Goal: Information Seeking & Learning: Learn about a topic

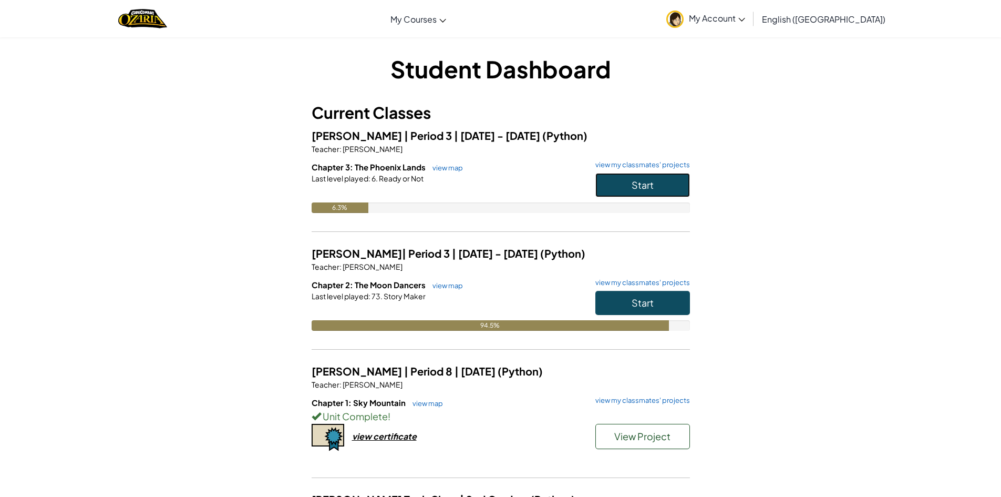
click at [621, 185] on button "Start" at bounding box center [642, 185] width 95 height 24
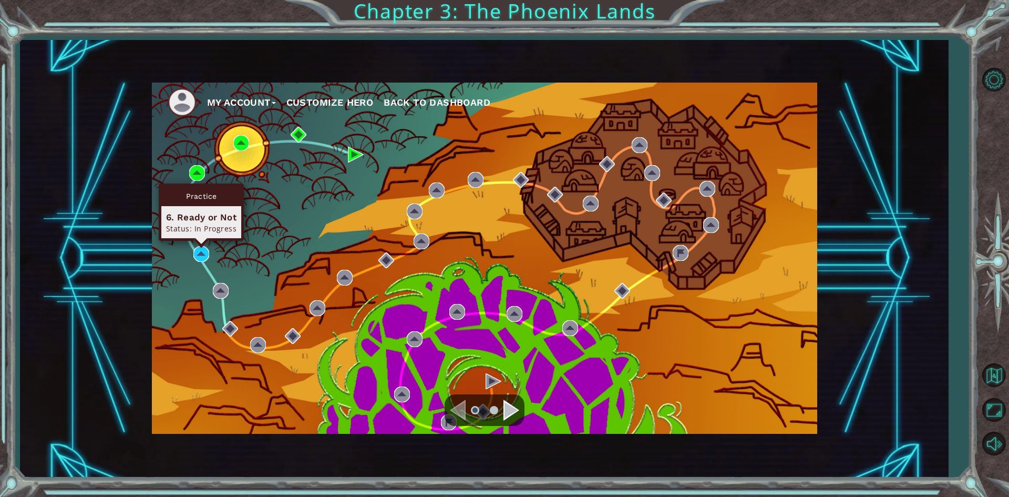
click at [202, 241] on div "Practice 6. Ready or Not Status: In Progress" at bounding box center [201, 211] width 85 height 57
click at [200, 249] on img at bounding box center [201, 254] width 16 height 16
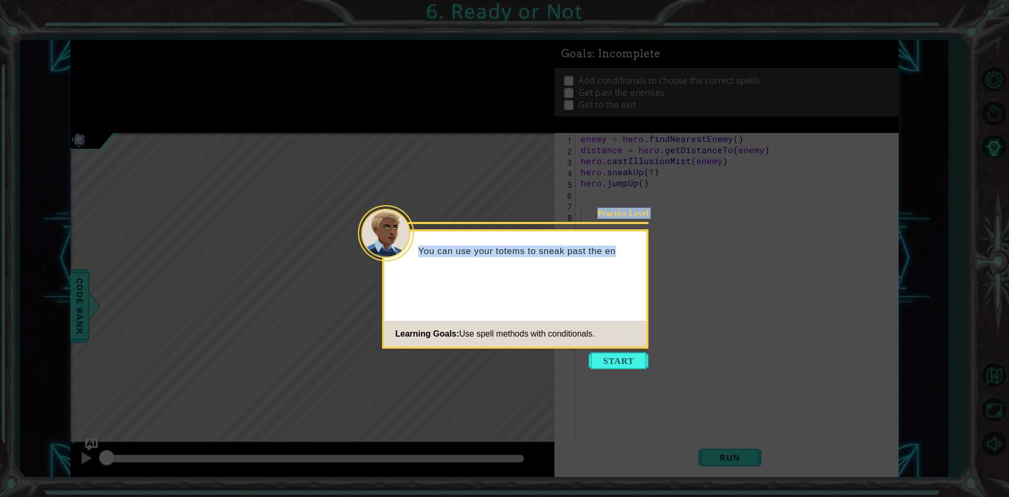
drag, startPoint x: 626, startPoint y: 373, endPoint x: 630, endPoint y: 350, distance: 22.4
click at [630, 351] on icon at bounding box center [504, 248] width 1009 height 497
click at [629, 350] on icon at bounding box center [504, 248] width 1009 height 497
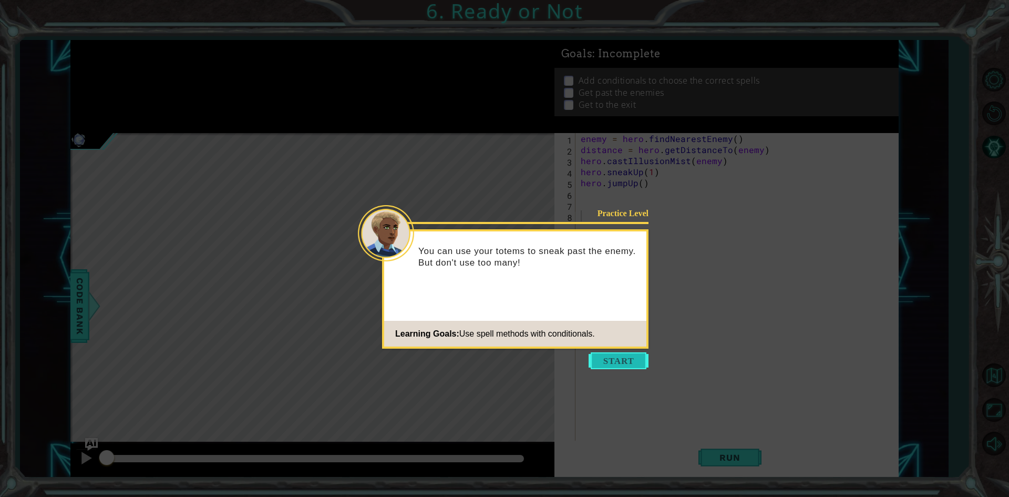
click at [623, 359] on button "Start" at bounding box center [619, 360] width 60 height 17
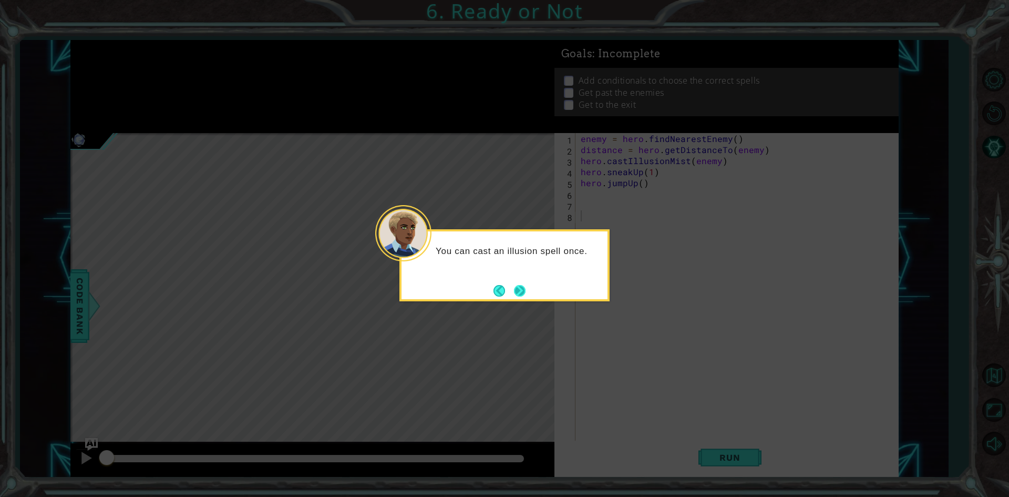
click at [520, 295] on button "Next" at bounding box center [520, 291] width 12 height 12
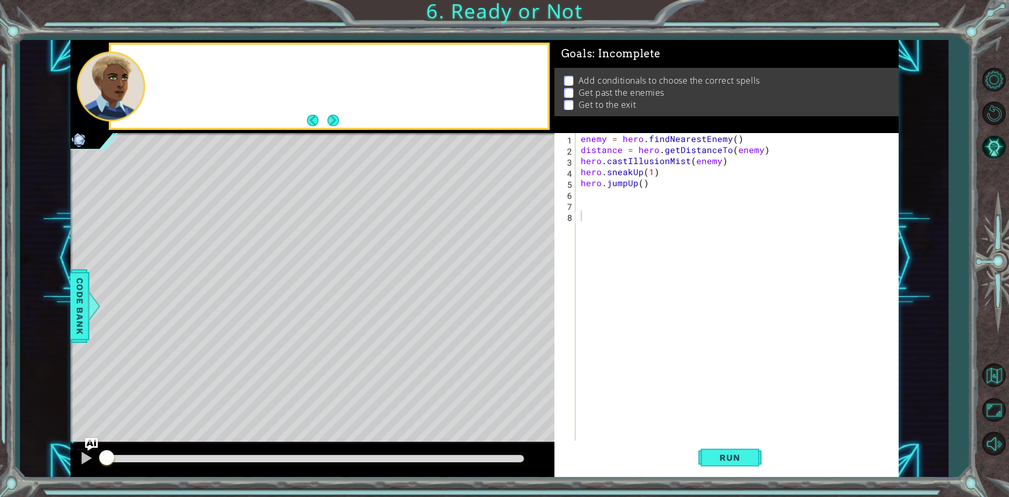
click at [520, 294] on div "Level Map" at bounding box center [313, 288] width 486 height 310
click at [724, 457] on span "Run" at bounding box center [730, 457] width 42 height 11
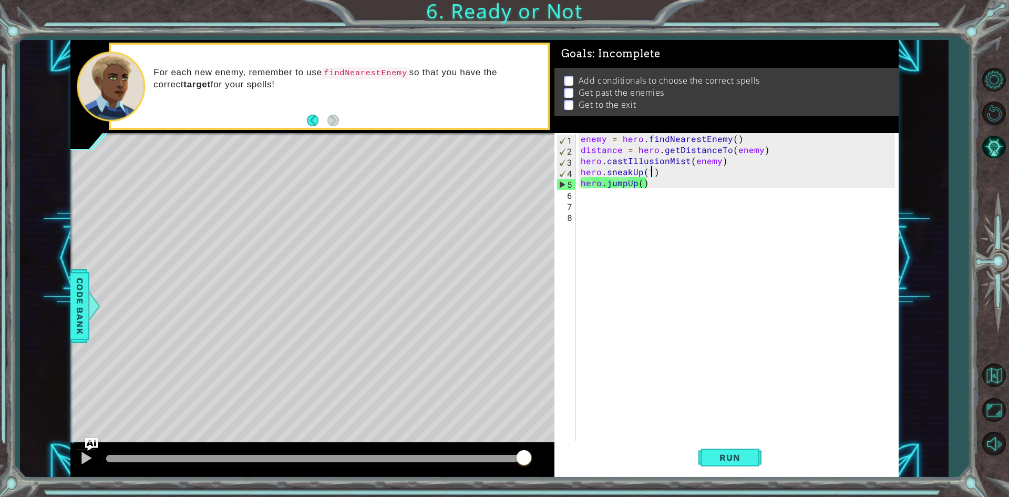
click at [651, 173] on div "enemy = hero . findNearestEnemy ( ) distance = hero . getDistanceTo ( enemy ) h…" at bounding box center [740, 298] width 322 height 331
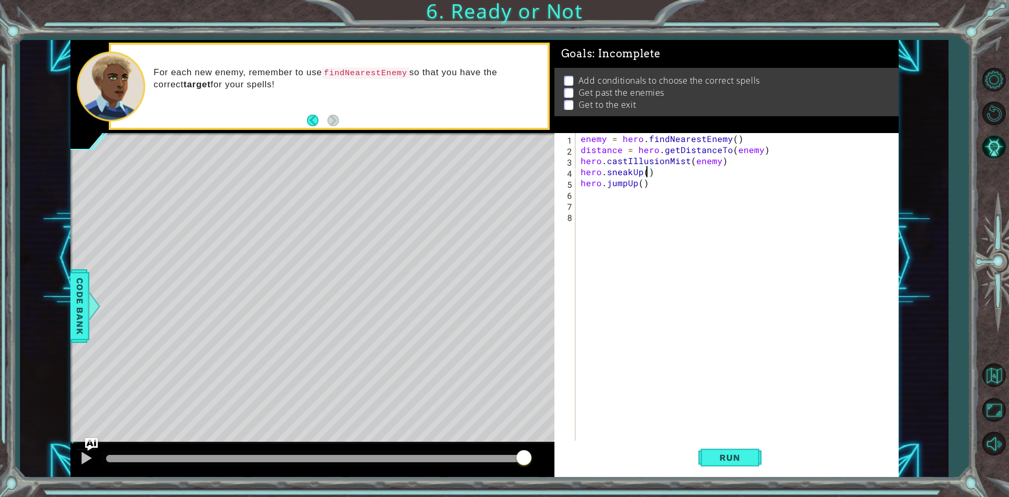
scroll to position [0, 4]
click at [724, 451] on button "Run" at bounding box center [729, 457] width 63 height 34
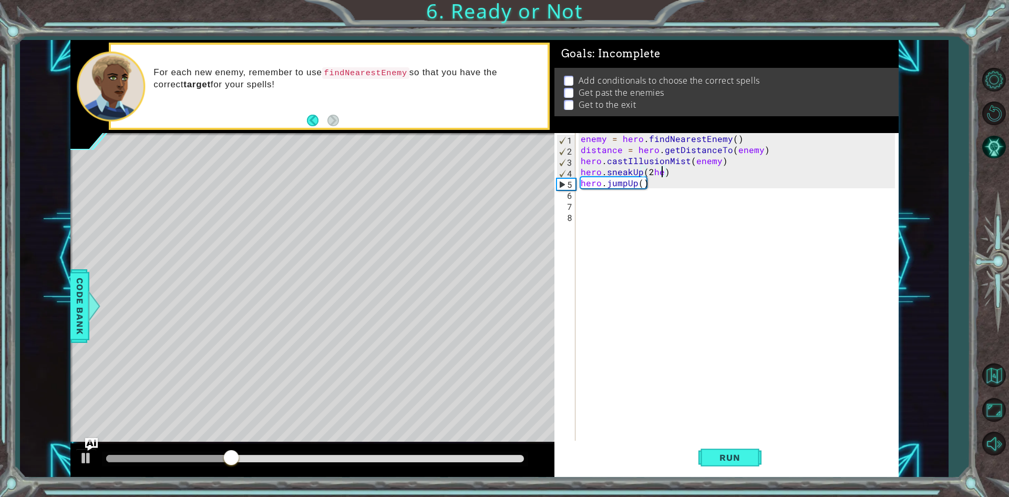
scroll to position [0, 5]
type textarea "hero.sneakUp(2)"
click at [581, 199] on div "enemy = hero . findNearestEnemy ( ) distance = hero . getDistanceTo ( enemy ) h…" at bounding box center [740, 298] width 322 height 331
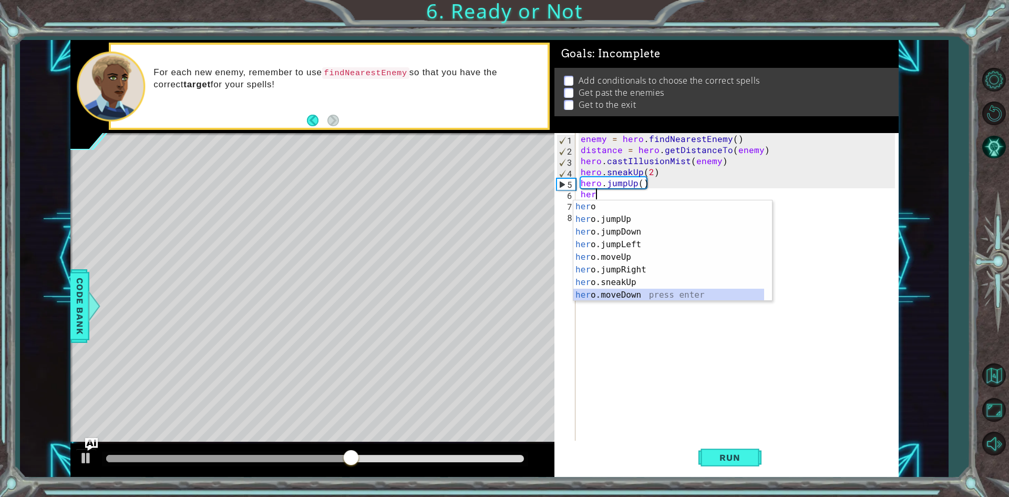
click at [592, 294] on div "her o press enter her o.jumpUp press enter her o.jumpDown press enter her o.jum…" at bounding box center [668, 263] width 191 height 126
type textarea "hero.moveDown(1)"
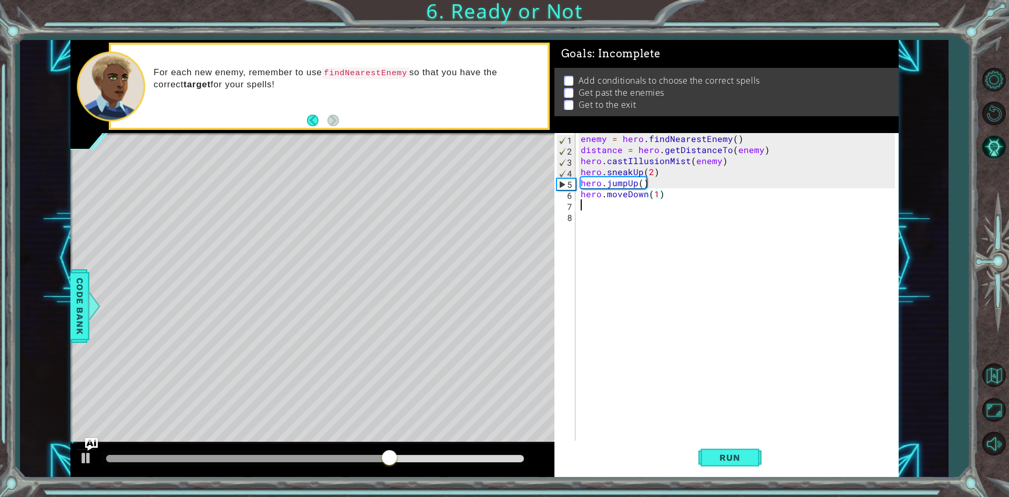
click at [586, 208] on div "enemy = hero . findNearestEnemy ( ) distance = hero . getDistanceTo ( enemy ) h…" at bounding box center [740, 298] width 322 height 331
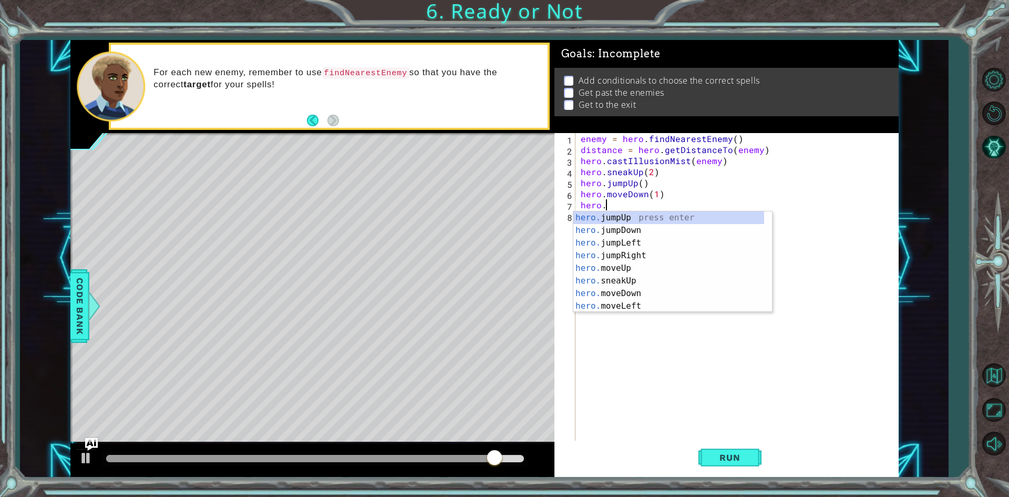
scroll to position [0, 1]
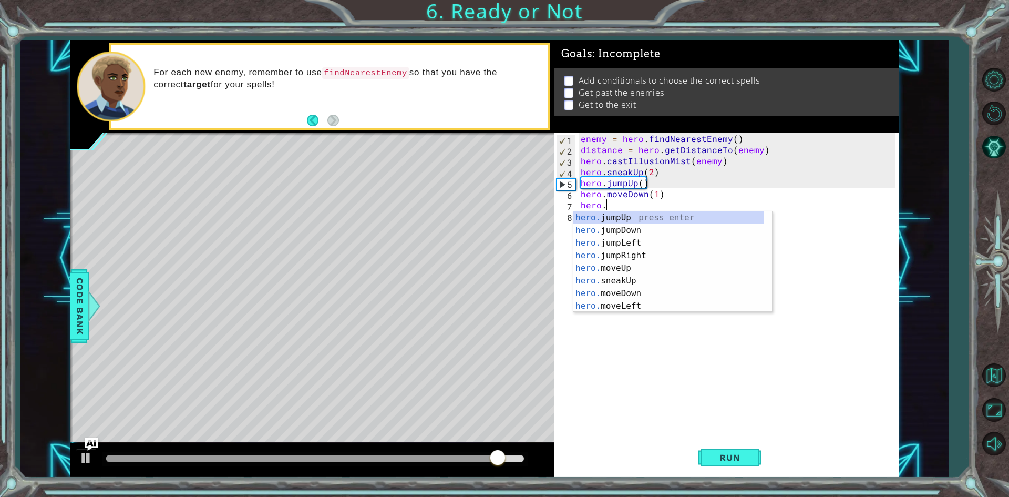
type textarea "hero.j"
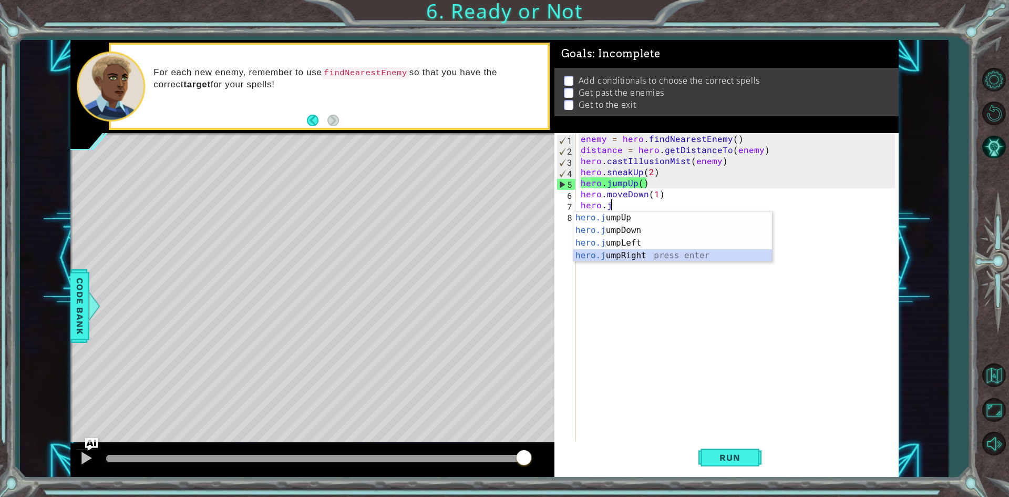
click at [607, 256] on div "hero.j umpUp press enter hero.j umpDown press enter hero.j umpLeft press enter …" at bounding box center [672, 249] width 199 height 76
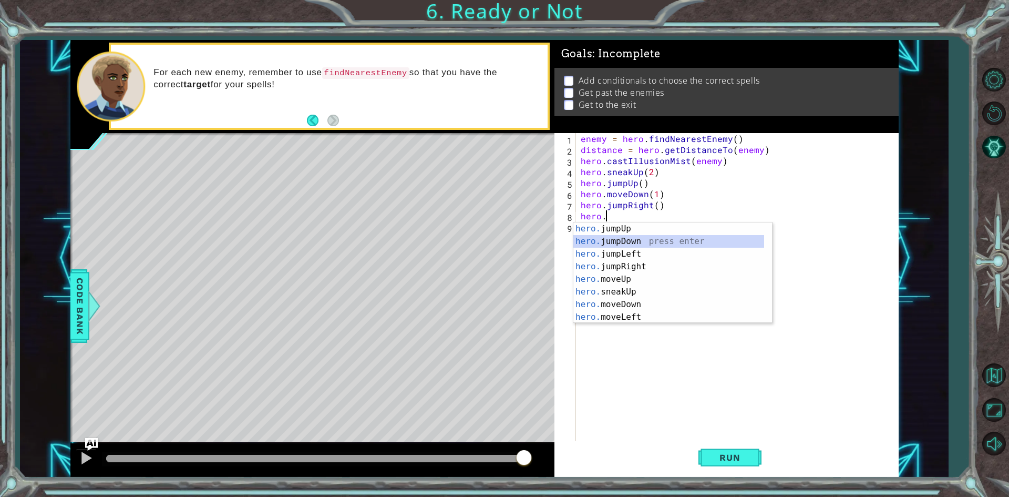
drag, startPoint x: 767, startPoint y: 241, endPoint x: 775, endPoint y: 273, distance: 32.5
click at [775, 273] on body "1 ההההההההההההההההההההההההההההההההההההההההההההההההההההההההההההההההההההההההההההה…" at bounding box center [504, 248] width 1009 height 497
click at [675, 249] on div "hero. moveDown press enter hero. moveLeft press enter hero. moveRight press ent…" at bounding box center [668, 284] width 191 height 126
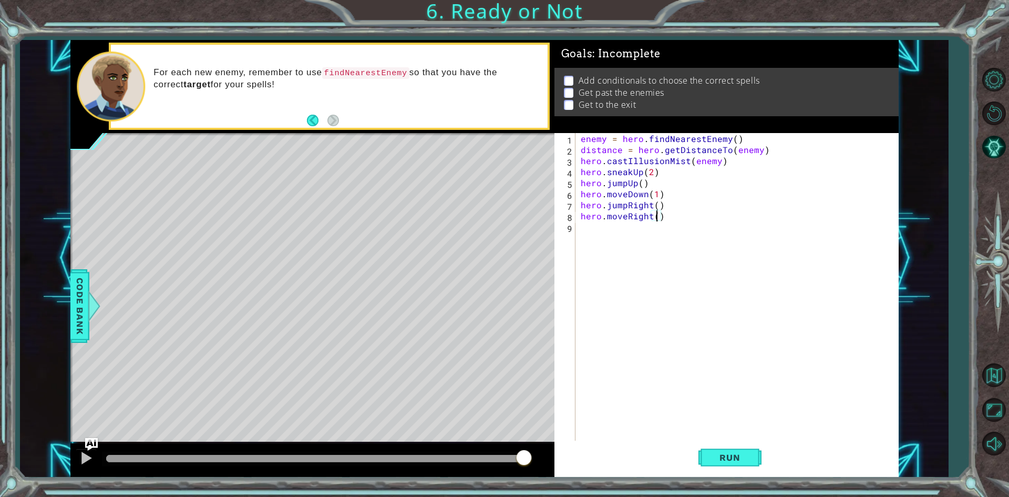
type textarea "hero.moveRight(3)"
click at [579, 231] on div "enemy = hero . findNearestEnemy ( ) distance = hero . getDistanceTo ( enemy ) h…" at bounding box center [740, 298] width 322 height 331
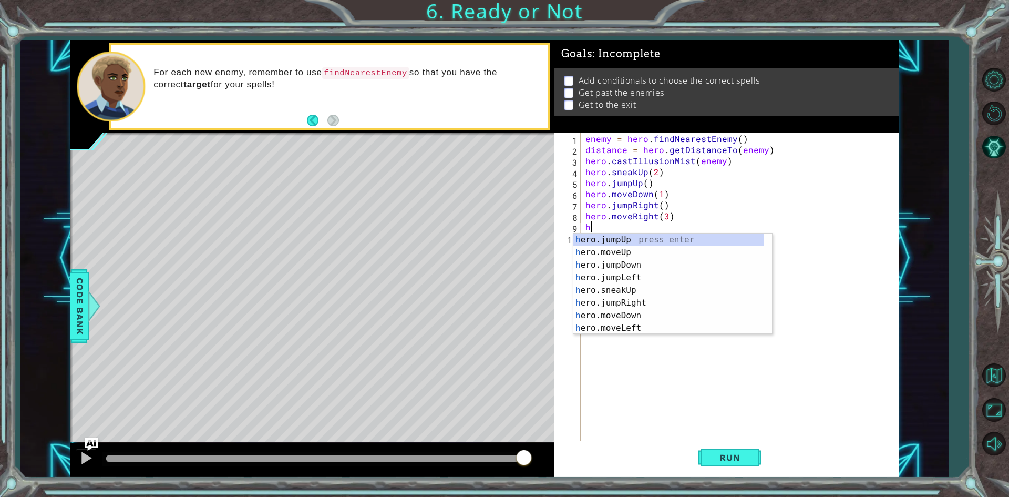
scroll to position [0, 0]
type textarea "hero."
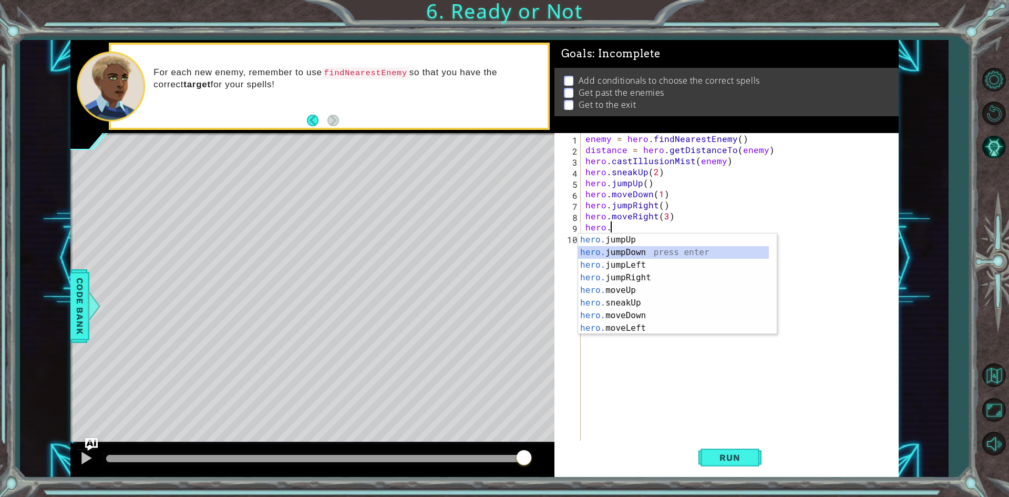
click at [593, 253] on div "hero. jumpUp press enter hero. jumpDown press enter hero. jumpLeft press enter …" at bounding box center [673, 296] width 191 height 126
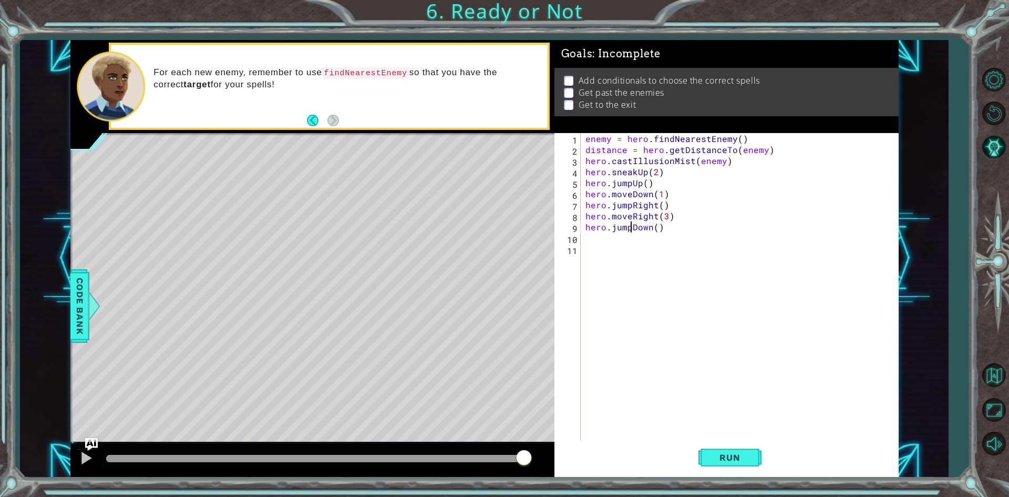
click at [630, 228] on div "enemy = hero . findNearestEnemy ( ) distance = hero . getDistanceTo ( enemy ) h…" at bounding box center [741, 298] width 317 height 331
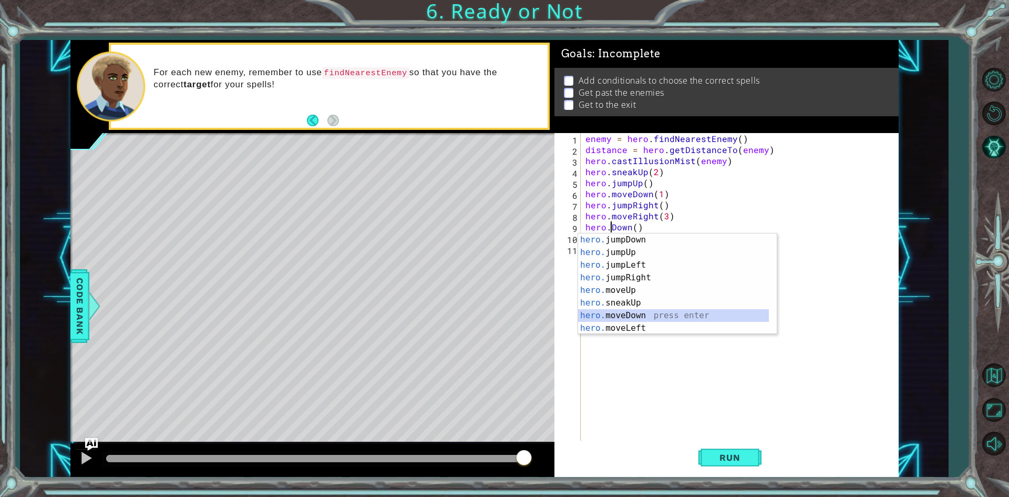
click at [613, 313] on div "hero. jumpDown press enter hero. jumpUp press enter hero. jumpLeft press enter …" at bounding box center [673, 296] width 191 height 126
type textarea "hero.moveDown(1)"
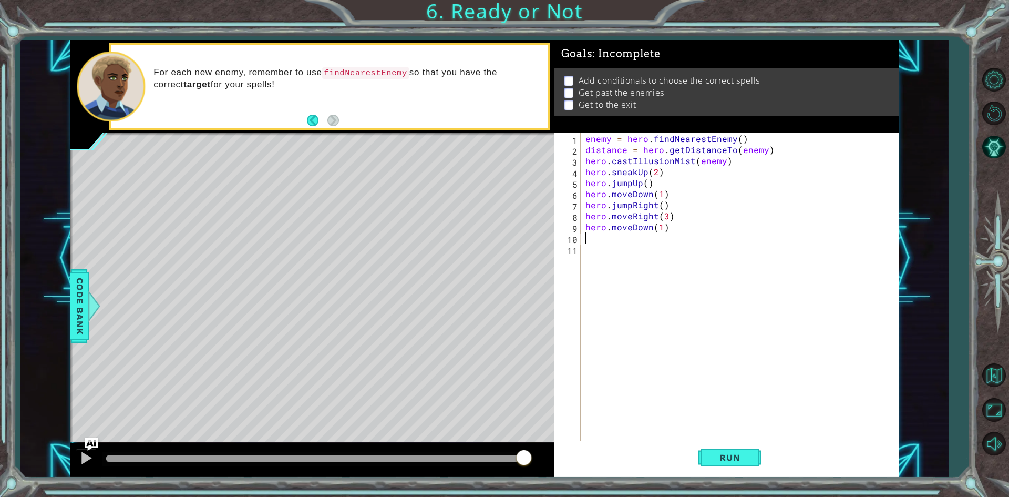
click at [588, 238] on div "enemy = hero . findNearestEnemy ( ) distance = hero . getDistanceTo ( enemy ) h…" at bounding box center [741, 298] width 317 height 331
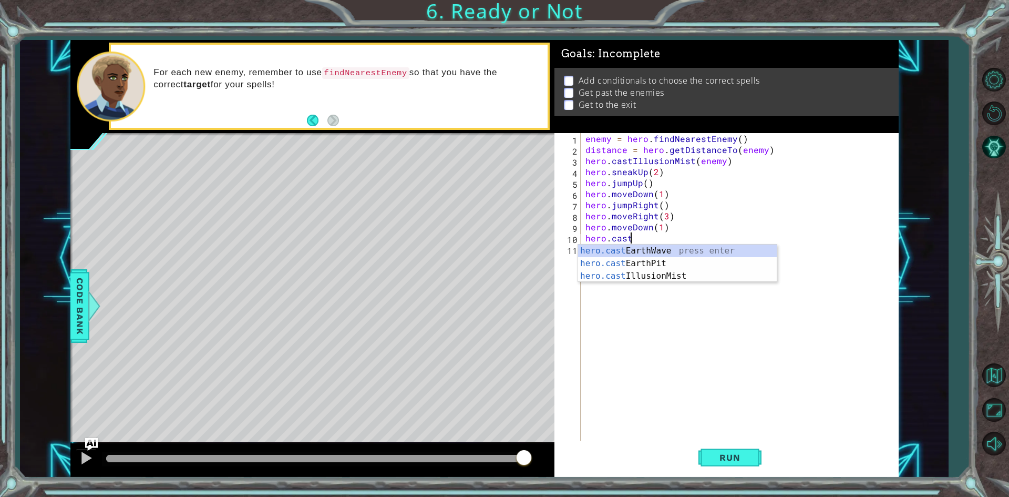
scroll to position [0, 2]
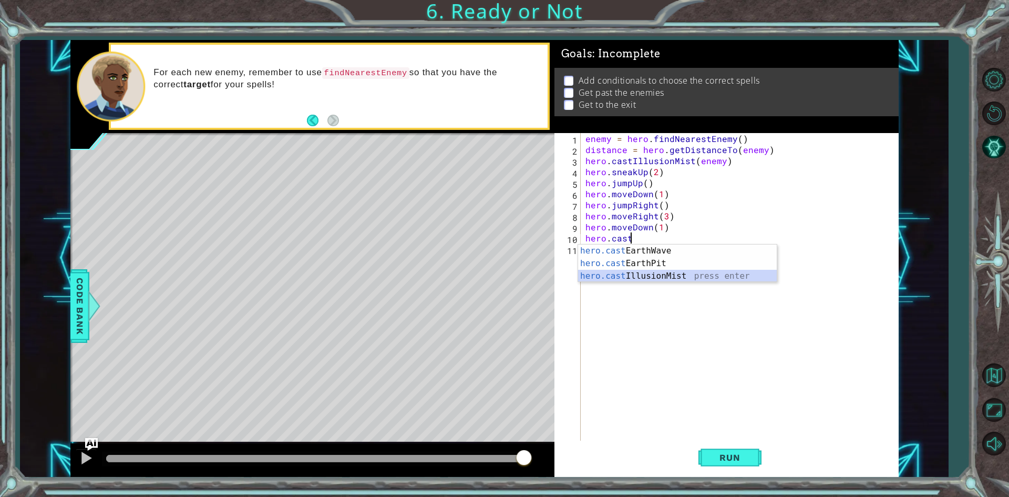
click at [612, 274] on div "hero.cast EarthWave press enter hero.cast EarthPit press enter hero.cast Illusi…" at bounding box center [677, 275] width 199 height 63
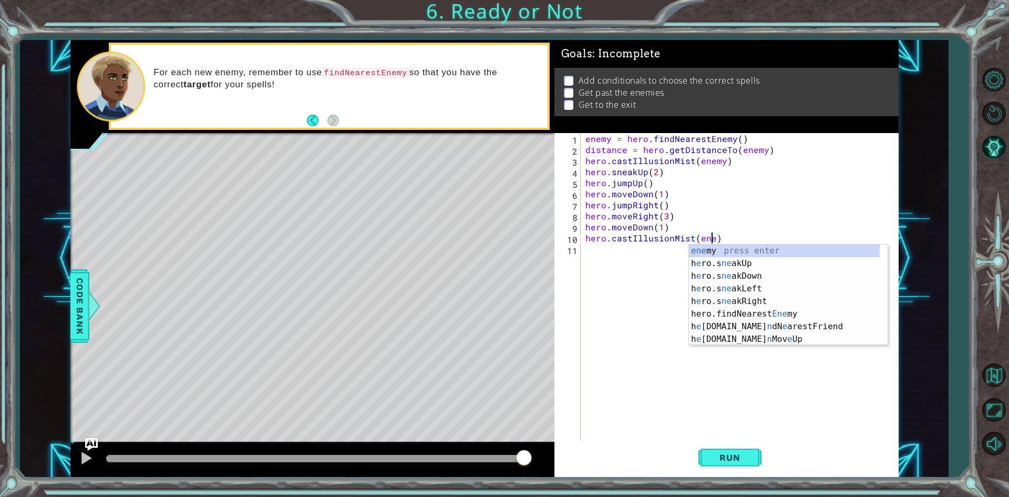
scroll to position [0, 8]
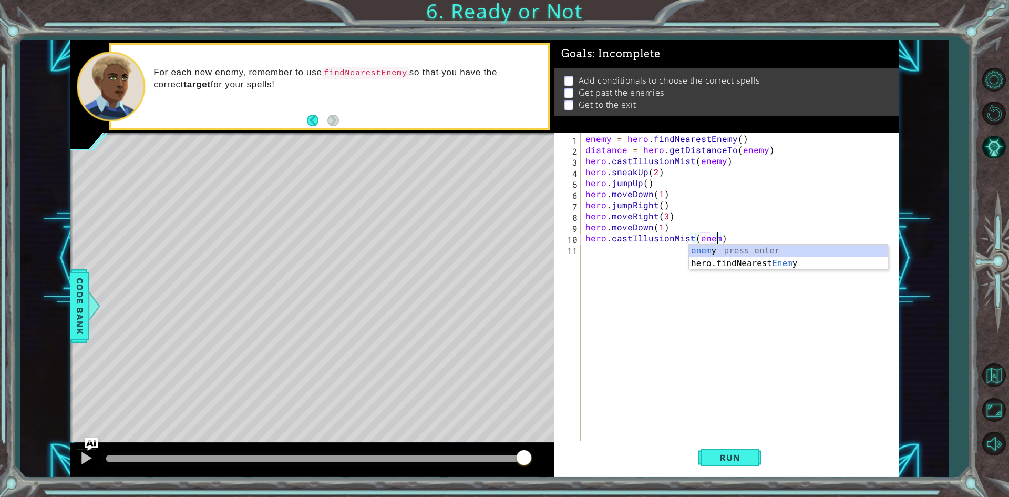
type textarea "hero.castIllusionMist(enemy)"
click at [763, 248] on div "enemy press enter hero.findNearest Enemy press enter" at bounding box center [788, 269] width 199 height 50
click at [589, 247] on div "enemy = hero . findNearestEnemy ( ) distance = hero . getDistanceTo ( enemy ) h…" at bounding box center [741, 298] width 317 height 331
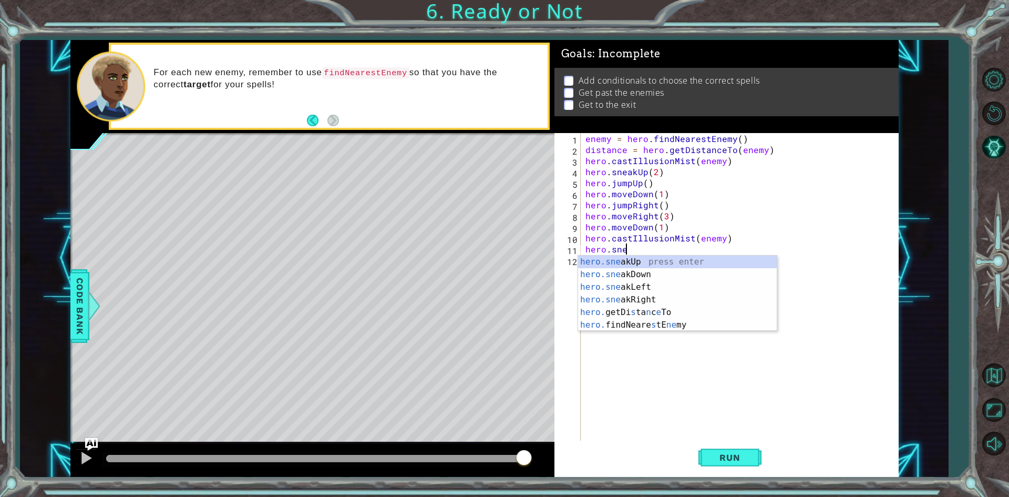
scroll to position [0, 2]
click at [669, 274] on div "hero.snea kUp press enter hero.snea kDown press enter hero.snea kLeft press ent…" at bounding box center [677, 293] width 199 height 76
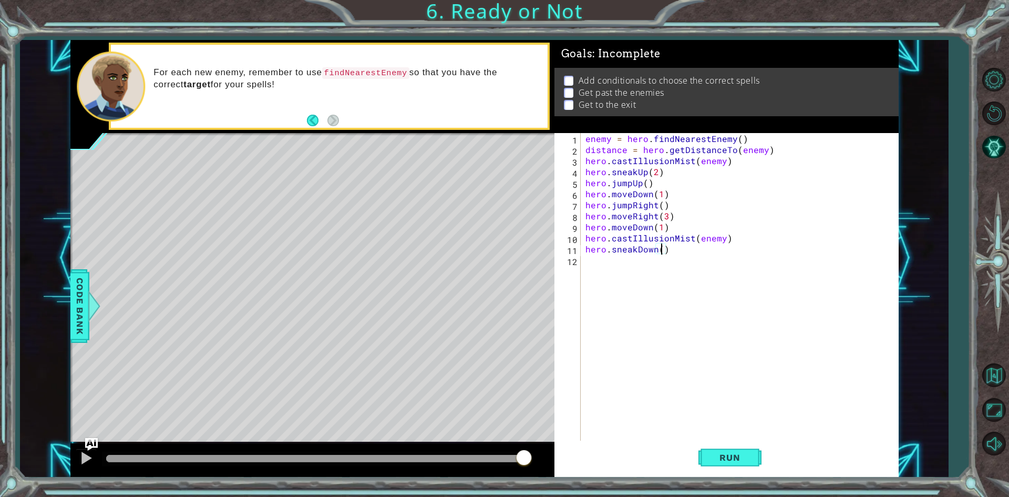
type textarea "hero.sneakDown(2)"
click at [586, 261] on div "enemy = hero . findNearestEnemy ( ) distance = hero . getDistanceTo ( enemy ) h…" at bounding box center [741, 298] width 317 height 331
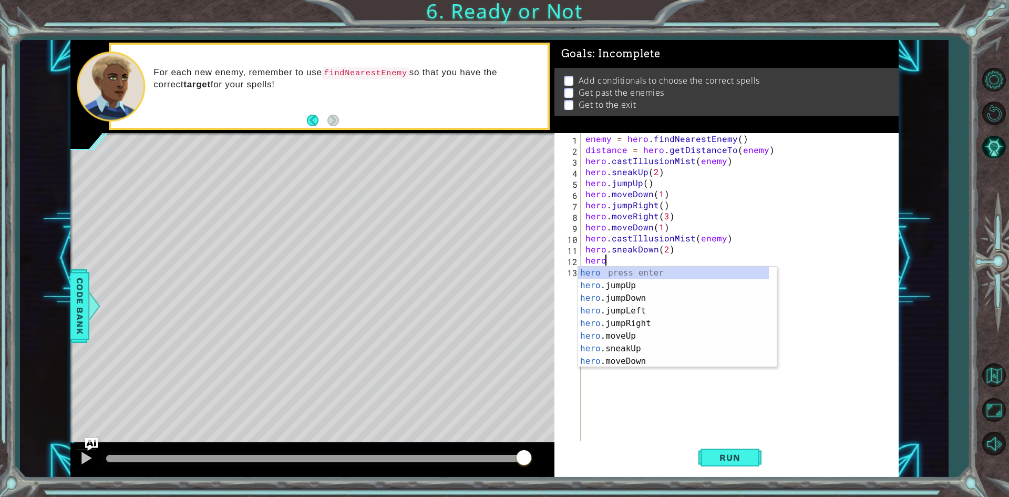
scroll to position [0, 1]
type textarea "hero.j"
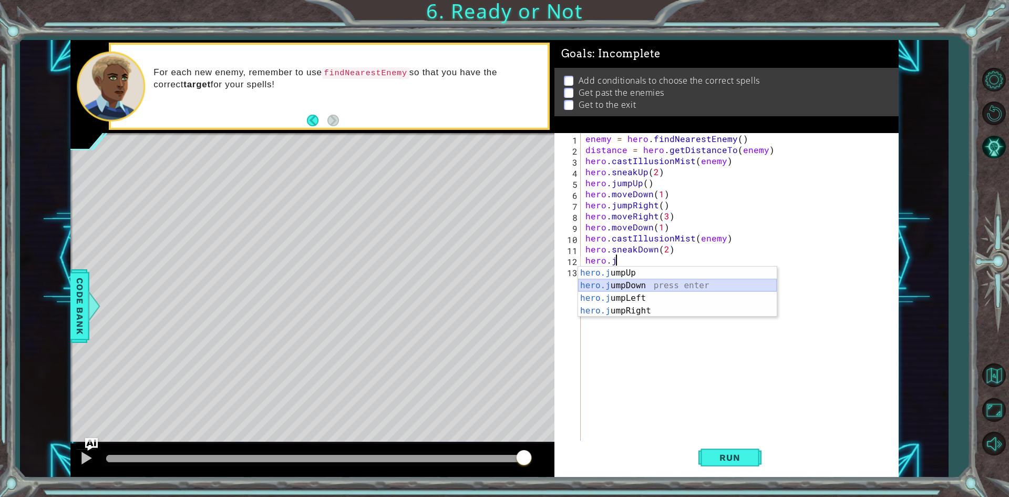
click at [606, 287] on div "hero.j umpUp press enter hero.j umpDown press enter hero.j umpLeft press enter …" at bounding box center [677, 304] width 199 height 76
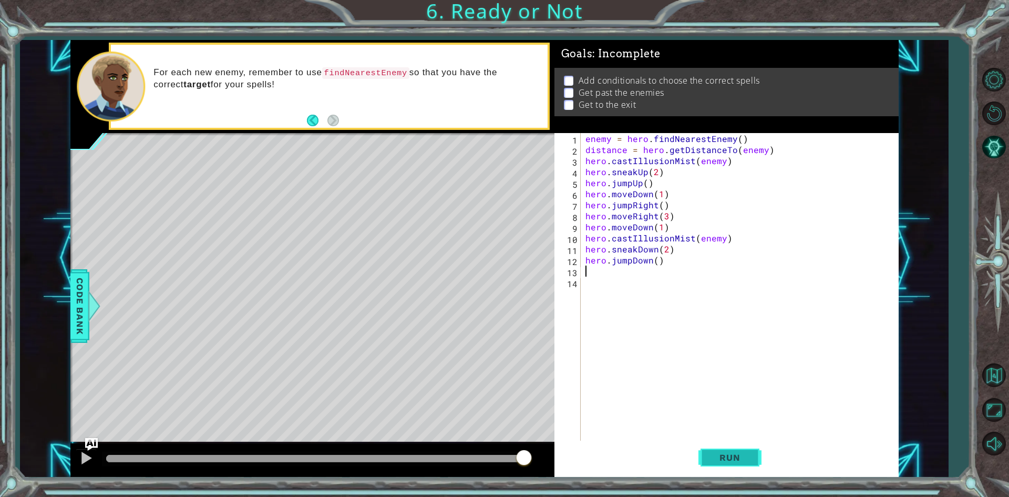
click at [718, 452] on span "Run" at bounding box center [730, 457] width 42 height 11
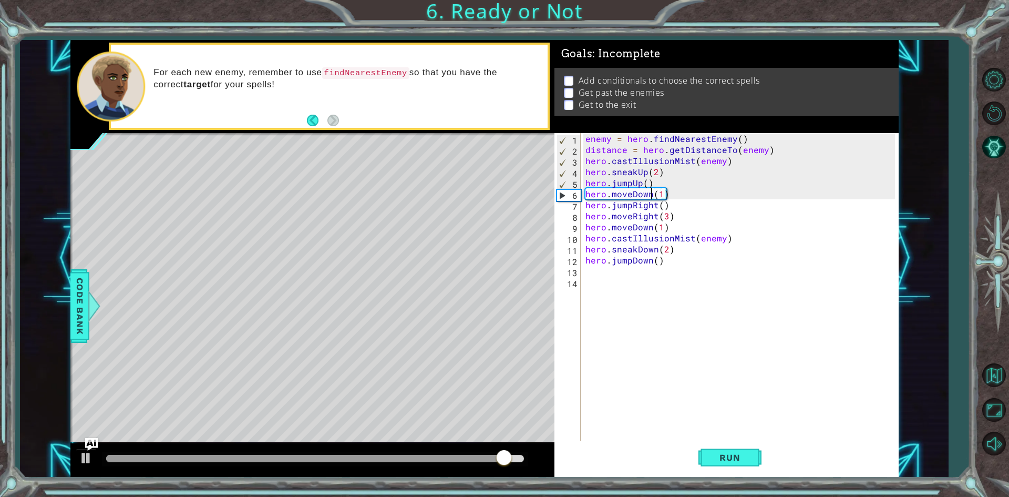
click at [650, 192] on div "enemy = hero . findNearestEnemy ( ) distance = hero . getDistanceTo ( enemy ) h…" at bounding box center [741, 298] width 317 height 331
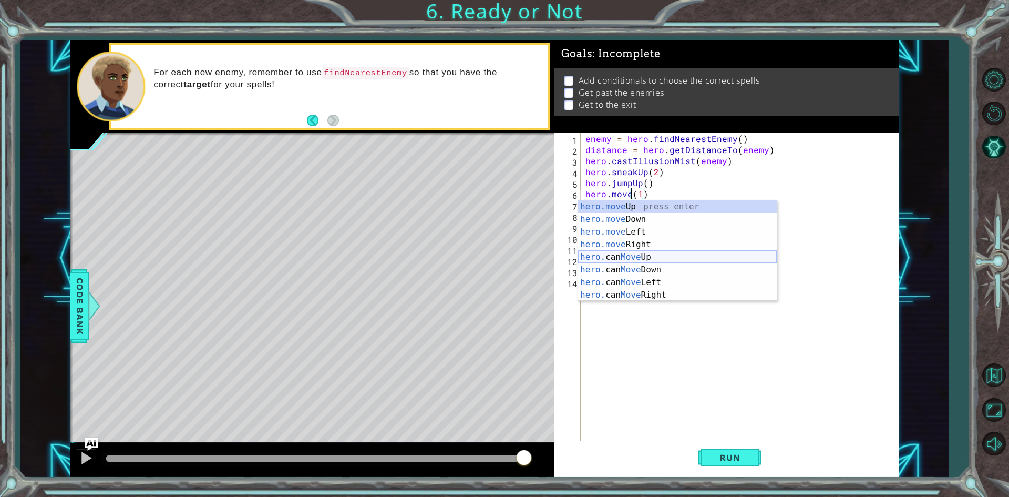
scroll to position [0, 3]
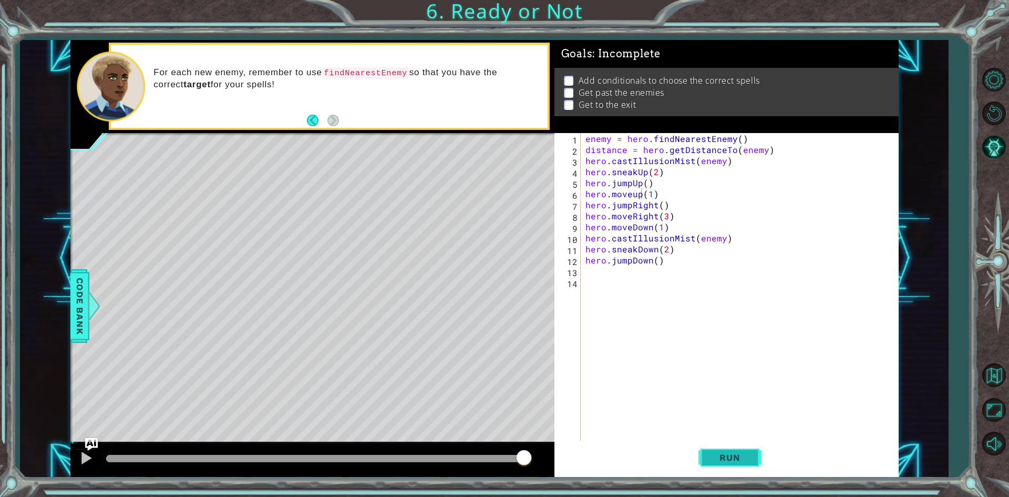
click at [715, 456] on span "Run" at bounding box center [730, 457] width 42 height 11
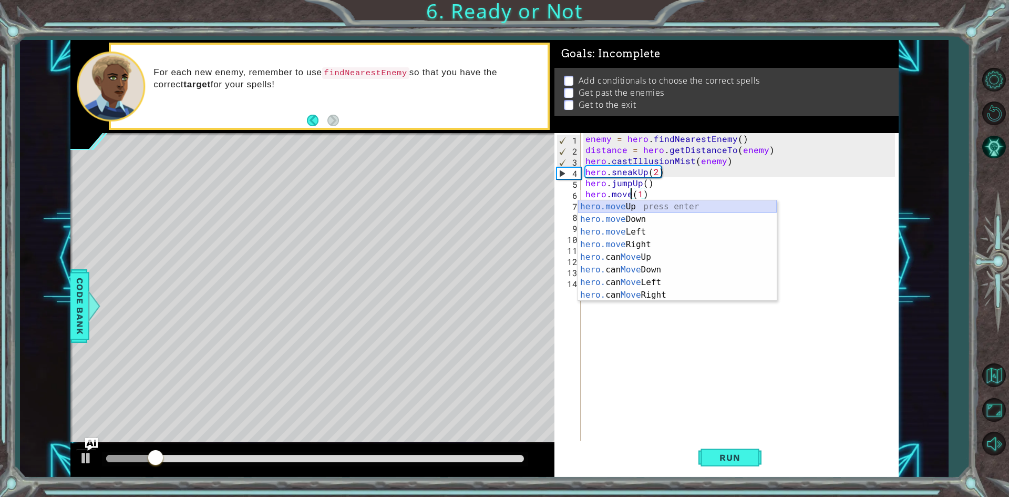
click at [620, 201] on div "hero.move Up press enter hero.move Down press enter hero.move Left press enter …" at bounding box center [677, 263] width 199 height 126
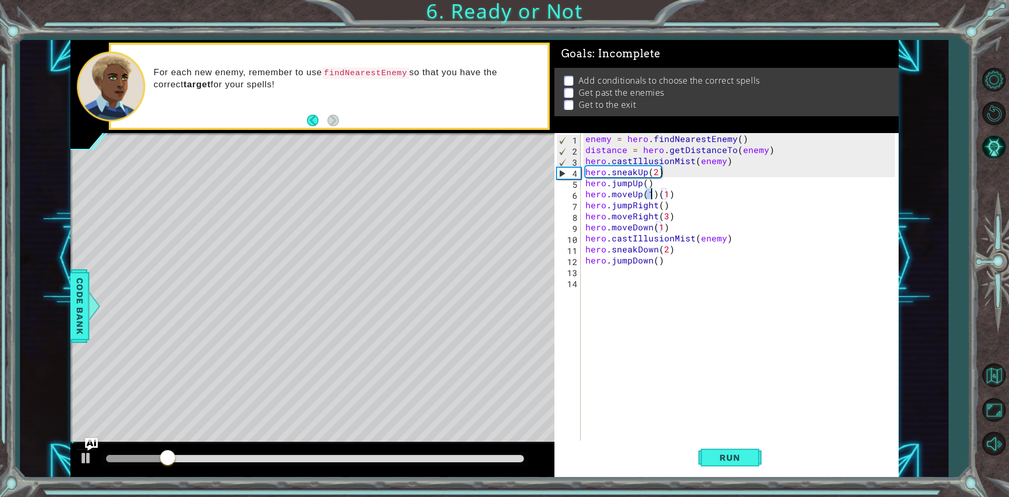
click at [685, 192] on div "enemy = hero . findNearestEnemy ( ) distance = hero . getDistanceTo ( enemy ) h…" at bounding box center [741, 298] width 317 height 331
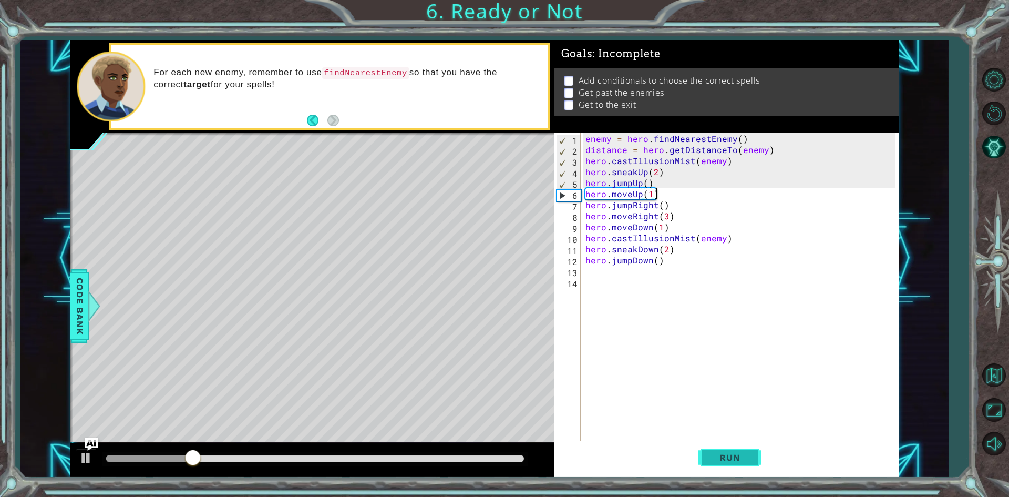
click at [710, 454] on span "Run" at bounding box center [730, 457] width 42 height 11
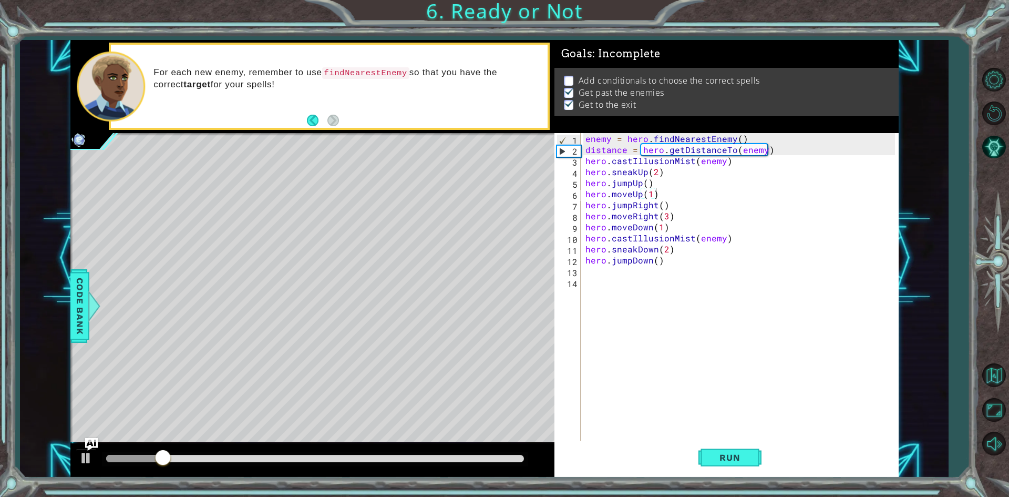
drag, startPoint x: 149, startPoint y: 453, endPoint x: 1008, endPoint y: 510, distance: 861.0
click at [1001, 496] on html "1 ההההההההההההההההההההההההההההההההההההההההההההההההההההההההההההההההההההההההההההה…" at bounding box center [504, 248] width 1009 height 497
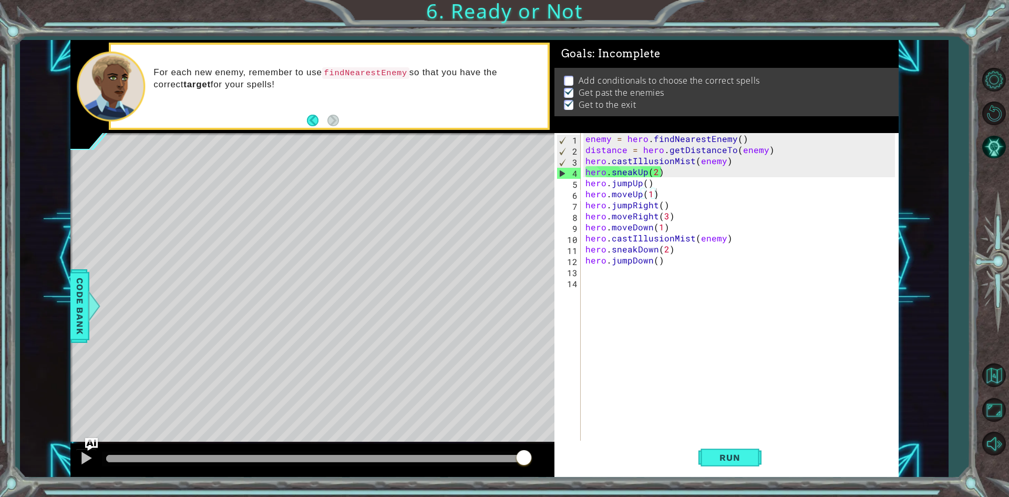
drag, startPoint x: 194, startPoint y: 450, endPoint x: 576, endPoint y: 430, distance: 382.0
click at [1001, 403] on div "1 ההההההההההההההההההההההההההההההההההההההההההההההההההההההההההההההההההההההההההההה…" at bounding box center [504, 248] width 1009 height 497
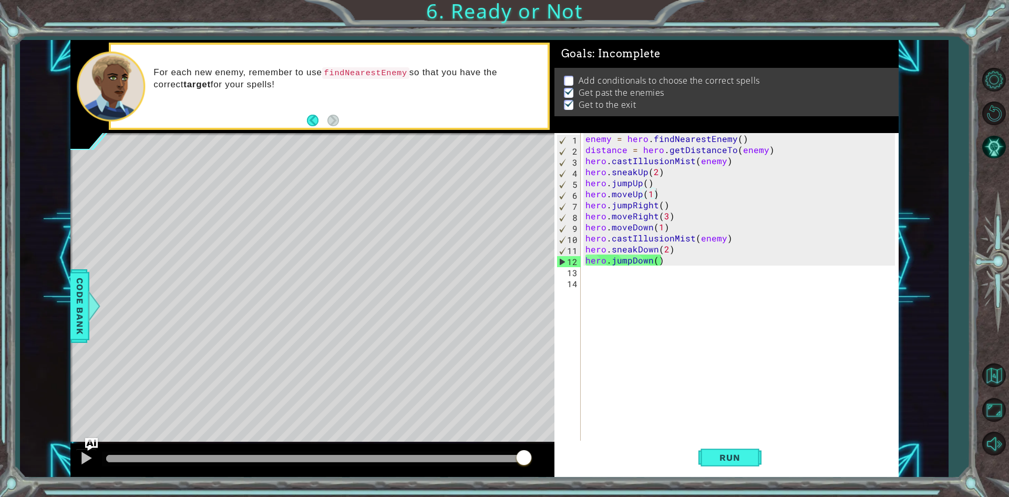
drag, startPoint x: 159, startPoint y: 453, endPoint x: 530, endPoint y: 462, distance: 371.6
click at [530, 462] on div at bounding box center [523, 458] width 19 height 19
drag, startPoint x: 482, startPoint y: 447, endPoint x: 442, endPoint y: 449, distance: 39.4
click at [443, 449] on div at bounding box center [312, 460] width 484 height 34
click at [724, 237] on div "enemy = hero . findNearestEnemy ( ) distance = hero . getDistanceTo ( enemy ) h…" at bounding box center [741, 298] width 317 height 331
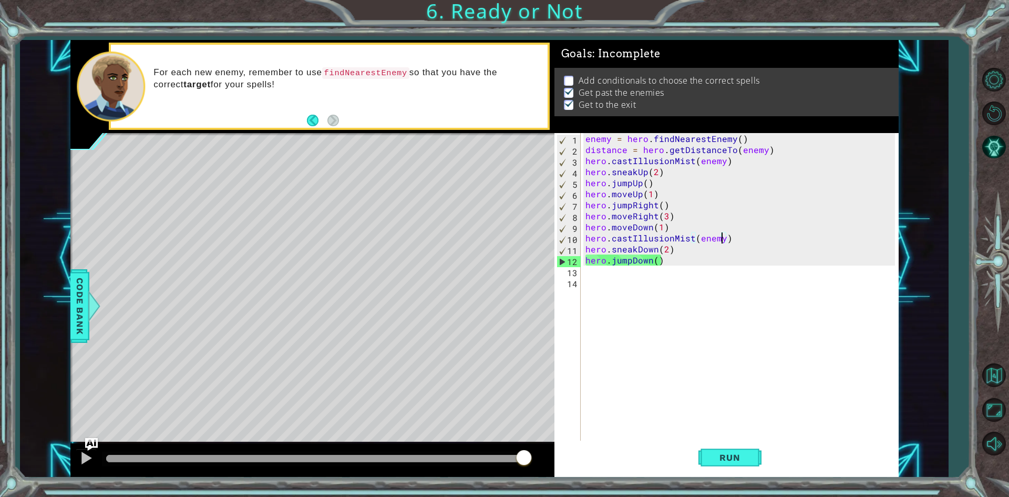
click at [724, 239] on div "enemy = hero . findNearestEnemy ( ) distance = hero . getDistanceTo ( enemy ) h…" at bounding box center [741, 298] width 317 height 331
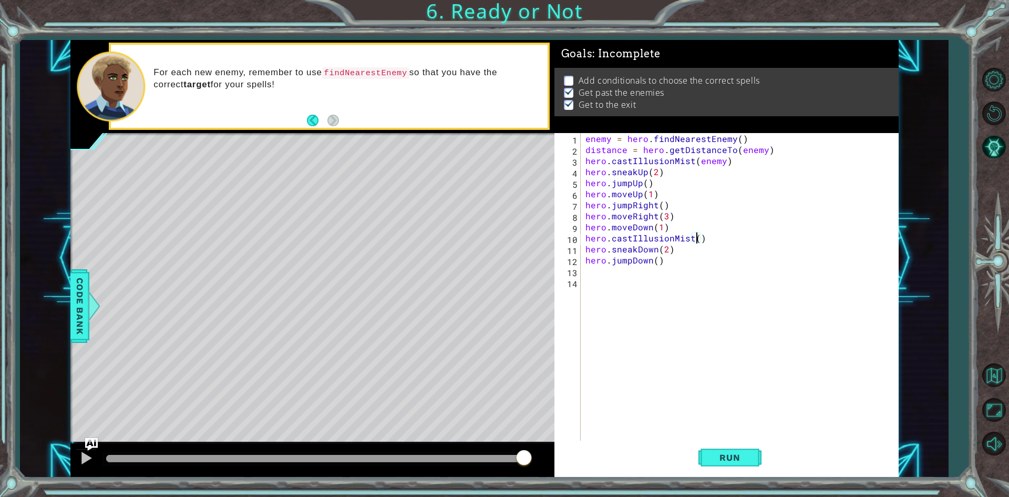
scroll to position [0, 7]
click at [582, 235] on div "hero.castIllusionMist() 1 2 3 4 5 6 7 8 9 10 11 12 13 14 enemy = hero . findNea…" at bounding box center [724, 287] width 341 height 309
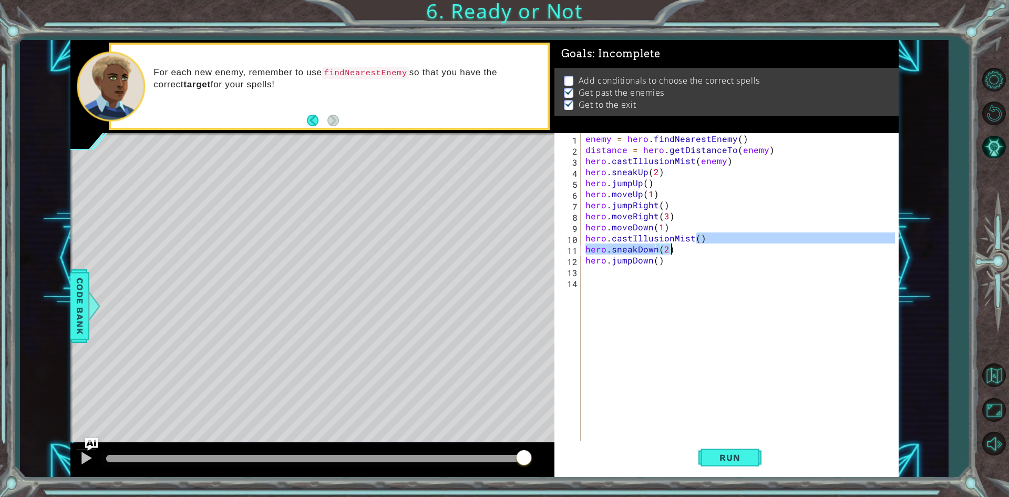
drag, startPoint x: 695, startPoint y: 240, endPoint x: 754, endPoint y: 259, distance: 61.5
click at [754, 259] on div "enemy = hero . findNearestEnemy ( ) distance = hero . getDistanceTo ( enemy ) h…" at bounding box center [741, 298] width 317 height 331
type textarea "hero.sneakDown(2) hero.jumpDown()"
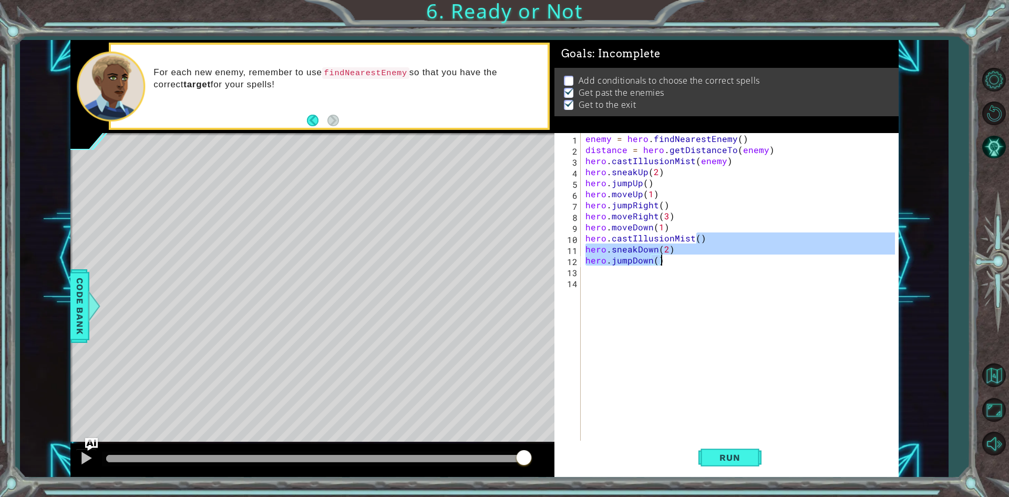
scroll to position [0, 5]
click at [724, 302] on div "enemy = hero . findNearestEnemy ( ) distance = hero . getDistanceTo ( enemy ) h…" at bounding box center [741, 298] width 317 height 331
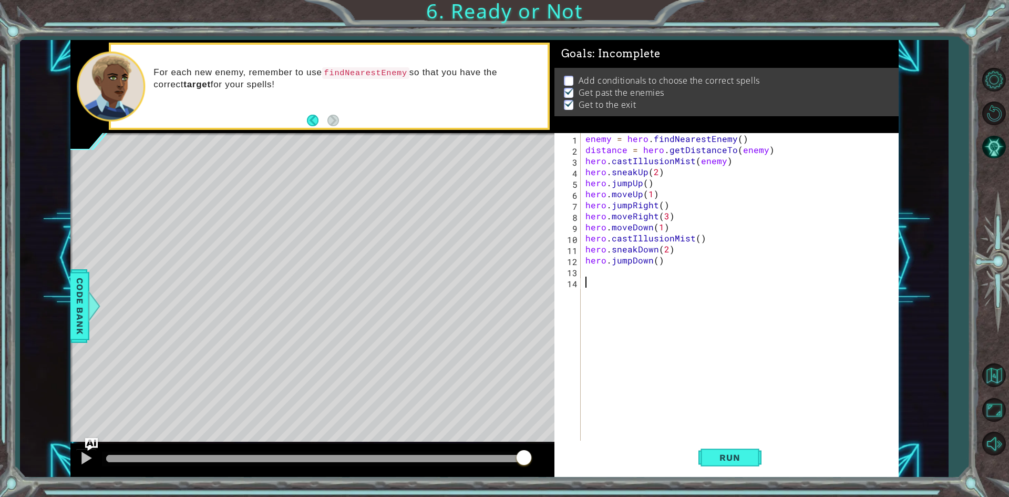
scroll to position [0, 0]
click at [584, 235] on div "enemy = hero . findNearestEnemy ( ) distance = hero . getDistanceTo ( enemy ) h…" at bounding box center [741, 298] width 317 height 331
type textarea "hero.castIllusionMist()"
click at [587, 234] on div "enemy = hero . findNearestEnemy ( ) distance = hero . getDistanceTo ( enemy ) h…" at bounding box center [741, 298] width 317 height 331
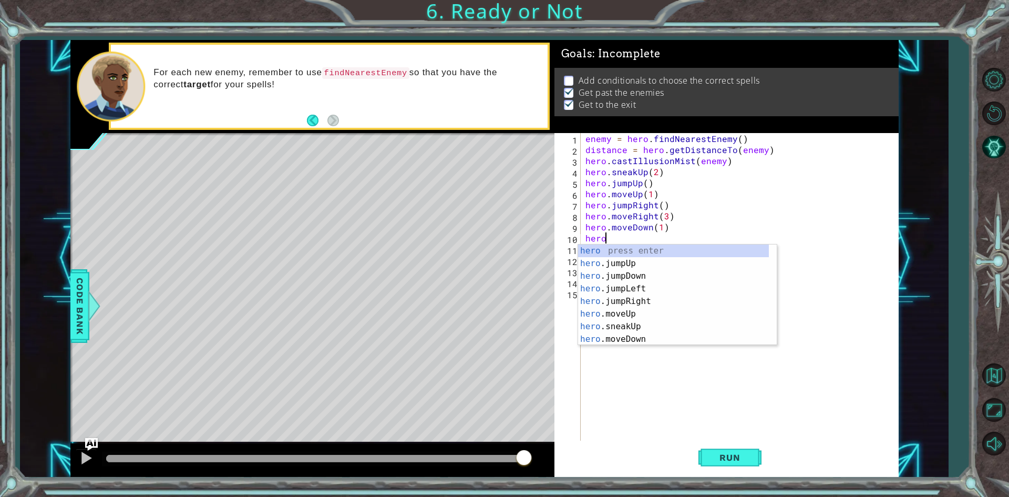
scroll to position [0, 1]
type textarea "hero.F"
click at [607, 248] on div "hero.f indNearestEnemy press enter hero.f indNearestFriend press enter hero. ju…" at bounding box center [677, 294] width 199 height 101
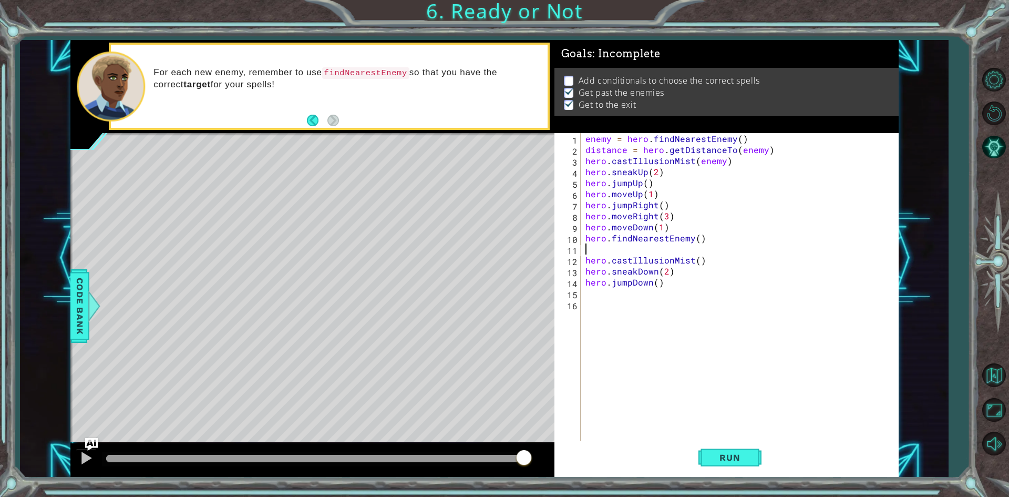
scroll to position [0, 0]
click at [584, 259] on div "enemy = hero . findNearestEnemy ( ) distance = hero . getDistanceTo ( enemy ) h…" at bounding box center [741, 298] width 317 height 331
click at [696, 249] on div "enemy = hero . findNearestEnemy ( ) distance = hero . getDistanceTo ( enemy ) h…" at bounding box center [741, 298] width 317 height 331
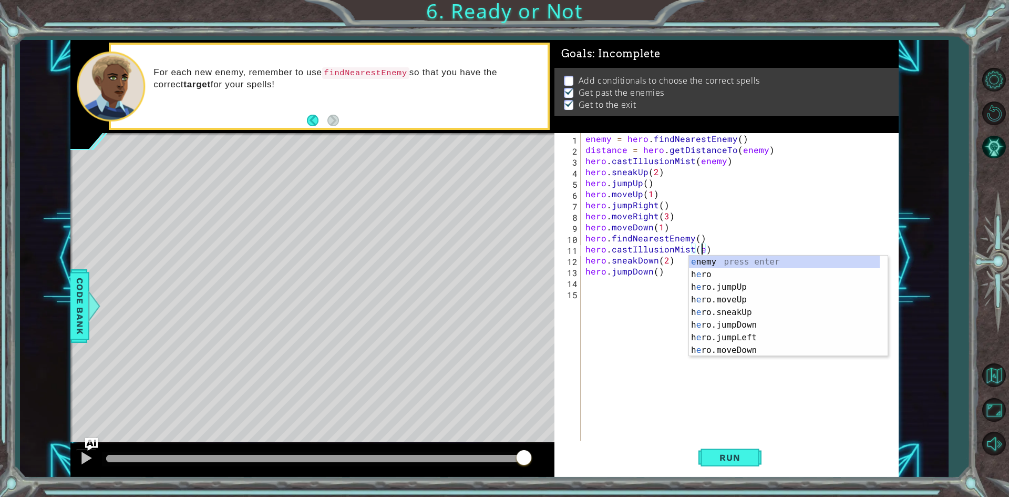
scroll to position [0, 7]
click at [698, 260] on div "en emy press enter h e ro.s n eakUp press enter h e ro.s n eakDown press enter …" at bounding box center [784, 318] width 191 height 126
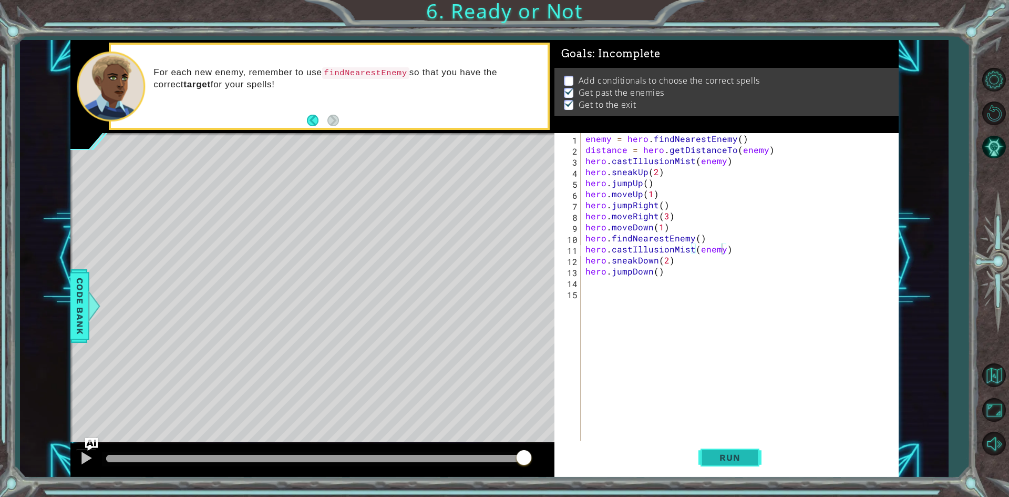
click at [726, 457] on span "Run" at bounding box center [730, 457] width 42 height 11
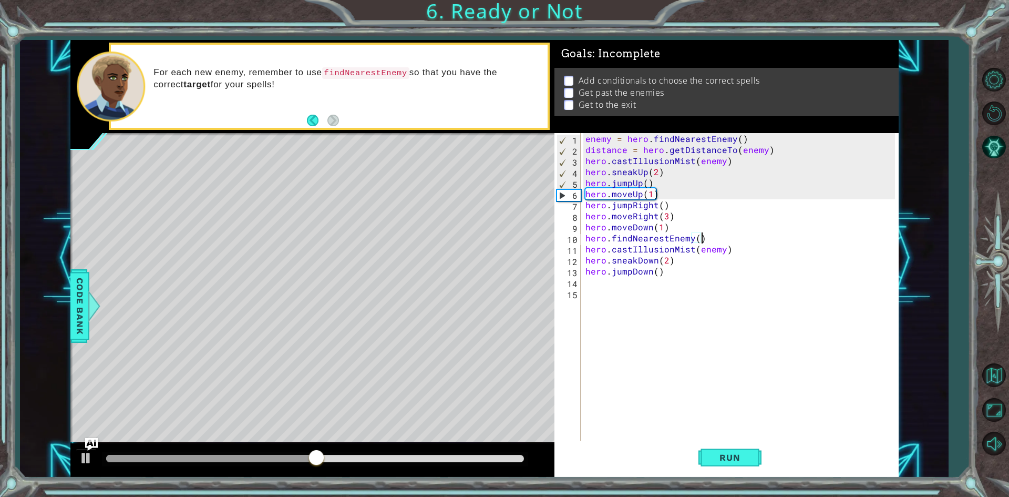
click at [704, 239] on div "enemy = hero . findNearestEnemy ( ) distance = hero . getDistanceTo ( enemy ) h…" at bounding box center [741, 298] width 317 height 331
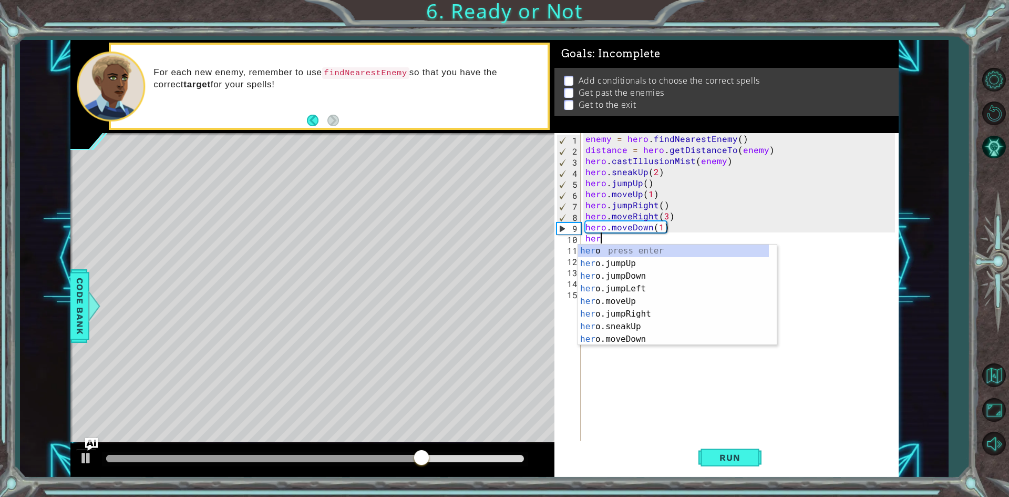
scroll to position [0, 0]
type textarea "h"
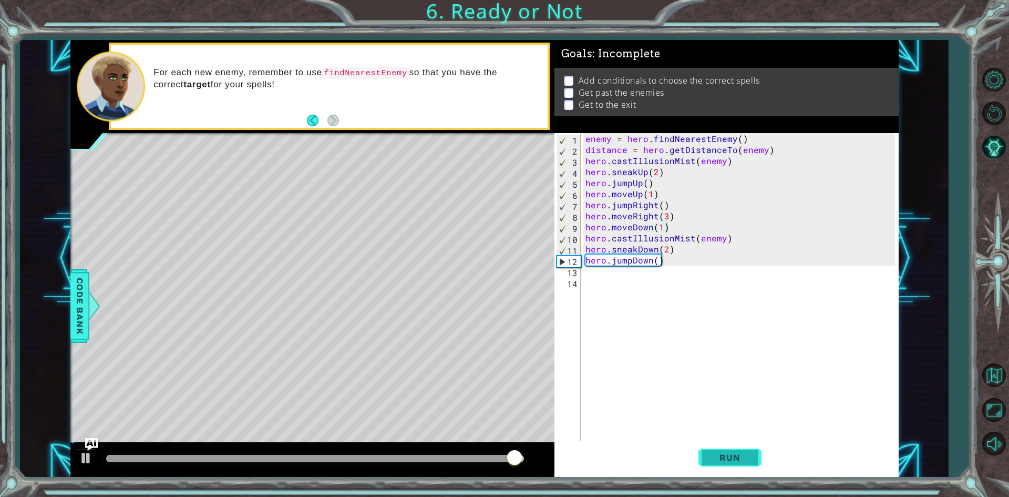
click at [742, 455] on span "Run" at bounding box center [730, 457] width 42 height 11
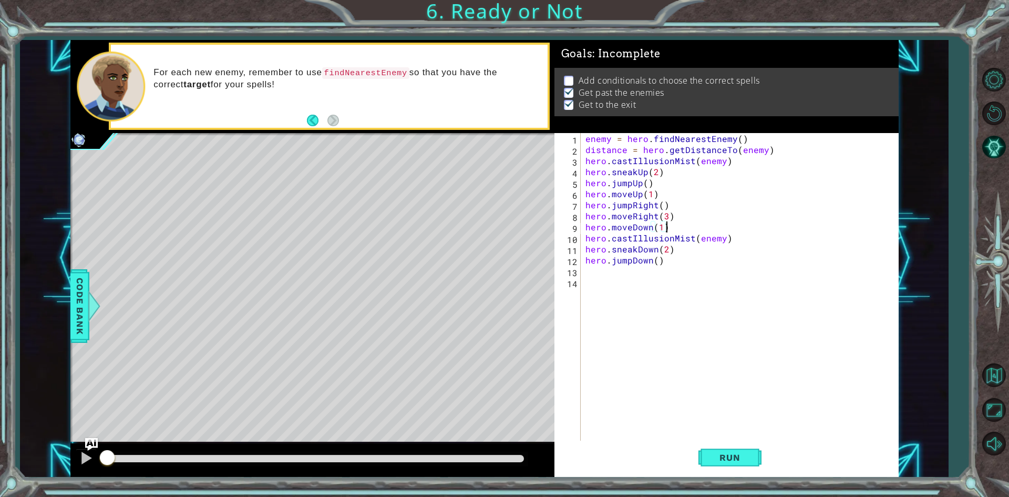
drag, startPoint x: 467, startPoint y: 460, endPoint x: 24, endPoint y: 420, distance: 444.8
click at [1, 412] on div "1 ההההההההההההההההההההההההההההההההההההההההההההההההההההההההההההההההההההההההההההה…" at bounding box center [504, 248] width 1009 height 497
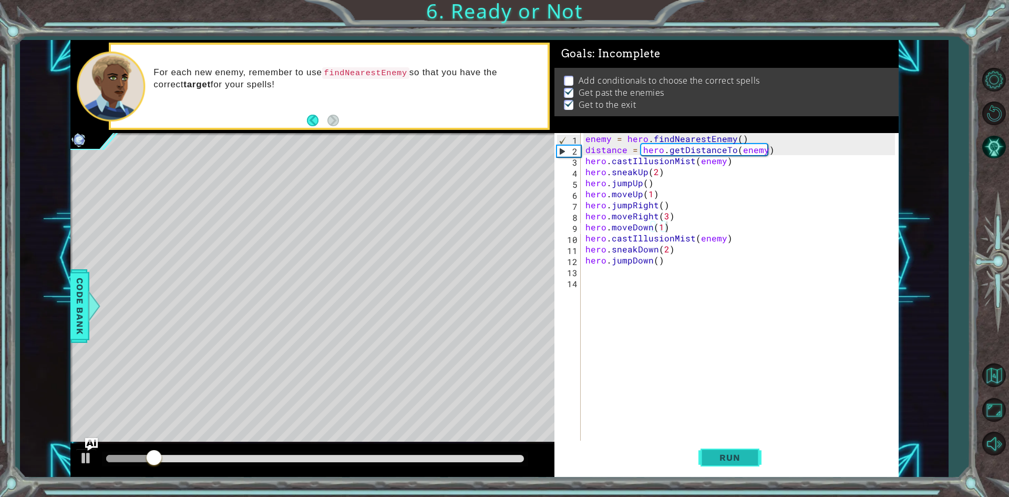
click at [739, 456] on span "Run" at bounding box center [730, 457] width 42 height 11
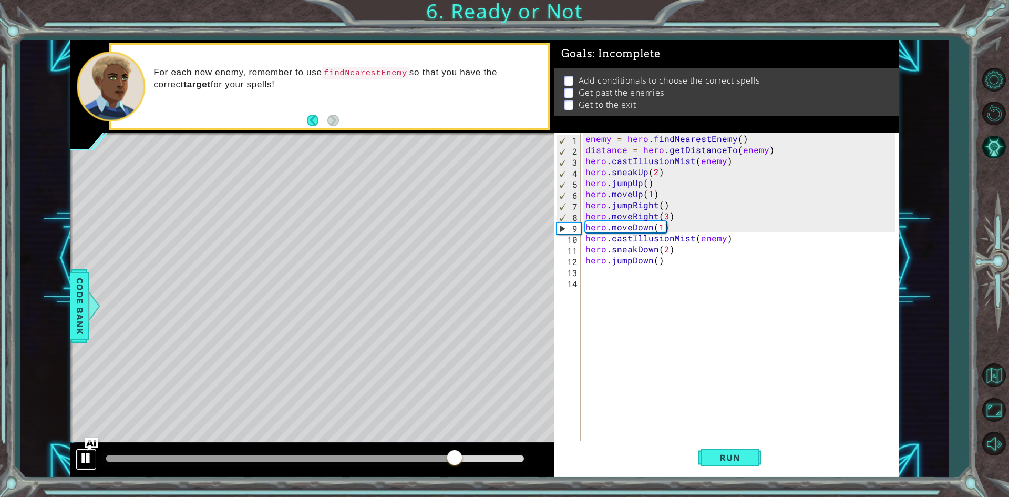
click at [89, 459] on div at bounding box center [86, 458] width 14 height 14
click at [728, 163] on div "enemy = hero . findNearestEnemy ( ) distance = hero . getDistanceTo ( enemy ) h…" at bounding box center [741, 298] width 317 height 331
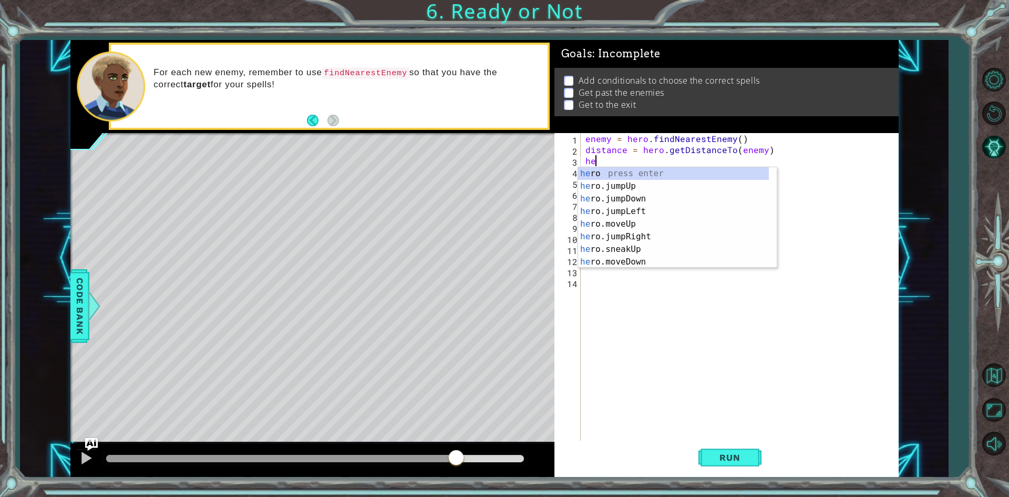
type textarea "h"
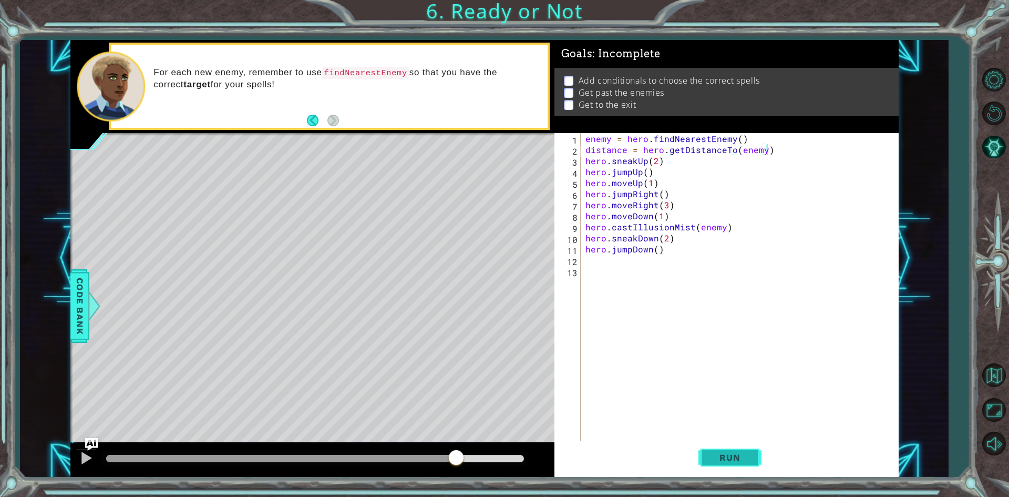
click at [733, 459] on span "Run" at bounding box center [730, 457] width 42 height 11
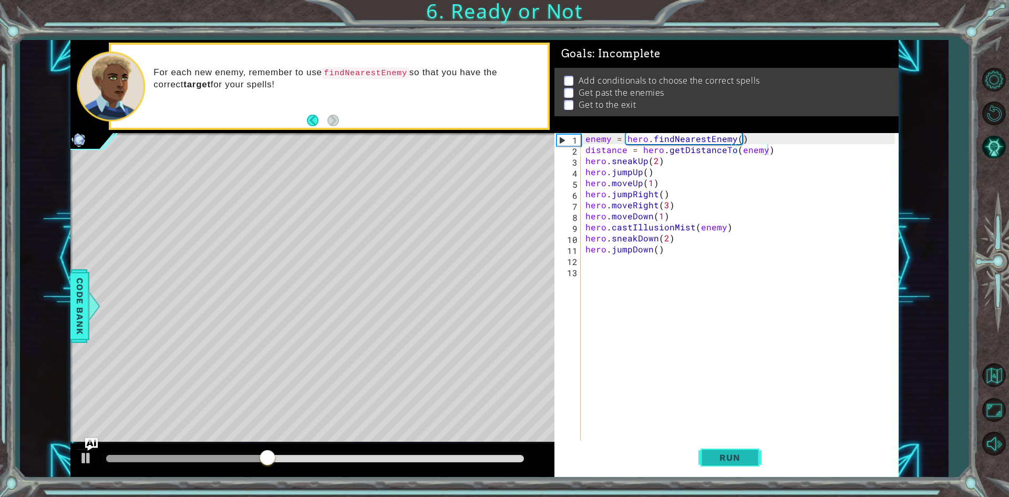
click at [726, 452] on span "Run" at bounding box center [730, 457] width 42 height 11
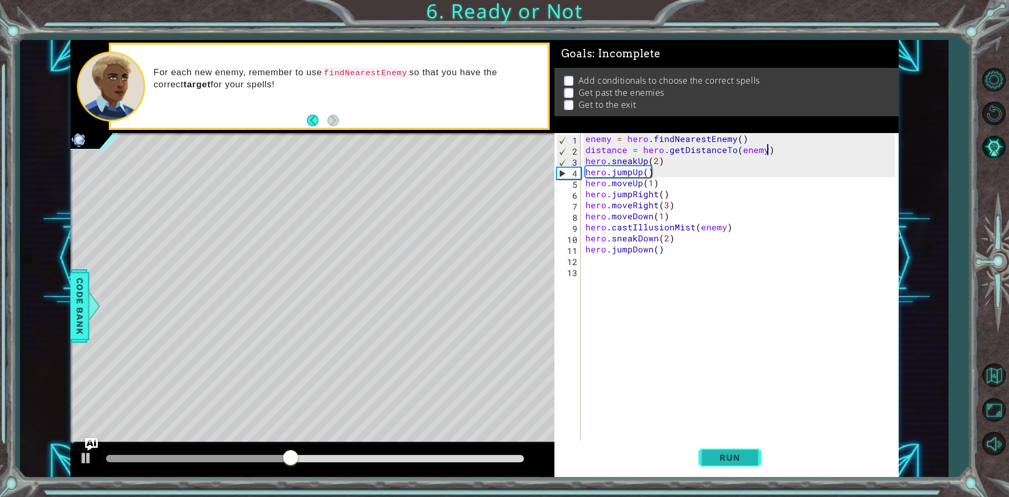
click at [753, 458] on button "Run" at bounding box center [729, 457] width 63 height 34
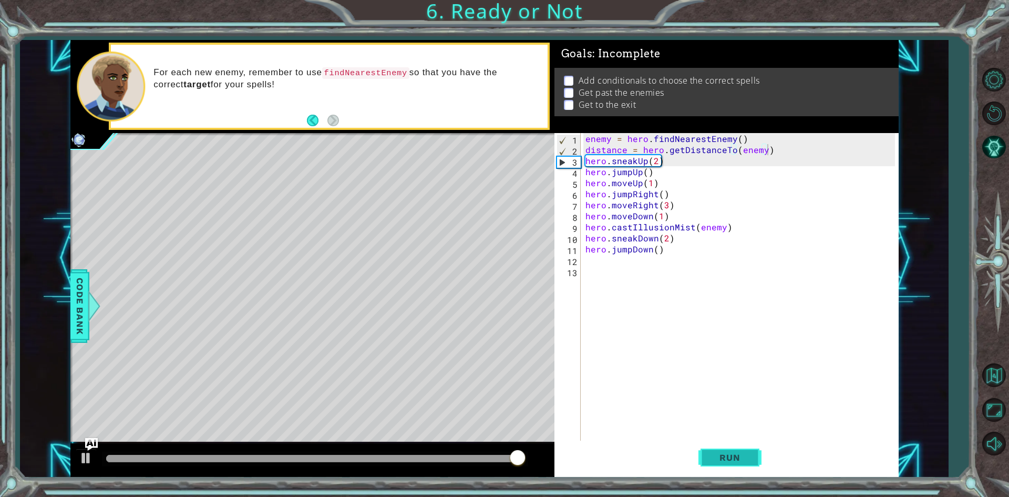
click at [741, 452] on span "Run" at bounding box center [730, 457] width 42 height 11
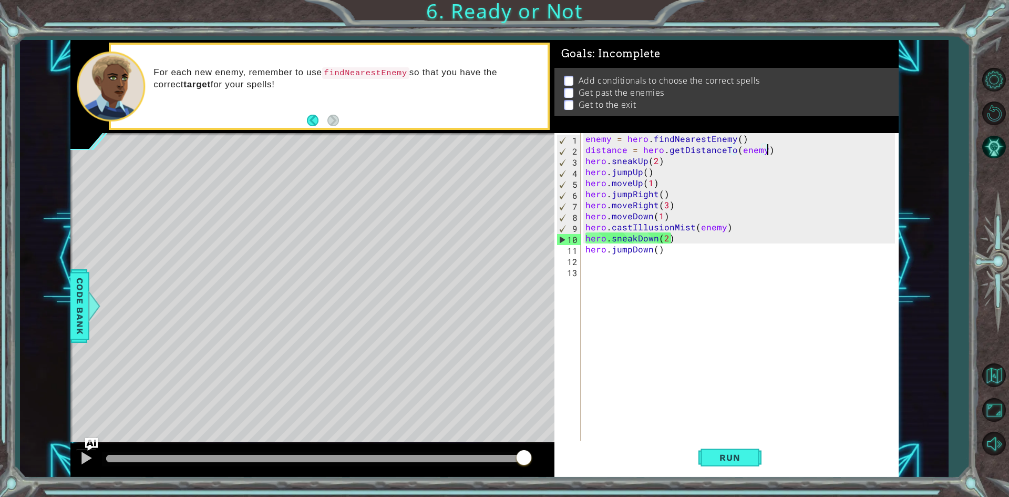
click at [720, 225] on div "enemy = hero . findNearestEnemy ( ) distance = hero . getDistanceTo ( enemy ) h…" at bounding box center [741, 298] width 317 height 331
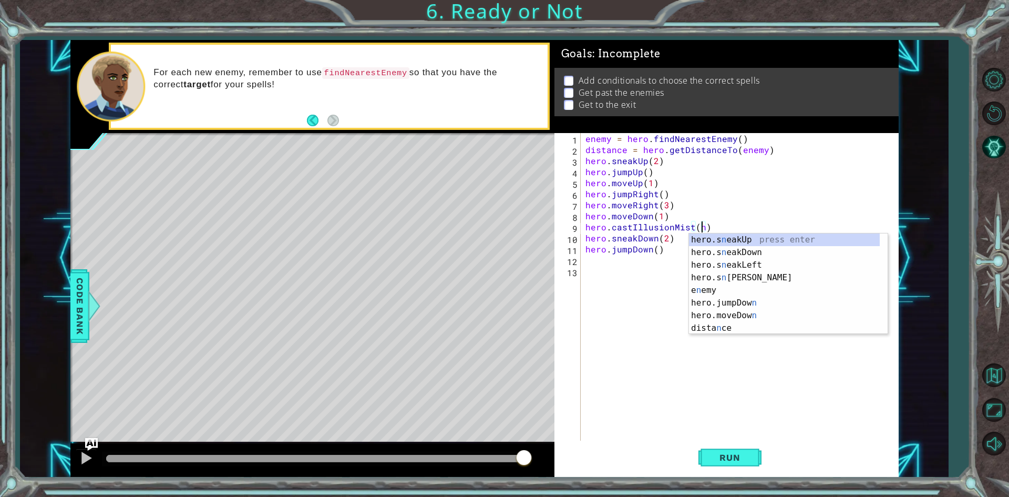
scroll to position [0, 7]
type textarea "hero.castIllusionMist()"
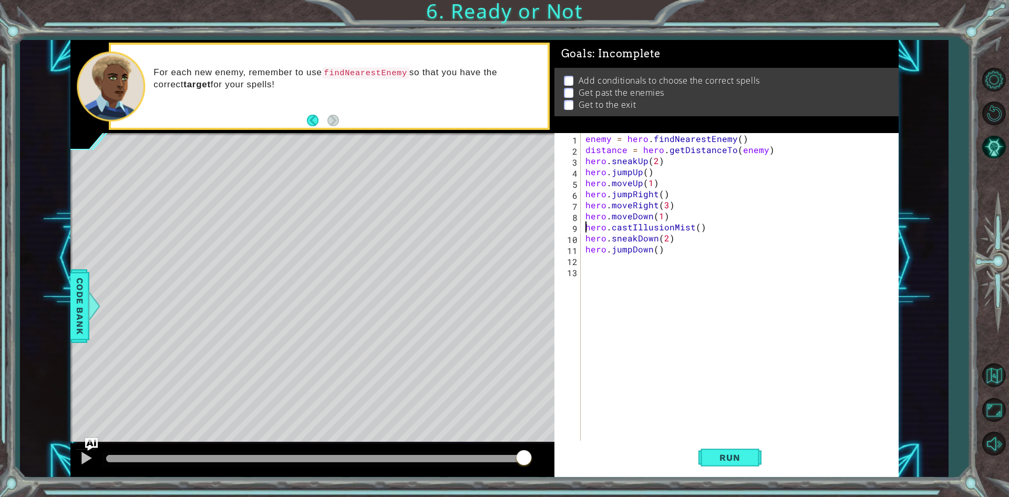
click at [583, 225] on div "enemy = hero . findNearestEnemy ( ) distance = hero . getDistanceTo ( enemy ) h…" at bounding box center [741, 298] width 317 height 331
click at [586, 231] on div "enemy = hero . findNearestEnemy ( ) distance = hero . getDistanceTo ( enemy ) h…" at bounding box center [741, 298] width 317 height 331
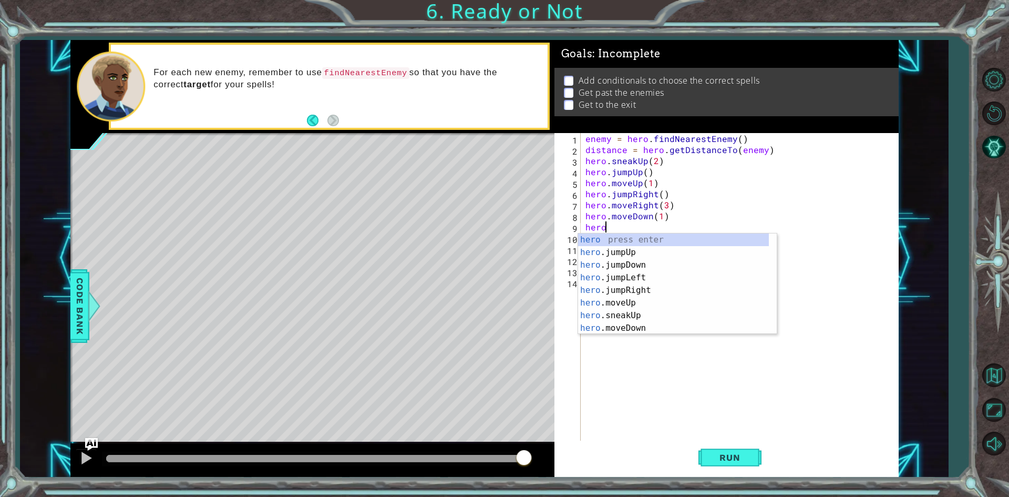
scroll to position [0, 1]
type textarea "hero.f"
click at [632, 238] on div "hero.f indNearestEnemy press enter hero.f indNearestFriend press enter hero. ju…" at bounding box center [677, 283] width 199 height 101
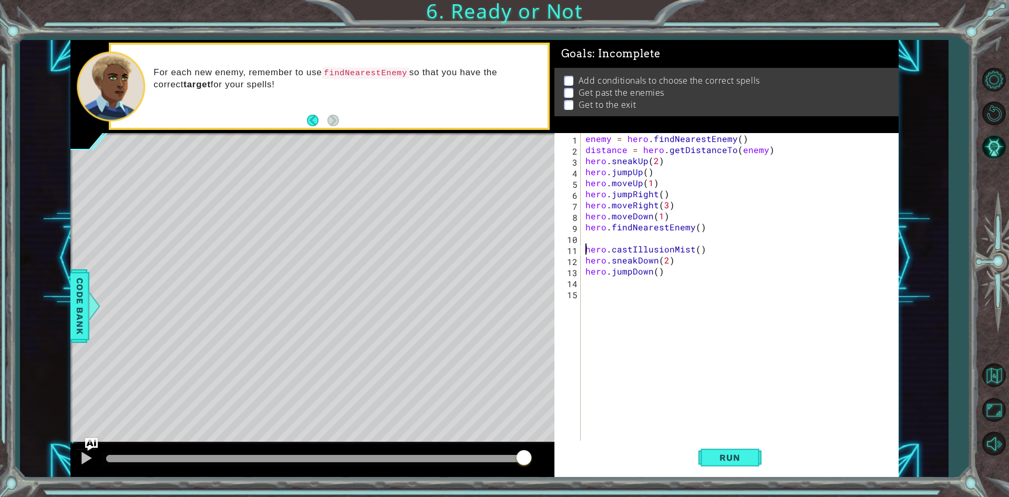
click at [584, 251] on div "enemy = hero . findNearestEnemy ( ) distance = hero . getDistanceTo ( enemy ) h…" at bounding box center [741, 298] width 317 height 331
click at [694, 241] on div "enemy = hero . findNearestEnemy ( ) distance = hero . getDistanceTo ( enemy ) h…" at bounding box center [741, 298] width 317 height 331
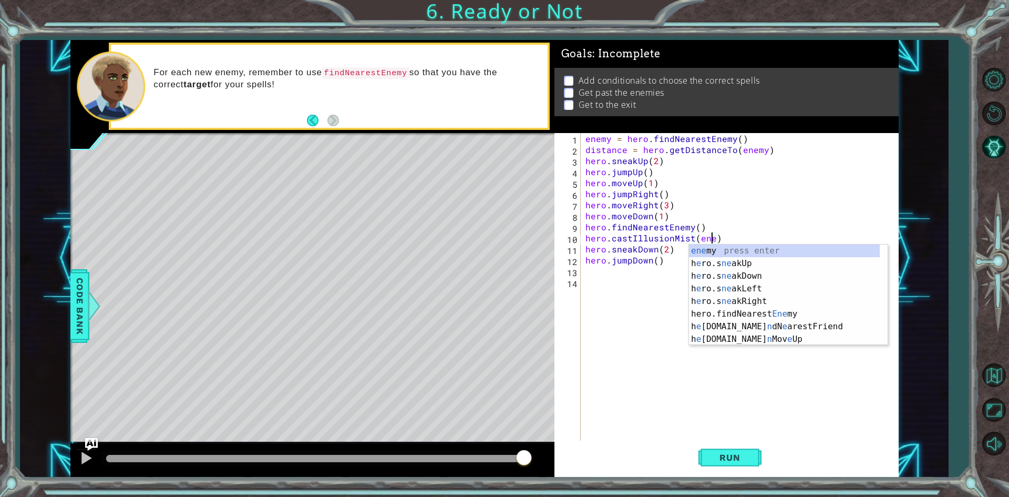
scroll to position [0, 8]
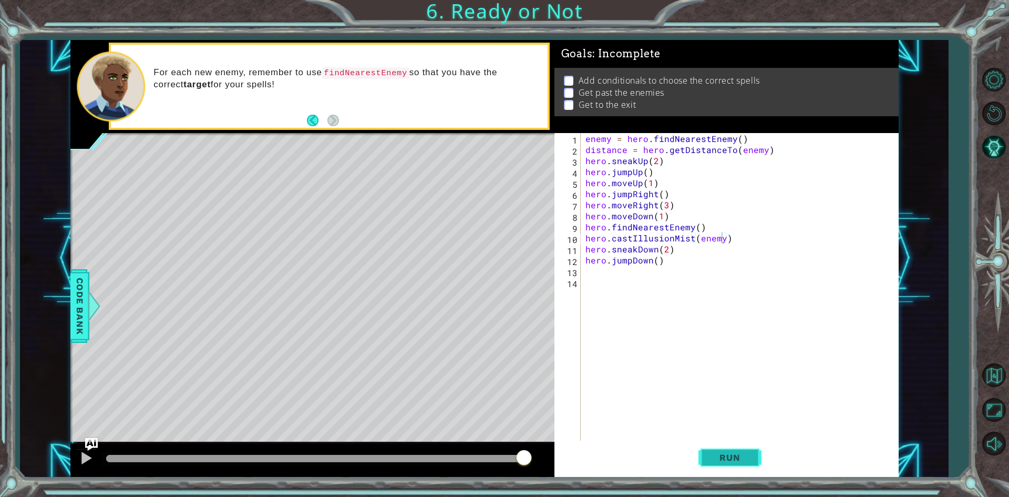
click at [718, 458] on span "Run" at bounding box center [730, 457] width 42 height 11
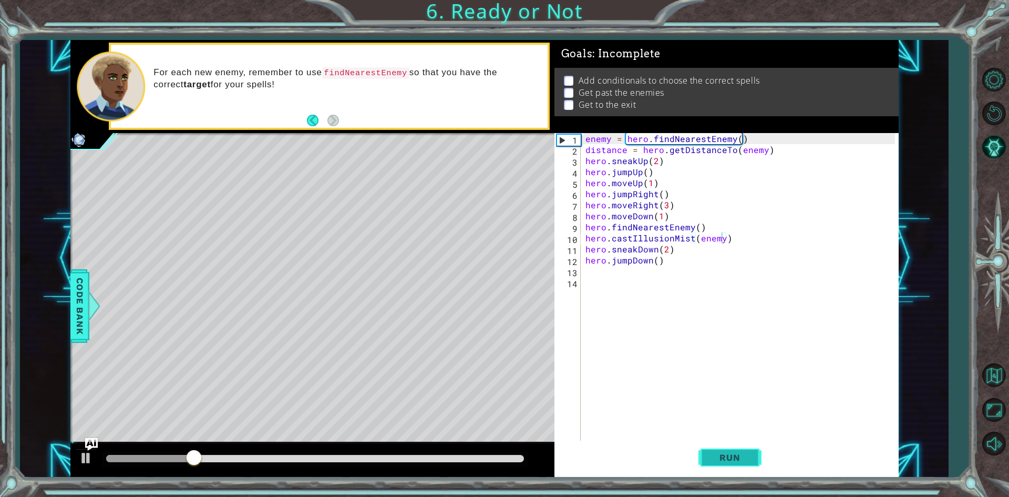
click at [719, 458] on span "Run" at bounding box center [730, 457] width 42 height 11
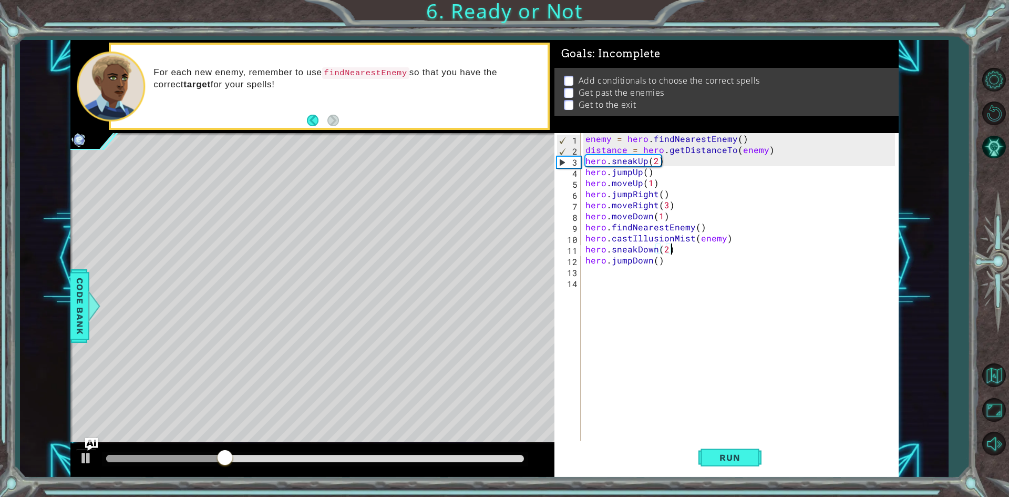
type textarea "hero.jumpDown()"
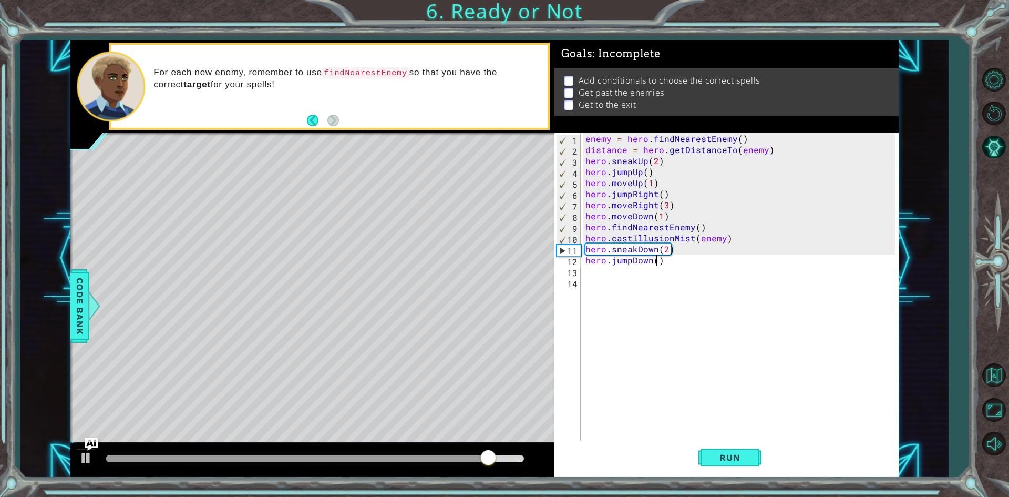
scroll to position [0, 0]
click at [722, 238] on div "enemy = hero . findNearestEnemy ( ) distance = hero . getDistanceTo ( enemy ) h…" at bounding box center [741, 298] width 317 height 331
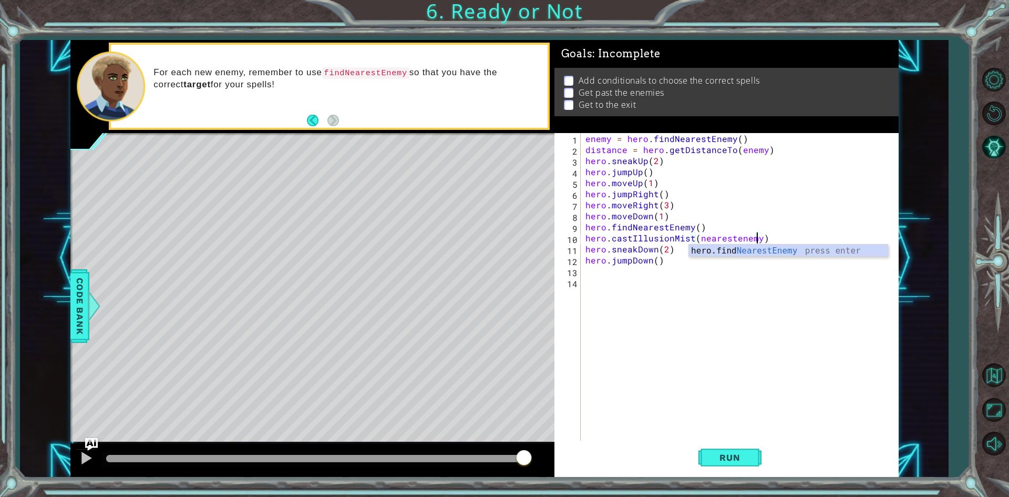
scroll to position [0, 11]
click at [718, 455] on span "Run" at bounding box center [730, 457] width 42 height 11
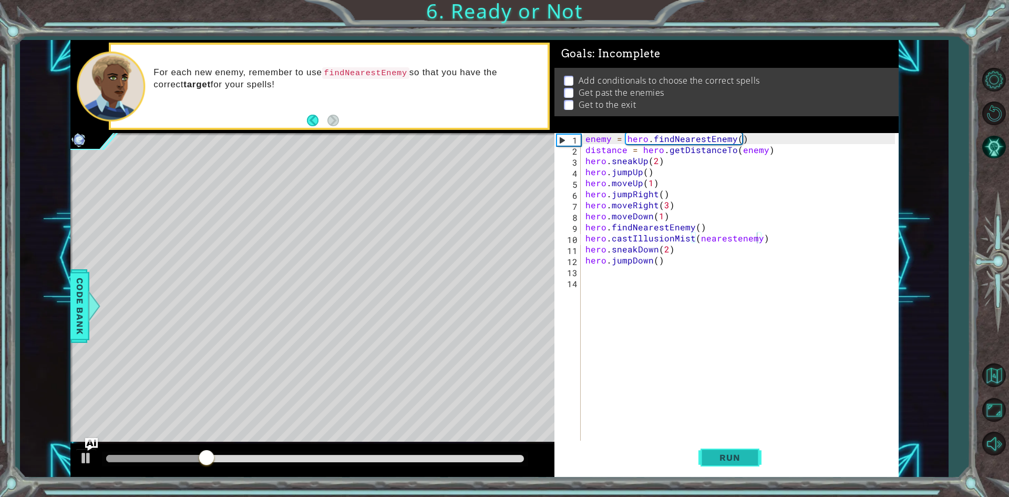
click at [707, 449] on button "Run" at bounding box center [729, 457] width 63 height 34
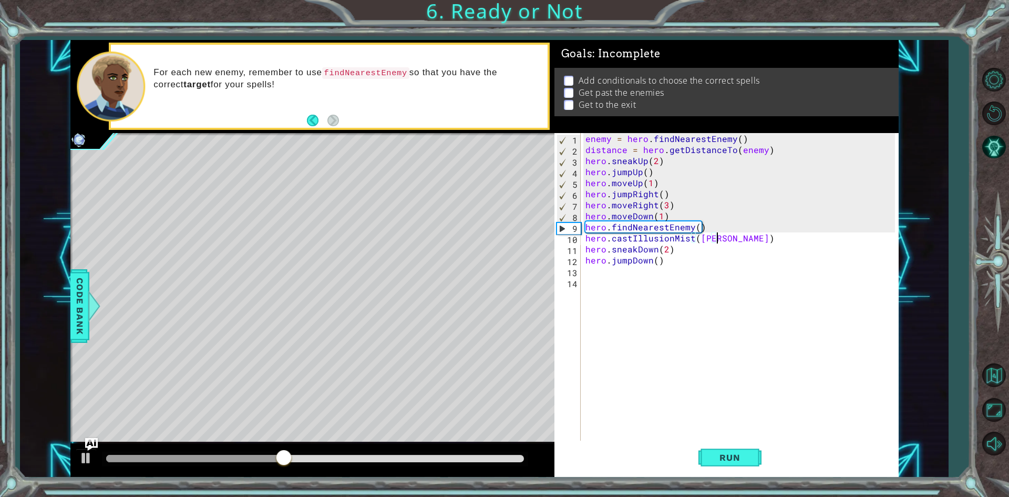
scroll to position [0, 8]
drag, startPoint x: 291, startPoint y: 456, endPoint x: 347, endPoint y: 500, distance: 71.9
click at [347, 496] on html "1 ההההההההההההההההההההההההההההההההההההההההההההההההההההההההההההההההההההההההההההה…" at bounding box center [504, 248] width 1009 height 497
click at [725, 448] on button "Run" at bounding box center [729, 457] width 63 height 34
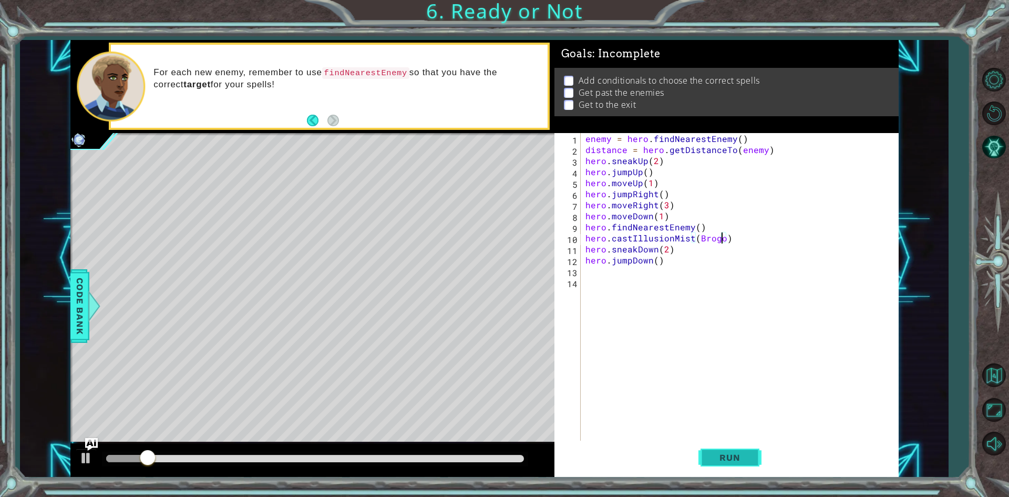
click at [725, 448] on button "Run" at bounding box center [729, 457] width 63 height 34
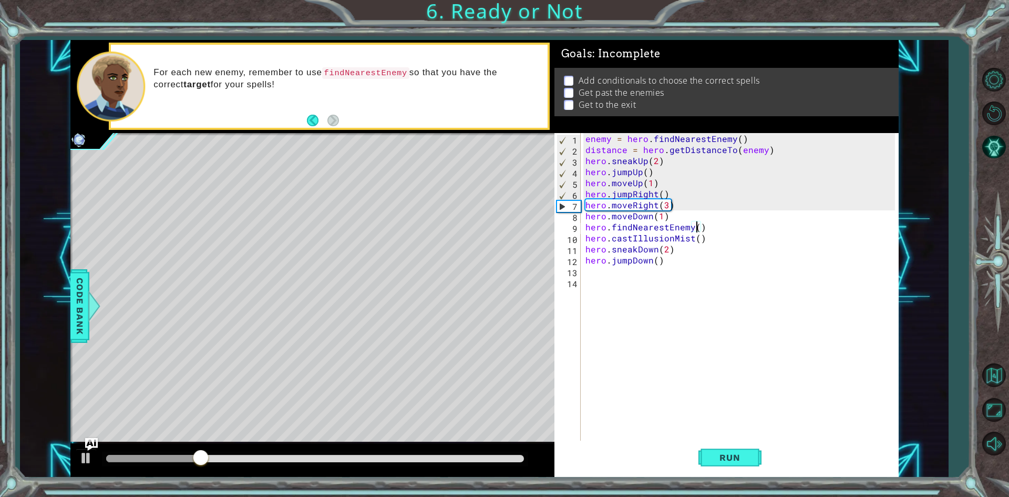
scroll to position [0, 4]
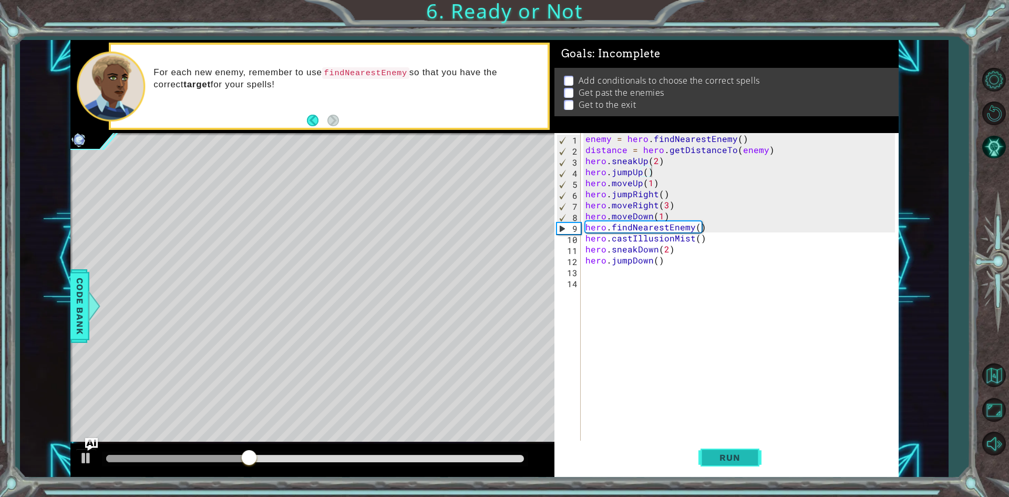
click at [742, 458] on span "Run" at bounding box center [730, 457] width 42 height 11
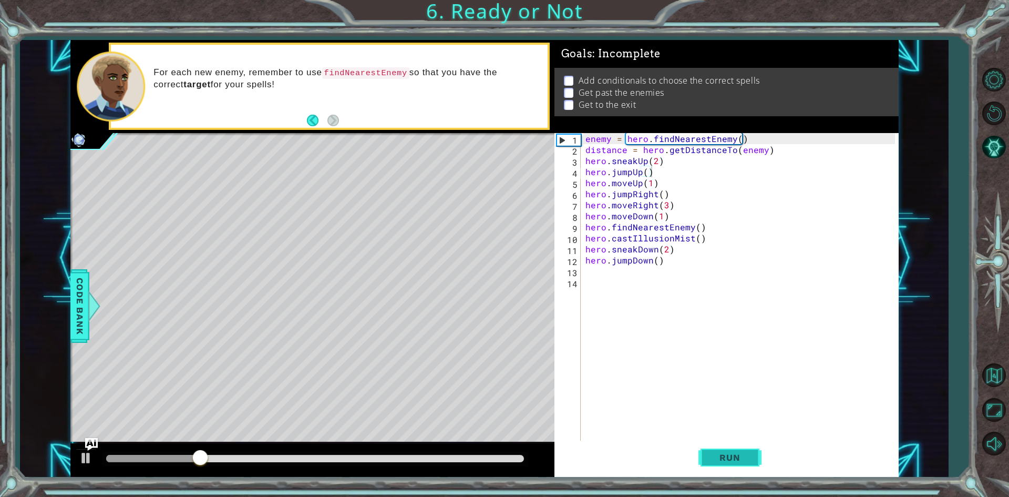
click at [747, 454] on span "Run" at bounding box center [730, 457] width 42 height 11
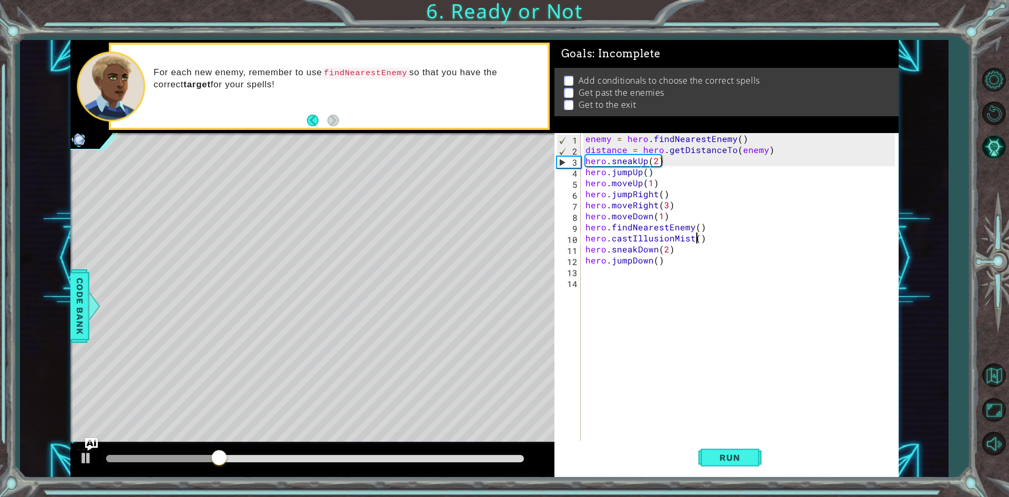
click at [696, 238] on div "enemy = hero . findNearestEnemy ( ) distance = hero . getDistanceTo ( enemy ) h…" at bounding box center [741, 298] width 317 height 331
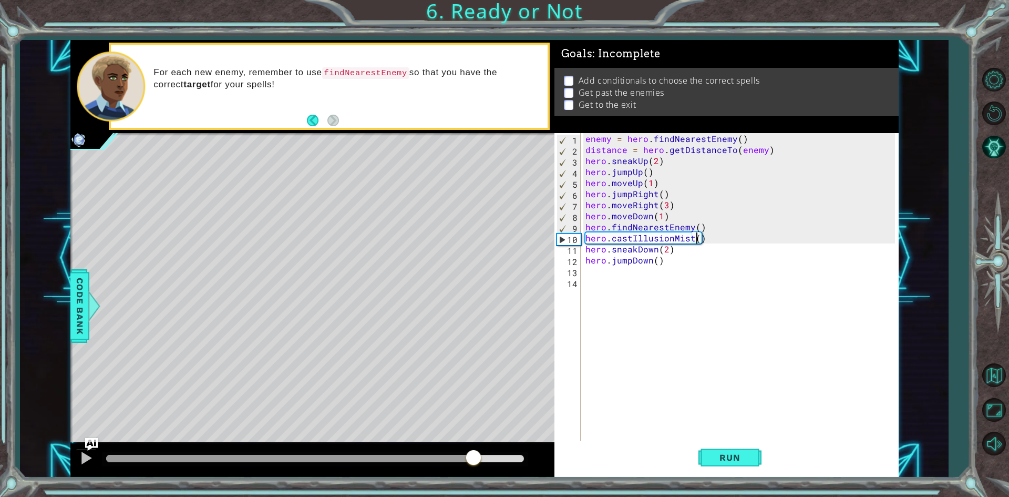
drag, startPoint x: 517, startPoint y: 452, endPoint x: 473, endPoint y: 466, distance: 45.2
click at [473, 466] on div at bounding box center [473, 458] width 19 height 19
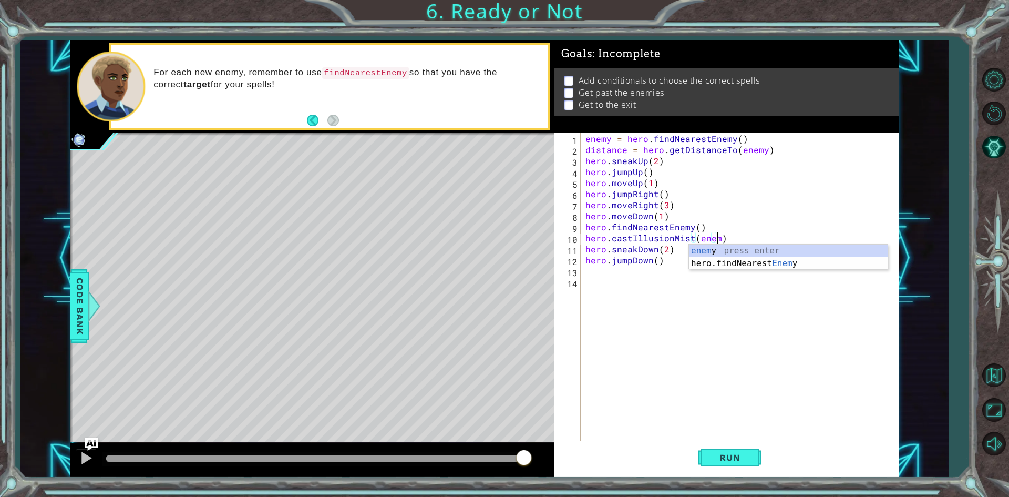
scroll to position [0, 8]
click at [732, 457] on span "Run" at bounding box center [730, 457] width 42 height 11
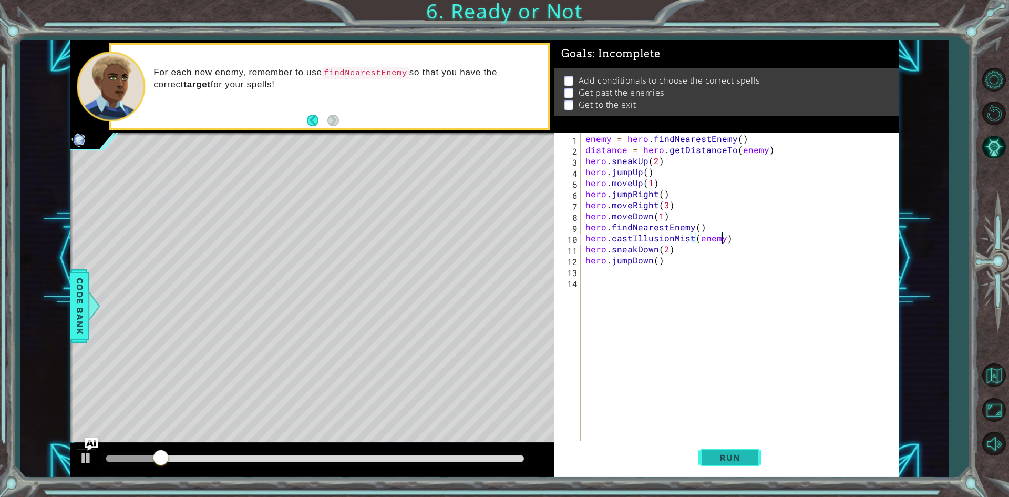
click at [732, 457] on span "Run" at bounding box center [730, 457] width 42 height 11
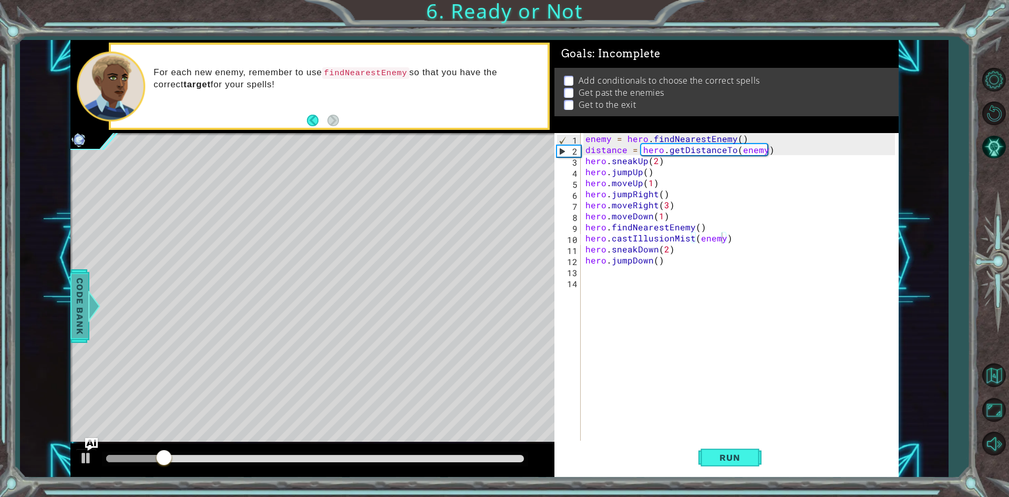
click at [91, 305] on div at bounding box center [93, 306] width 13 height 32
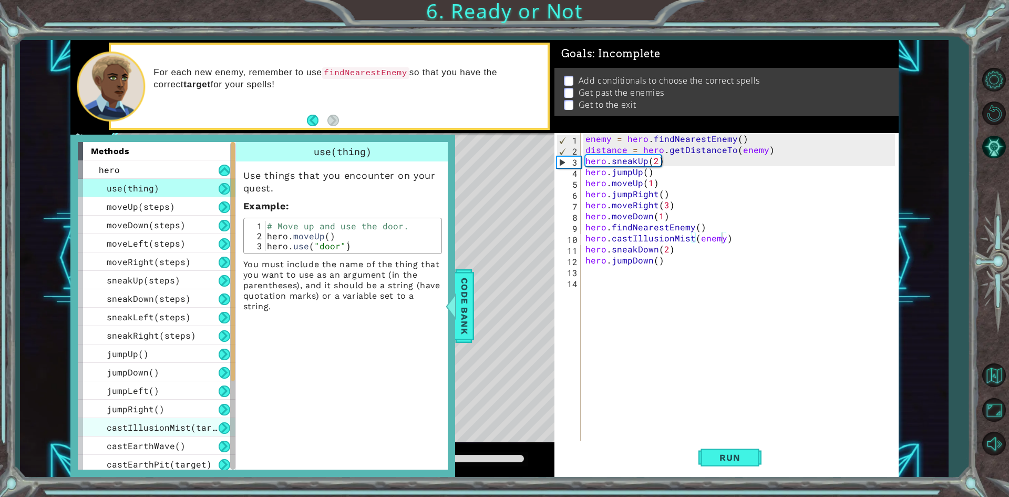
click at [169, 425] on span "castIllusionMist(target)" at bounding box center [170, 426] width 126 height 11
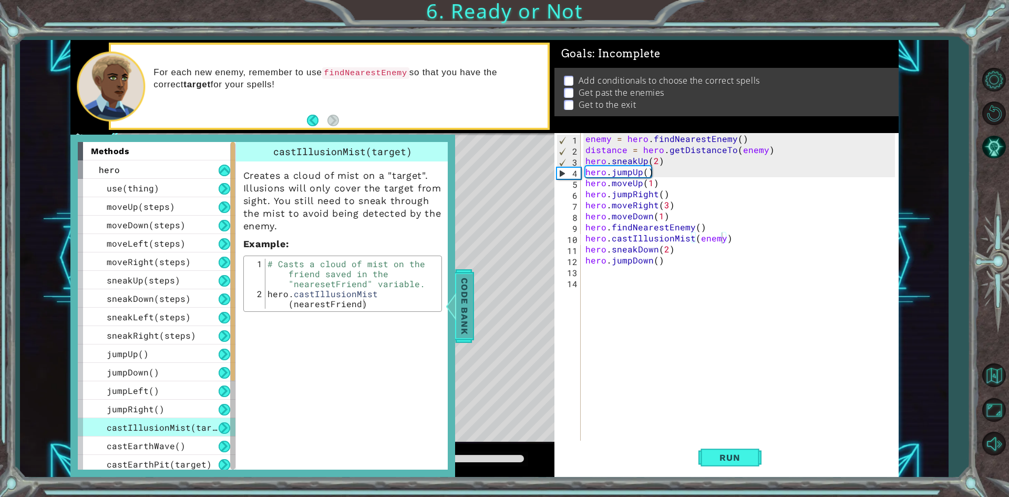
click at [458, 290] on span "Code Bank" at bounding box center [464, 305] width 17 height 64
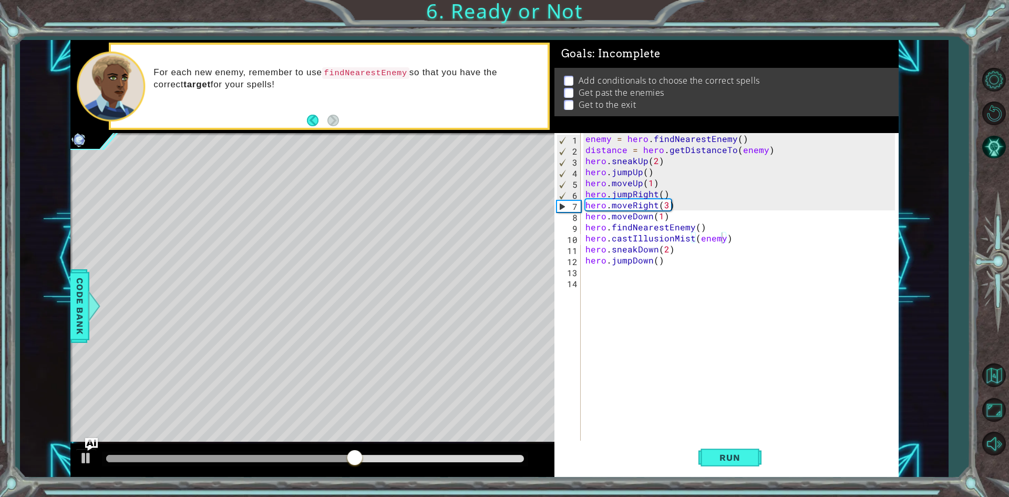
click at [722, 236] on div "enemy = hero . findNearestEnemy ( ) distance = hero . getDistanceTo ( enemy ) h…" at bounding box center [741, 298] width 317 height 331
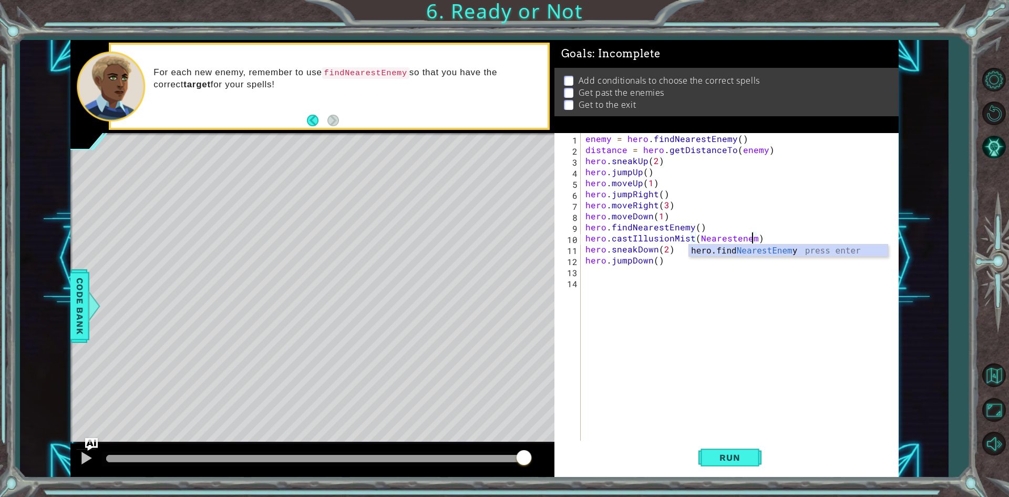
scroll to position [0, 11]
click at [723, 463] on button "Run" at bounding box center [729, 457] width 63 height 34
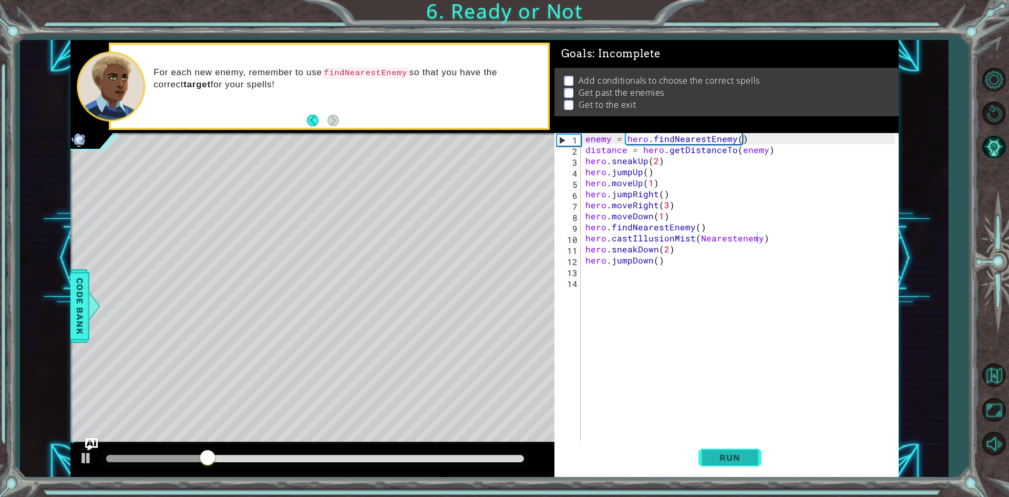
click at [738, 462] on span "Run" at bounding box center [730, 457] width 42 height 11
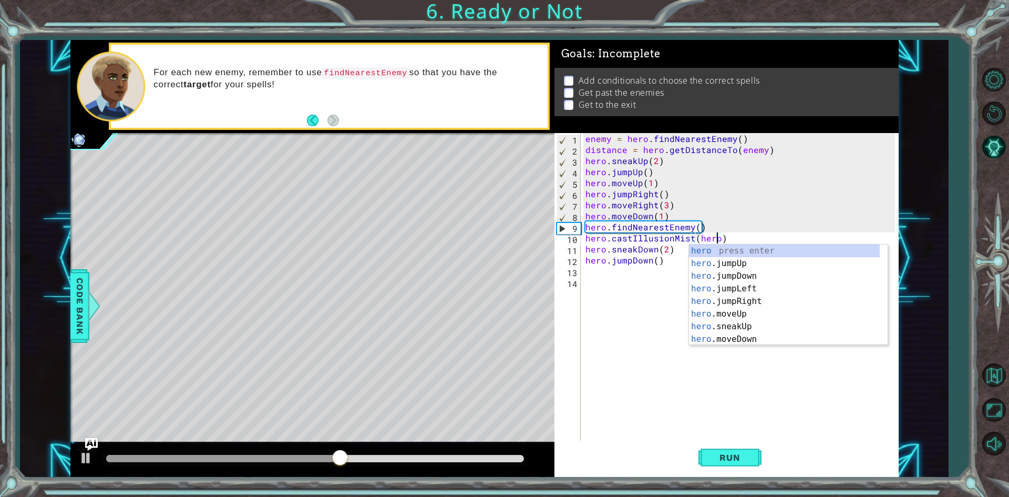
scroll to position [0, 8]
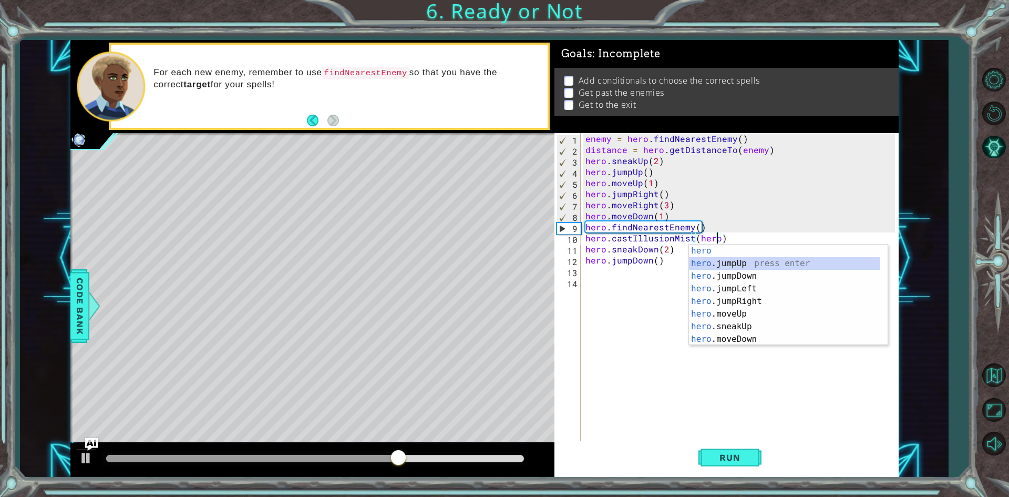
drag, startPoint x: 883, startPoint y: 262, endPoint x: 890, endPoint y: 274, distance: 13.6
click at [889, 276] on body "1 ההההההההההההההההההההההההההההההההההההההההההההההההההההההההההההההההההההההההההההה…" at bounding box center [504, 248] width 1009 height 497
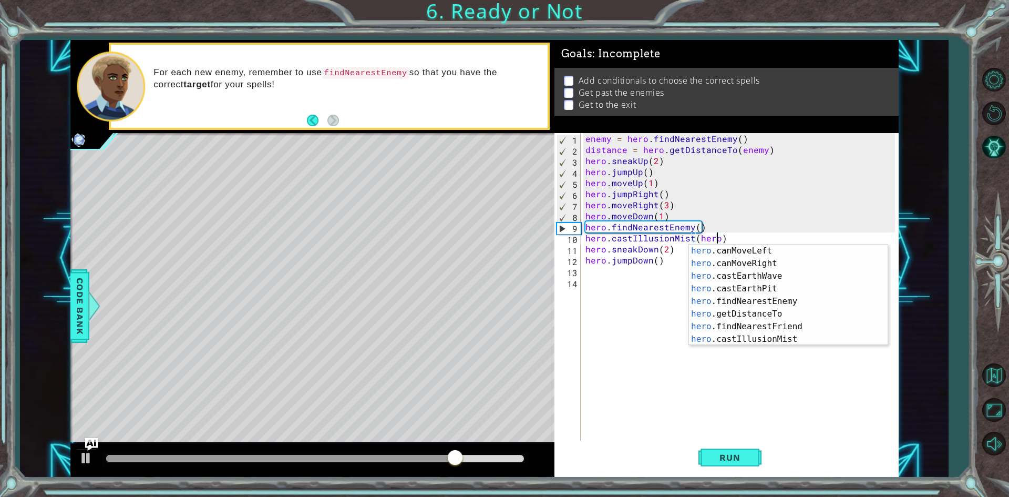
scroll to position [214, 0]
click at [791, 299] on div "hero .canMoveLeft press enter hero .canMoveRight press enter hero .castEarthWav…" at bounding box center [784, 307] width 191 height 126
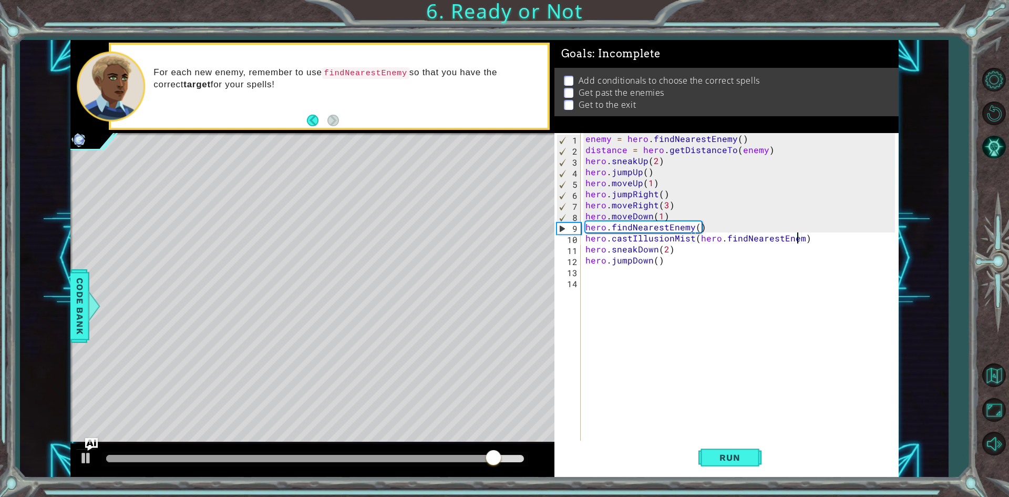
scroll to position [0, 13]
drag, startPoint x: 719, startPoint y: 443, endPoint x: 721, endPoint y: 456, distance: 13.2
click at [719, 451] on button "Run" at bounding box center [729, 457] width 63 height 34
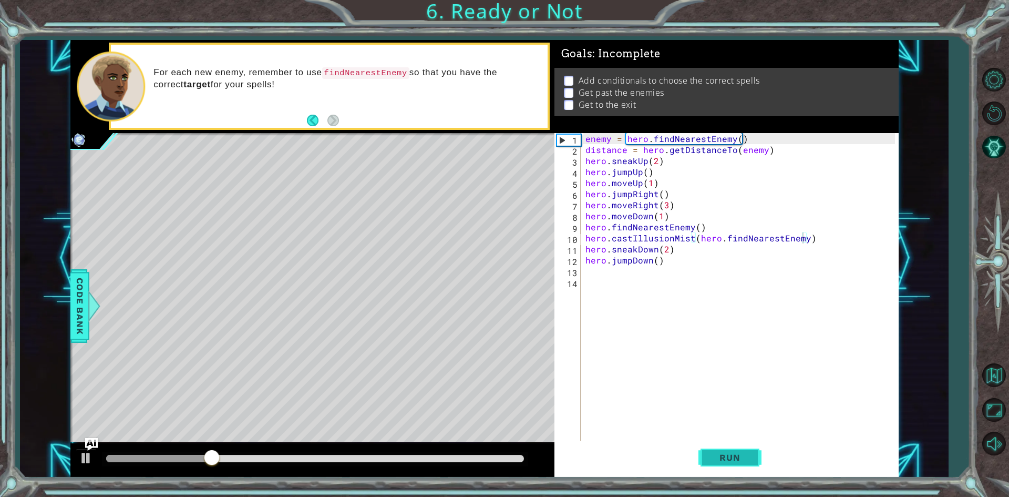
click at [745, 451] on button "Run" at bounding box center [729, 457] width 63 height 34
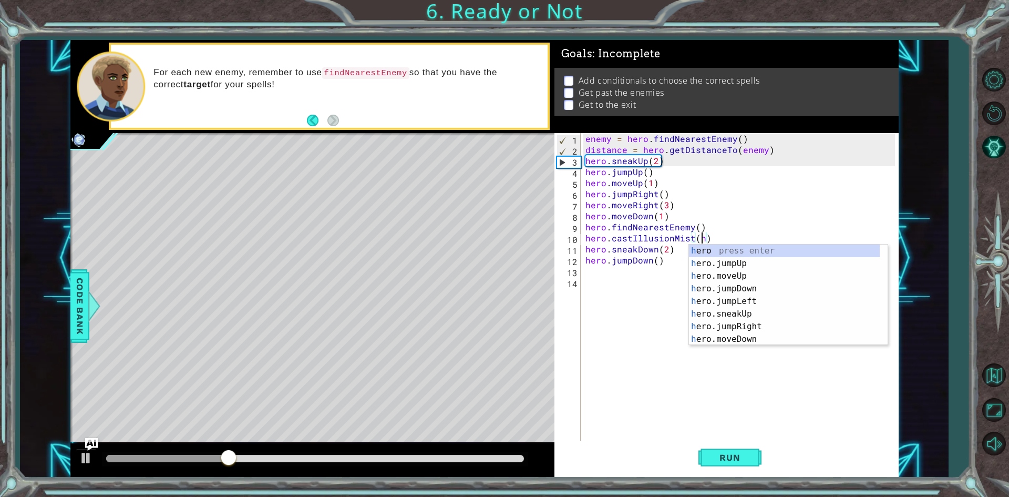
scroll to position [0, 7]
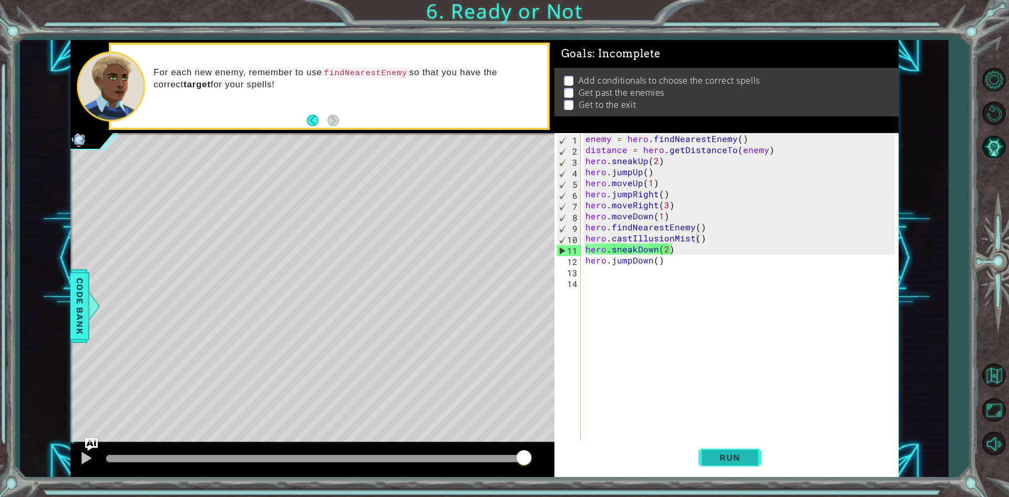
click at [729, 456] on span "Run" at bounding box center [730, 457] width 42 height 11
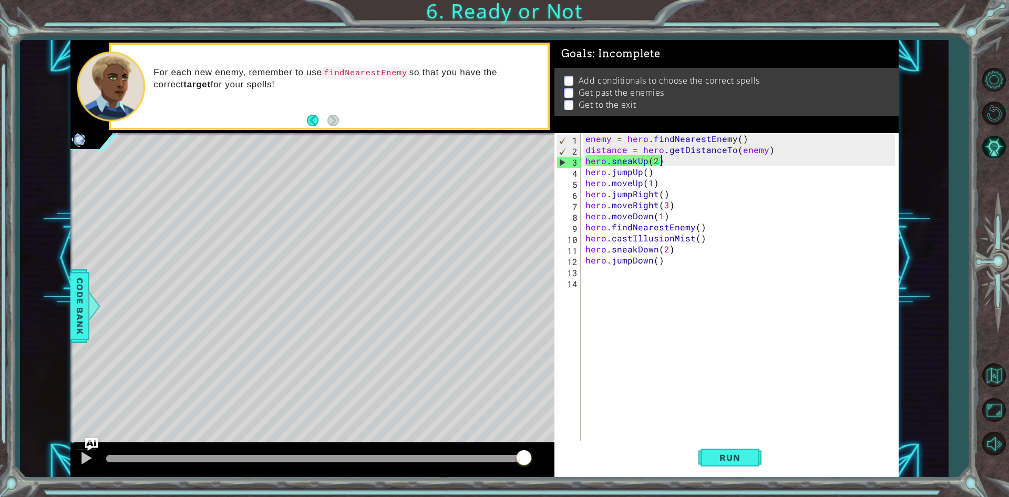
click at [664, 161] on div "enemy = hero . findNearestEnemy ( ) distance = hero . getDistanceTo ( enemy ) h…" at bounding box center [741, 298] width 317 height 331
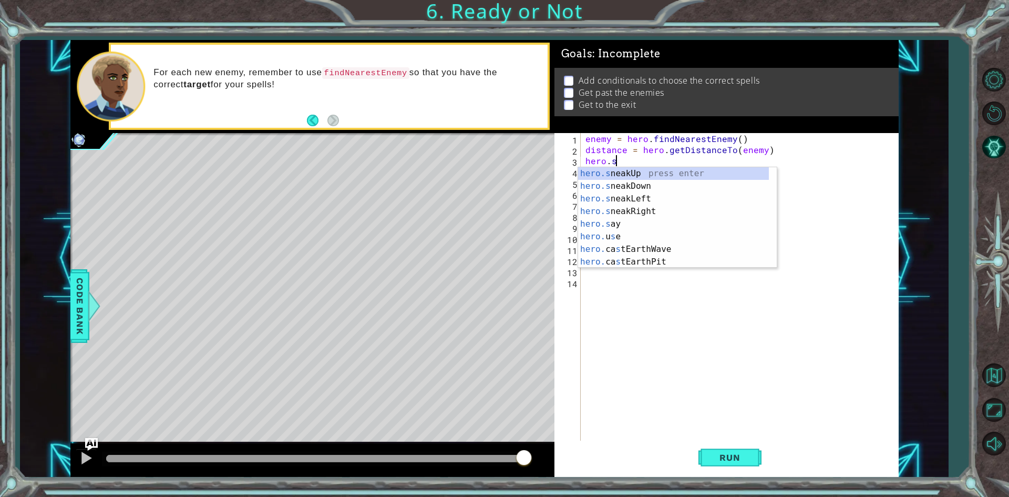
type textarea "hero."
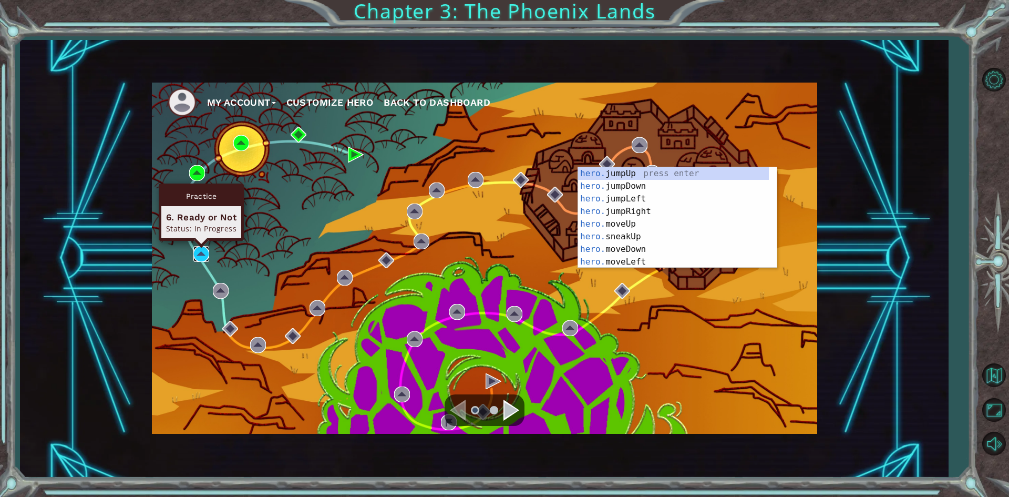
click at [197, 254] on img at bounding box center [201, 254] width 16 height 16
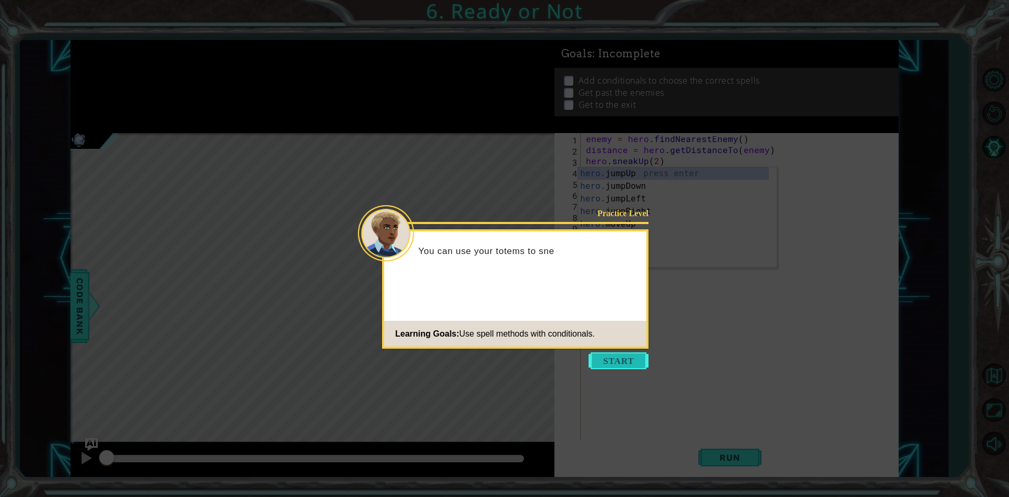
click at [612, 356] on button "Start" at bounding box center [619, 360] width 60 height 17
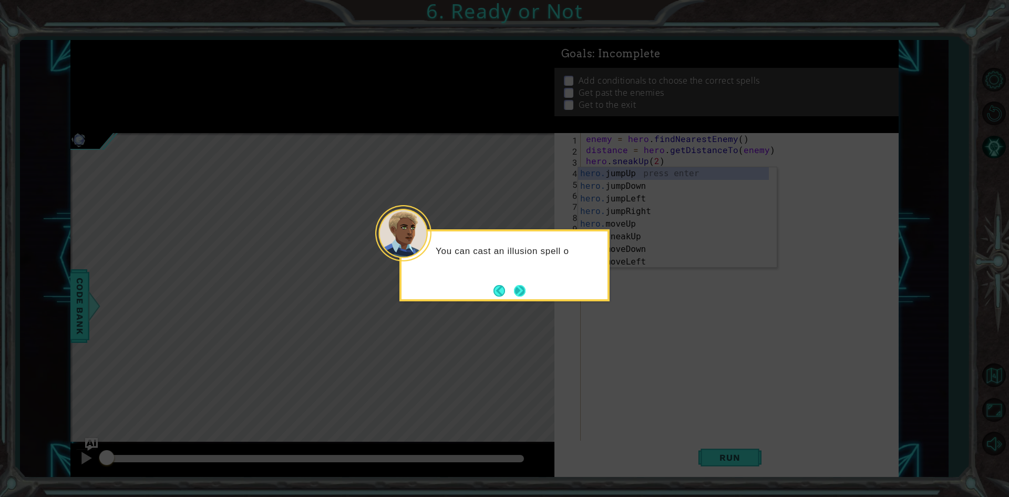
click at [517, 293] on button "Next" at bounding box center [520, 291] width 12 height 12
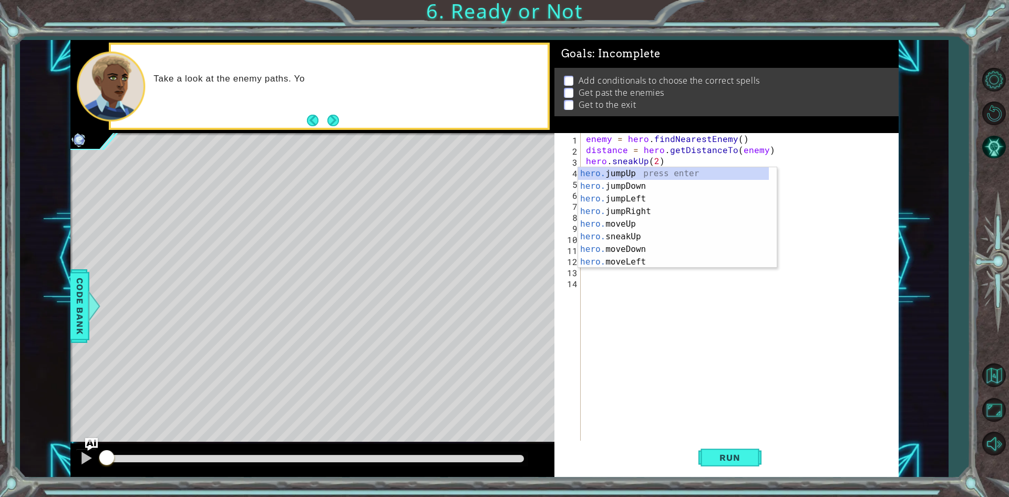
drag, startPoint x: 836, startPoint y: 211, endPoint x: 792, endPoint y: 223, distance: 45.3
click at [833, 212] on div "enemy = hero . findNearestEnemy ( ) distance = hero . getDistanceTo ( enemy ) h…" at bounding box center [742, 298] width 316 height 331
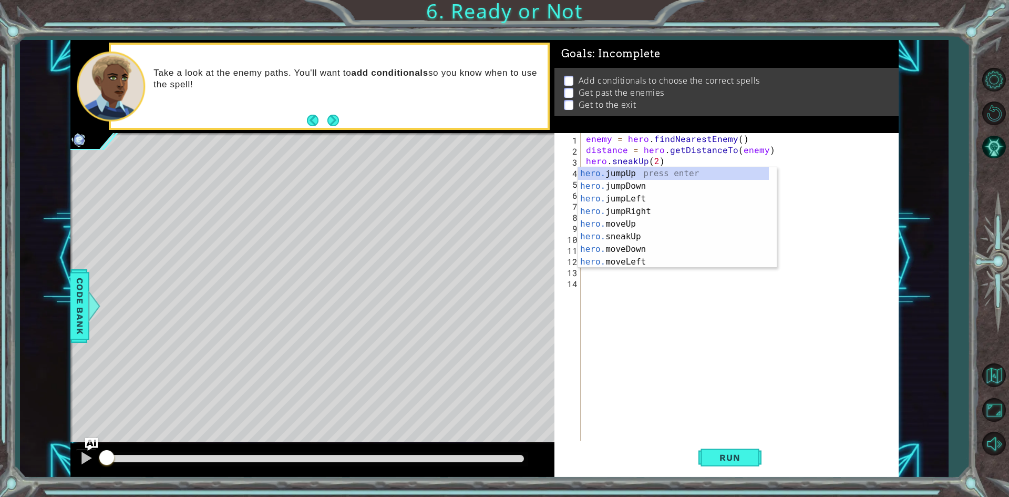
type textarea "hero.moveDown("
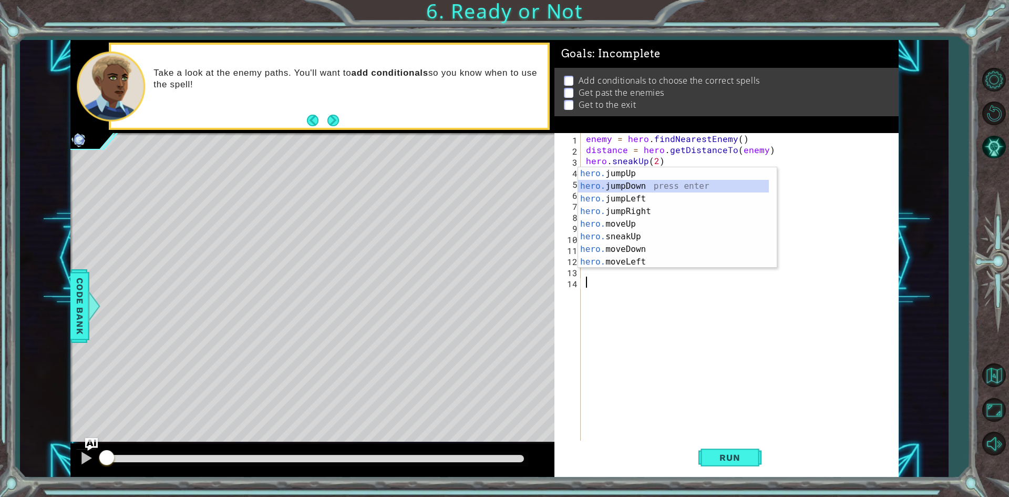
click at [682, 189] on div "hero. jumpUp press enter hero. jumpDown press enter hero. jumpLeft press enter …" at bounding box center [673, 230] width 191 height 126
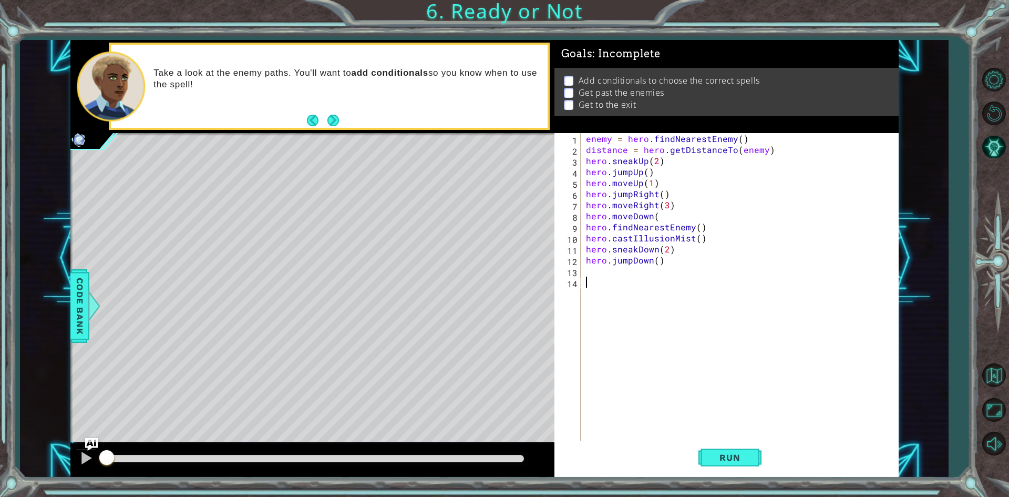
click at [672, 268] on div "enemy = hero . findNearestEnemy ( ) distance = hero . getDistanceTo ( enemy ) h…" at bounding box center [742, 298] width 316 height 331
click at [666, 259] on div "enemy = hero . findNearestEnemy ( ) distance = hero . getDistanceTo ( enemy ) h…" at bounding box center [742, 298] width 316 height 331
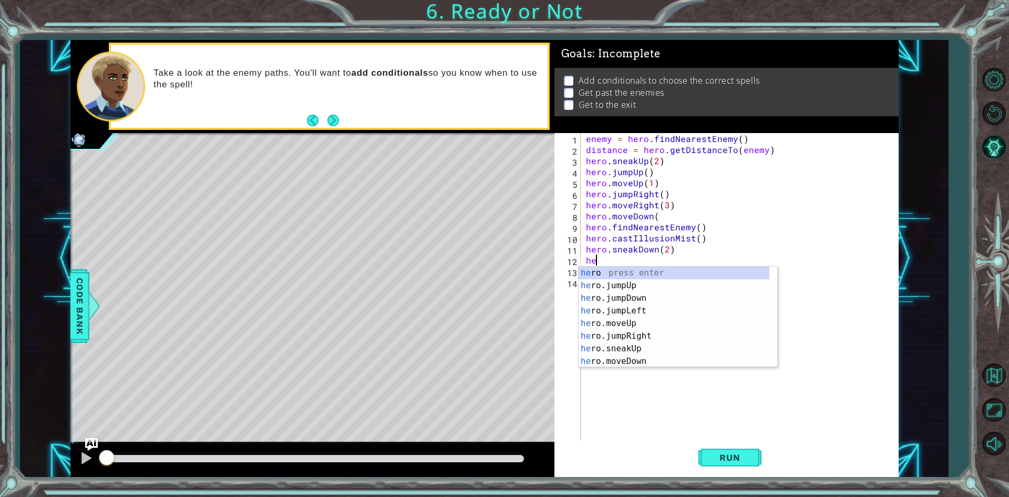
type textarea "h"
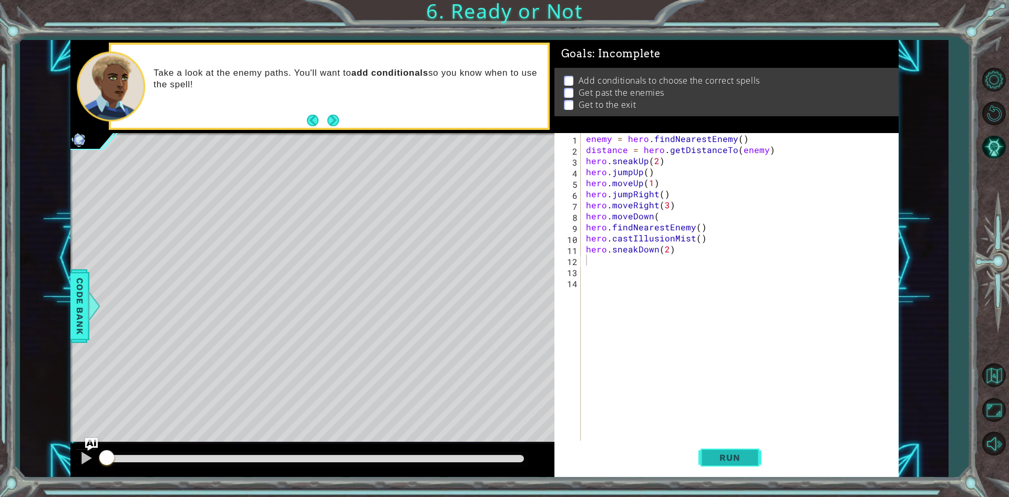
drag, startPoint x: 697, startPoint y: 451, endPoint x: 705, endPoint y: 451, distance: 7.9
click at [697, 450] on div "Run" at bounding box center [730, 457] width 344 height 34
click at [713, 452] on span "Run" at bounding box center [730, 457] width 42 height 11
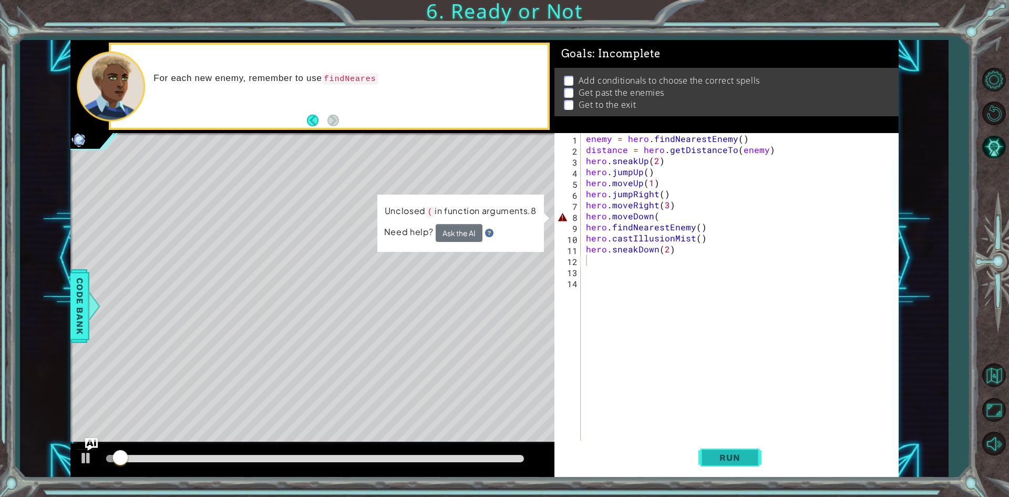
click at [711, 445] on button "Run" at bounding box center [729, 457] width 63 height 34
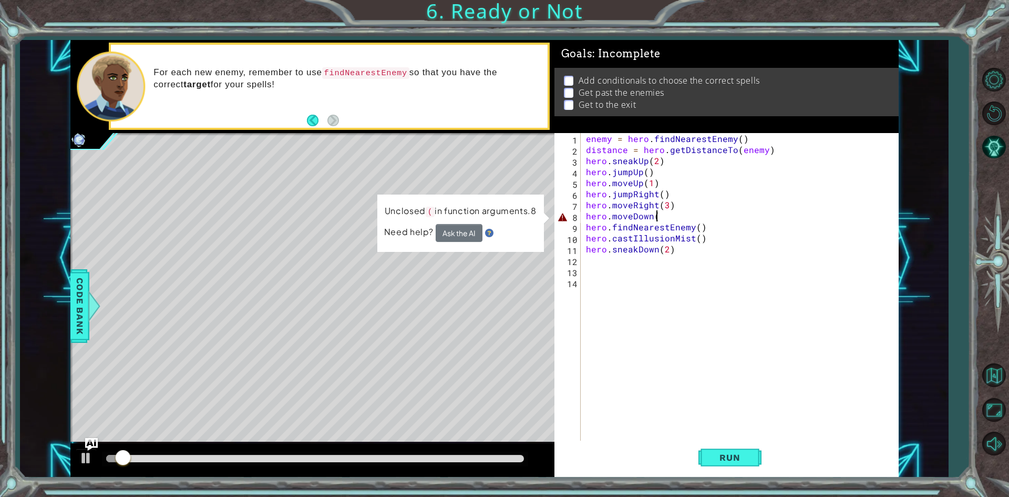
click at [660, 218] on div "enemy = hero . findNearestEnemy ( ) distance = hero . getDistanceTo ( enemy ) h…" at bounding box center [742, 298] width 316 height 331
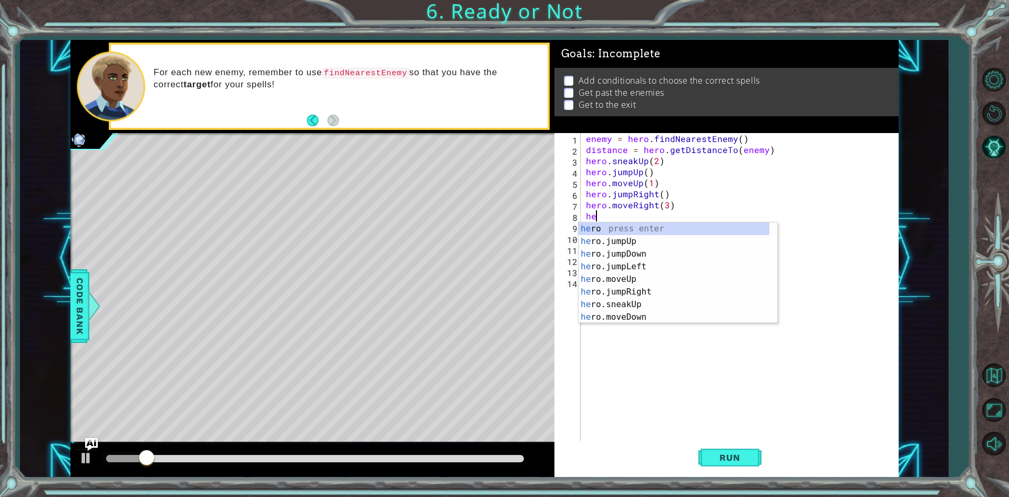
type textarea "h"
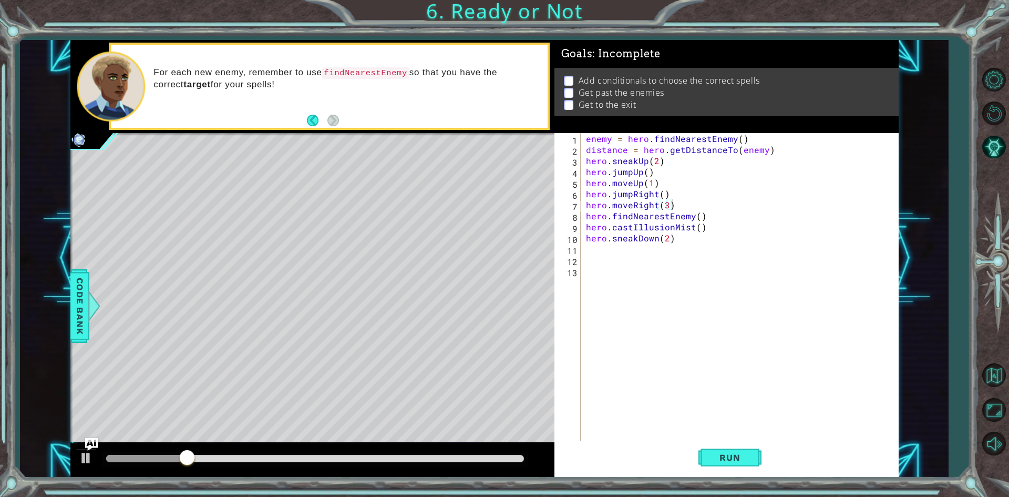
click at [582, 159] on div "hero.moveRight(3) 1 2 3 4 5 6 7 8 9 10 11 12 13 enemy = hero . findNearestEnemy…" at bounding box center [724, 287] width 341 height 309
click at [585, 157] on div "enemy = hero . findNearestEnemy ( ) distance = hero . getDistanceTo ( enemy ) h…" at bounding box center [742, 298] width 316 height 331
type textarea "hero.sneakUp(2)"
click at [586, 156] on div "enemy = hero . findNearestEnemy ( ) distance = hero . getDistanceTo ( enemy ) h…" at bounding box center [742, 298] width 316 height 331
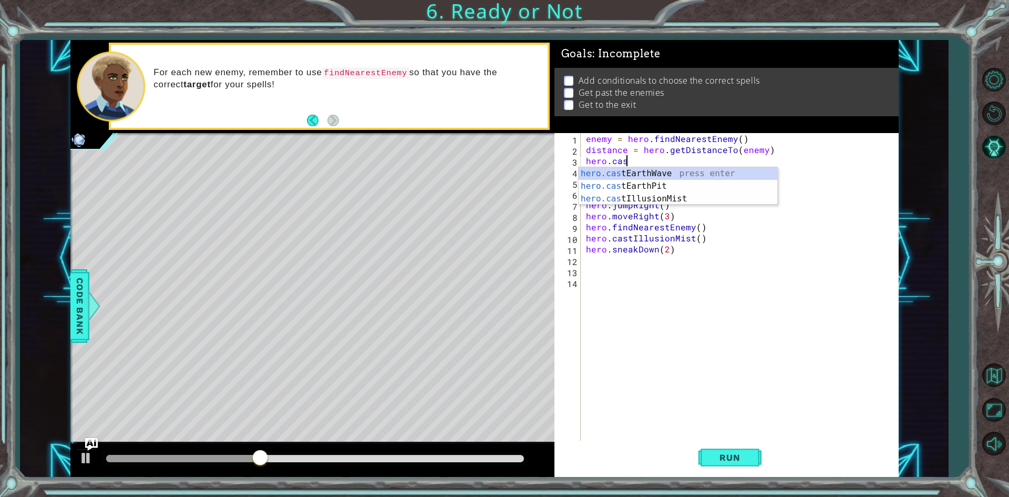
scroll to position [0, 2]
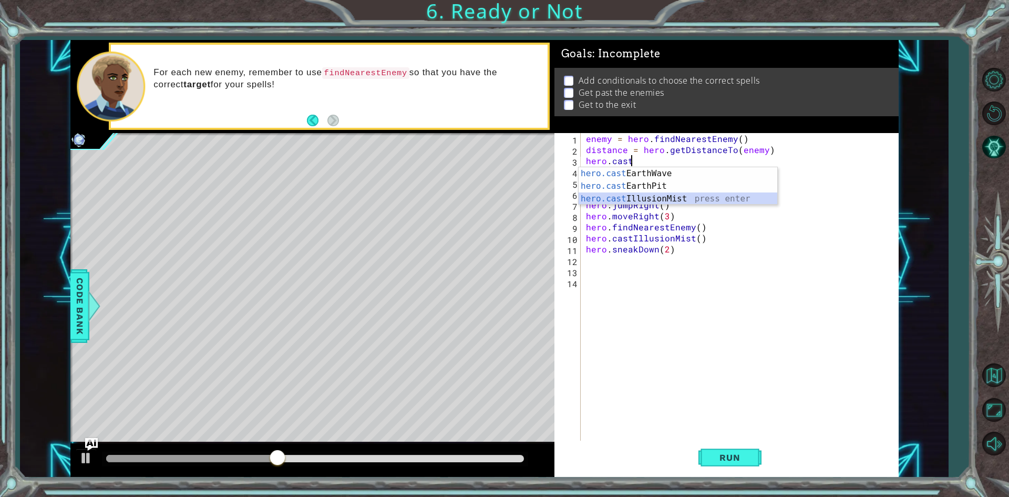
click at [654, 199] on div "hero.cast EarthWave press enter hero.cast EarthPit press enter hero.cast Illusi…" at bounding box center [678, 198] width 199 height 63
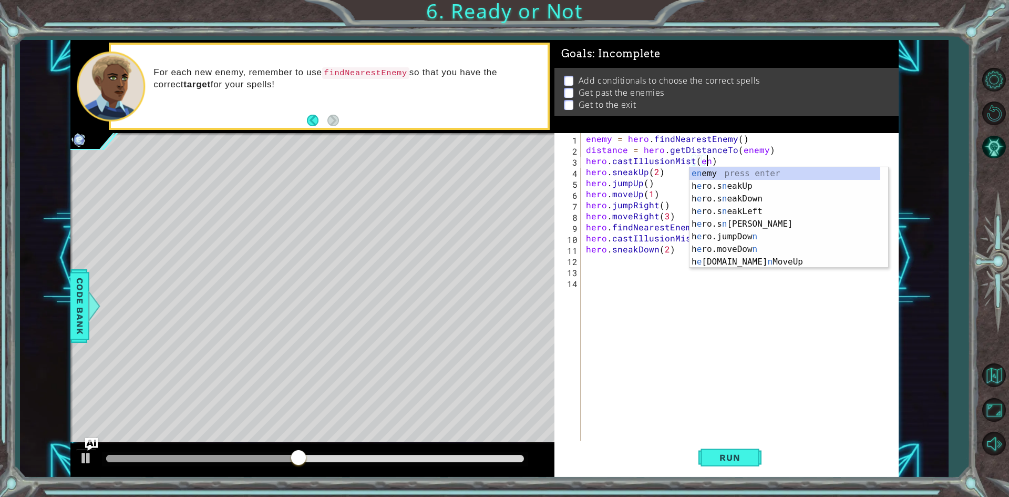
scroll to position [0, 7]
click at [697, 173] on div "en emy press enter h e ro.s n eakUp press enter h e ro.s n eakDown press enter …" at bounding box center [784, 230] width 191 height 126
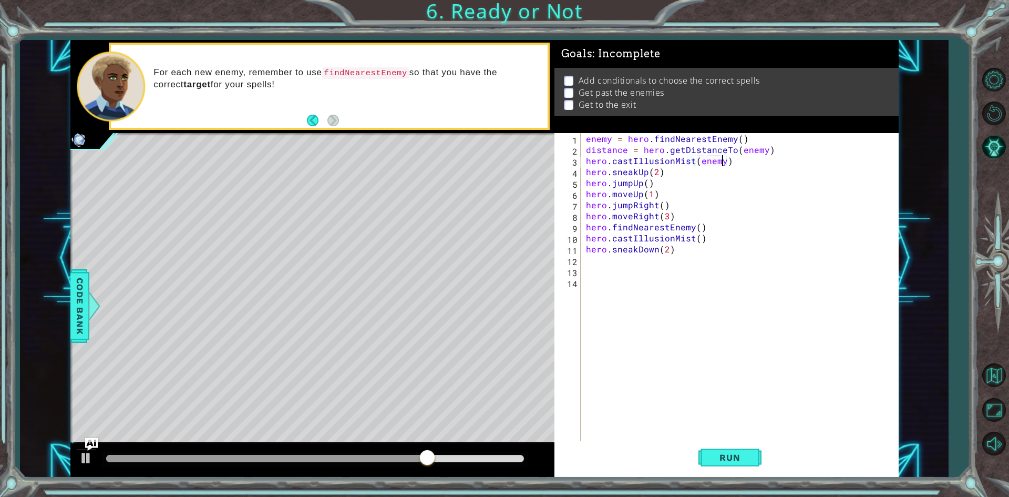
click at [678, 217] on div "enemy = hero . findNearestEnemy ( ) distance = hero . getDistanceTo ( enemy ) h…" at bounding box center [742, 298] width 316 height 331
type textarea "hero.moveRight(3)"
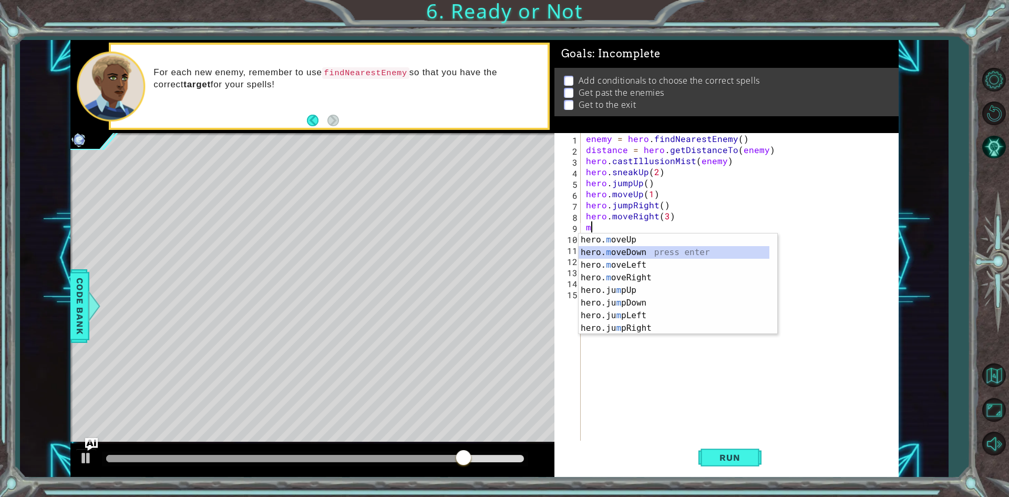
click at [641, 249] on div "hero. m oveUp press enter hero. m oveDown press enter hero. m oveLeft press ent…" at bounding box center [674, 296] width 191 height 126
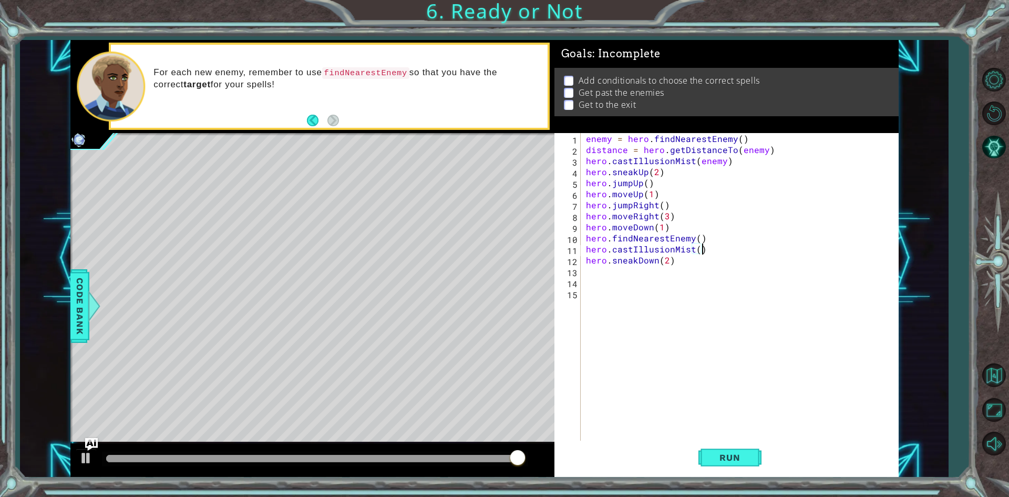
click at [700, 250] on div "enemy = hero . findNearestEnemy ( ) distance = hero . getDistanceTo ( enemy ) h…" at bounding box center [742, 298] width 316 height 331
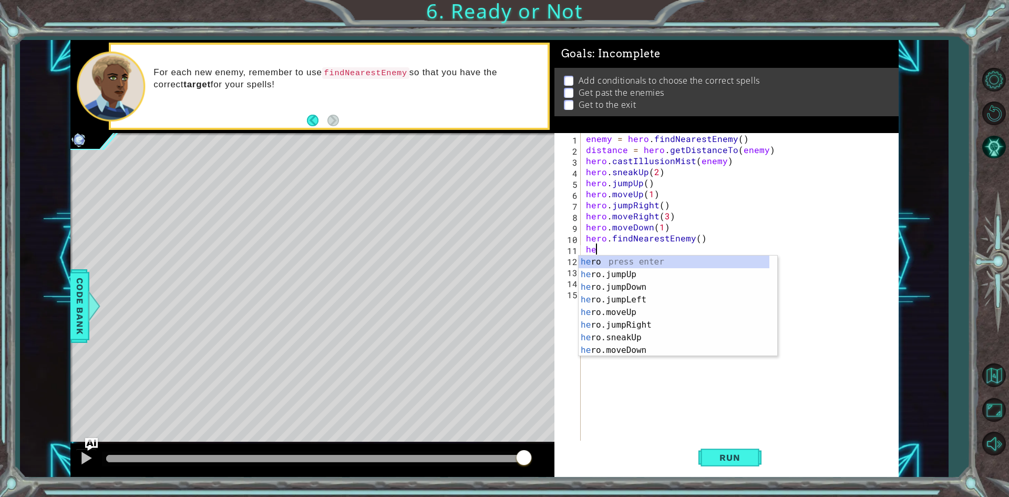
type textarea "h"
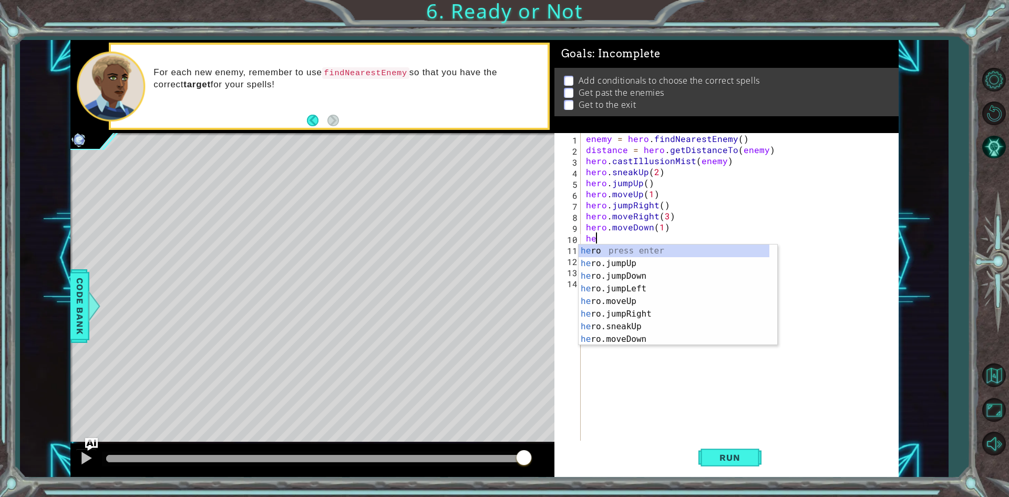
type textarea "h"
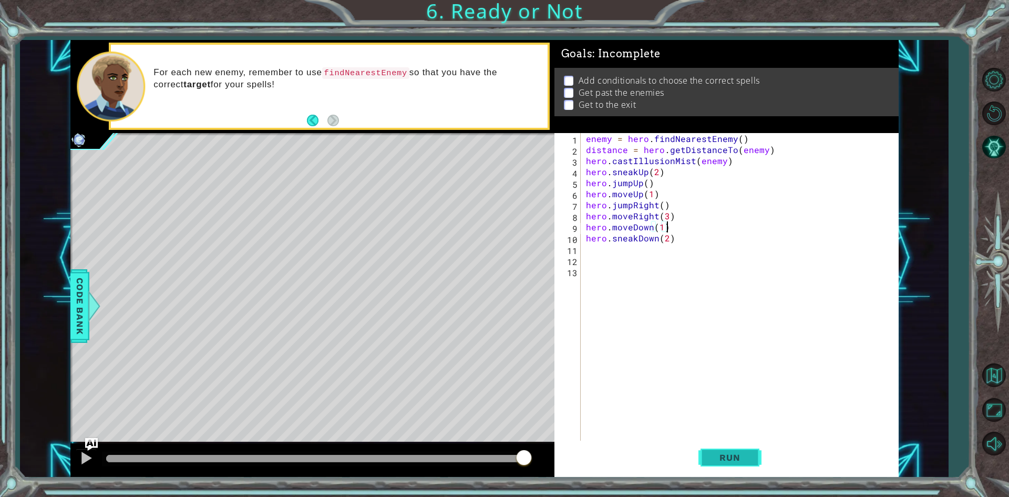
type textarea "hero.moveDown(1)"
click at [735, 445] on button "Run" at bounding box center [729, 457] width 63 height 34
click at [584, 248] on div "enemy = hero . findNearestEnemy ( ) distance = hero . getDistanceTo ( enemy ) h…" at bounding box center [739, 287] width 311 height 309
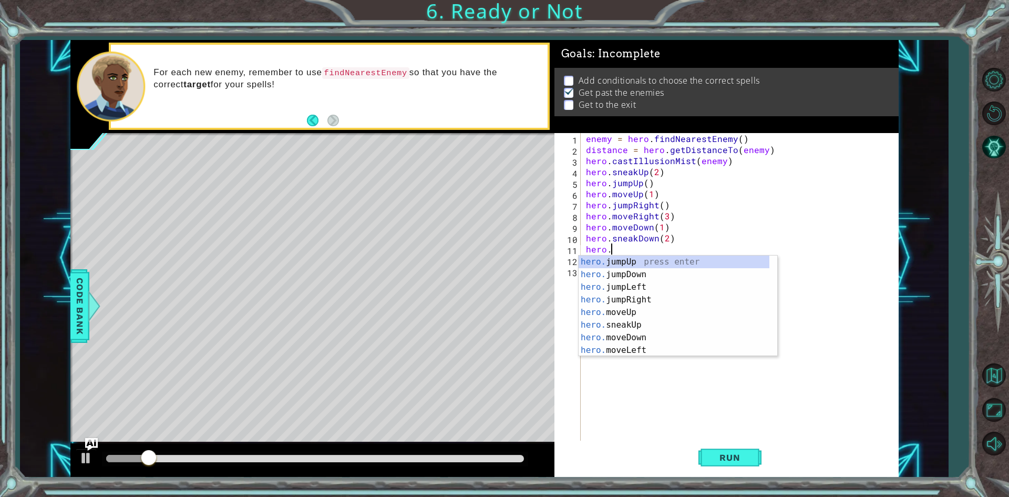
scroll to position [0, 1]
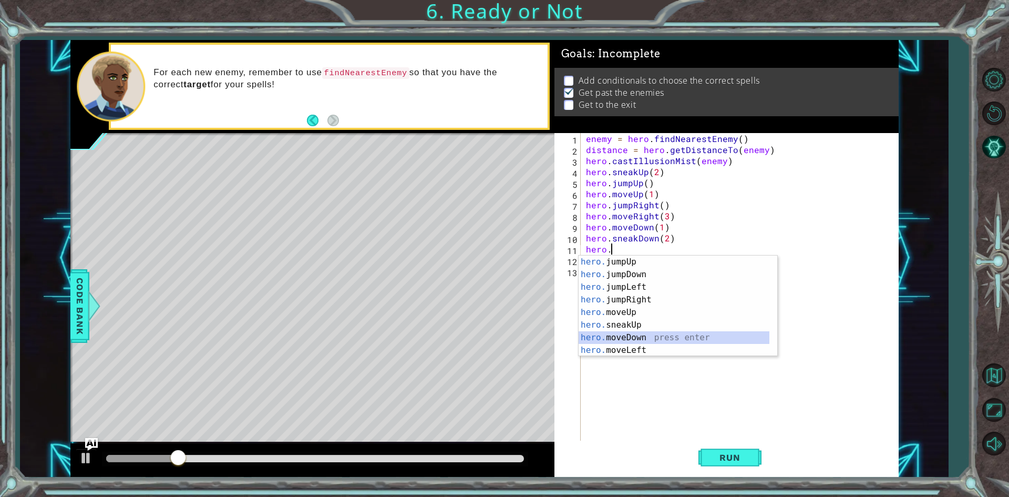
click at [620, 337] on div "hero. jumpUp press enter hero. jumpDown press enter hero. jumpLeft press enter …" at bounding box center [674, 318] width 191 height 126
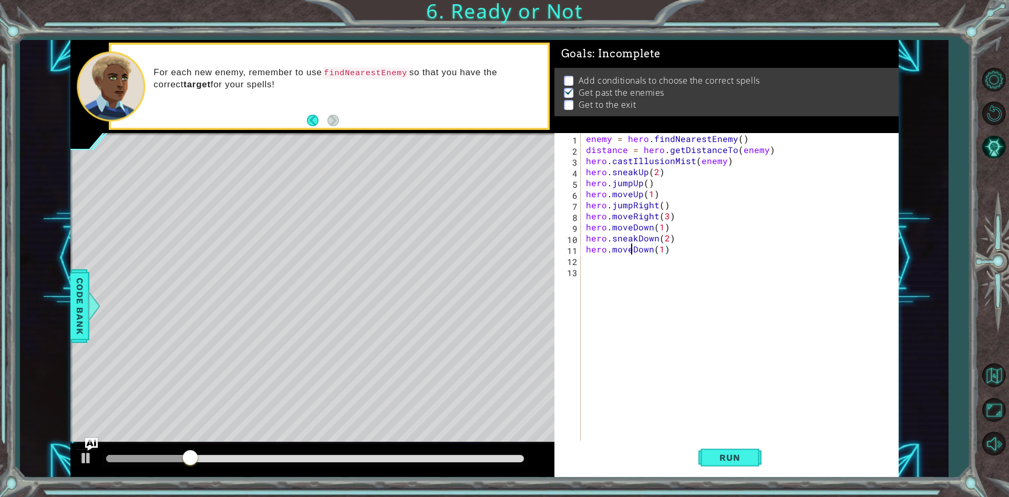
click at [632, 250] on div "enemy = hero . findNearestEnemy ( ) distance = hero . getDistanceTo ( enemy ) h…" at bounding box center [742, 298] width 316 height 331
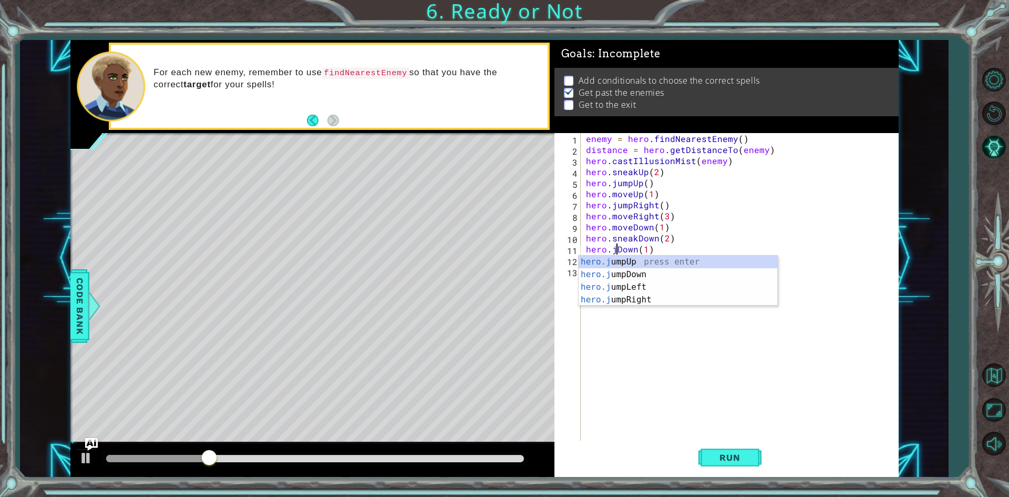
scroll to position [0, 2]
click at [629, 272] on div "hero.jum pUp press enter hero.jum pDown press enter hero.jum pLeft press enter …" at bounding box center [678, 293] width 199 height 76
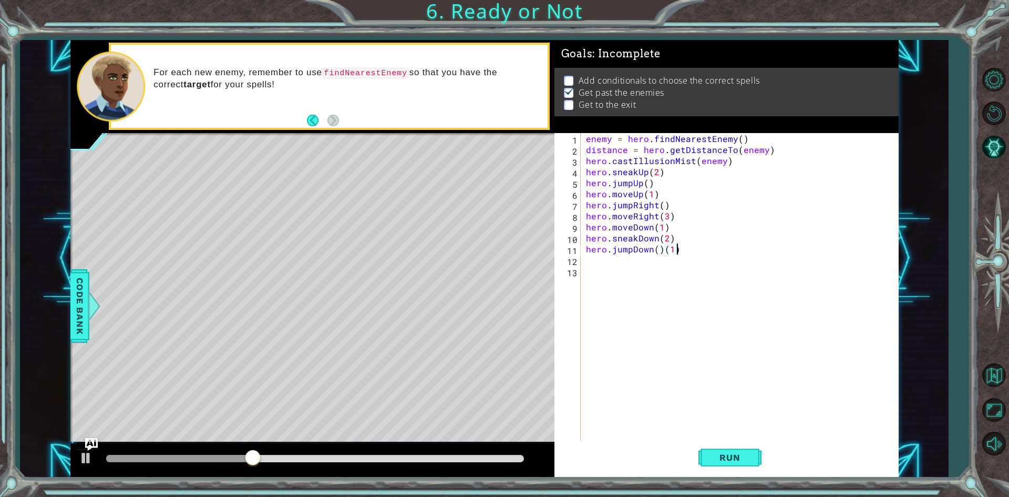
click at [677, 250] on div "enemy = hero . findNearestEnemy ( ) distance = hero . getDistanceTo ( enemy ) h…" at bounding box center [742, 298] width 316 height 331
type textarea "hero.jumpDown()"
click at [584, 260] on div "enemy = hero . findNearestEnemy ( ) distance = hero . getDistanceTo ( enemy ) h…" at bounding box center [742, 298] width 316 height 331
click at [718, 446] on button "Run" at bounding box center [729, 457] width 63 height 34
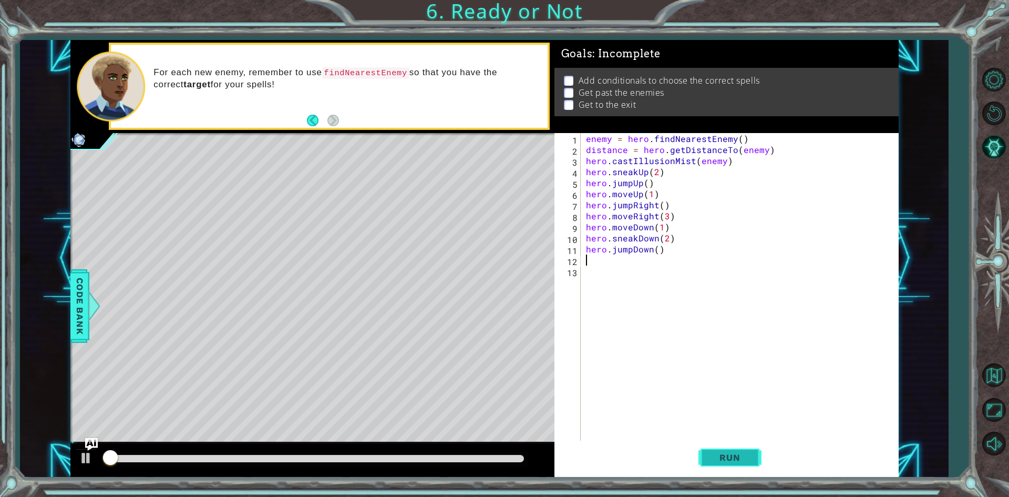
click at [718, 446] on button "Run" at bounding box center [729, 457] width 63 height 34
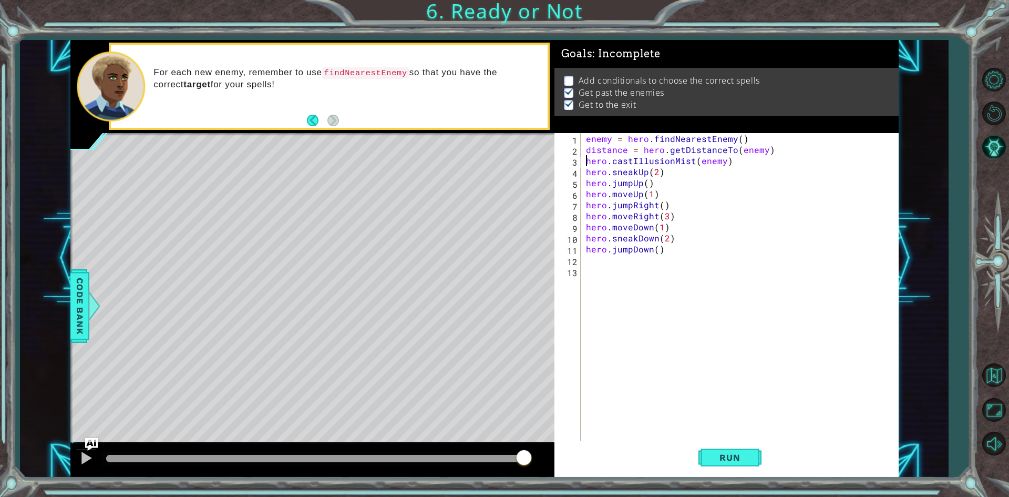
click at [585, 162] on div "enemy = hero . findNearestEnemy ( ) distance = hero . getDistanceTo ( enemy ) h…" at bounding box center [742, 298] width 316 height 331
type textarea "hero.castIllusionMist(enemy)"
click at [584, 156] on div "enemy = hero . findNearestEnemy ( ) distance = hero . getDistanceTo ( enemy ) h…" at bounding box center [742, 298] width 316 height 331
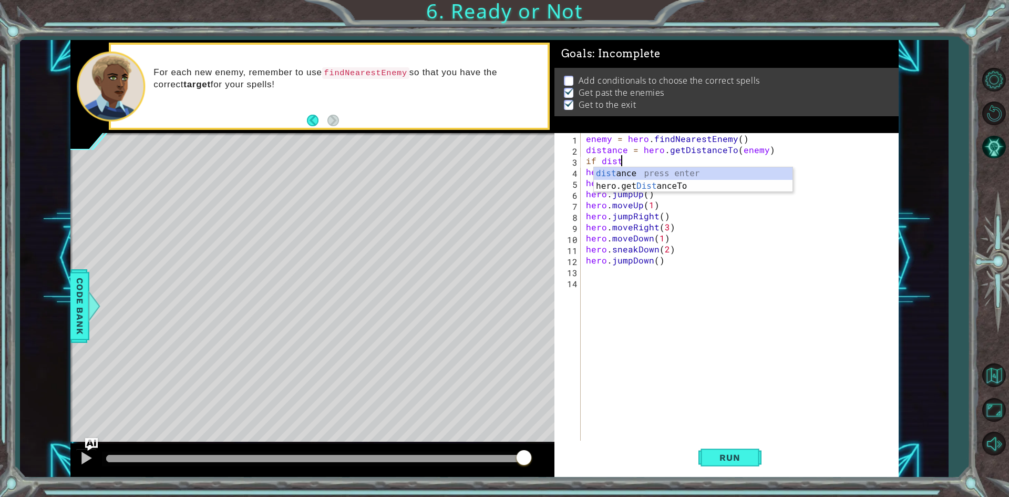
scroll to position [0, 2]
click at [615, 170] on div "dist ance press enter hero.get Dist anceTo press enter" at bounding box center [693, 192] width 199 height 50
click at [585, 173] on div "enemy = hero . findNearestEnemy ( ) distance = hero . getDistanceTo ( enemy ) i…" at bounding box center [742, 298] width 316 height 331
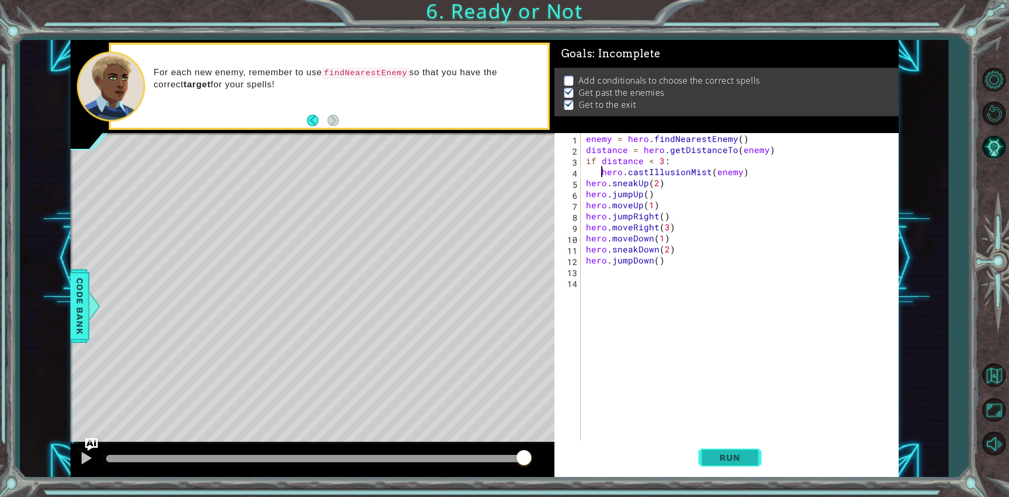
type textarea "hero.castIllusionMist(enemy)"
click at [716, 457] on span "Run" at bounding box center [730, 457] width 42 height 11
click at [715, 453] on span "Run" at bounding box center [730, 457] width 42 height 11
drag, startPoint x: 168, startPoint y: 450, endPoint x: 896, endPoint y: 514, distance: 730.6
click at [896, 496] on html "1 ההההההההההההההההההההההההההההההההההההההההההההההההההההההההההההההההההההההההההההה…" at bounding box center [504, 248] width 1009 height 497
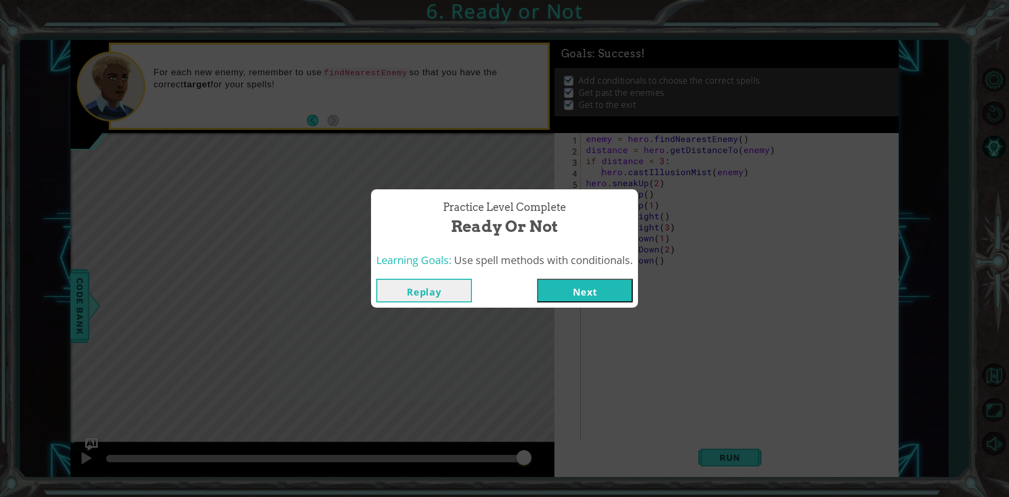
click at [564, 283] on button "Next" at bounding box center [585, 291] width 96 height 24
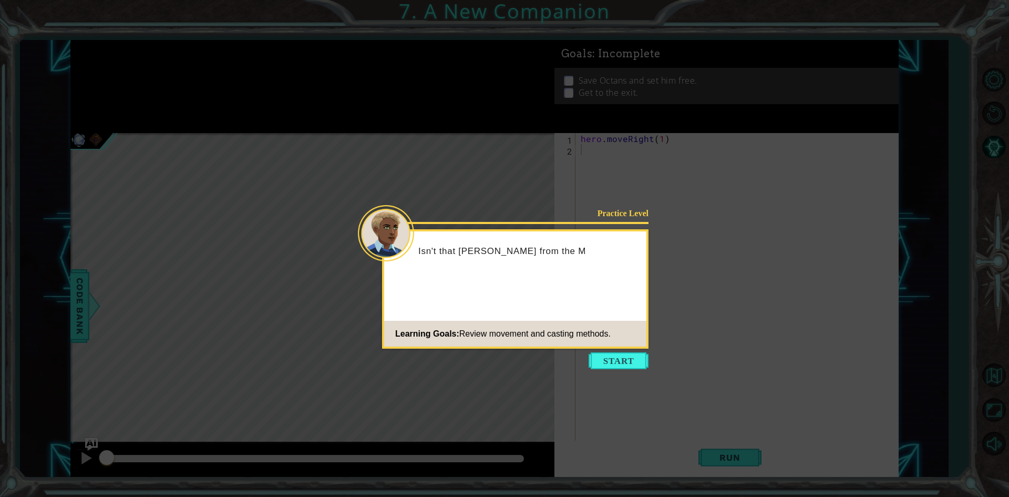
click at [626, 361] on button "Start" at bounding box center [619, 360] width 60 height 17
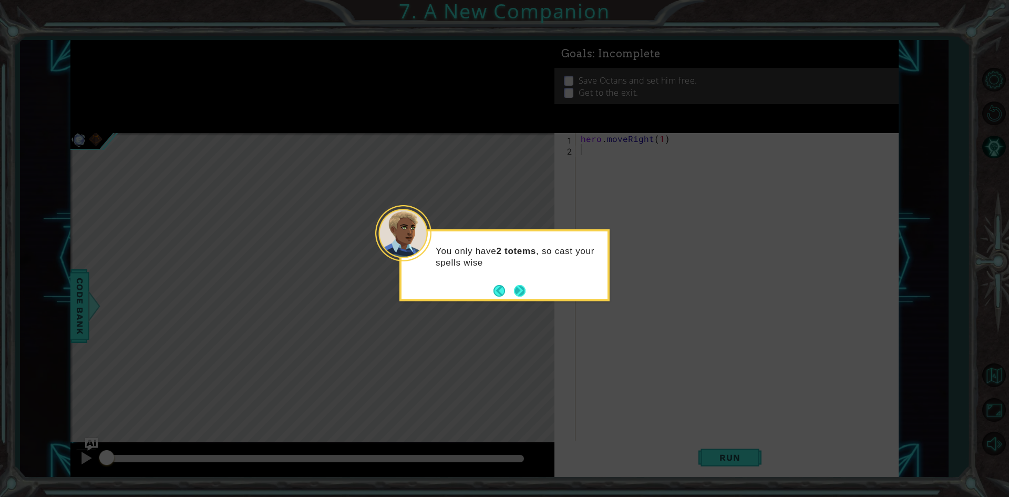
click at [514, 287] on button "Next" at bounding box center [520, 291] width 12 height 12
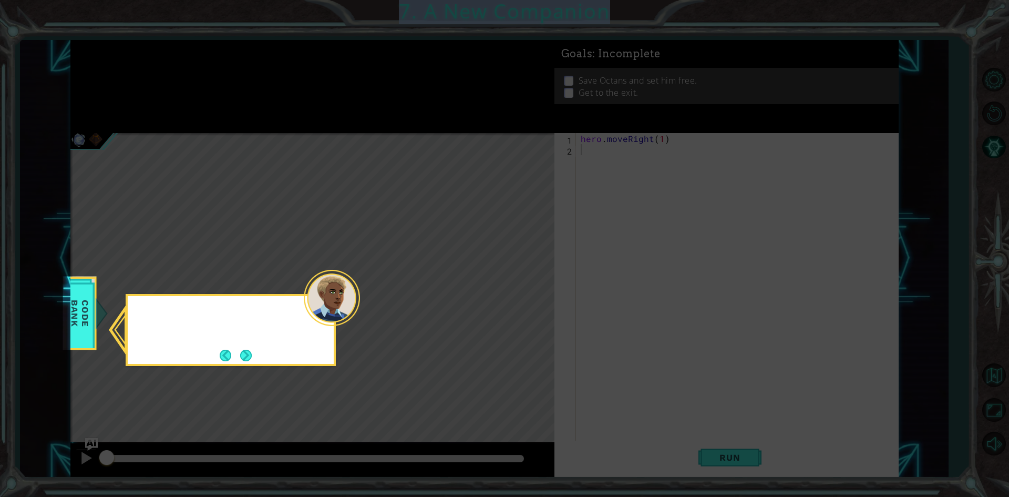
click at [514, 287] on icon at bounding box center [504, 248] width 1009 height 497
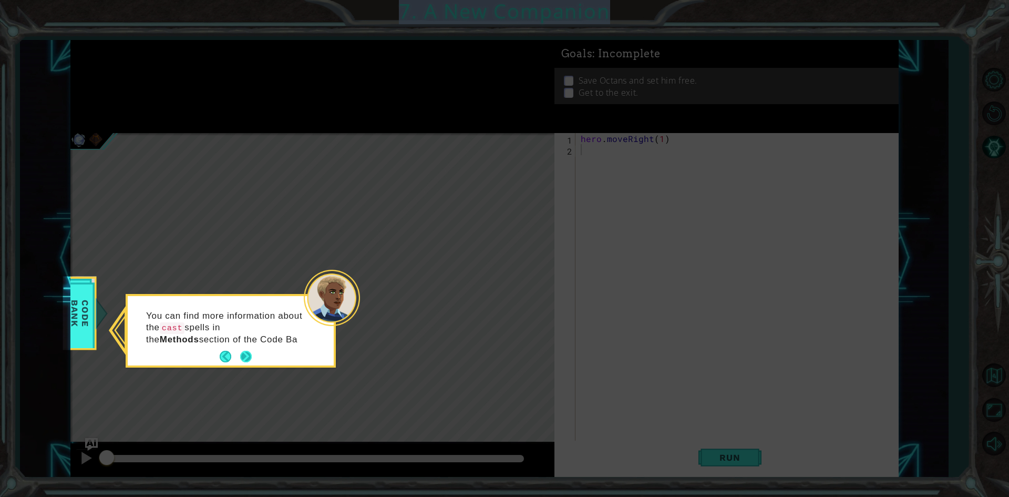
click at [250, 353] on button "Next" at bounding box center [246, 356] width 12 height 12
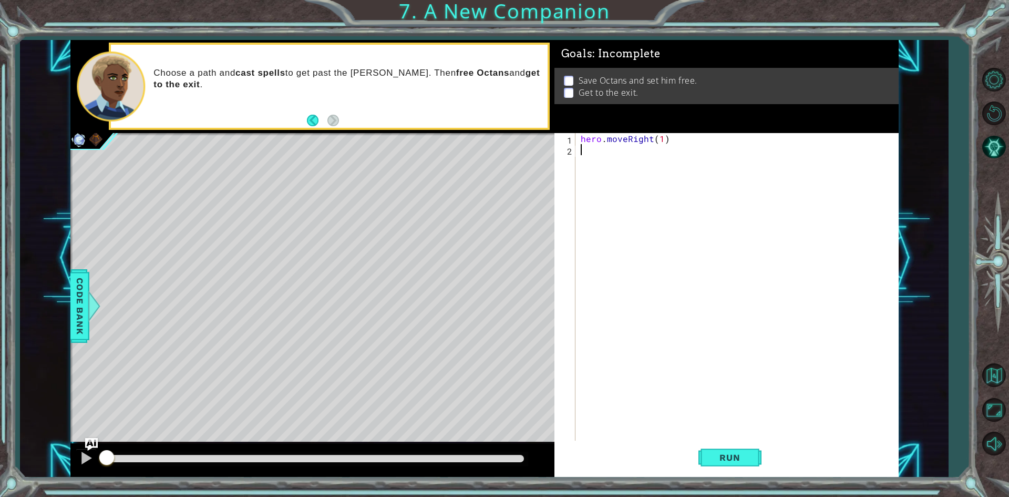
type textarea "h"
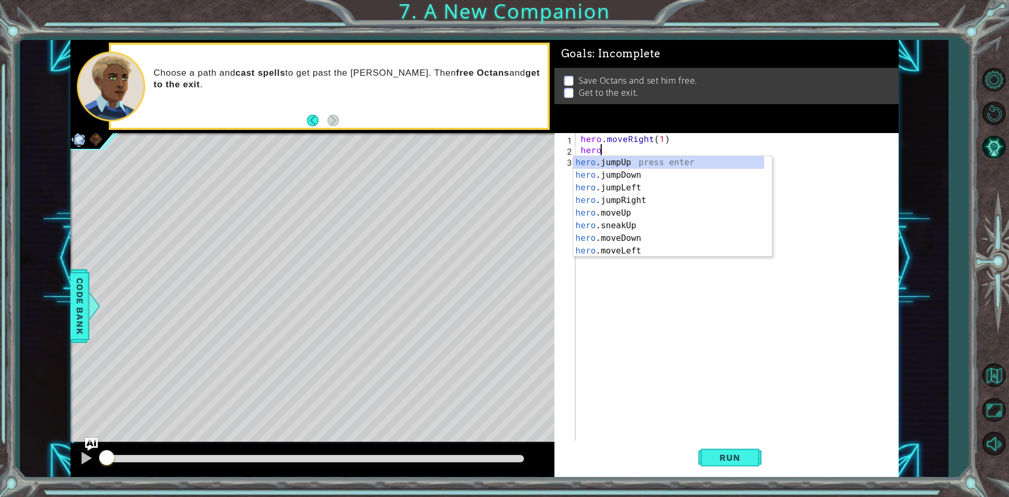
scroll to position [0, 1]
type textarea "[DOMAIN_NAME]"
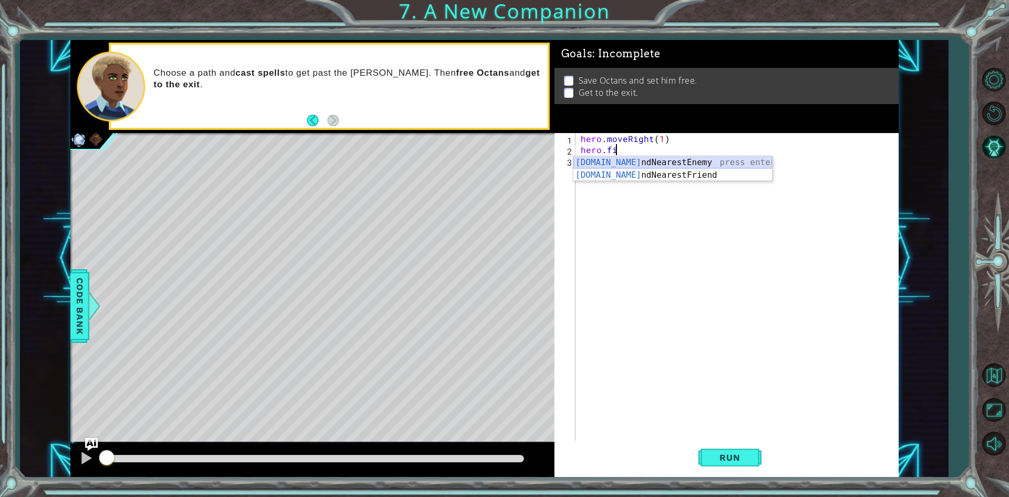
click at [759, 160] on div "[DOMAIN_NAME] ndNearestEnemy press enter [DOMAIN_NAME] ndNearestFriend press en…" at bounding box center [672, 181] width 199 height 50
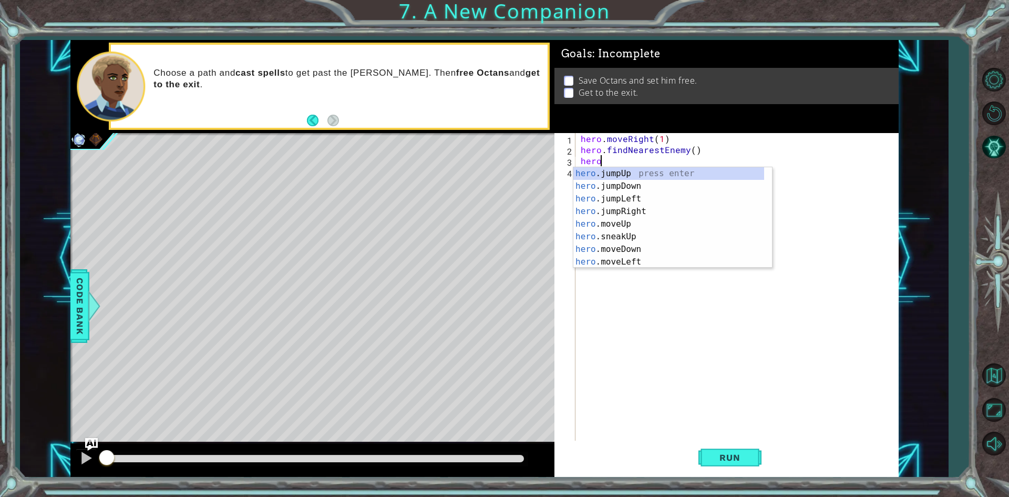
scroll to position [0, 1]
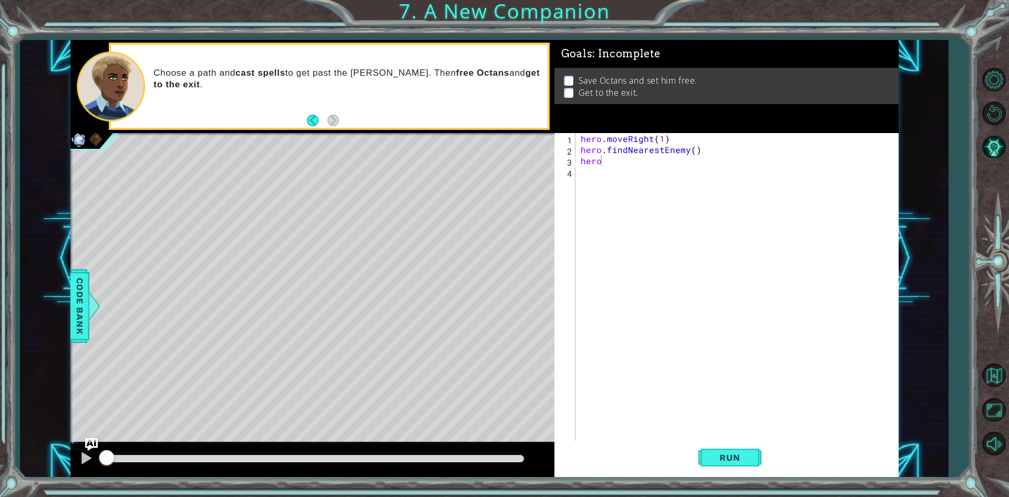
click at [772, 188] on body "1 ההההההההההההההההההההההההההההההההההההההההההההההההההההההההההההההההההההההההההההה…" at bounding box center [504, 248] width 1009 height 497
click at [601, 165] on div "hero . moveRight ( 1 ) hero . findNearestEnemy ( ) hero" at bounding box center [740, 298] width 322 height 331
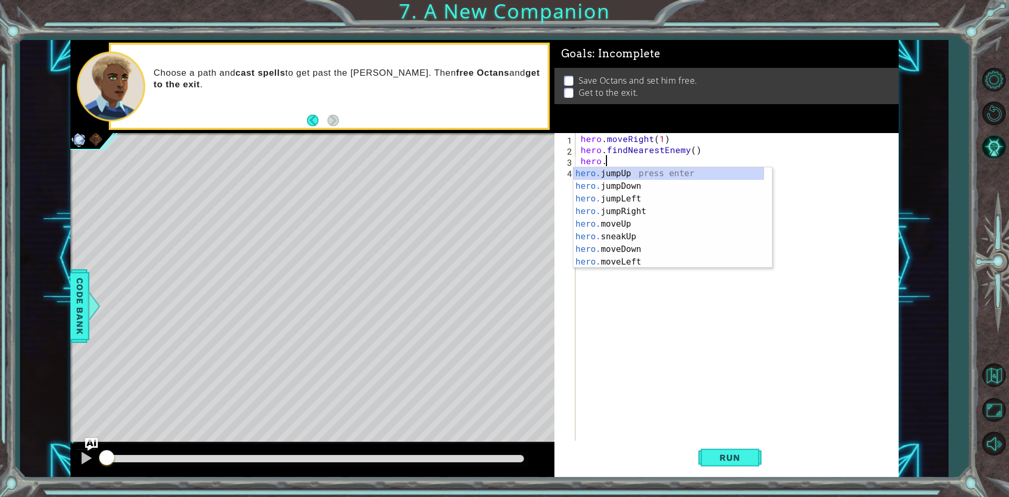
scroll to position [0, 1]
click at [604, 206] on div "hero.s neakUp press enter hero.s neakDown press enter hero.s neakLeft press ent…" at bounding box center [668, 230] width 191 height 126
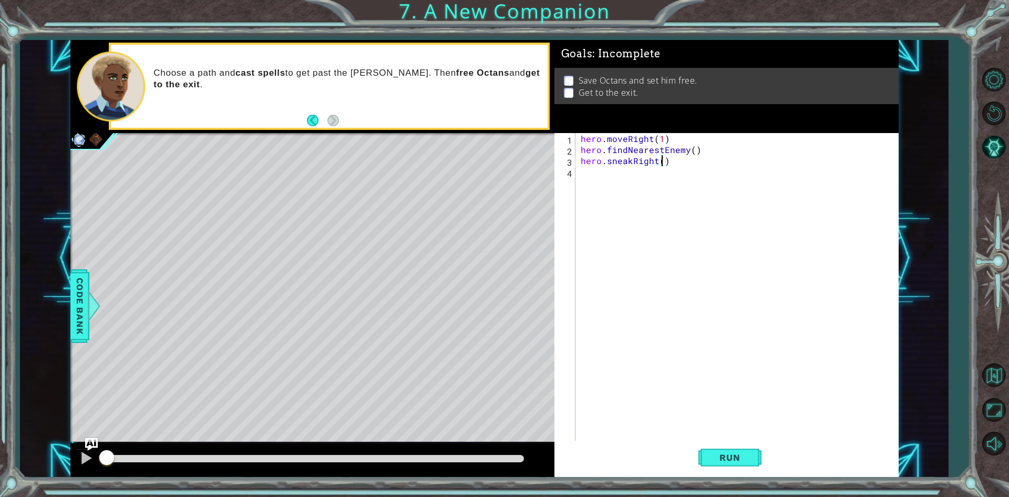
type textarea "hero.sneakRight(2)"
click at [583, 168] on div "hero . moveRight ( 1 ) hero . findNearestEnemy ( ) hero . sneakRight ( 2 )" at bounding box center [740, 298] width 322 height 331
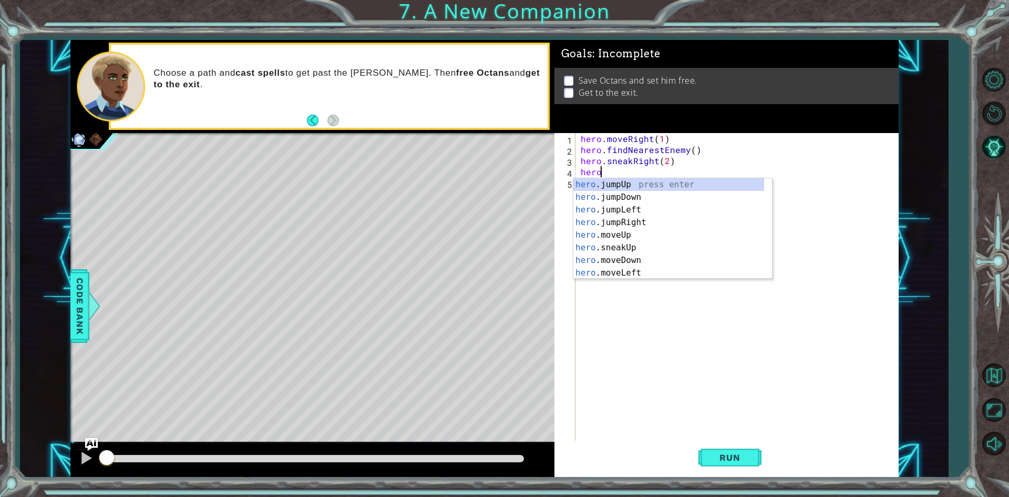
scroll to position [0, 1]
type textarea "hero.j"
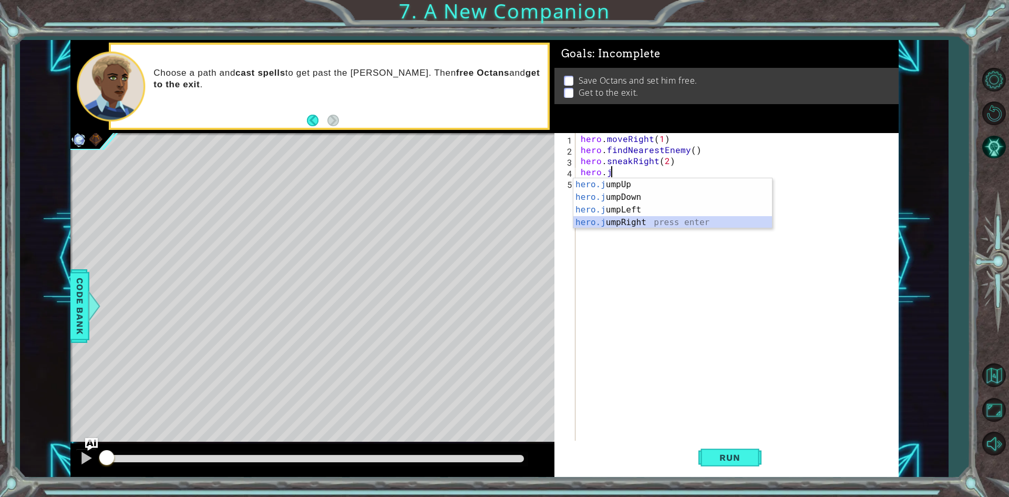
click at [605, 216] on div "hero.j umpUp press enter hero.j umpDown press enter hero.j umpLeft press enter …" at bounding box center [672, 216] width 199 height 76
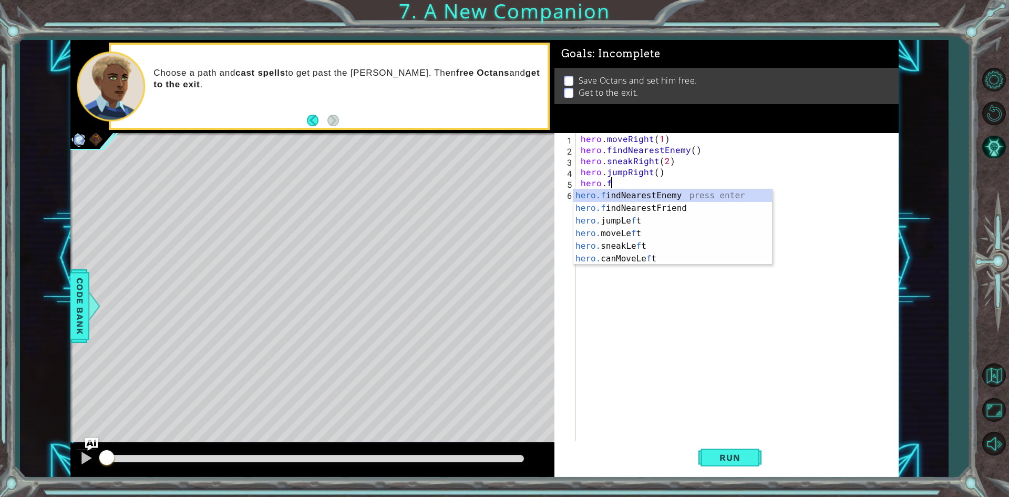
type textarea "[DOMAIN_NAME]"
click at [594, 194] on div "[DOMAIN_NAME] ndNearestEnemy press enter [DOMAIN_NAME] ndNearestFriend press en…" at bounding box center [672, 214] width 199 height 50
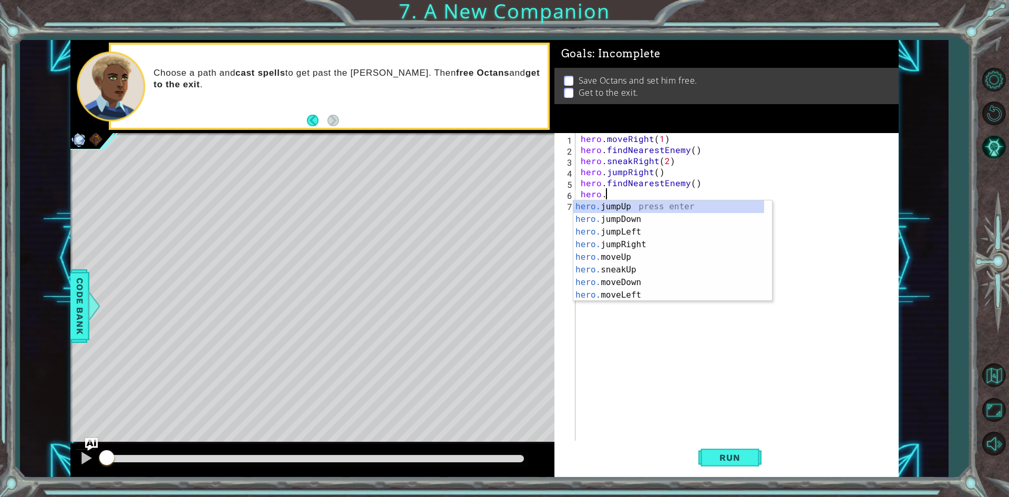
scroll to position [0, 1]
click at [603, 261] on div "hero. jumpUp press enter hero. jumpDown press enter hero. jumpLeft press enter …" at bounding box center [668, 263] width 191 height 126
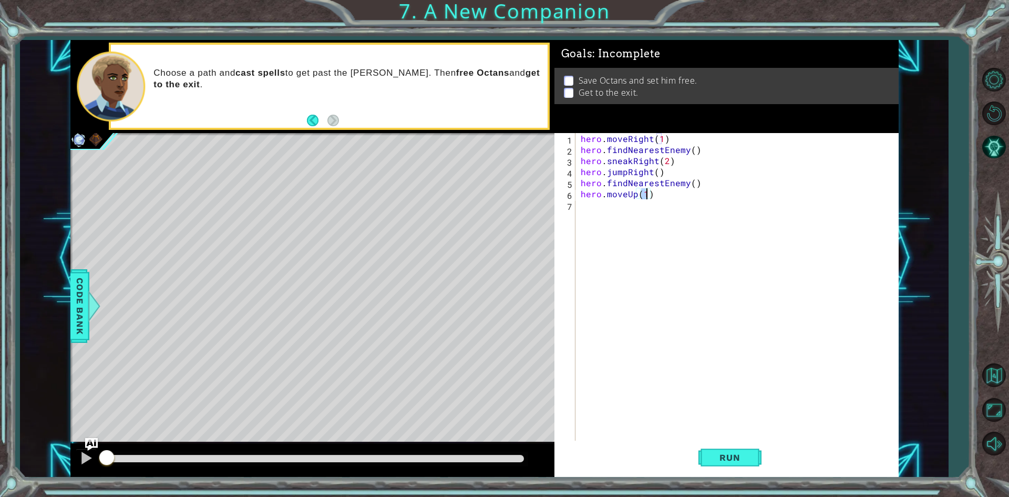
click at [624, 196] on div "hero . moveRight ( 1 ) hero . findNearestEnemy ( ) hero . sneakRight ( 2 ) hero…" at bounding box center [740, 298] width 322 height 331
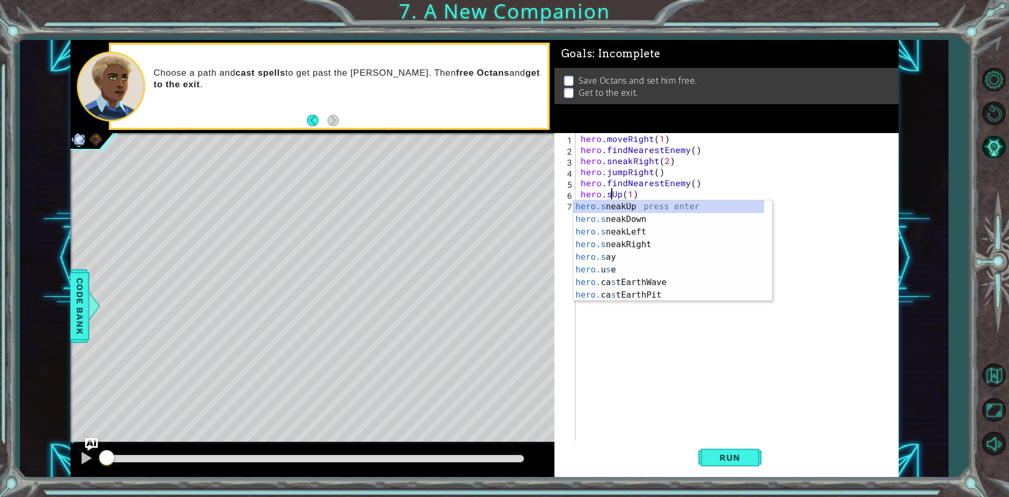
scroll to position [0, 2]
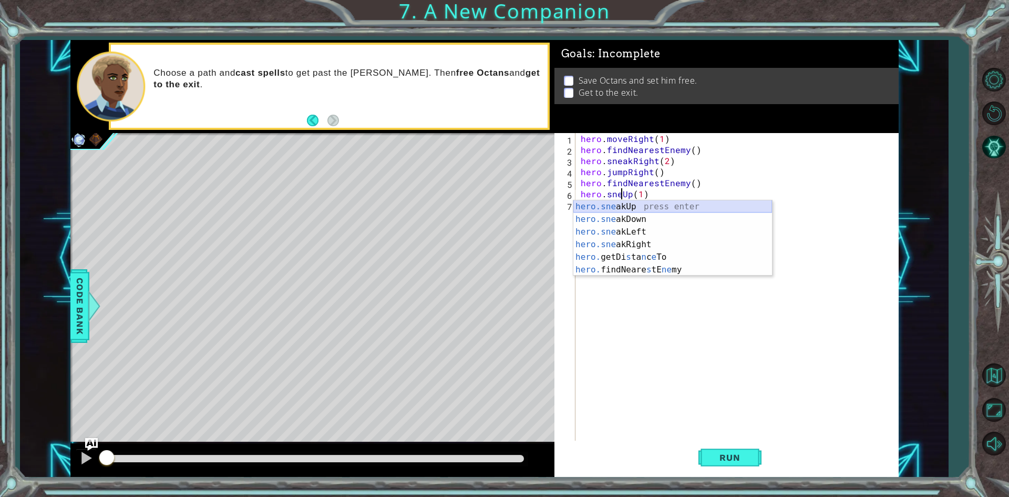
click at [611, 205] on div "hero.sne akUp press enter hero.sne akDown press enter hero.sne akLeft press ent…" at bounding box center [672, 250] width 199 height 101
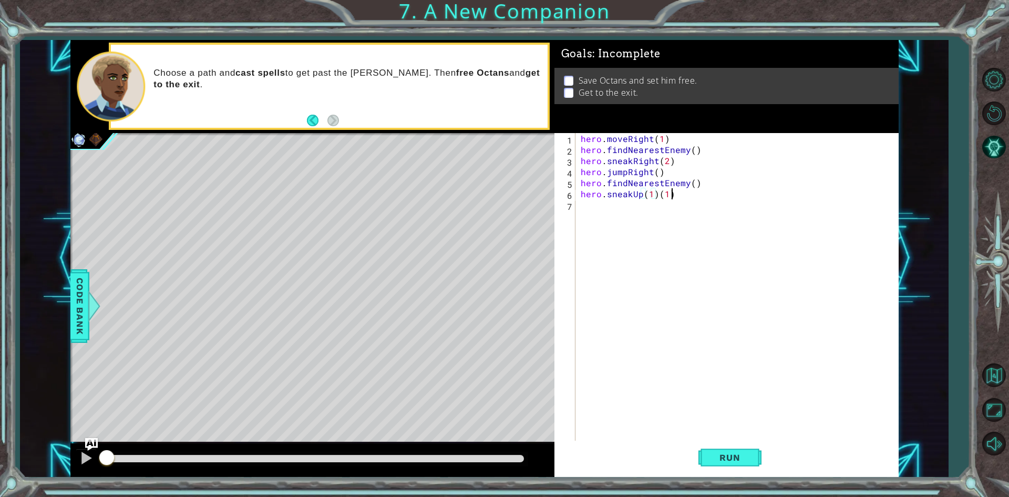
click at [669, 194] on div "hero . moveRight ( 1 ) hero . findNearestEnemy ( ) hero . sneakRight ( 2 ) hero…" at bounding box center [740, 298] width 322 height 331
click at [649, 195] on div "hero . moveRight ( 1 ) hero . findNearestEnemy ( ) hero . sneakRight ( 2 ) hero…" at bounding box center [740, 298] width 322 height 331
type textarea "hero.sneakUp(3)"
click at [581, 211] on div "hero . moveRight ( 1 ) hero . findNearestEnemy ( ) hero . sneakRight ( 2 ) hero…" at bounding box center [740, 298] width 322 height 331
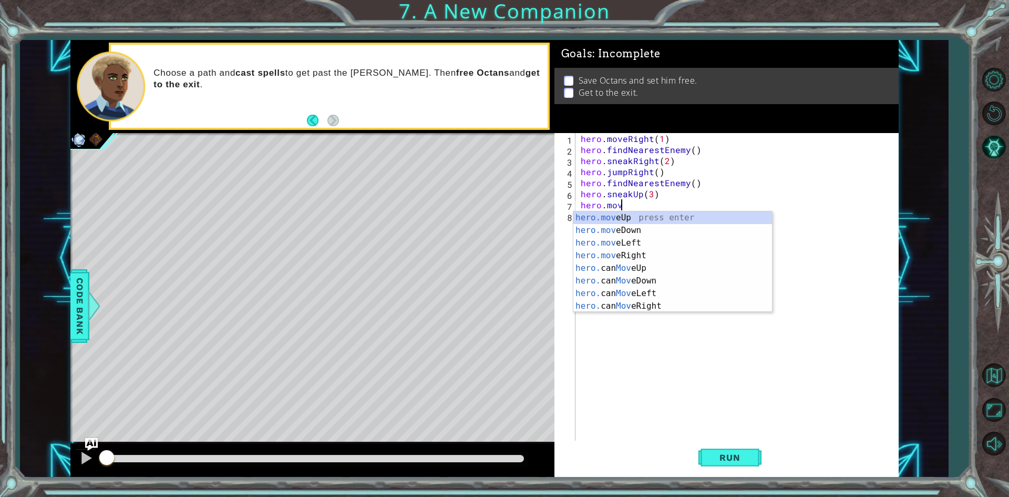
scroll to position [0, 2]
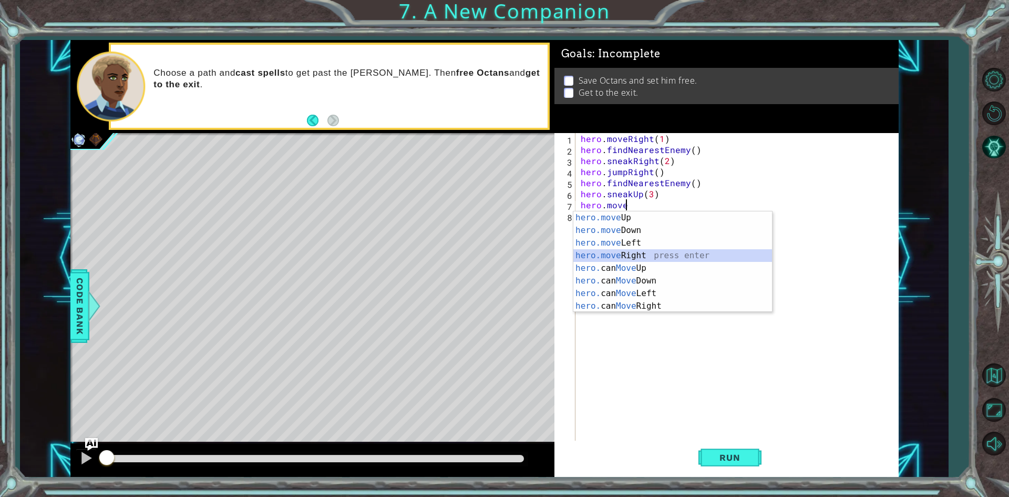
click at [631, 251] on div "hero.move Up press enter hero.move Down press enter hero.move Left press enter …" at bounding box center [672, 274] width 199 height 126
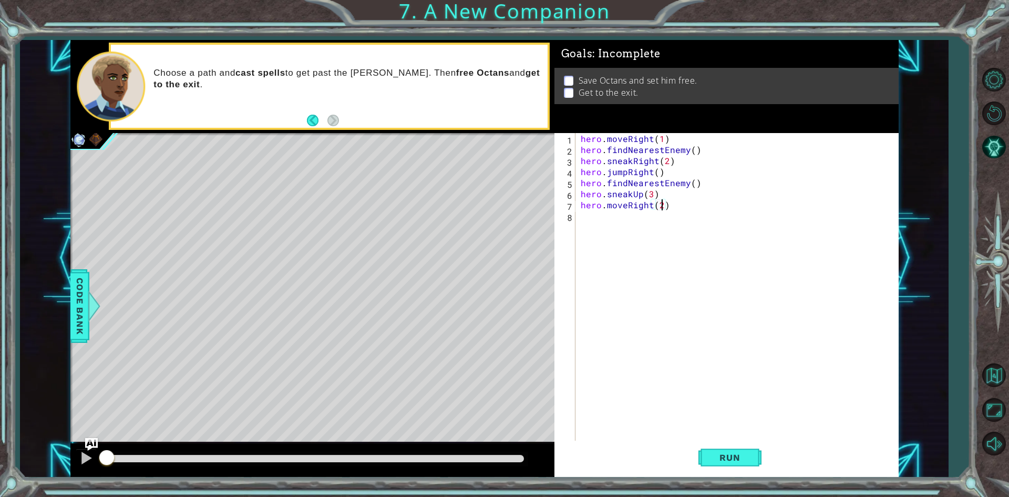
scroll to position [0, 5]
click at [726, 450] on button "Run" at bounding box center [729, 457] width 63 height 34
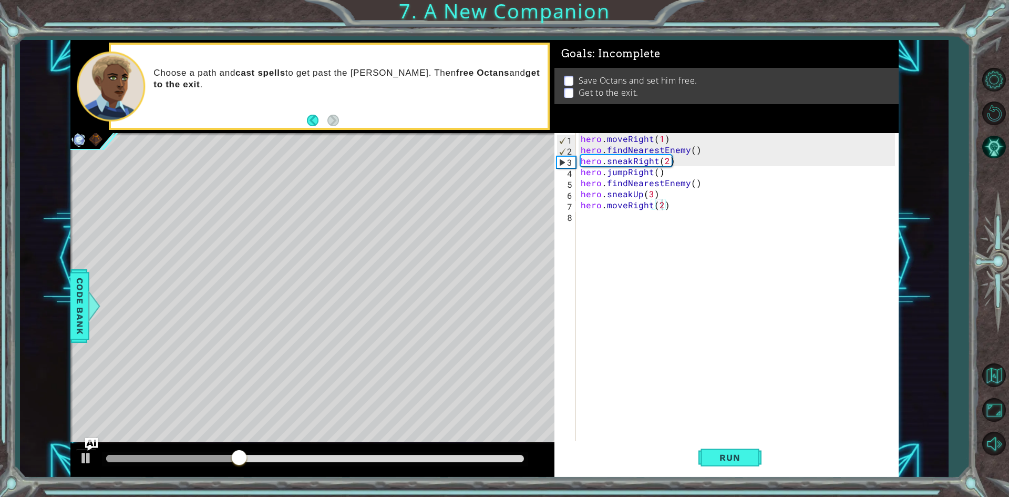
click at [578, 161] on div "hero.moveRight(2) 1 2 3 4 5 6 7 8 hero . moveRight ( 1 ) hero . findNearestEnem…" at bounding box center [724, 287] width 341 height 309
click at [579, 157] on div "hero . moveRight ( 1 ) hero . findNearestEnemy ( ) hero . sneakRight ( 2 ) hero…" at bounding box center [740, 298] width 322 height 331
type textarea "hero.sneakRight(2)"
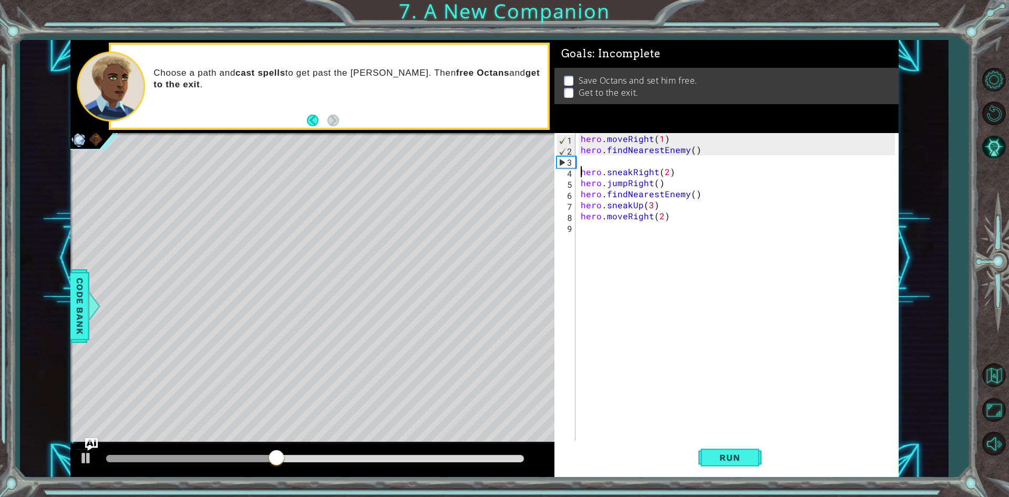
click at [580, 159] on div "hero . moveRight ( 1 ) hero . findNearestEnemy ( ) hero . sneakRight ( 2 ) hero…" at bounding box center [740, 298] width 322 height 331
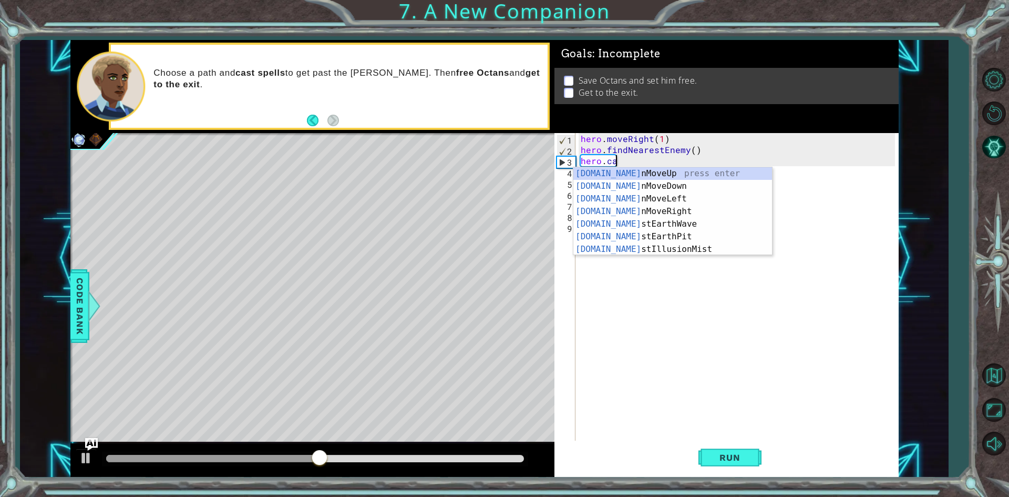
scroll to position [0, 2]
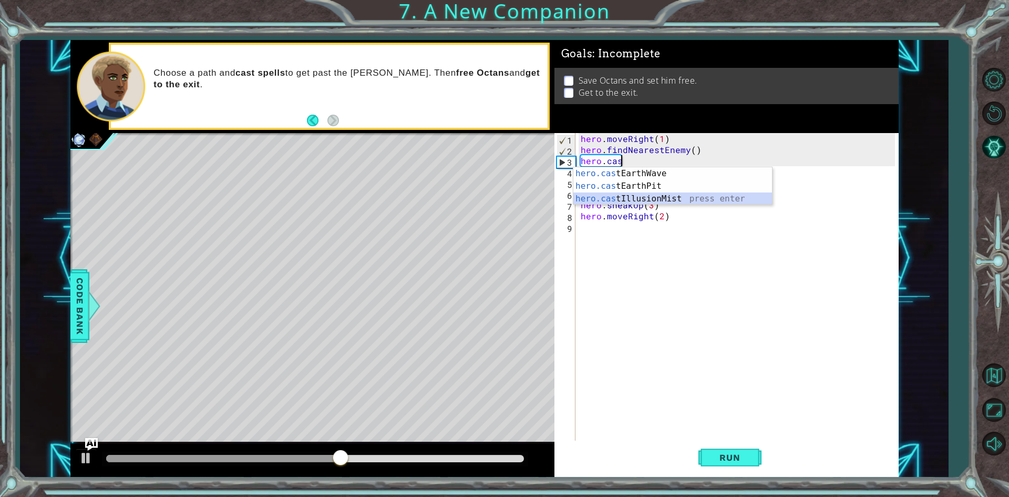
click at [639, 197] on div "hero.cas tEarthWave press enter hero.cas tEarthPit press enter hero.cas tIllusi…" at bounding box center [672, 198] width 199 height 63
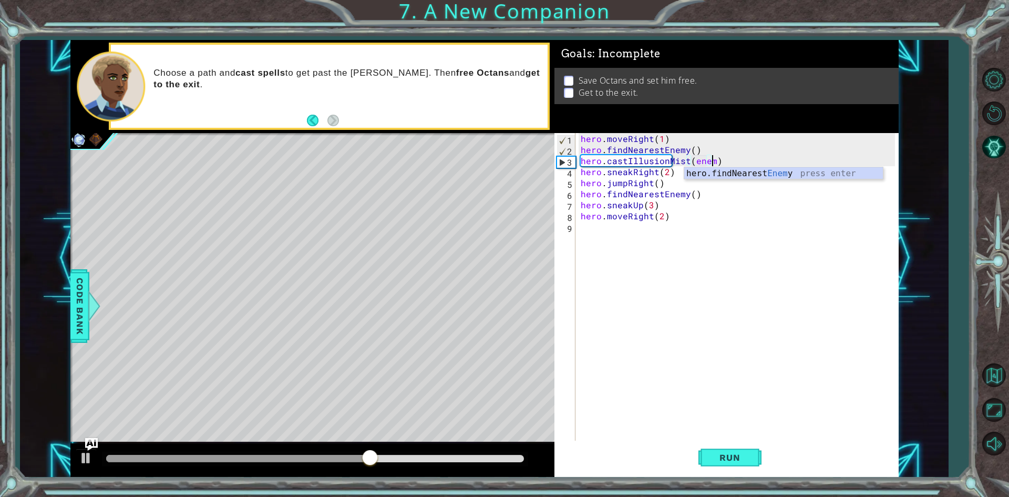
scroll to position [0, 8]
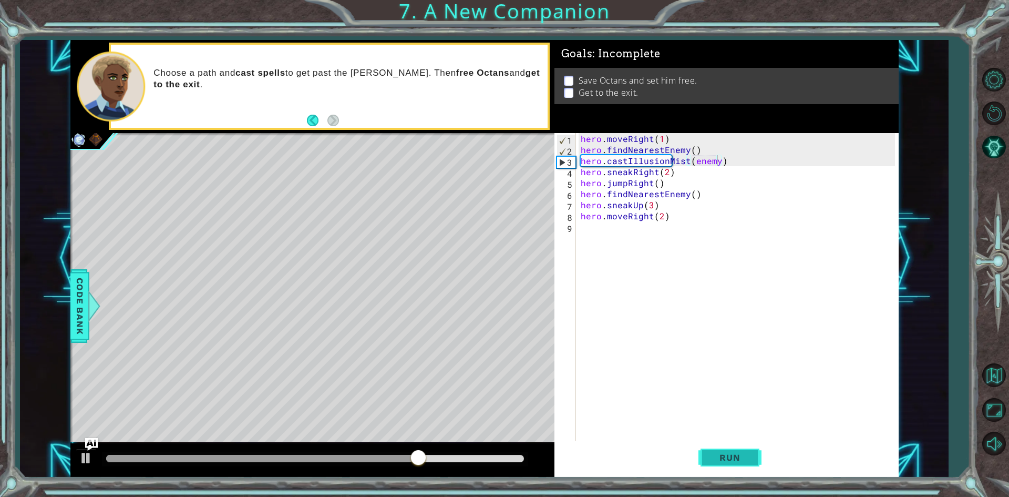
click at [715, 457] on span "Run" at bounding box center [730, 457] width 42 height 11
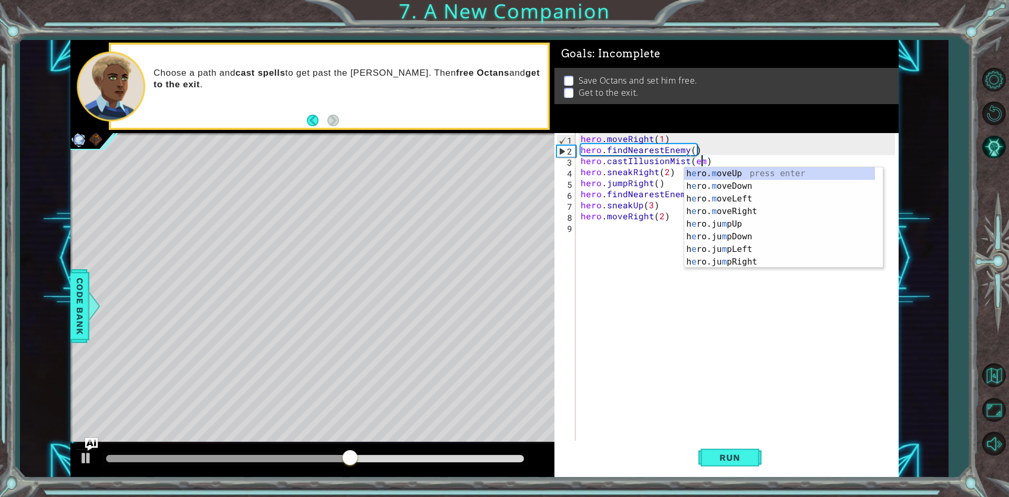
scroll to position [0, 7]
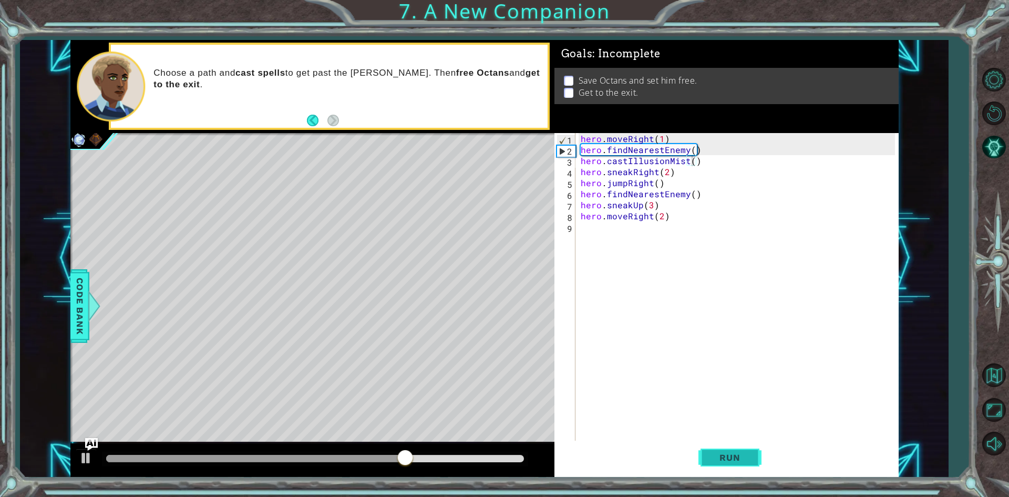
click at [730, 457] on span "Run" at bounding box center [730, 457] width 42 height 11
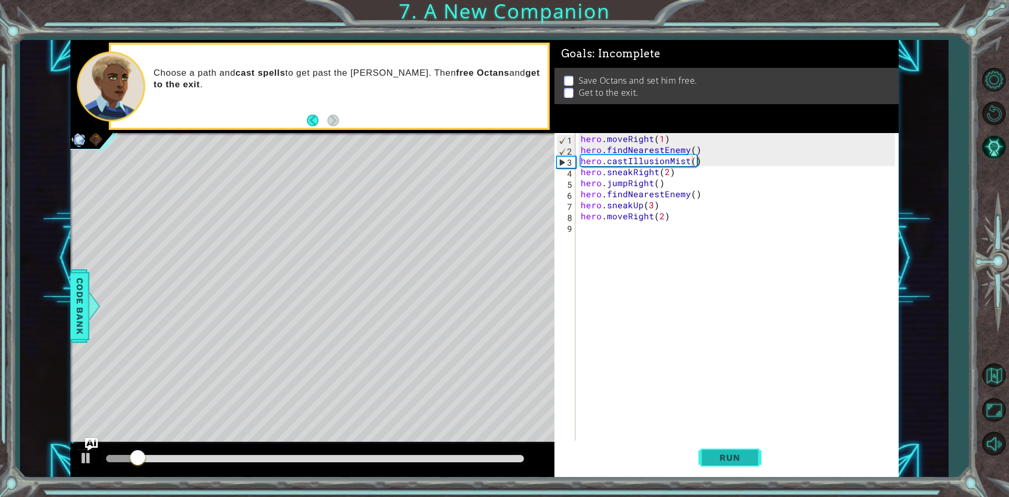
click at [728, 457] on span "Run" at bounding box center [730, 457] width 42 height 11
click at [81, 445] on div at bounding box center [312, 460] width 484 height 34
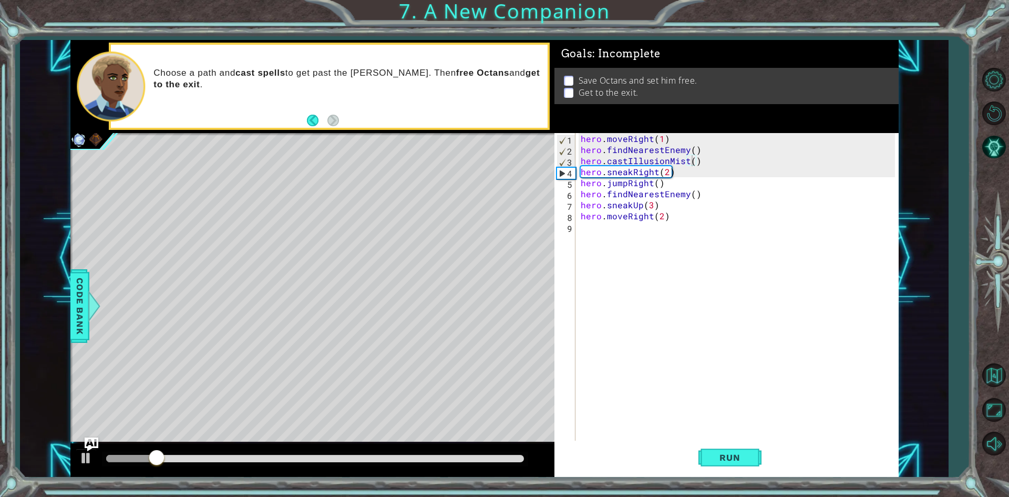
click at [90, 449] on img "Ask AI" at bounding box center [91, 444] width 14 height 14
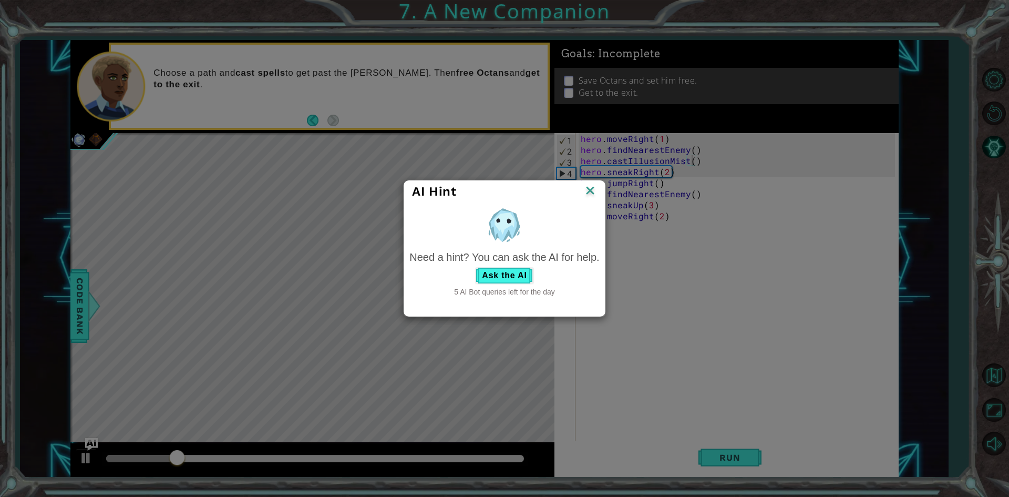
click at [588, 188] on img at bounding box center [590, 191] width 14 height 16
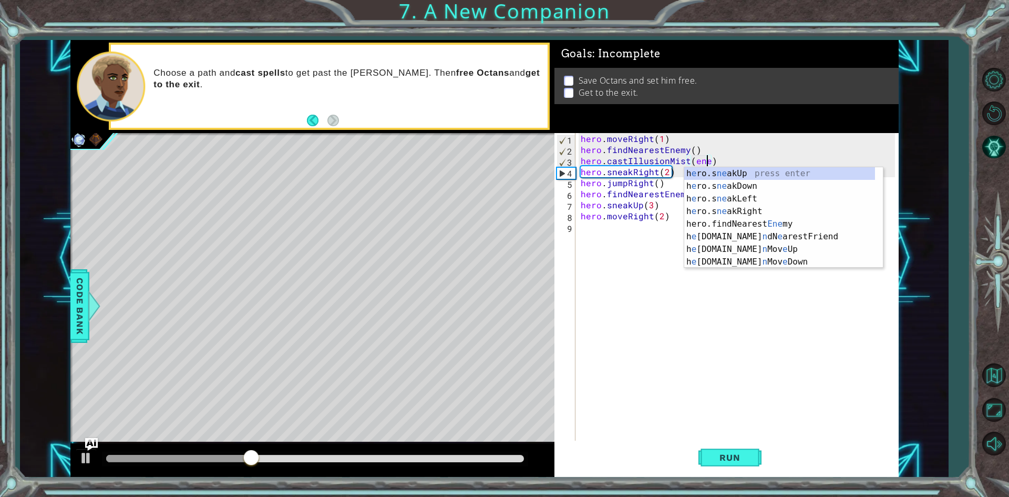
scroll to position [0, 8]
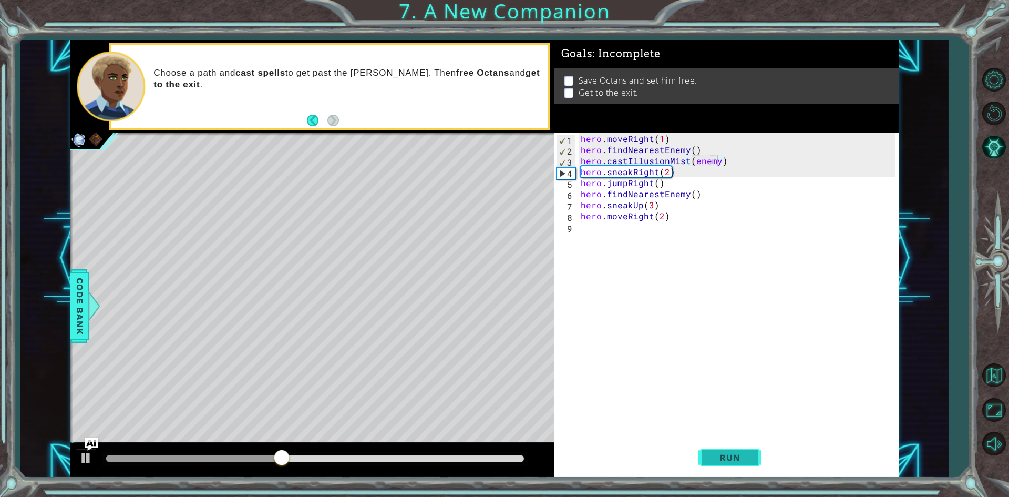
click at [716, 455] on span "Run" at bounding box center [730, 457] width 42 height 11
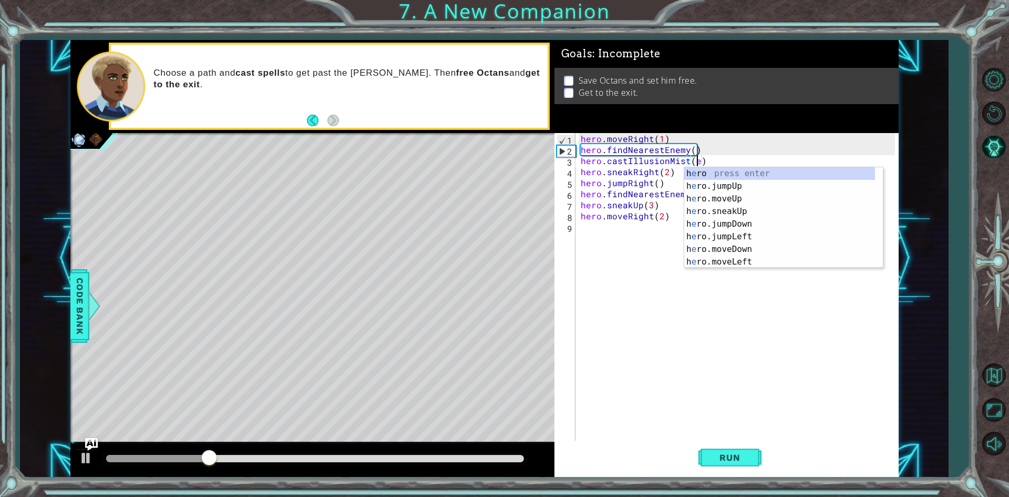
scroll to position [0, 7]
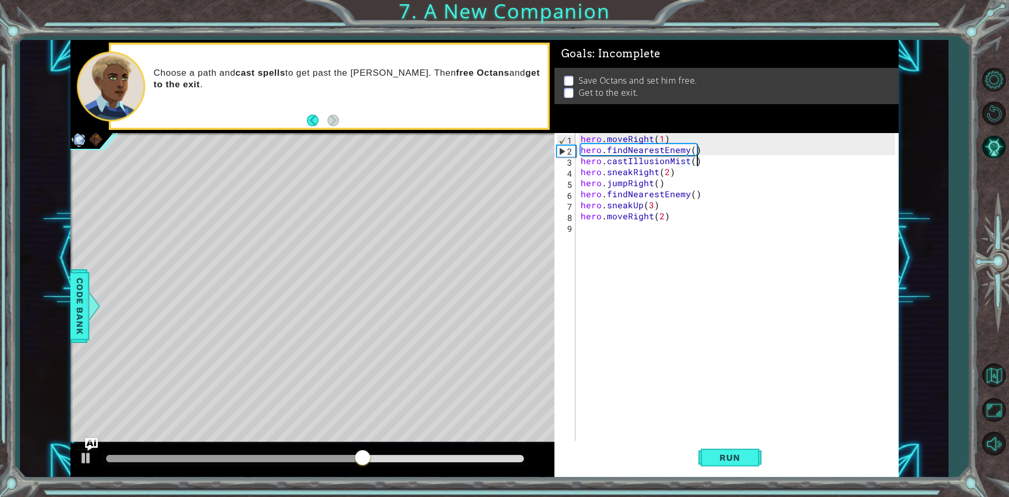
click at [708, 166] on div "hero . moveRight ( 1 ) hero . findNearestEnemy ( ) hero . castIllusionMist ( ) …" at bounding box center [740, 298] width 322 height 331
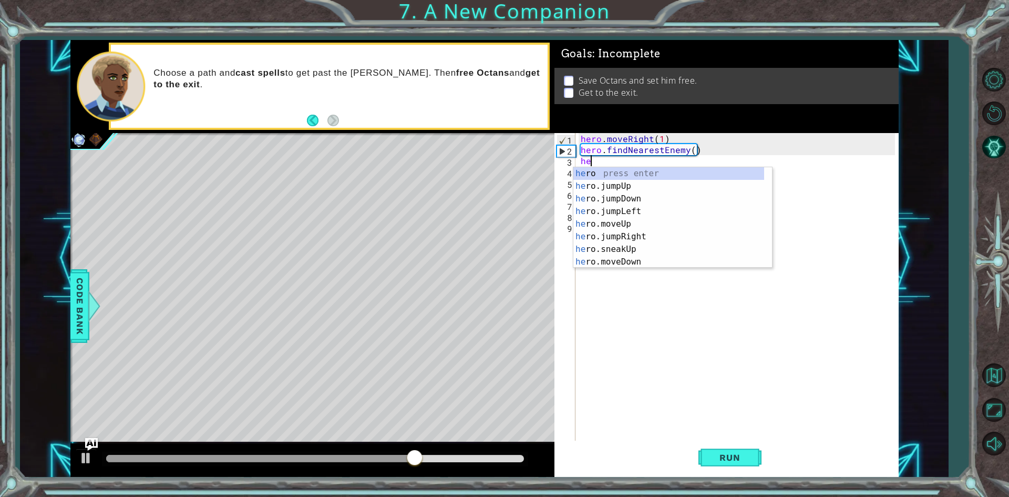
scroll to position [0, 0]
type textarea "h"
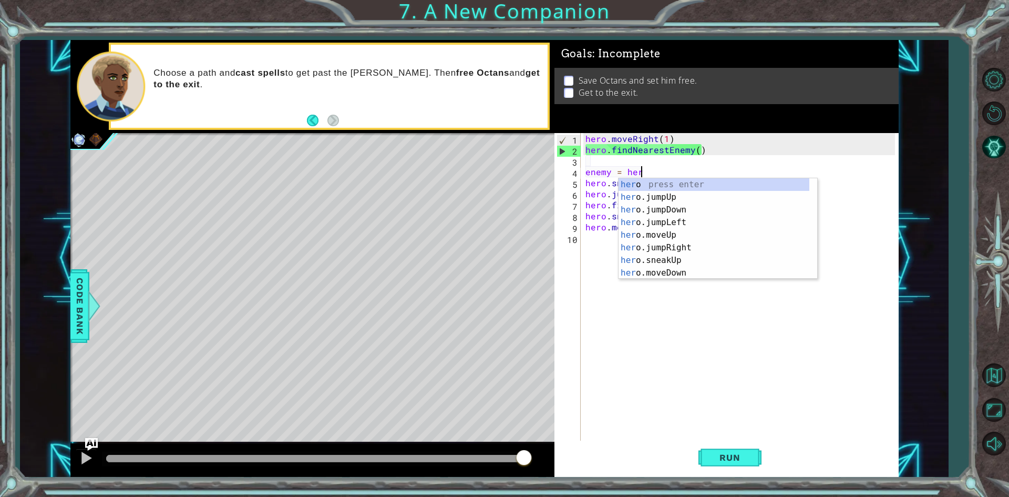
scroll to position [0, 3]
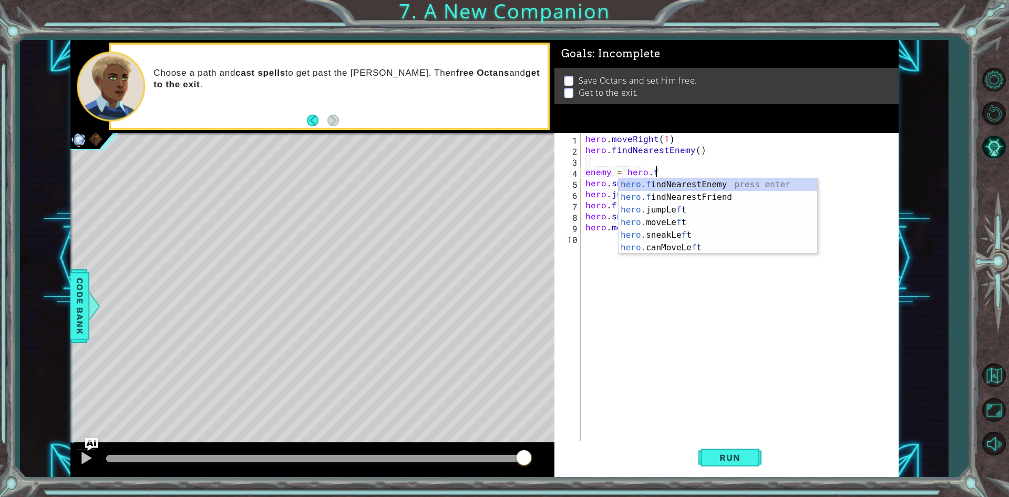
type textarea "enemy = [DOMAIN_NAME]"
click at [703, 185] on div "[DOMAIN_NAME] ndNearestEnemy press enter [DOMAIN_NAME] ndNearestFriend press en…" at bounding box center [717, 203] width 199 height 50
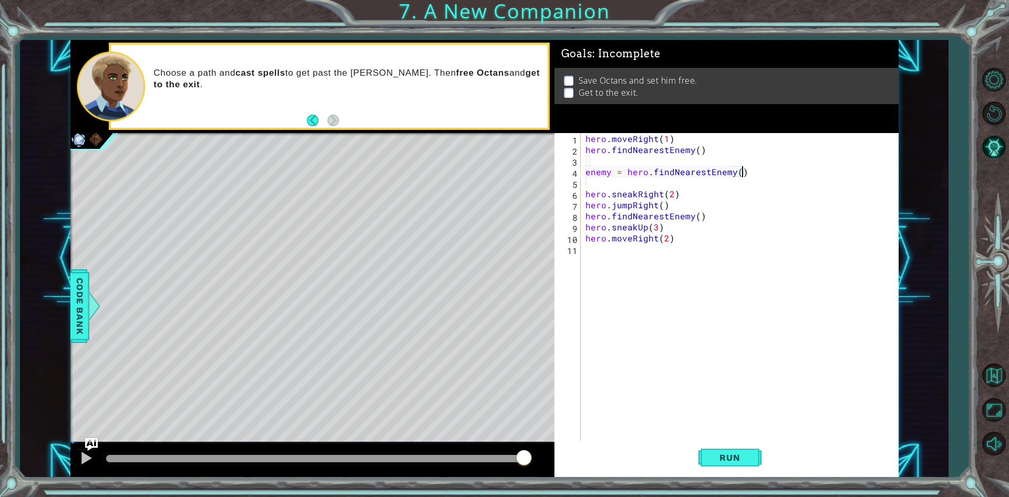
click at [744, 173] on div "hero . moveRight ( 1 ) hero . findNearestEnemy ( ) enemy = hero . findNearestEn…" at bounding box center [741, 298] width 317 height 331
type textarea "enemy = hero.findNearestEnemy() #"
click at [592, 185] on div "hero . moveRight ( 1 ) hero . findNearestEnemy ( ) enemy = hero . findNearestEn…" at bounding box center [741, 298] width 317 height 331
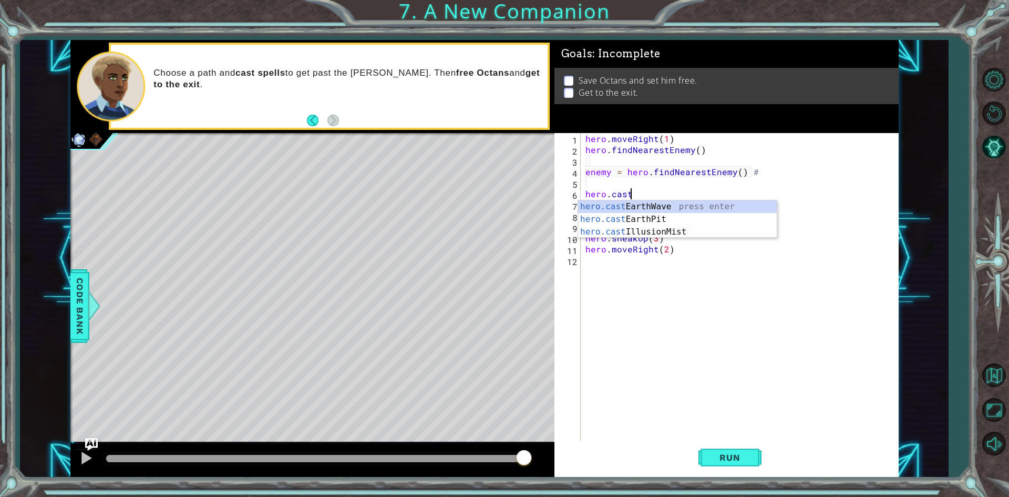
scroll to position [0, 2]
click at [666, 231] on div "hero.cast EarthWave press enter hero.cast EarthPit press enter hero.cast Illusi…" at bounding box center [677, 231] width 199 height 63
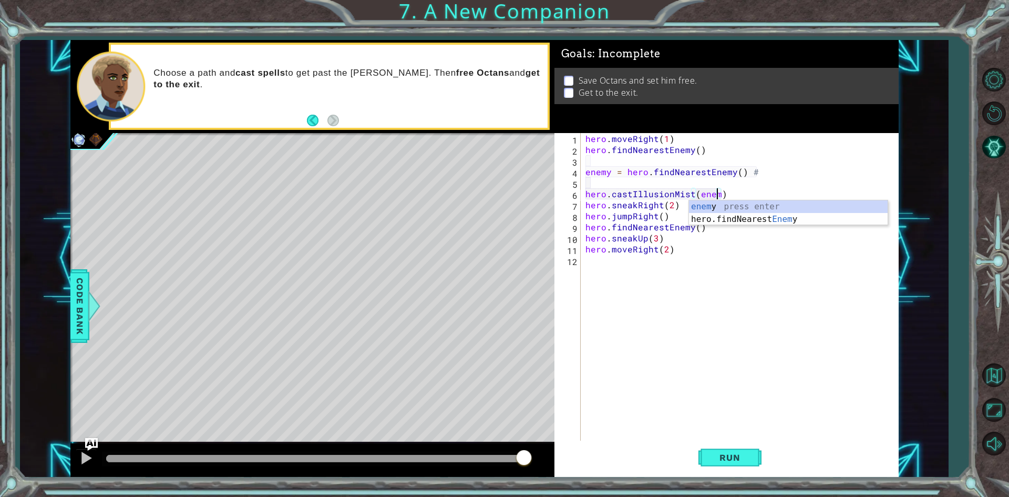
scroll to position [0, 8]
click at [713, 205] on div "enemy press enter hero.findNearest Enemy press enter" at bounding box center [788, 225] width 199 height 50
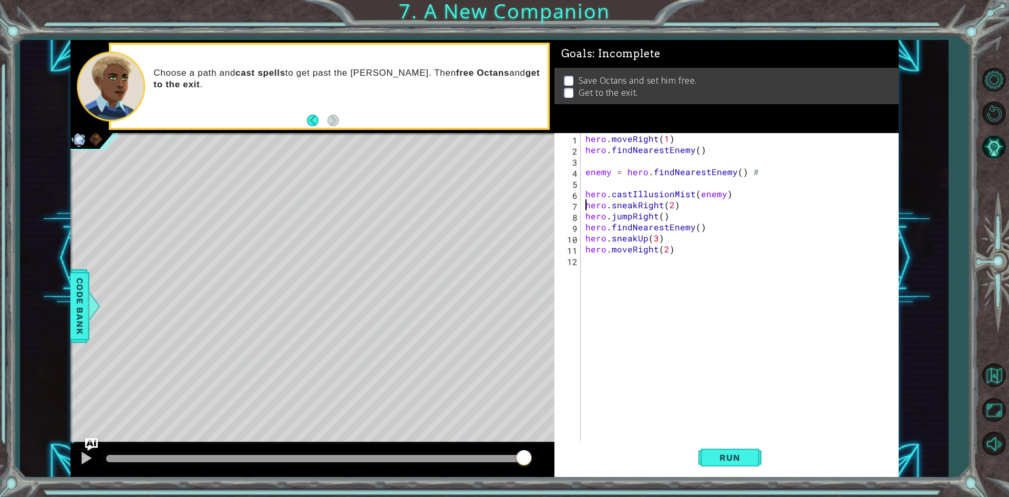
click at [583, 202] on div "hero . moveRight ( 1 ) hero . findNearestEnemy ( ) enemy = hero . findNearestEn…" at bounding box center [741, 298] width 317 height 331
click at [666, 230] on div "hero . moveRight ( 1 ) hero . findNearestEnemy ( ) enemy = hero . findNearestEn…" at bounding box center [741, 298] width 317 height 331
type textarea "hero.jumpRight()"
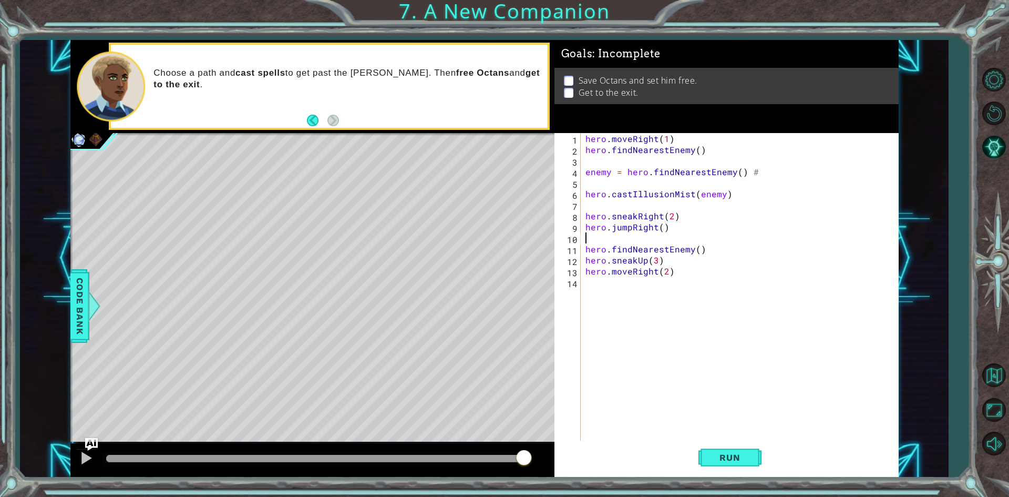
click at [584, 250] on div "hero . moveRight ( 1 ) hero . findNearestEnemy ( ) enemy = hero . findNearestEn…" at bounding box center [741, 298] width 317 height 331
click at [583, 260] on div "hero . moveRight ( 1 ) hero . findNearestEnemy ( ) enemy = hero . findNearestEn…" at bounding box center [739, 287] width 312 height 309
type textarea "hero.sneakUp(3)"
click at [586, 266] on div "hero . moveRight ( 1 ) hero . findNearestEnemy ( ) enemy = hero . findNearestEn…" at bounding box center [741, 298] width 317 height 331
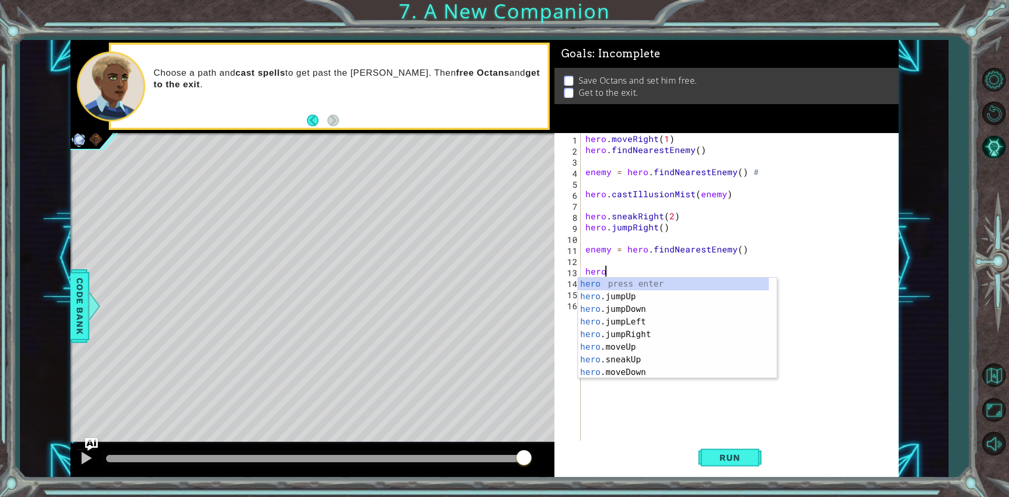
scroll to position [0, 1]
type textarea "hero.ea"
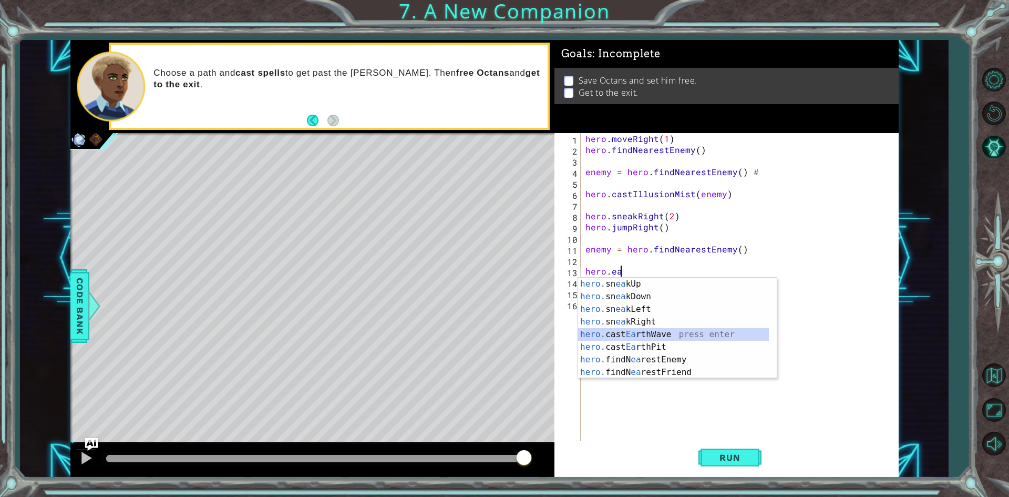
click at [621, 336] on div "hero. sn ea kUp press enter hero. sn ea kDown press enter hero. sn ea kLeft pre…" at bounding box center [673, 340] width 191 height 126
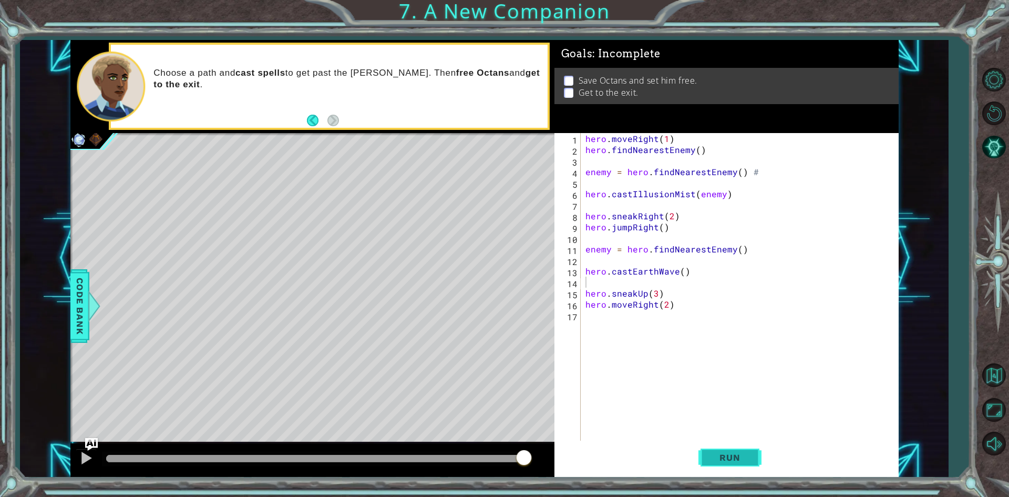
click at [719, 455] on span "Run" at bounding box center [730, 457] width 42 height 11
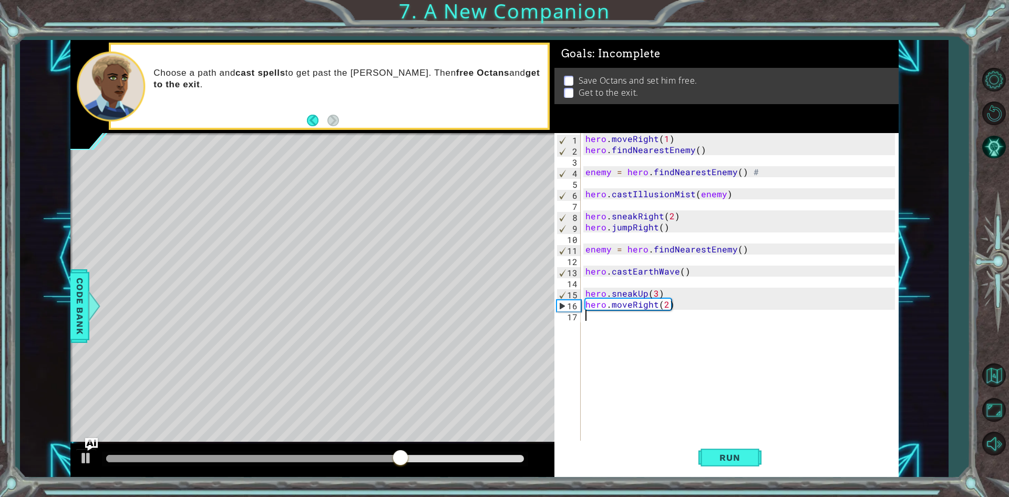
click at [584, 315] on div "hero . moveRight ( 1 ) hero . findNearestEnemy ( ) enemy = hero . findNearestEn…" at bounding box center [739, 287] width 312 height 309
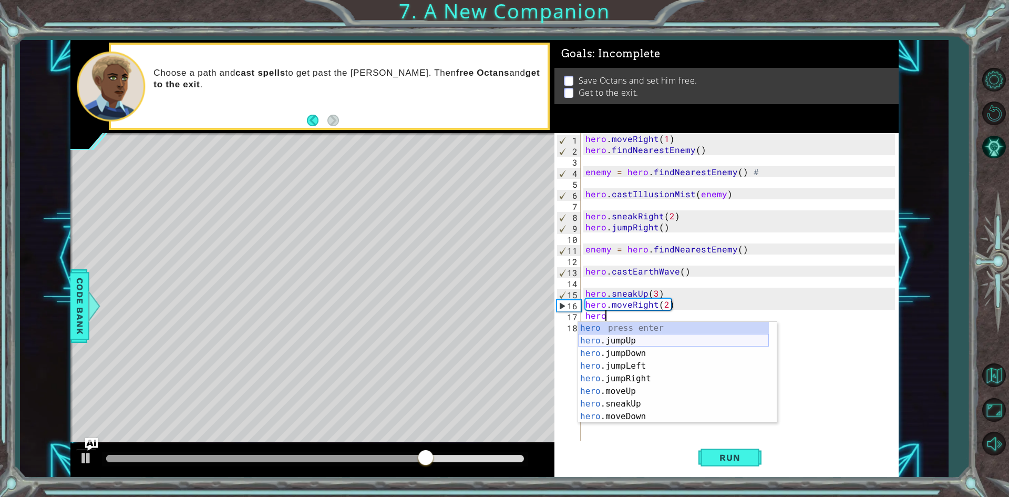
scroll to position [0, 1]
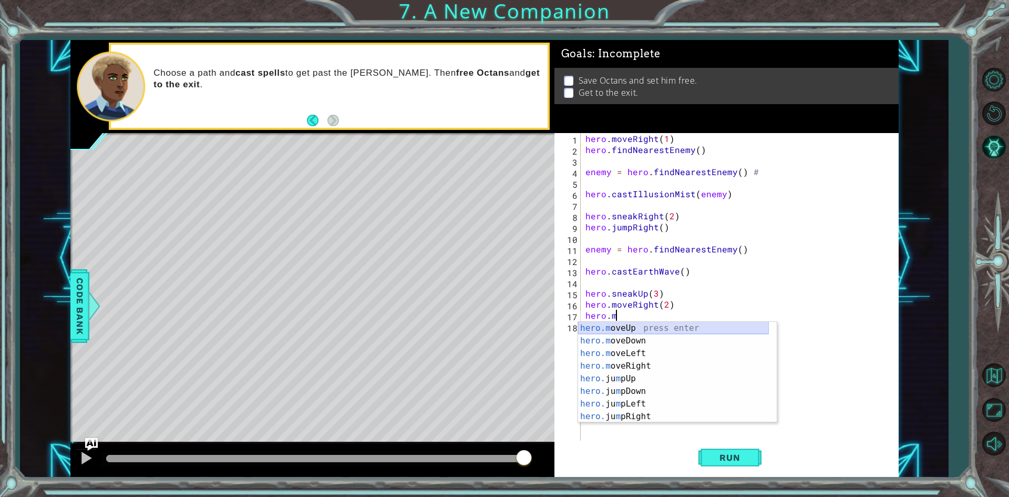
click at [656, 328] on div "hero.m oveUp press enter hero.m oveDown press enter hero.m oveLeft press enter …" at bounding box center [673, 385] width 191 height 126
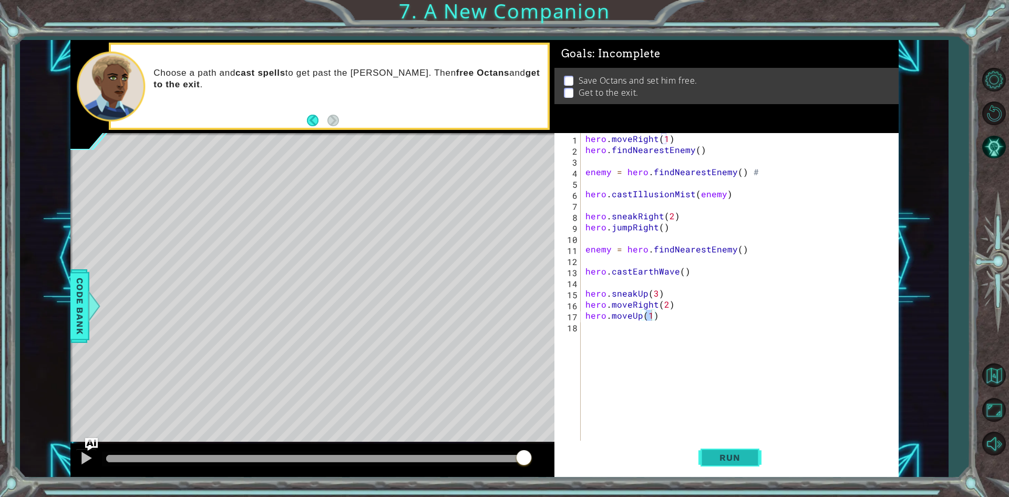
click at [730, 453] on span "Run" at bounding box center [730, 457] width 42 height 11
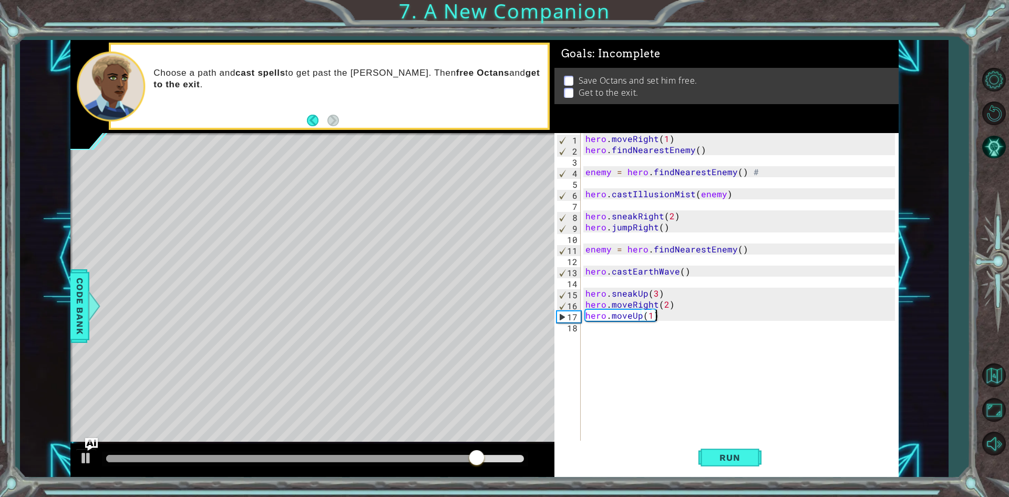
click at [658, 319] on div "hero . moveRight ( 1 ) hero . findNearestEnemy ( ) enemy = hero . findNearestEn…" at bounding box center [741, 298] width 317 height 331
click at [584, 306] on div "hero . moveRight ( 1 ) hero . findNearestEnemy ( ) enemy = hero . findNearestEn…" at bounding box center [741, 298] width 317 height 331
type textarea "hero.moveRight(2)"
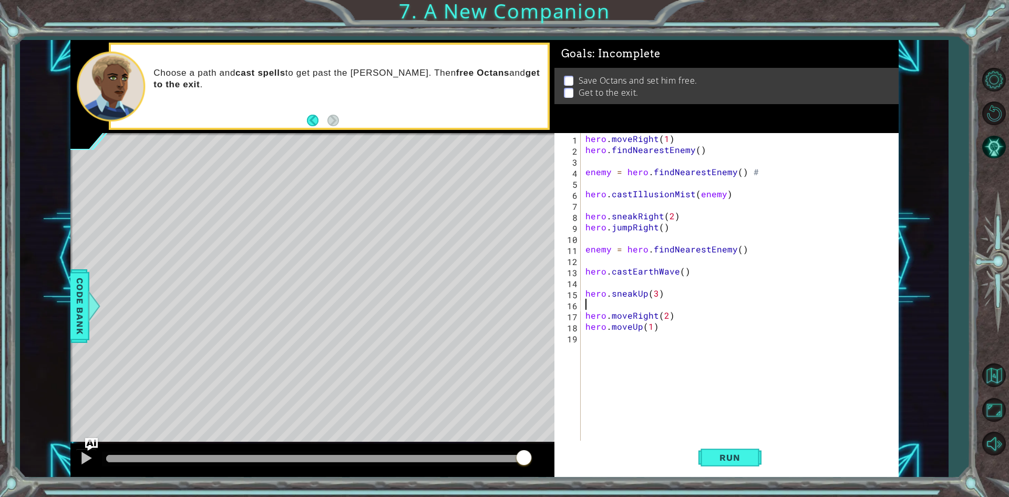
click at [590, 304] on div "hero . moveRight ( 1 ) hero . findNearestEnemy ( ) enemy = hero . findNearestEn…" at bounding box center [741, 298] width 317 height 331
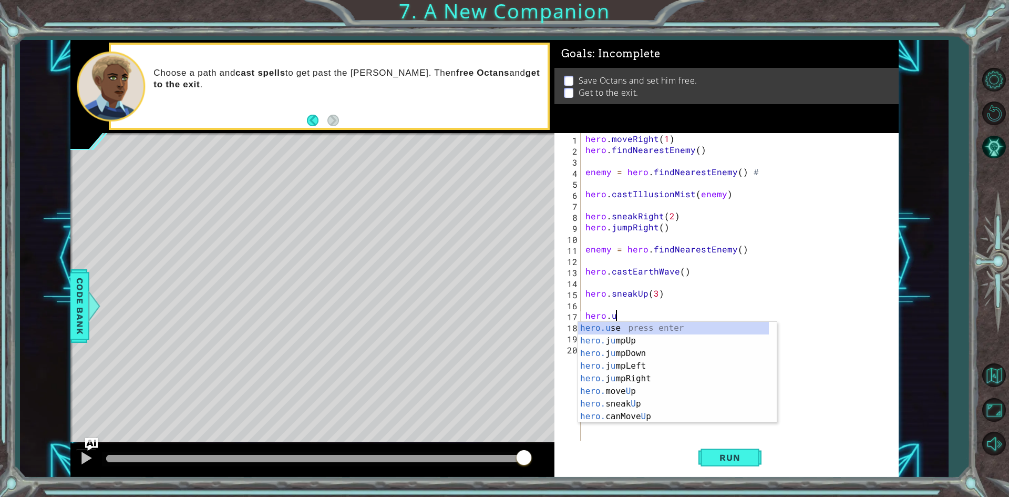
scroll to position [0, 2]
click at [603, 326] on div "hero.use press enter" at bounding box center [677, 341] width 199 height 38
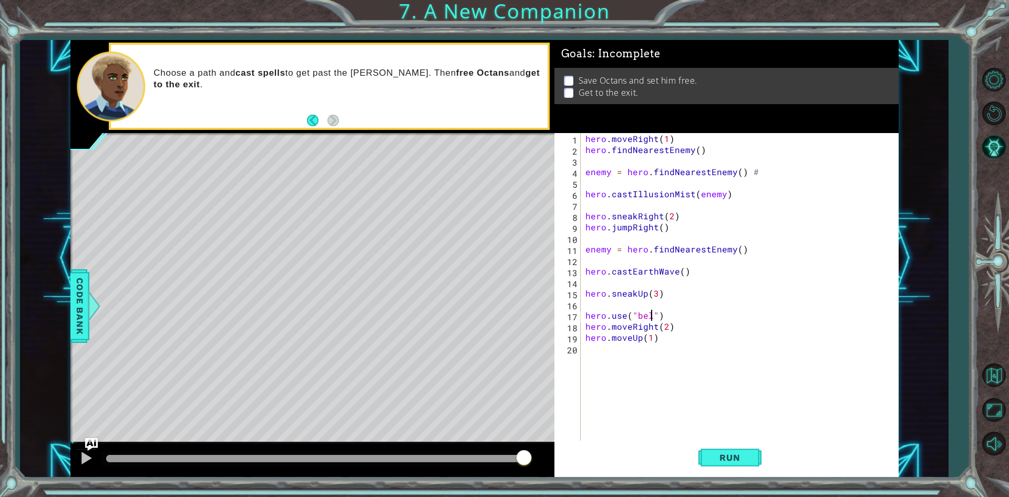
type textarea "hero.use("bell")"
click at [667, 316] on div "hero . moveRight ( 1 ) hero . findNearestEnemy ( ) enemy = hero . findNearestEn…" at bounding box center [741, 298] width 317 height 331
click at [718, 458] on span "Run" at bounding box center [730, 457] width 42 height 11
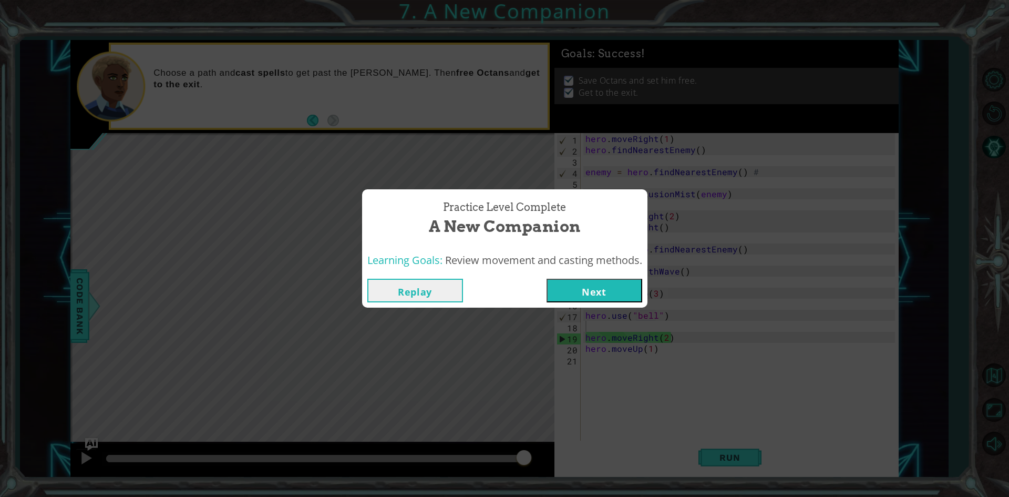
click at [603, 284] on button "Next" at bounding box center [594, 291] width 96 height 24
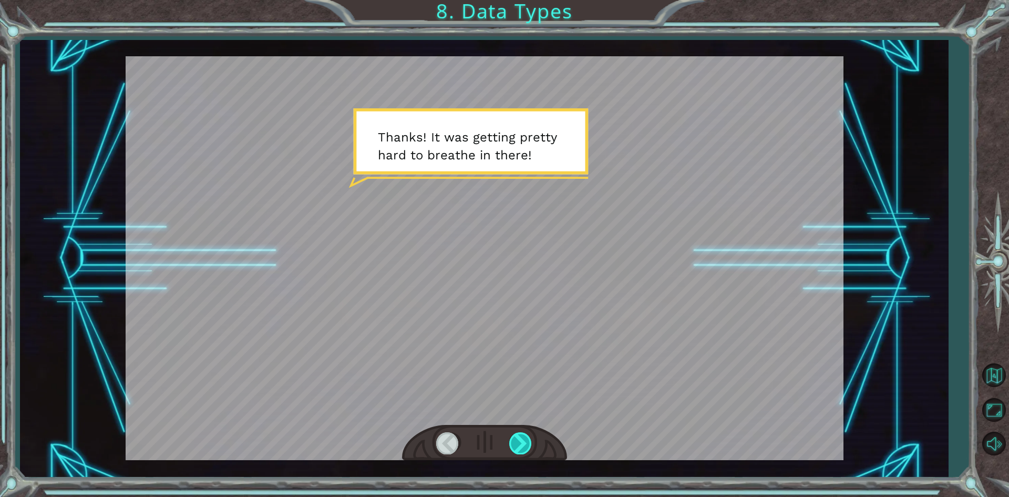
click at [532, 445] on div at bounding box center [521, 443] width 24 height 22
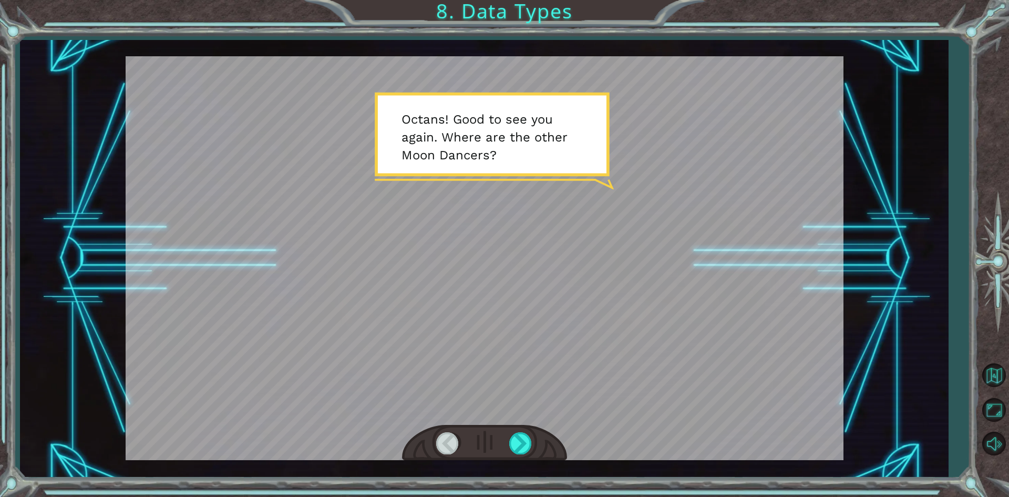
drag, startPoint x: 535, startPoint y: 442, endPoint x: 519, endPoint y: 430, distance: 20.0
click at [521, 431] on div at bounding box center [484, 443] width 165 height 36
click at [519, 430] on div at bounding box center [484, 443] width 165 height 36
click at [520, 440] on div at bounding box center [521, 443] width 24 height 22
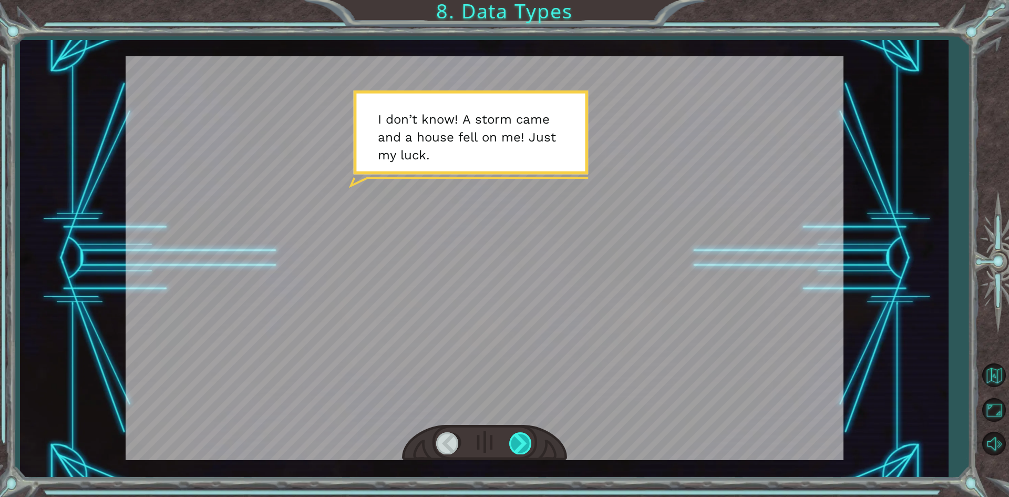
click at [520, 440] on div at bounding box center [521, 443] width 24 height 22
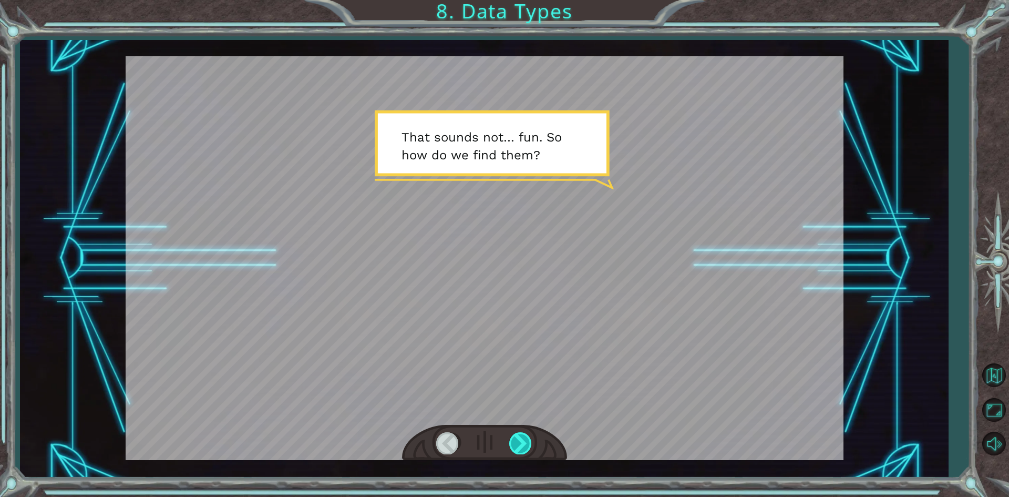
click at [520, 440] on div at bounding box center [521, 443] width 24 height 22
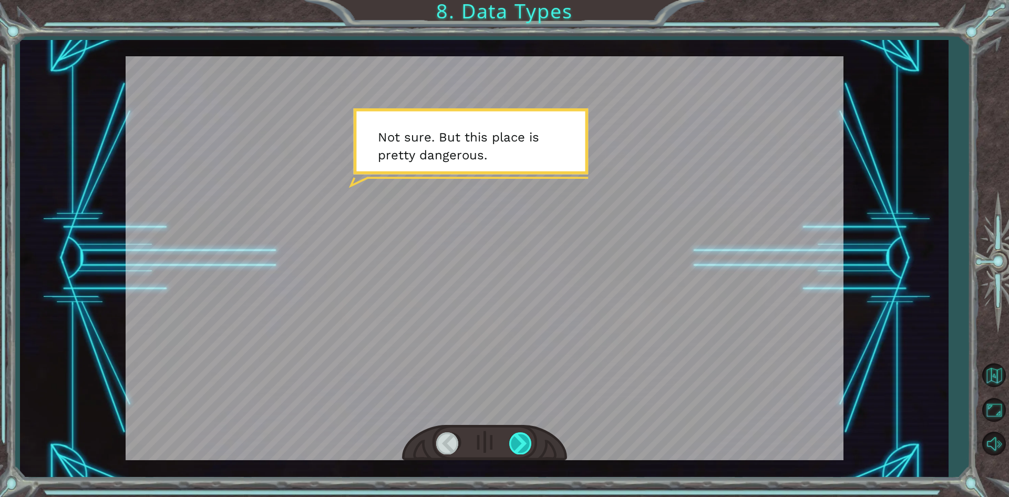
click at [519, 440] on div at bounding box center [521, 443] width 24 height 22
click at [518, 439] on div at bounding box center [521, 443] width 24 height 22
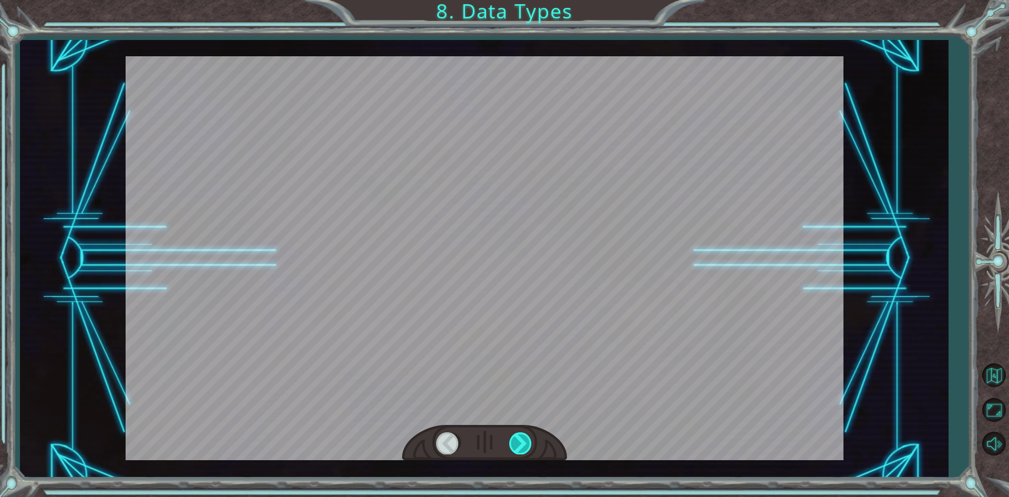
click at [518, 439] on div at bounding box center [521, 443] width 24 height 22
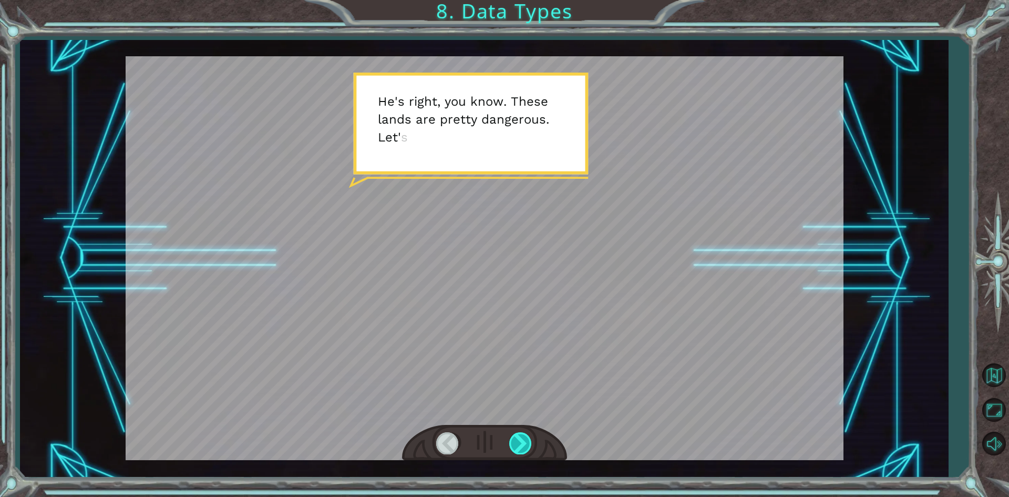
click at [515, 434] on div at bounding box center [521, 443] width 24 height 22
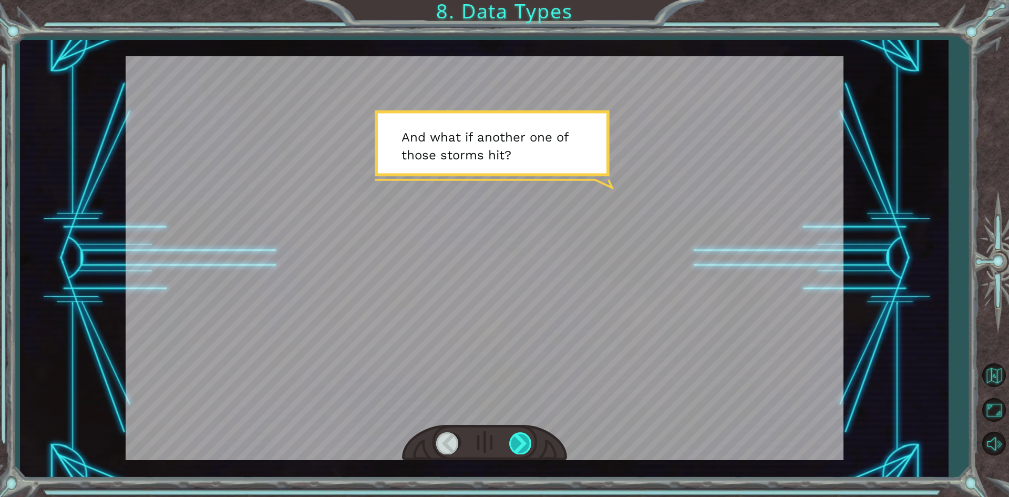
click at [515, 434] on div at bounding box center [521, 443] width 24 height 22
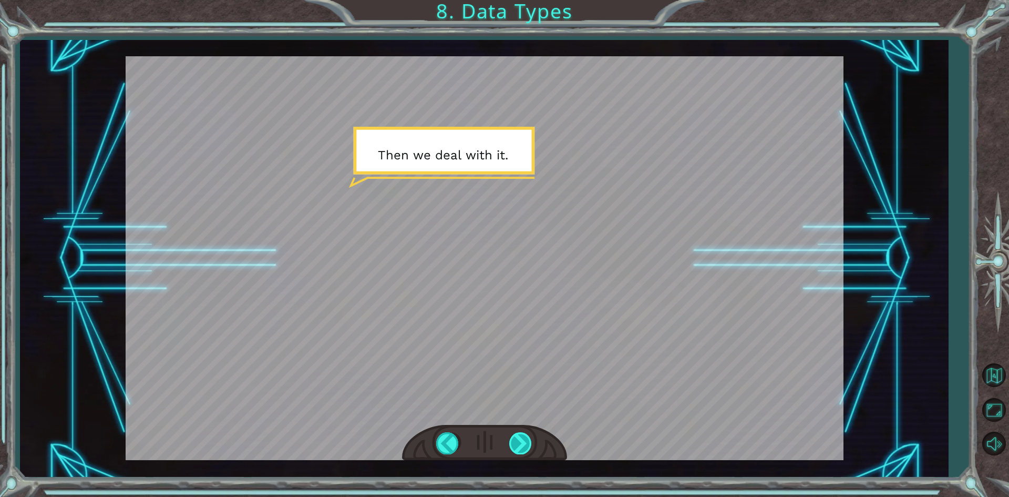
click at [515, 434] on div at bounding box center [521, 443] width 24 height 22
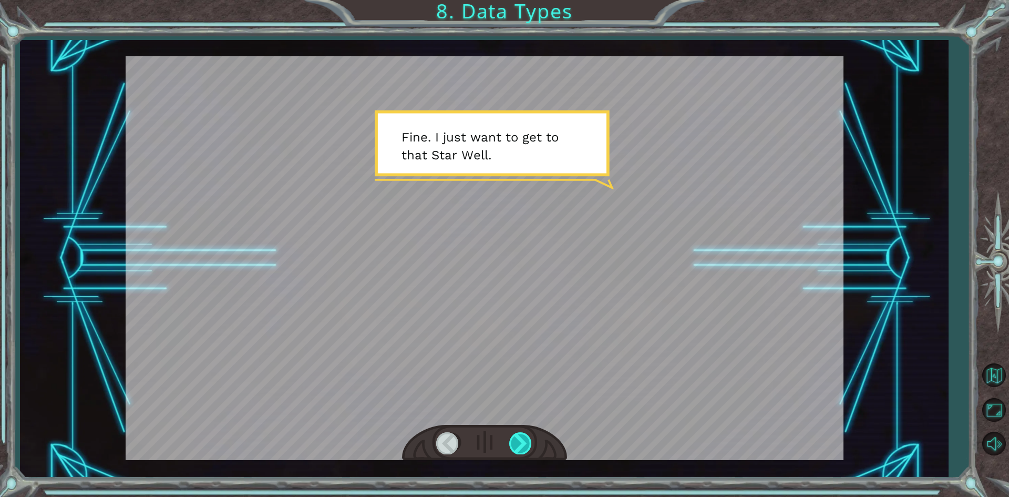
click at [518, 435] on div at bounding box center [521, 443] width 24 height 22
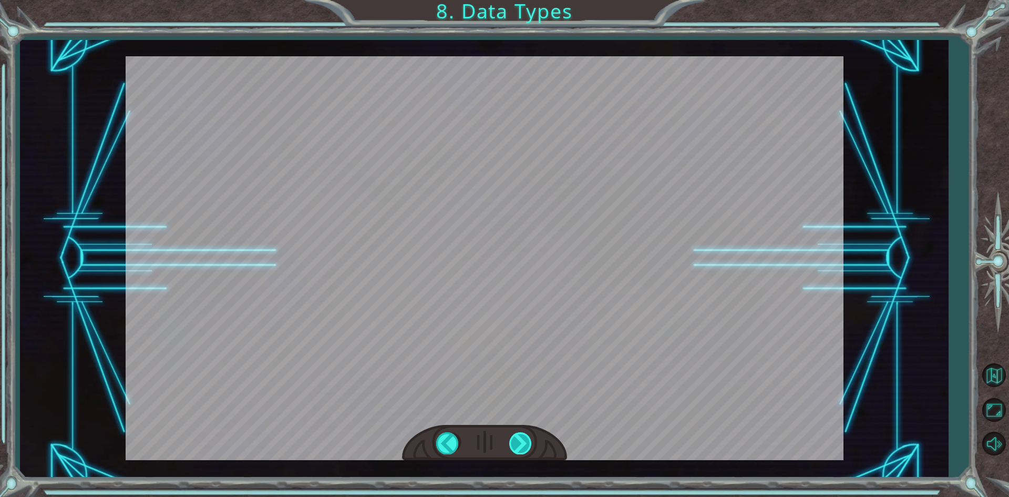
click at [515, 435] on div at bounding box center [521, 443] width 24 height 22
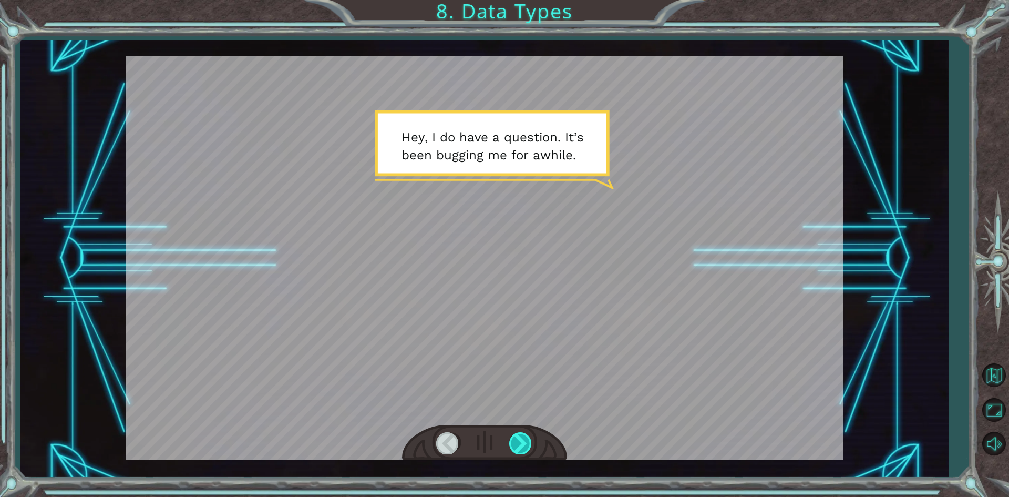
click at [514, 434] on div at bounding box center [521, 443] width 24 height 22
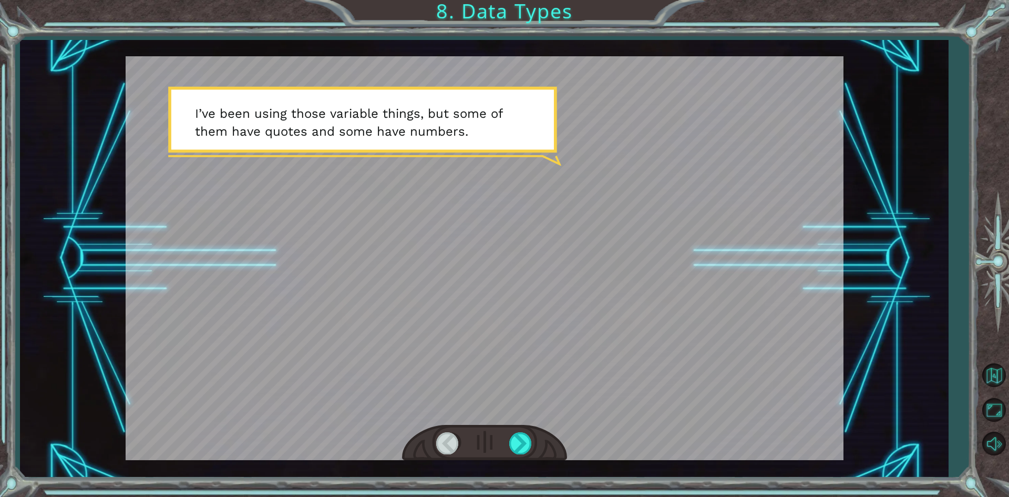
click at [510, 430] on div at bounding box center [484, 443] width 165 height 36
click at [510, 434] on div at bounding box center [521, 443] width 24 height 22
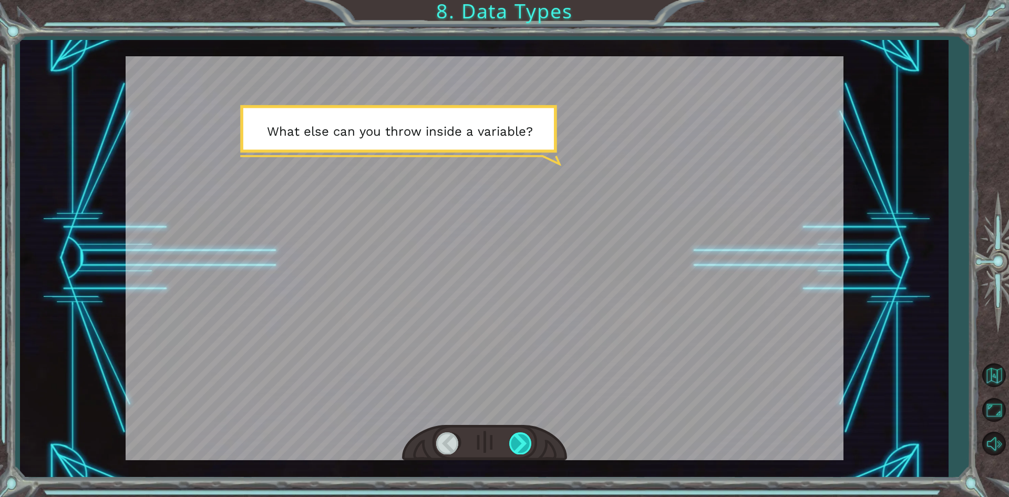
click at [512, 435] on div at bounding box center [521, 443] width 24 height 22
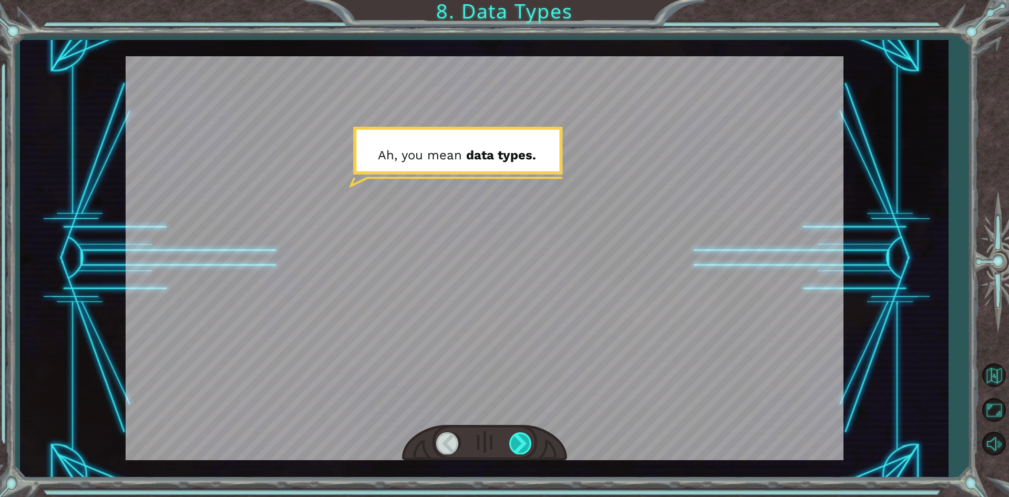
click at [512, 435] on div at bounding box center [521, 443] width 24 height 22
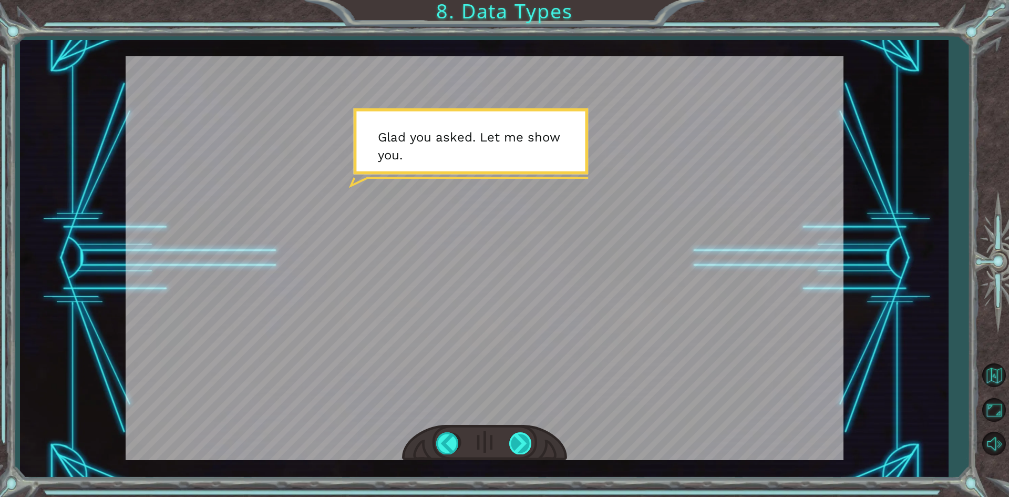
click at [513, 435] on div at bounding box center [521, 443] width 24 height 22
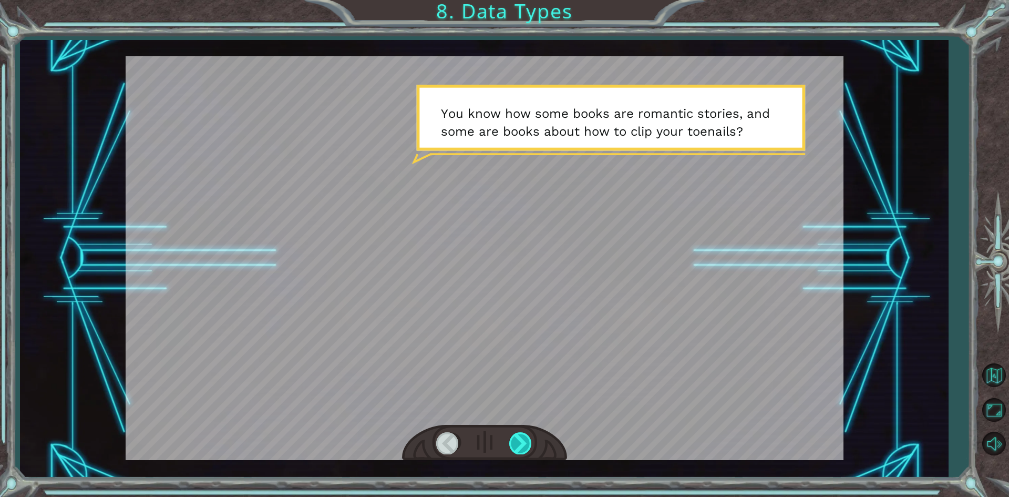
click at [513, 435] on div at bounding box center [521, 443] width 24 height 22
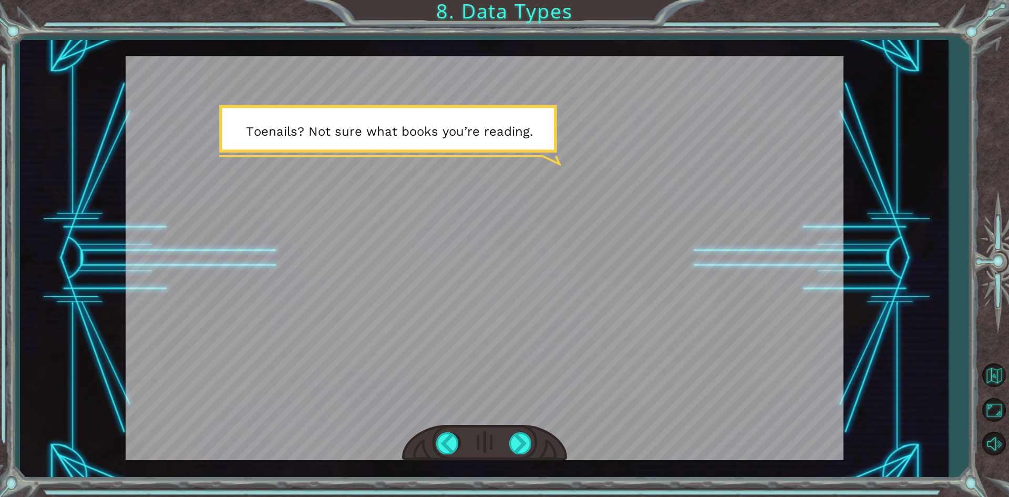
click at [512, 431] on div at bounding box center [484, 443] width 165 height 36
click at [519, 445] on div at bounding box center [521, 443] width 24 height 22
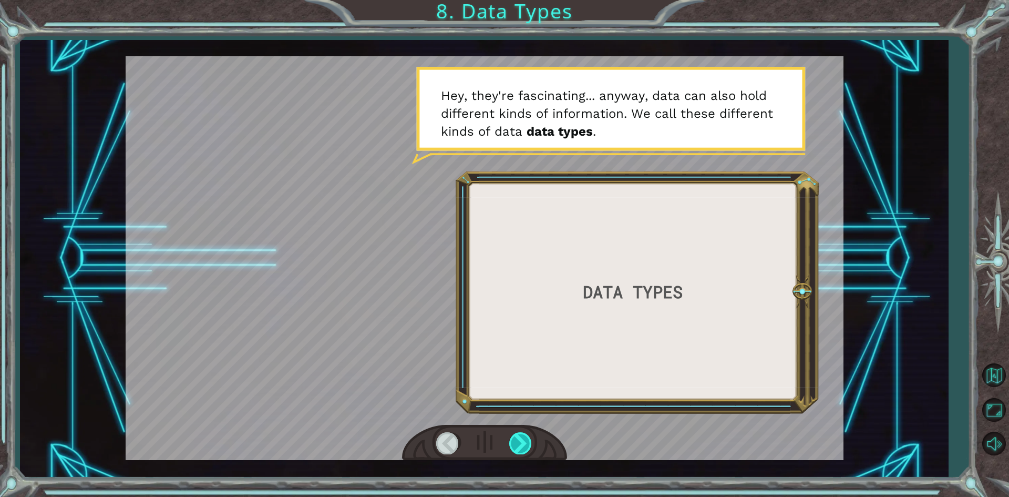
click at [517, 438] on div at bounding box center [521, 443] width 24 height 22
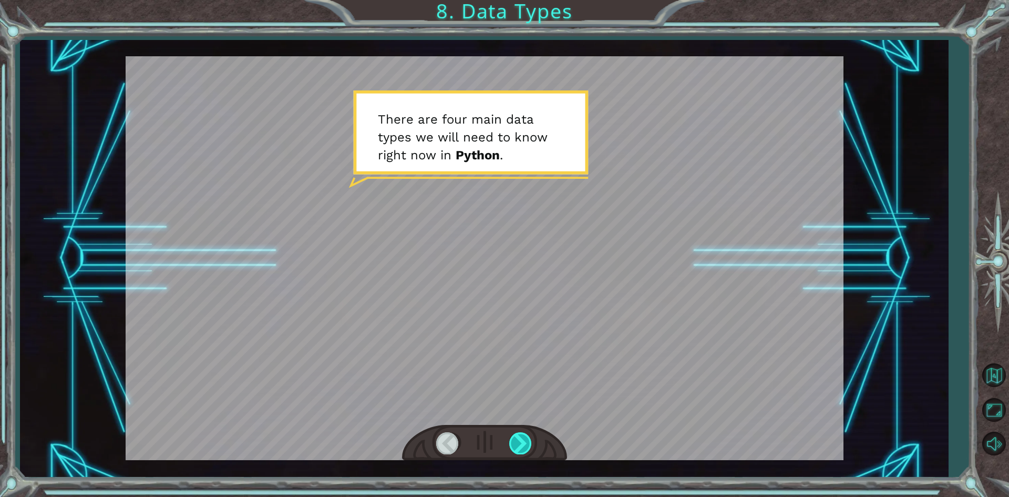
click at [517, 437] on div at bounding box center [521, 443] width 24 height 22
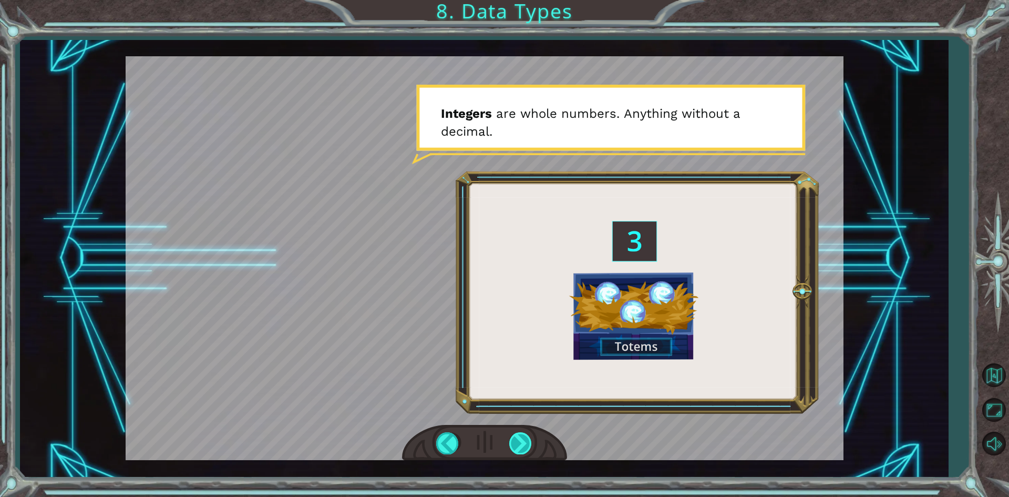
click at [510, 439] on div at bounding box center [521, 443] width 24 height 22
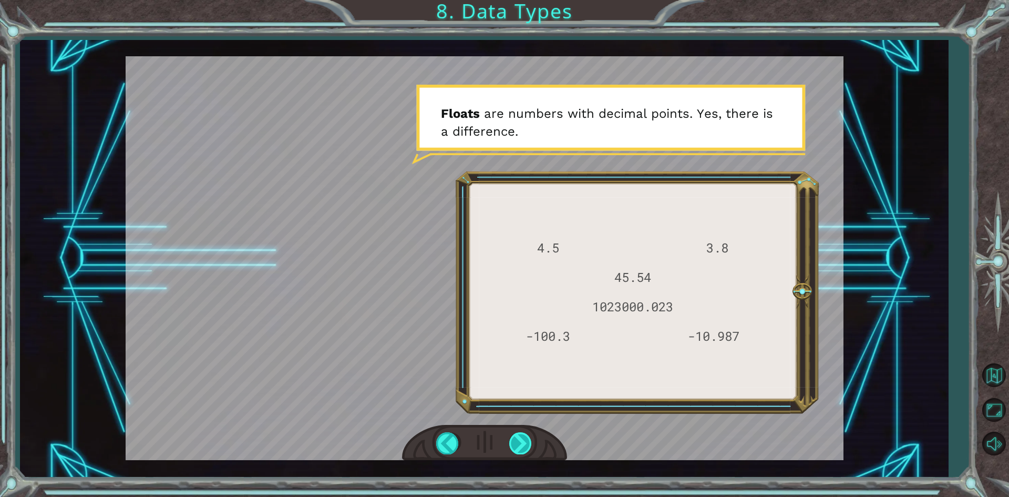
click at [524, 435] on div at bounding box center [521, 443] width 24 height 22
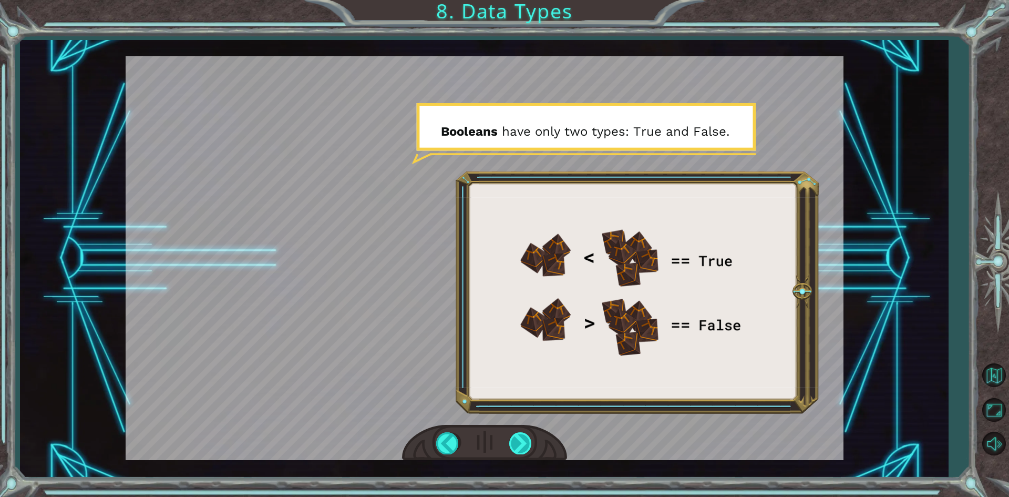
click at [512, 438] on div at bounding box center [521, 443] width 24 height 22
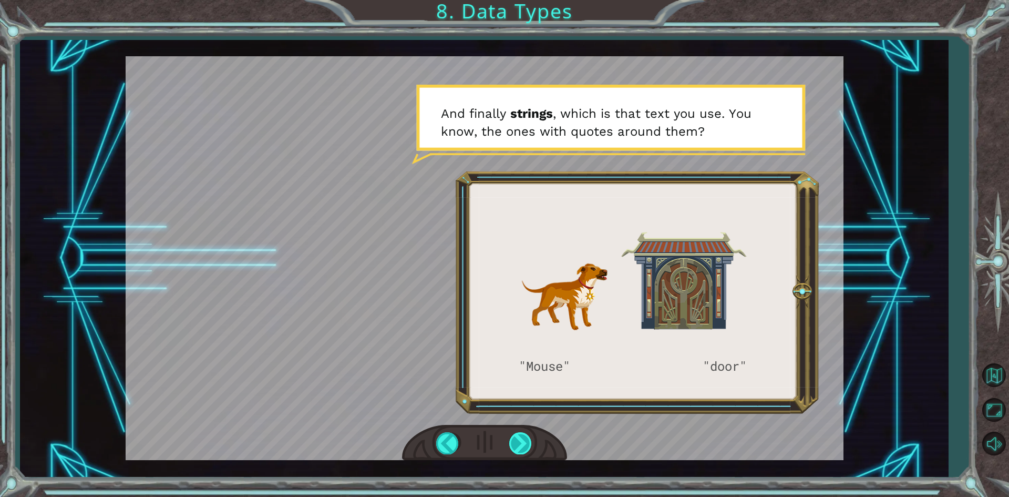
click at [521, 440] on div at bounding box center [521, 443] width 24 height 22
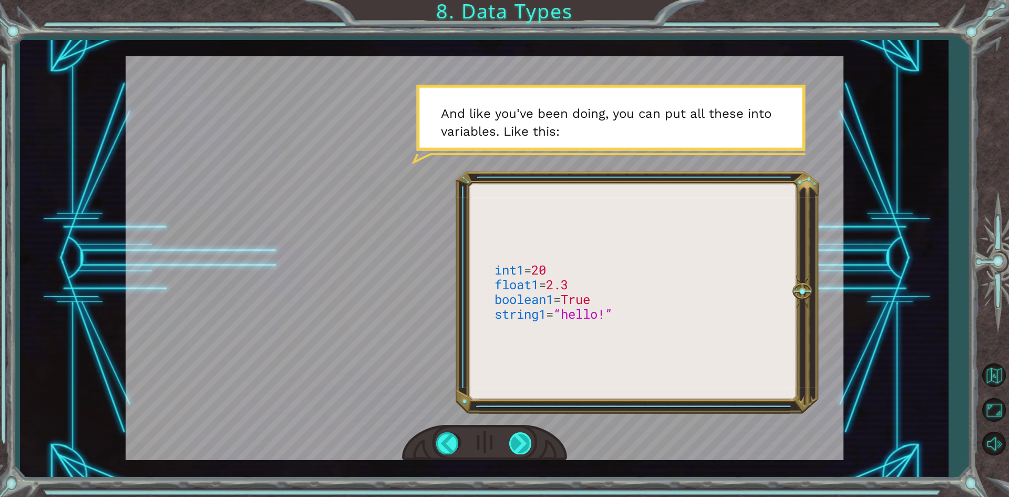
click at [522, 440] on div at bounding box center [521, 443] width 24 height 22
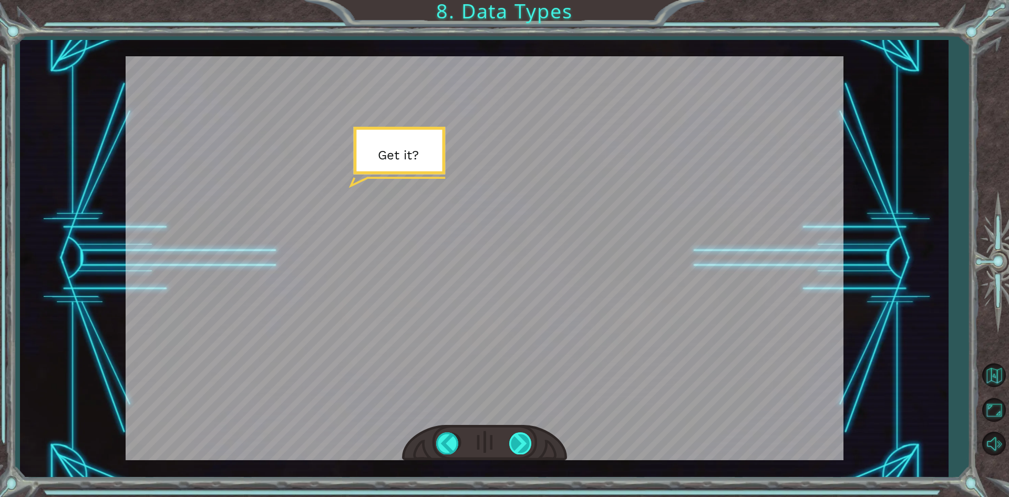
click at [519, 439] on div at bounding box center [521, 443] width 24 height 22
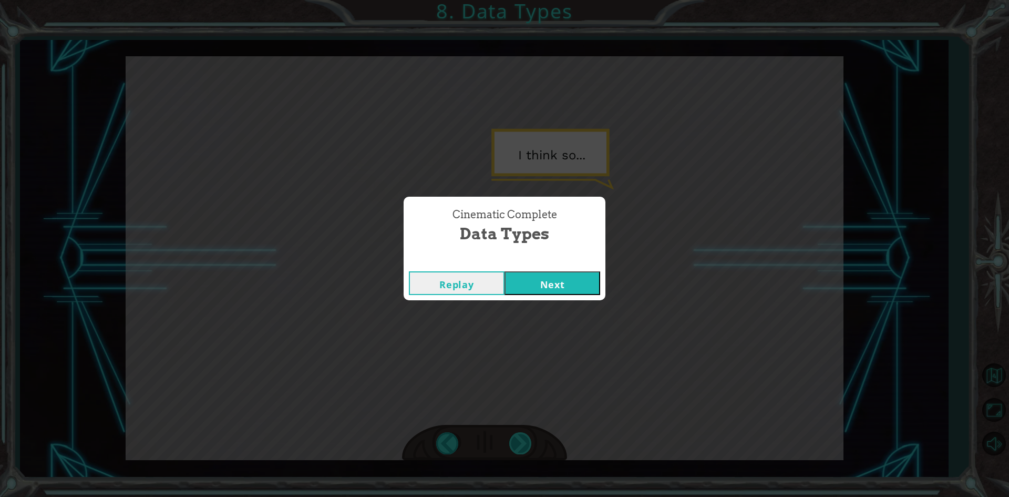
click at [518, 0] on div "int1 = 20 float1 = 2.3 boolean1 = True string1 = “hello!” T [PERSON_NAME] ! I t…" at bounding box center [504, 0] width 1009 height 0
click at [549, 278] on button "Next" at bounding box center [552, 283] width 96 height 24
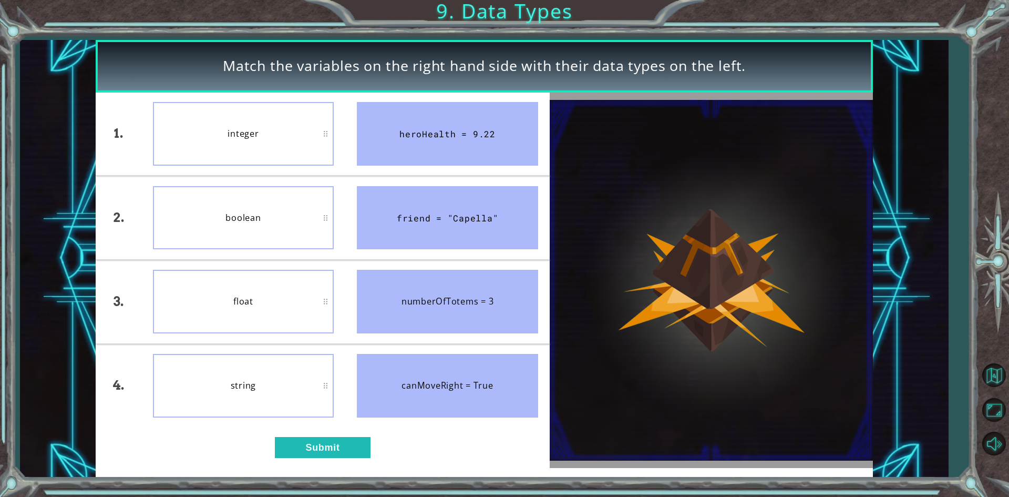
drag, startPoint x: 436, startPoint y: 131, endPoint x: 414, endPoint y: 235, distance: 106.8
click at [414, 235] on ul "heroHealth = 9.22 friend = "Capella" numberOfTotems = 3 canMoveRight = True" at bounding box center [447, 259] width 204 height 335
drag, startPoint x: 460, startPoint y: 121, endPoint x: 420, endPoint y: 167, distance: 60.4
click at [424, 159] on div "heroHealth = 9.22" at bounding box center [447, 134] width 181 height 64
click at [346, 445] on button "Submit" at bounding box center [323, 447] width 96 height 21
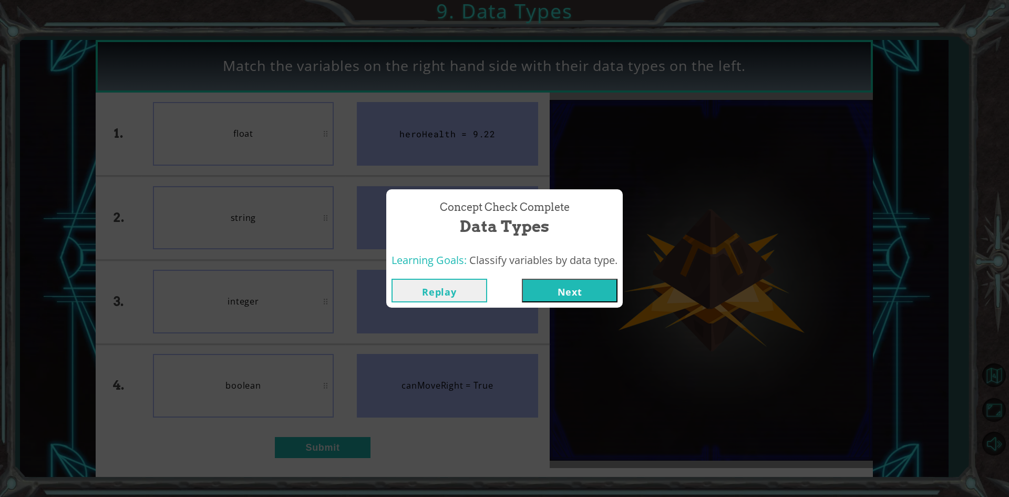
click at [572, 287] on button "Next" at bounding box center [570, 291] width 96 height 24
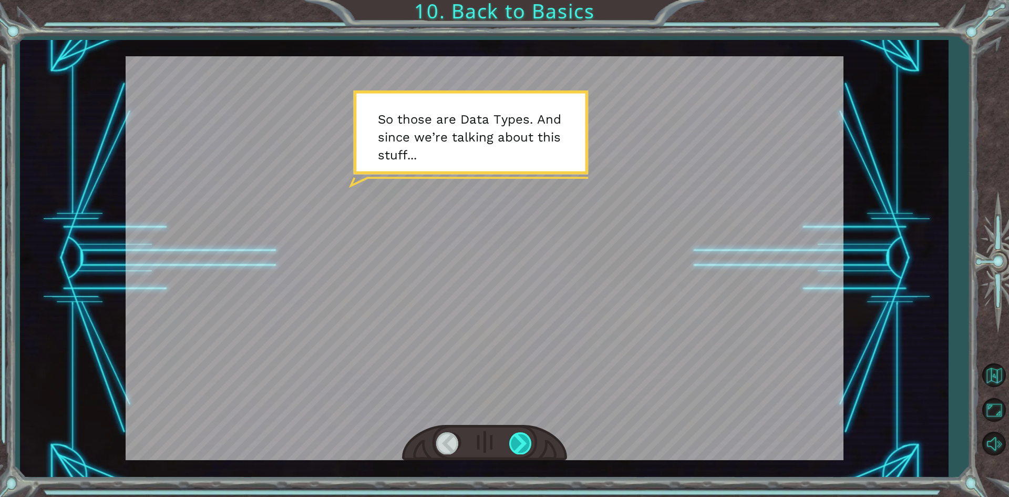
click at [514, 453] on div at bounding box center [521, 443] width 24 height 22
click at [524, 452] on div at bounding box center [521, 443] width 24 height 22
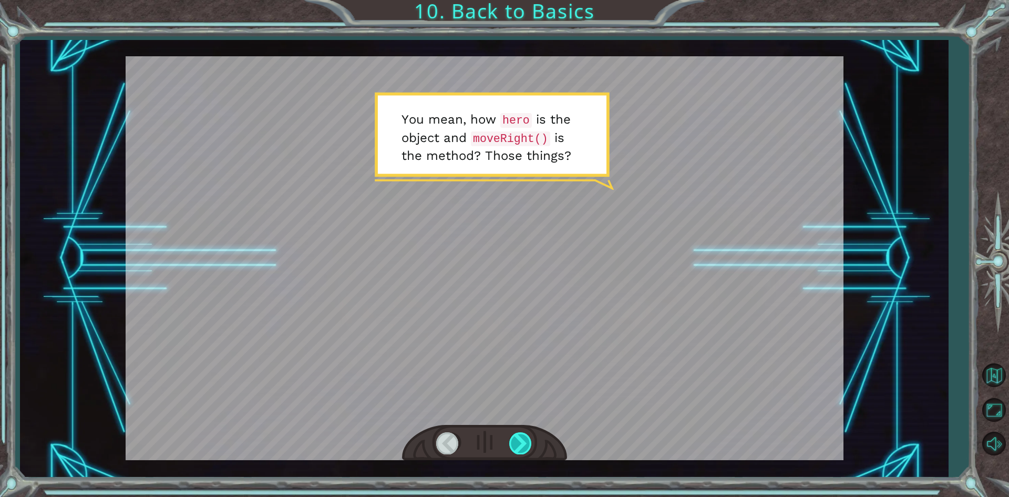
click at [524, 452] on div at bounding box center [521, 443] width 24 height 22
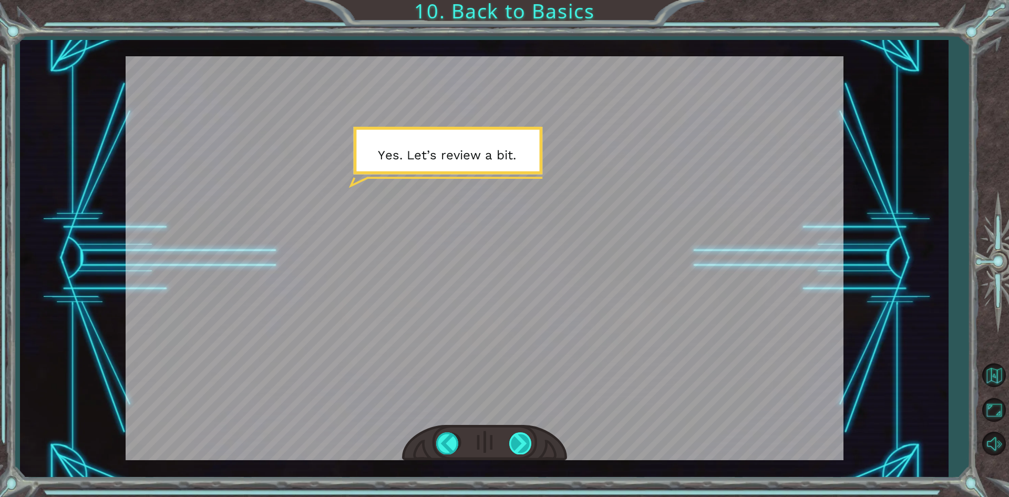
click at [524, 452] on div at bounding box center [521, 443] width 24 height 22
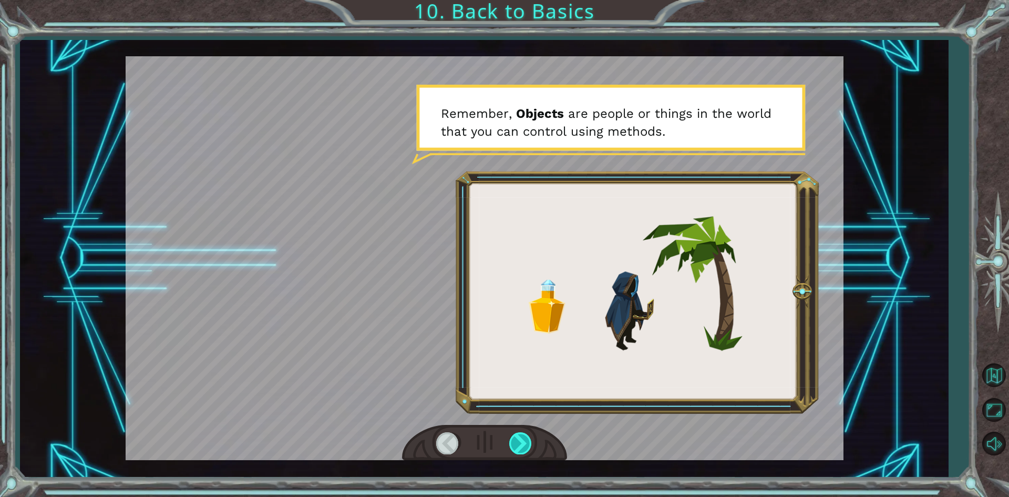
click at [524, 452] on div at bounding box center [521, 443] width 24 height 22
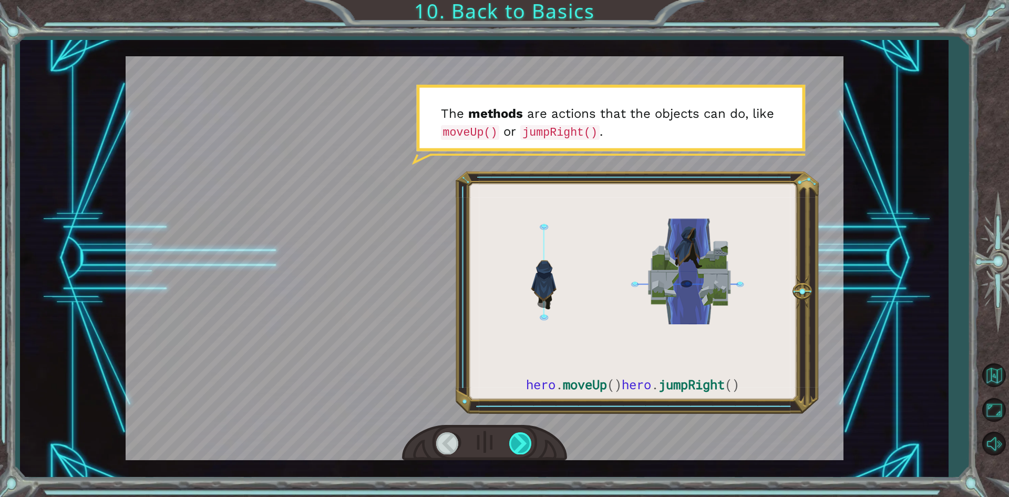
click at [524, 452] on div at bounding box center [521, 443] width 24 height 22
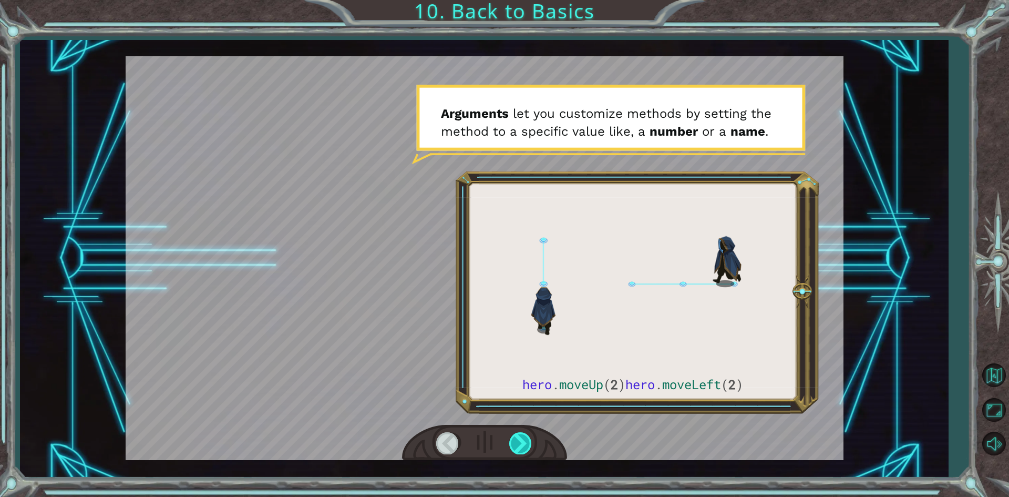
click at [524, 452] on div at bounding box center [521, 443] width 24 height 22
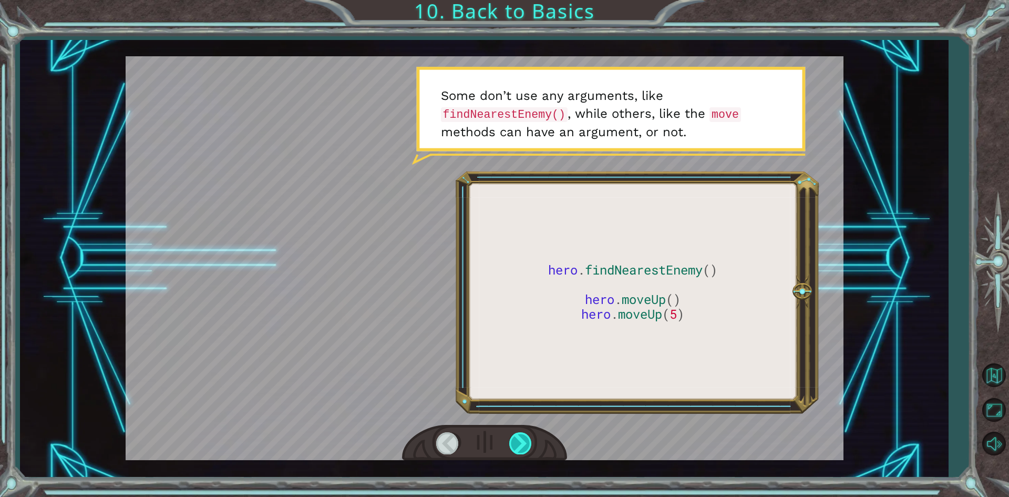
click at [524, 452] on div at bounding box center [521, 443] width 24 height 22
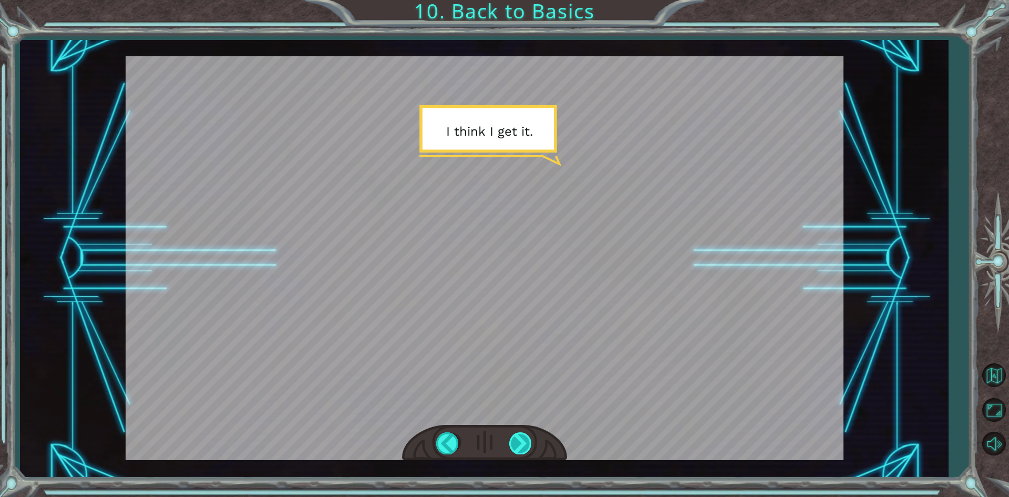
click at [524, 452] on div at bounding box center [521, 443] width 24 height 22
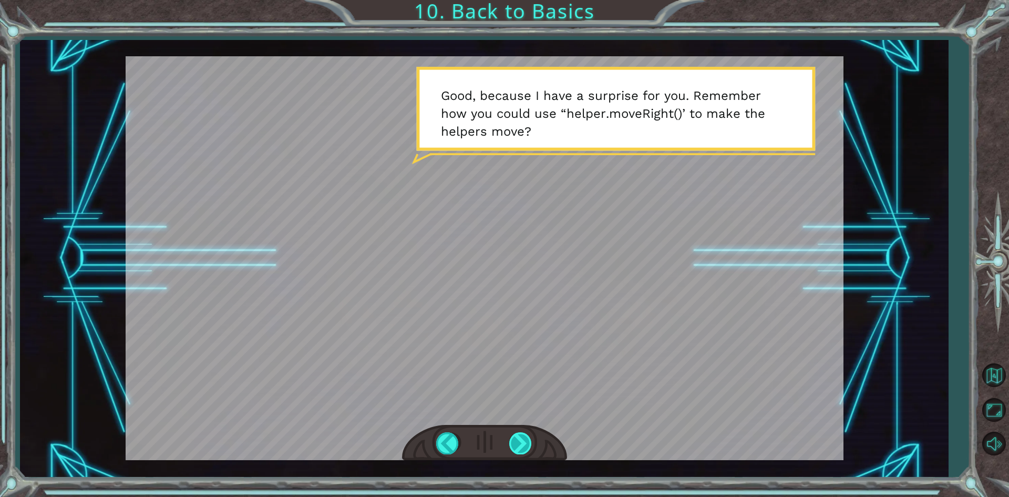
click at [524, 452] on div at bounding box center [521, 443] width 24 height 22
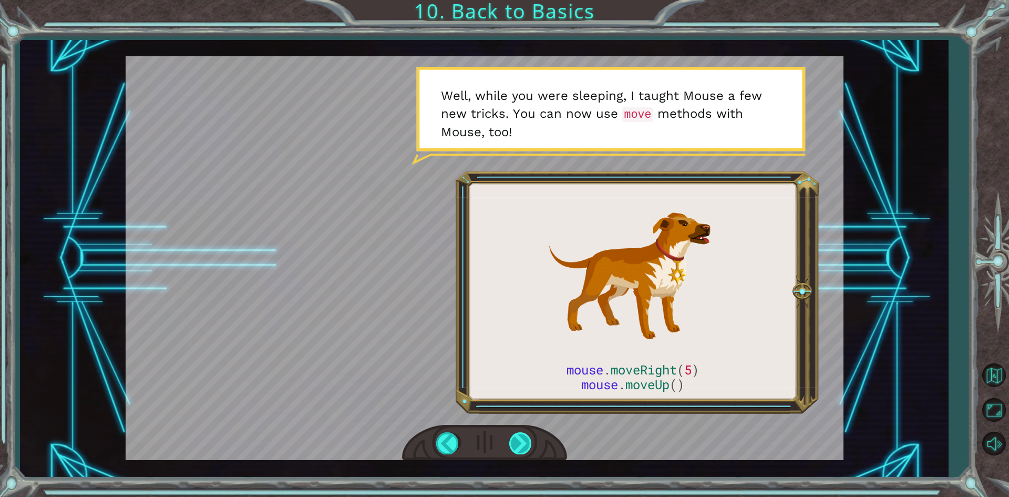
click at [519, 444] on div at bounding box center [521, 443] width 24 height 22
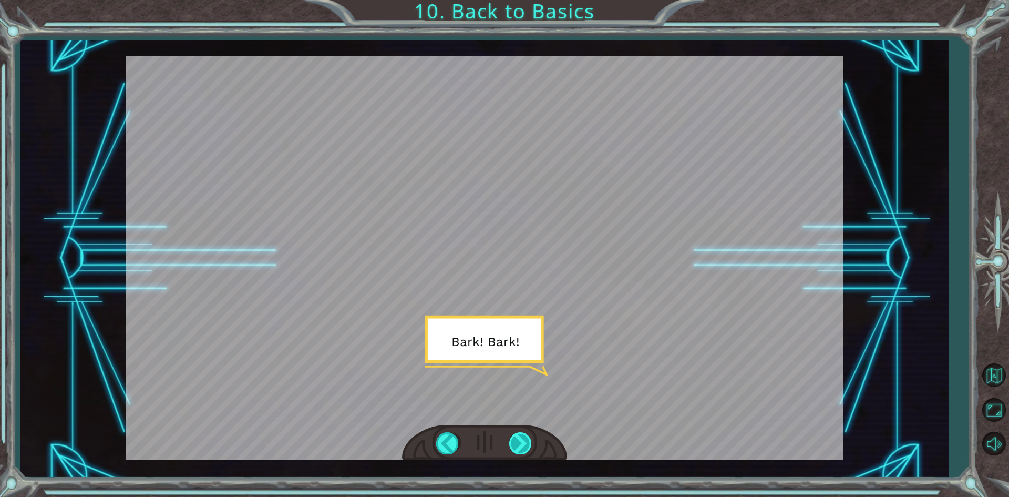
click at [511, 450] on div at bounding box center [521, 443] width 24 height 22
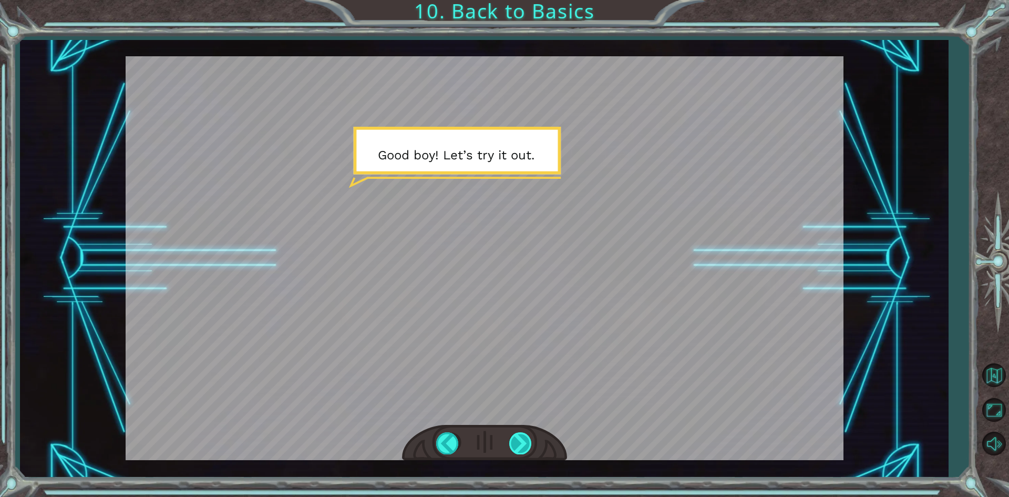
click at [519, 442] on div at bounding box center [521, 443] width 24 height 22
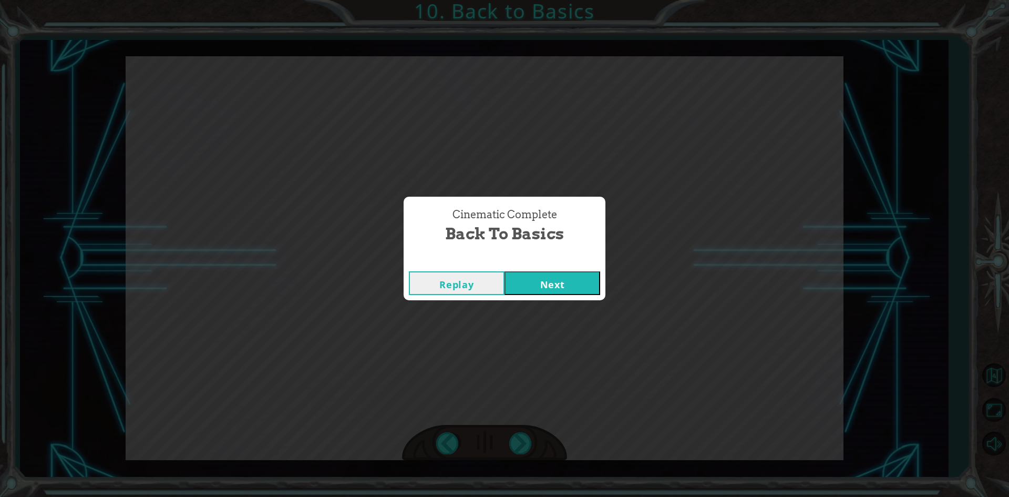
click at [549, 279] on button "Next" at bounding box center [552, 283] width 96 height 24
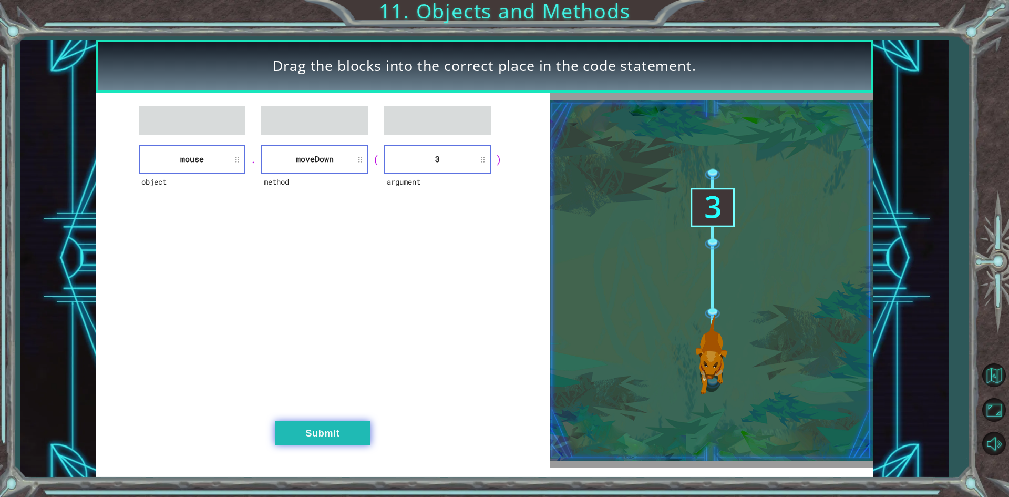
click at [286, 429] on button "Submit" at bounding box center [323, 433] width 96 height 24
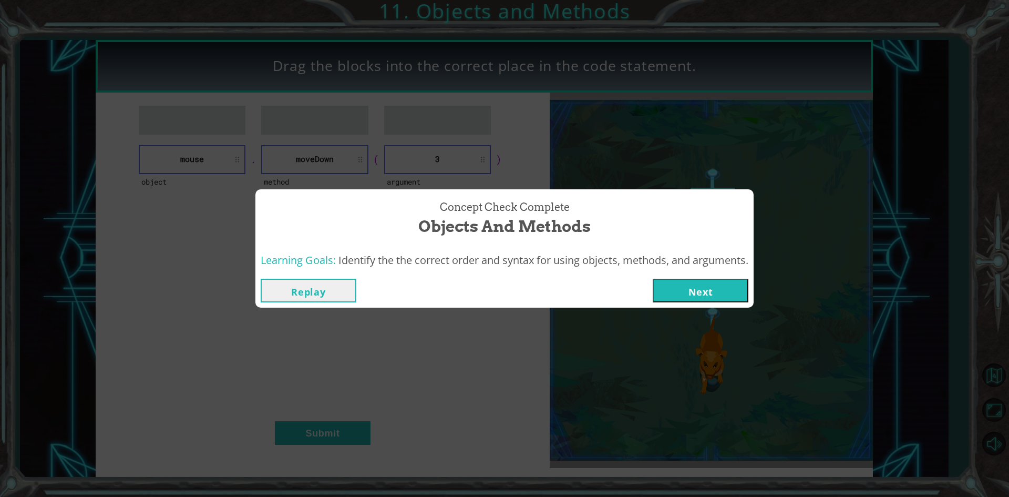
click at [711, 300] on button "Next" at bounding box center [701, 291] width 96 height 24
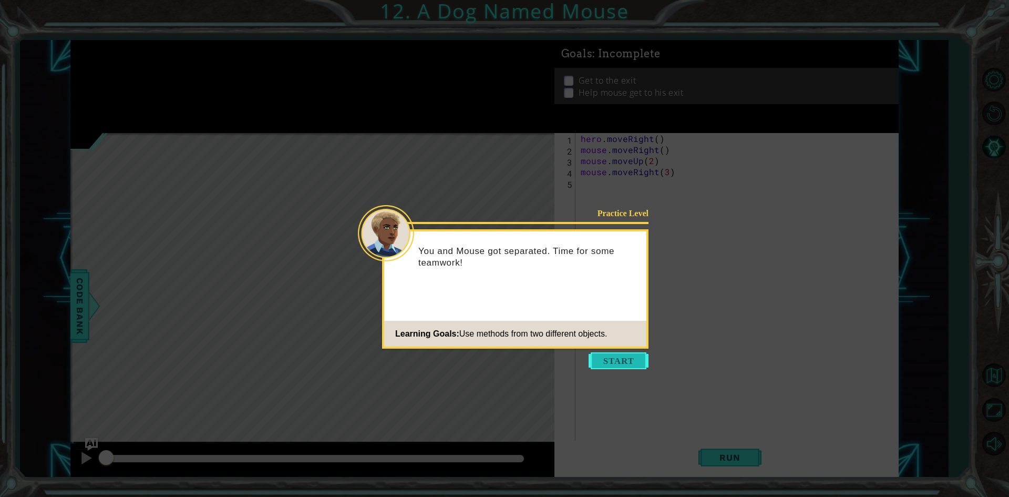
drag, startPoint x: 626, startPoint y: 348, endPoint x: 617, endPoint y: 353, distance: 9.4
click at [625, 348] on icon at bounding box center [504, 248] width 1009 height 497
click at [617, 353] on button "Start" at bounding box center [619, 360] width 60 height 17
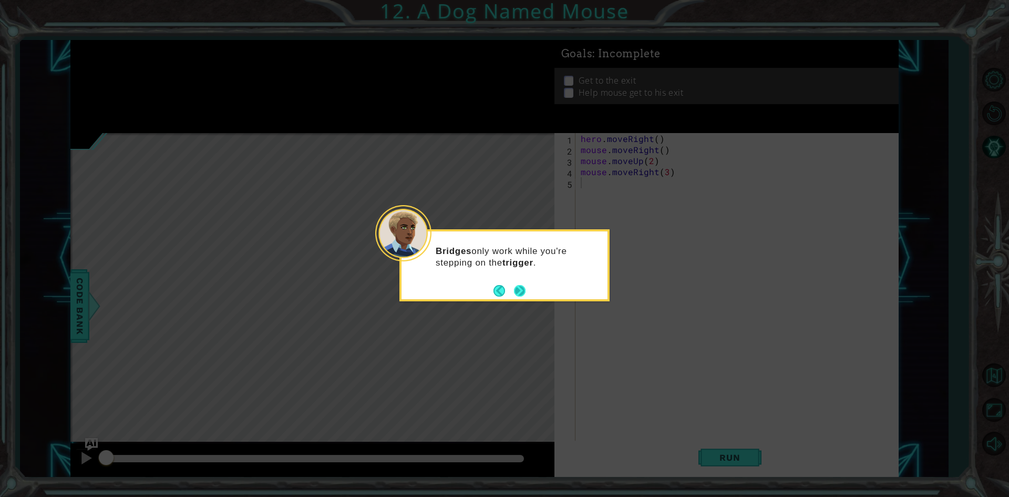
click at [515, 288] on button "Next" at bounding box center [520, 291] width 12 height 12
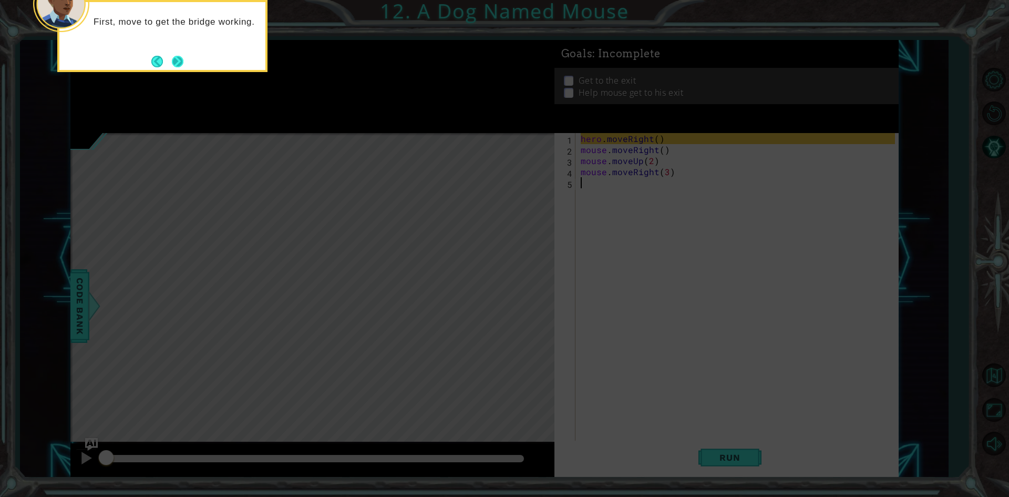
click at [180, 60] on button "Next" at bounding box center [178, 62] width 12 height 12
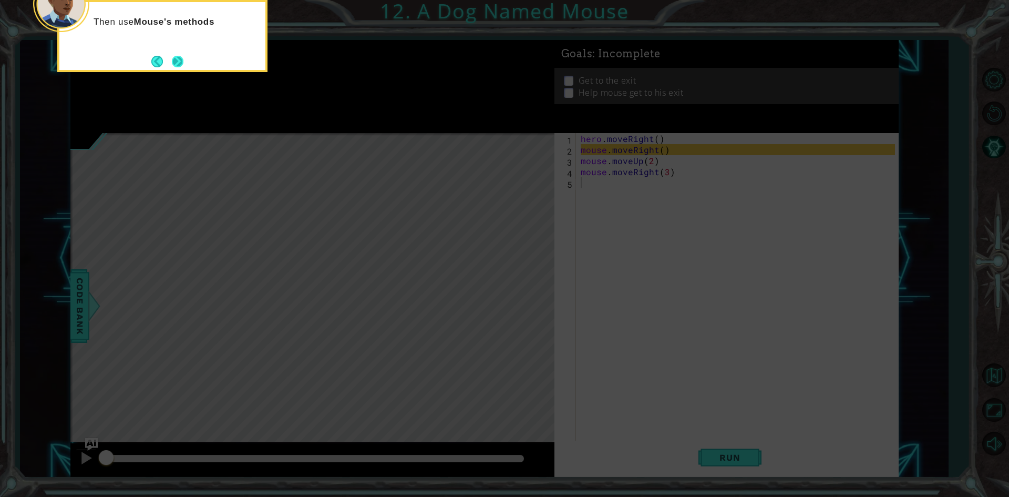
click at [181, 60] on button "Next" at bounding box center [178, 62] width 12 height 12
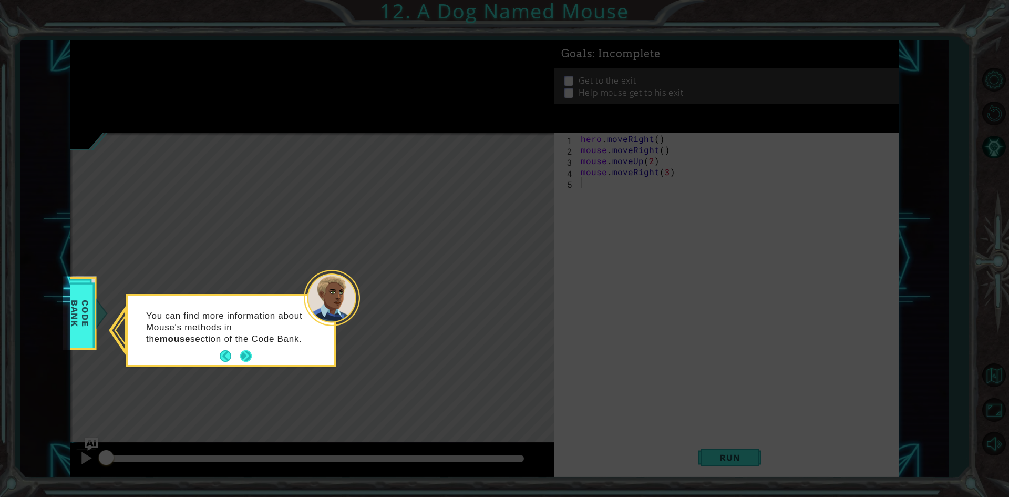
click at [246, 357] on button "Next" at bounding box center [246, 356] width 12 height 12
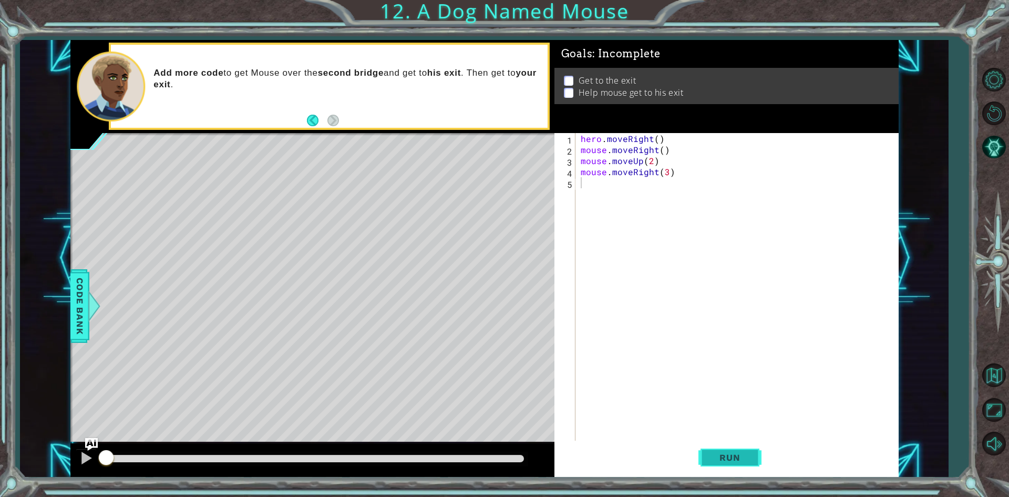
click at [731, 449] on button "Run" at bounding box center [729, 457] width 63 height 34
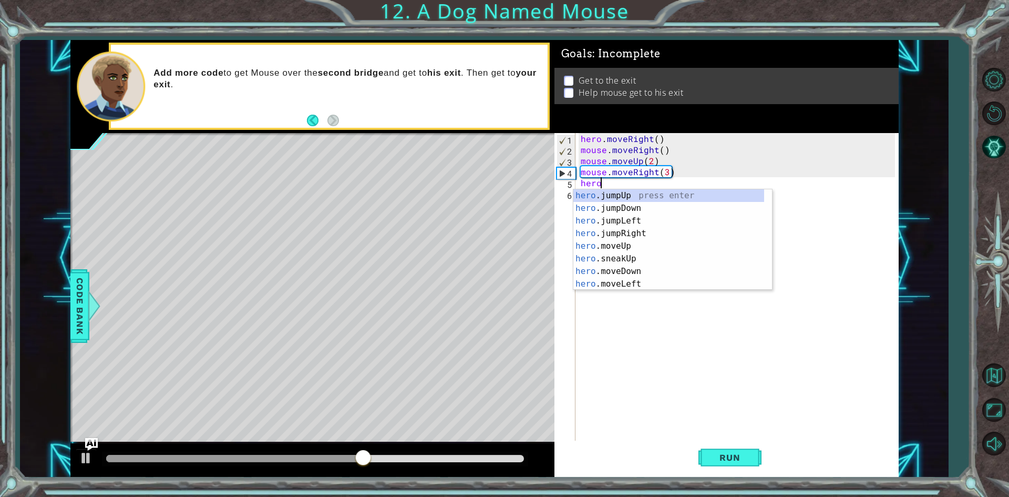
scroll to position [0, 1]
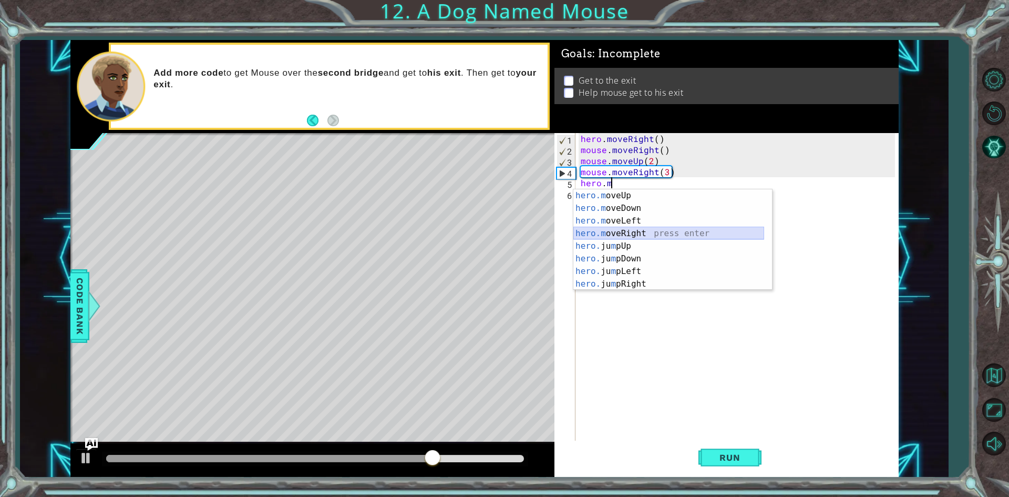
click at [603, 232] on div "hero.m oveUp press enter hero.m oveDown press enter hero.m oveLeft press enter …" at bounding box center [668, 252] width 191 height 126
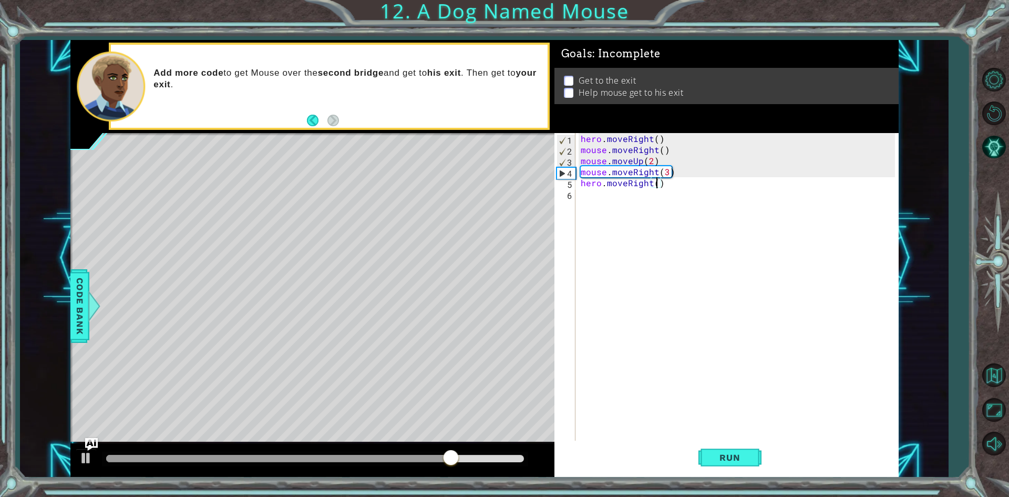
scroll to position [0, 5]
type textarea "hero.moveRight(2)"
click at [718, 450] on button "Run" at bounding box center [729, 457] width 63 height 34
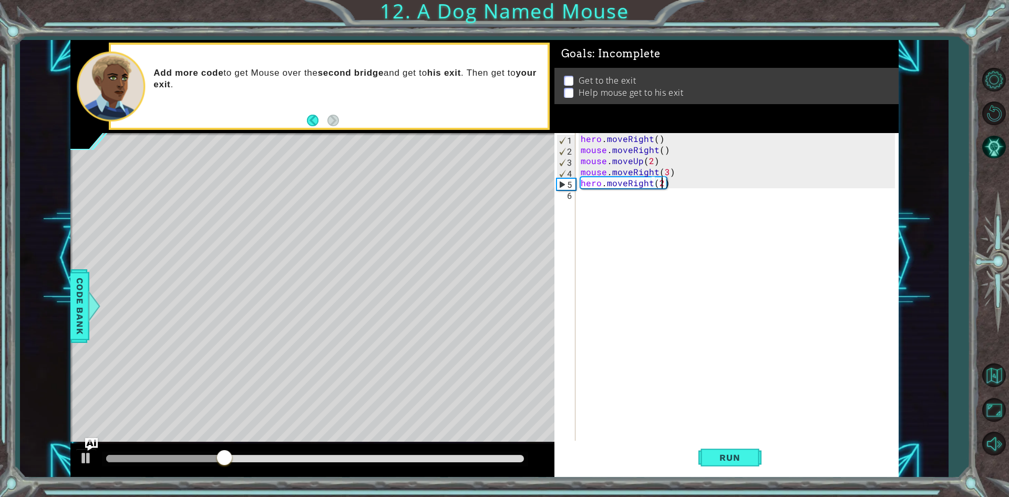
click at [584, 195] on div "hero . moveRight ( ) mouse . moveRight ( ) mouse . moveUp ( 2 ) mouse . moveRig…" at bounding box center [740, 298] width 322 height 331
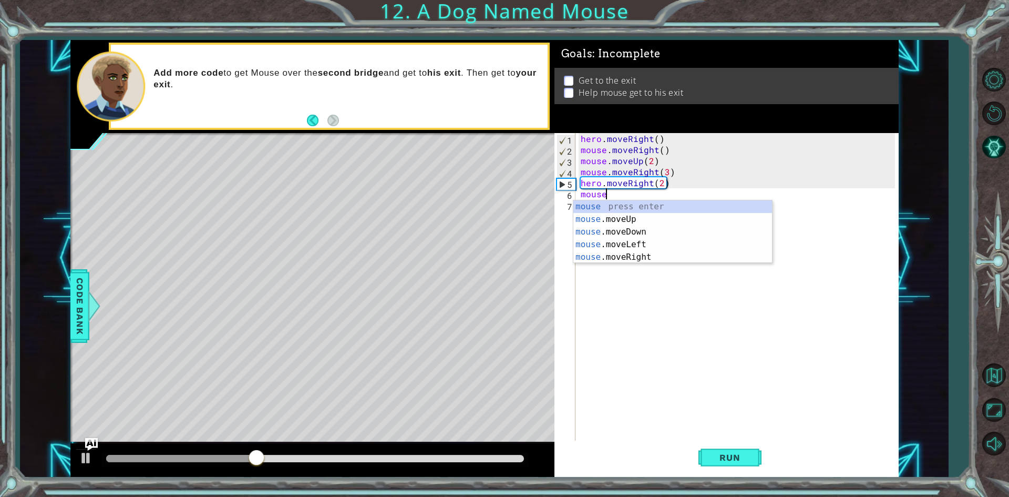
scroll to position [0, 1]
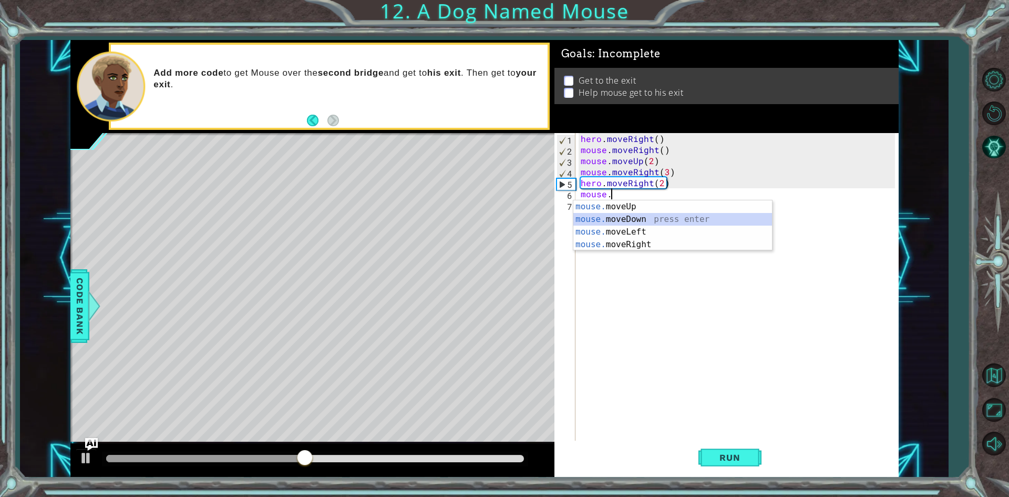
click at [575, 216] on div "mouse. moveUp press enter mouse. moveDown press enter mouse. moveLeft press ent…" at bounding box center [672, 238] width 199 height 76
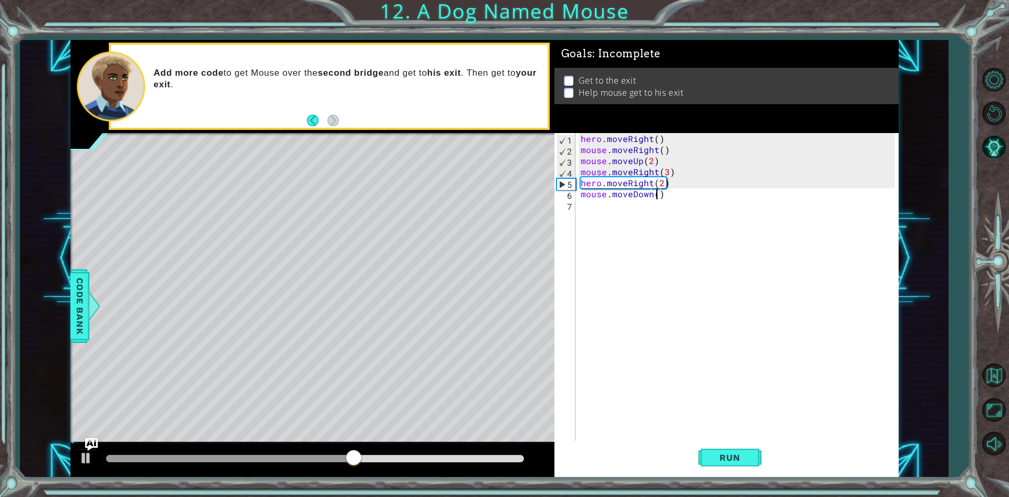
type textarea "mouse.moveDown(2)"
click at [580, 202] on div "hero . moveRight ( ) mouse . moveRight ( ) mouse . moveUp ( 2 ) mouse . moveRig…" at bounding box center [740, 298] width 322 height 331
click at [724, 456] on span "Run" at bounding box center [730, 457] width 42 height 11
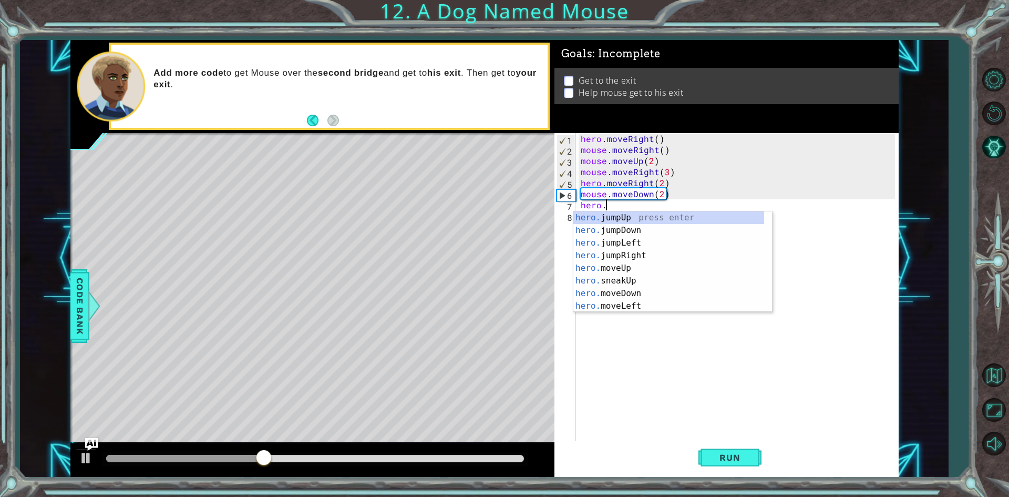
scroll to position [0, 1]
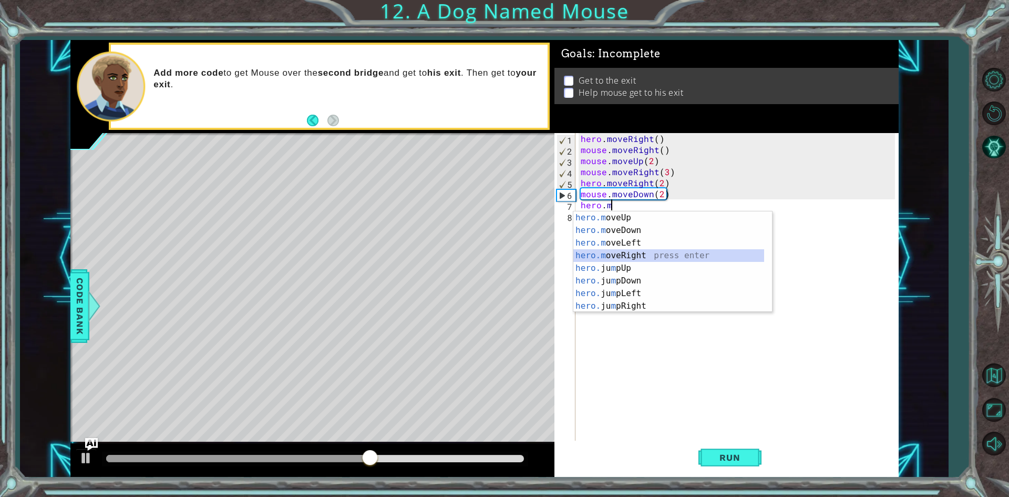
click at [597, 251] on div "hero.m oveUp press enter hero.m oveDown press enter hero.m oveLeft press enter …" at bounding box center [668, 274] width 191 height 126
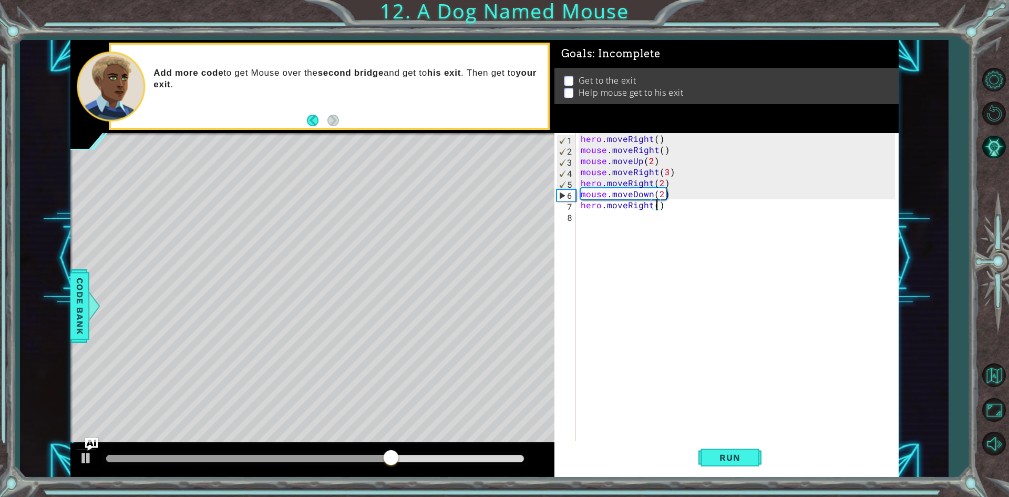
type textarea "hero.moveRight(2)"
click at [583, 219] on div "hero . moveRight ( ) mouse . moveRight ( ) mouse . moveUp ( 2 ) mouse . moveRig…" at bounding box center [740, 298] width 322 height 331
type textarea "h"
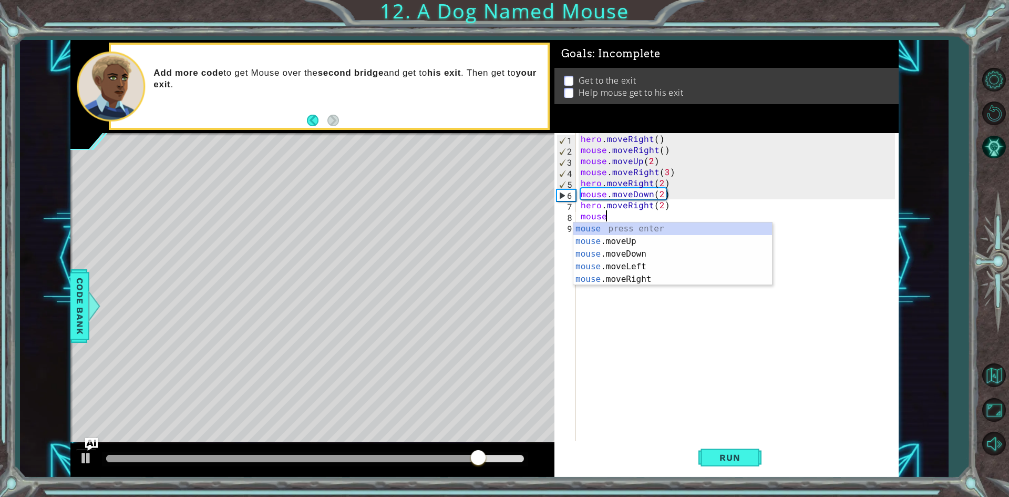
scroll to position [0, 1]
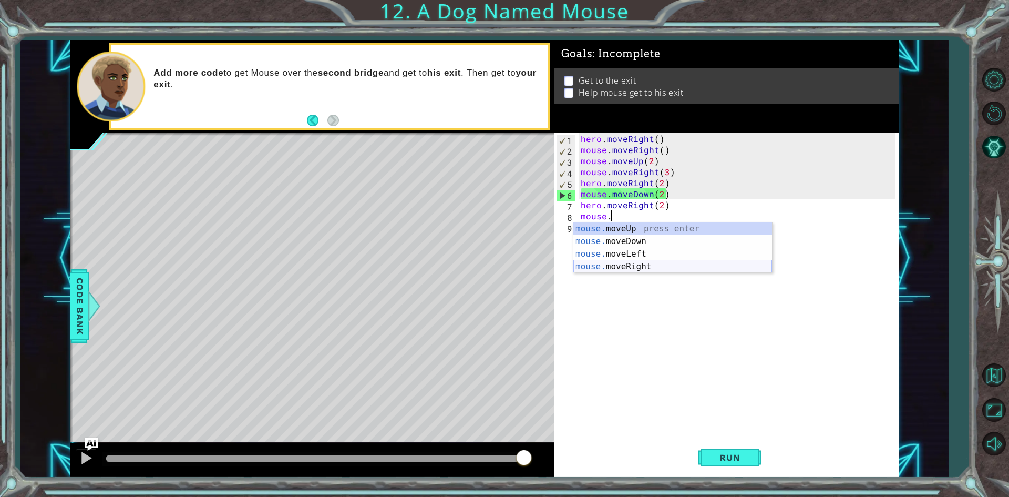
click at [630, 265] on div "mouse. moveUp press enter mouse. moveDown press enter mouse. moveLeft press ent…" at bounding box center [672, 260] width 199 height 76
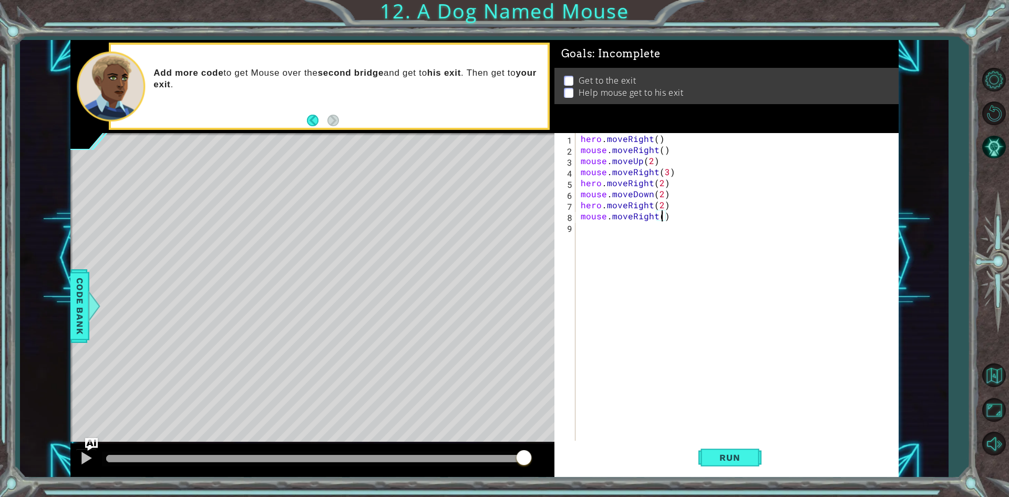
type textarea "mouse.moveRight(2)"
click at [583, 223] on div "hero . moveRight ( ) mouse . moveRight ( ) mouse . moveUp ( 2 ) mouse . moveRig…" at bounding box center [740, 298] width 322 height 331
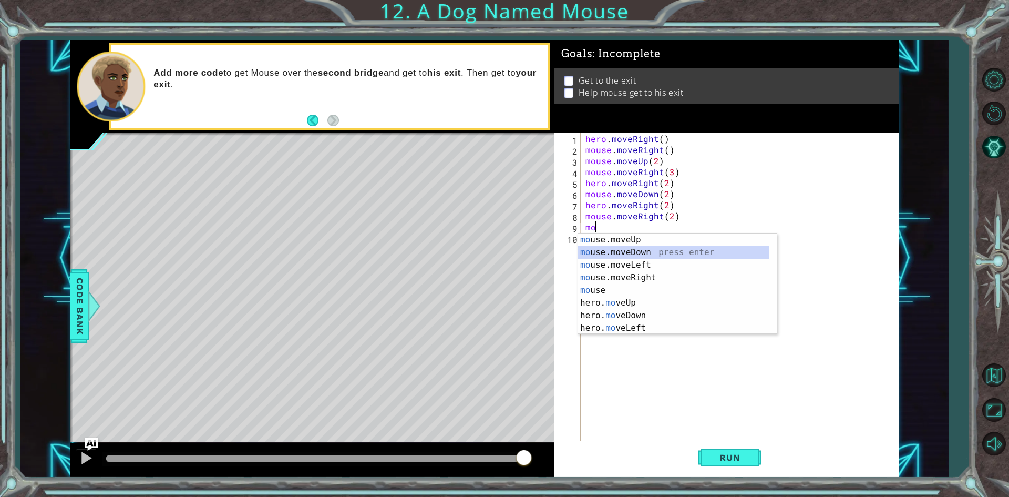
drag, startPoint x: 623, startPoint y: 246, endPoint x: 628, endPoint y: 322, distance: 76.3
click at [623, 270] on div "mo use.moveUp press enter mo use.moveDown press enter mo use.moveLeft press ent…" at bounding box center [673, 296] width 191 height 126
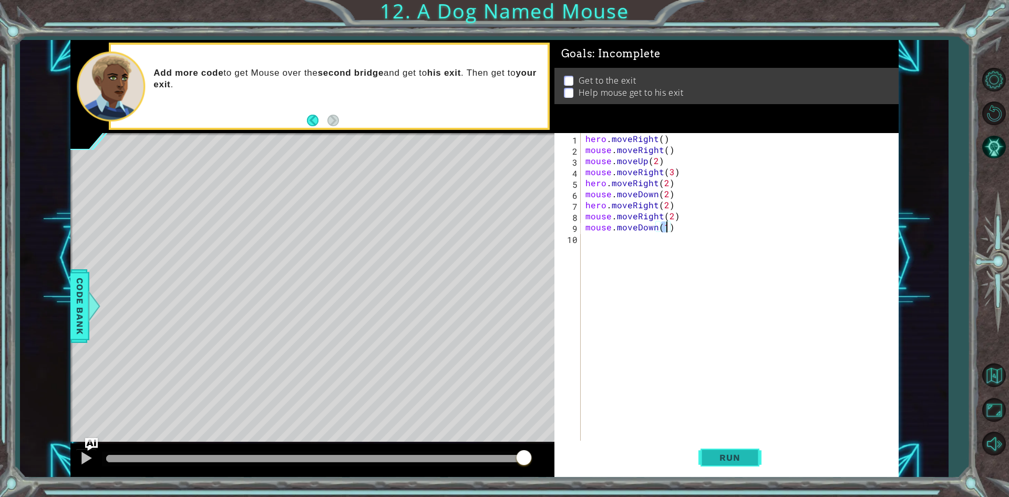
type textarea "mouse.moveDown(1)"
click at [742, 465] on button "Run" at bounding box center [729, 457] width 63 height 34
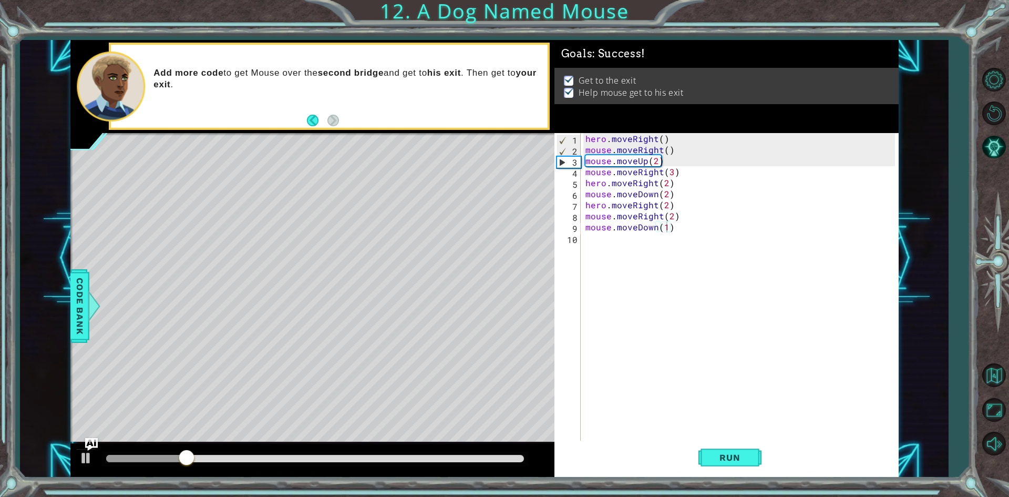
drag, startPoint x: 161, startPoint y: 451, endPoint x: 249, endPoint y: 466, distance: 88.9
click at [249, 466] on div at bounding box center [315, 458] width 426 height 15
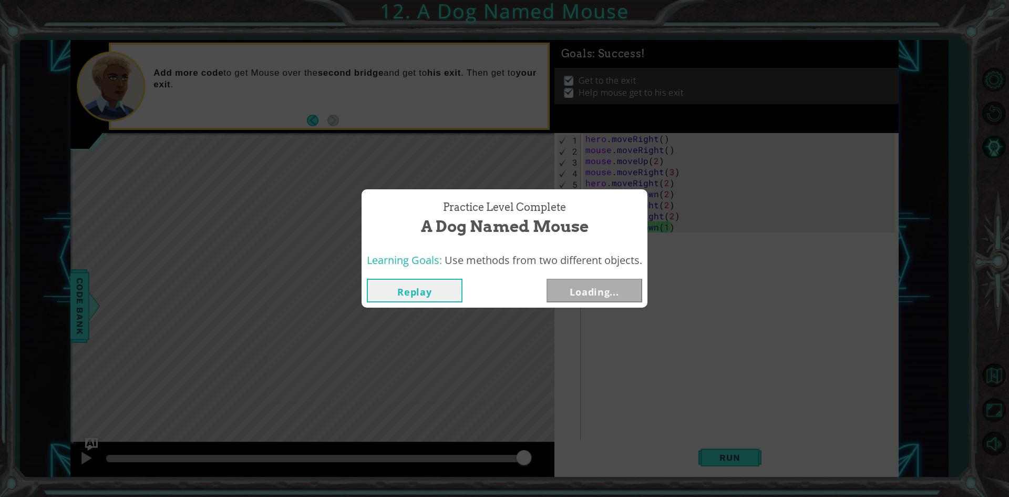
drag, startPoint x: 228, startPoint y: 451, endPoint x: 872, endPoint y: 467, distance: 644.9
click at [872, 467] on body "1 ההההההההההההההההההההההההההההההההההההההההההההההההההההההההההההההההההההההההההההה…" at bounding box center [504, 248] width 1009 height 497
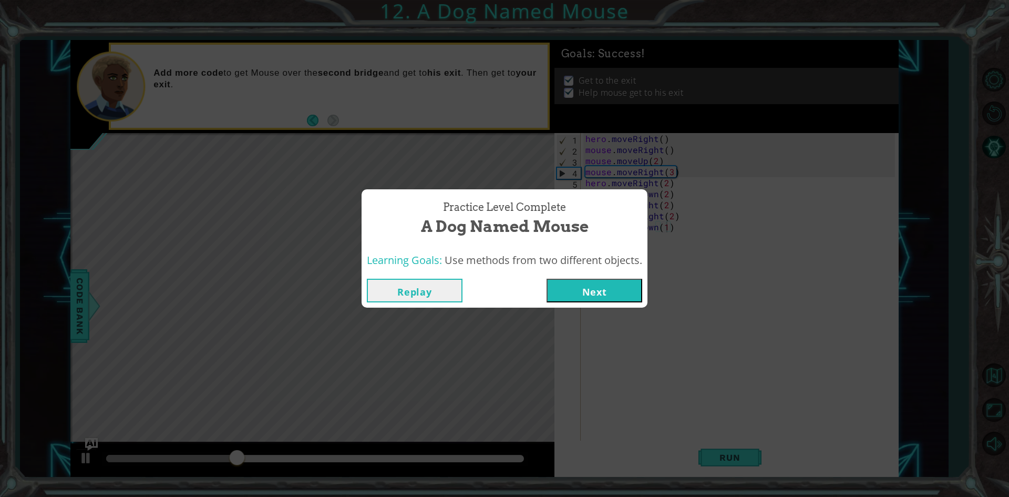
click at [614, 280] on button "Next" at bounding box center [594, 291] width 96 height 24
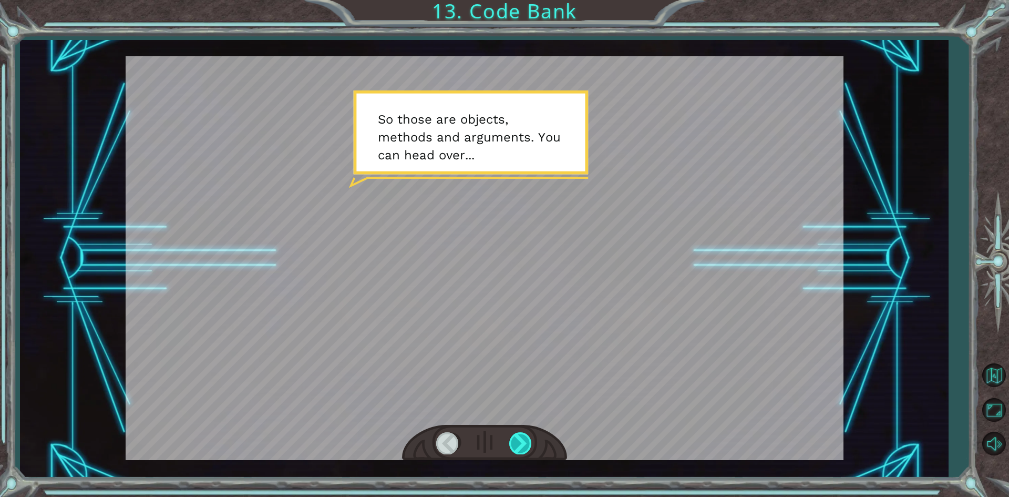
click at [530, 440] on div at bounding box center [521, 443] width 24 height 22
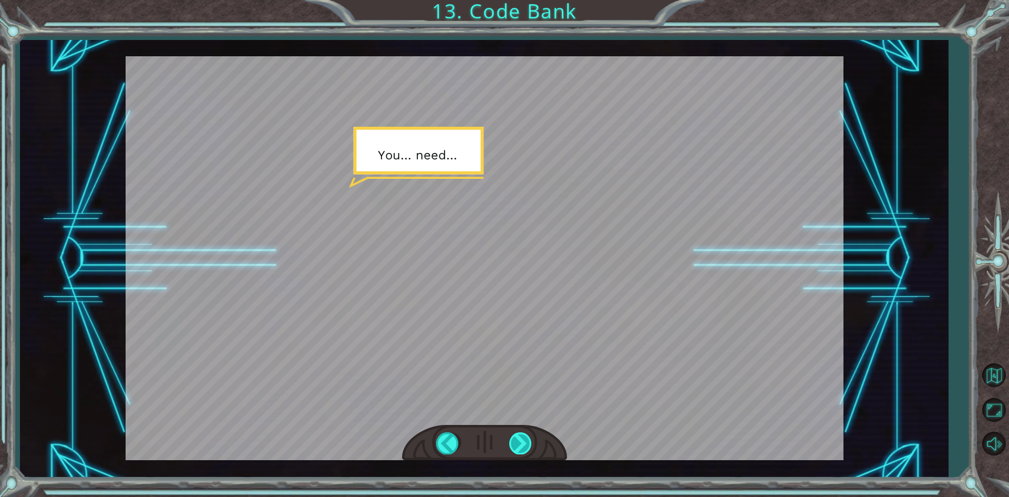
click at [527, 437] on div at bounding box center [521, 443] width 24 height 22
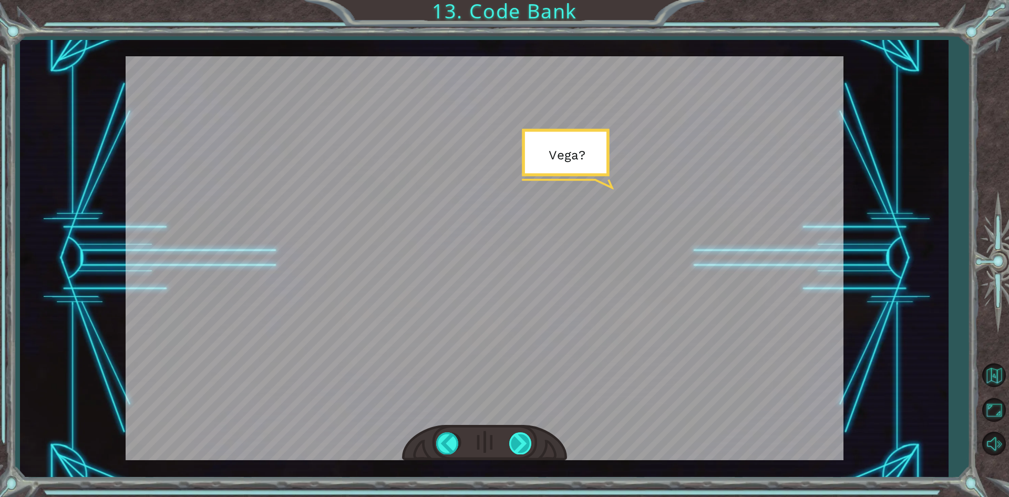
click at [526, 437] on div at bounding box center [521, 443] width 24 height 22
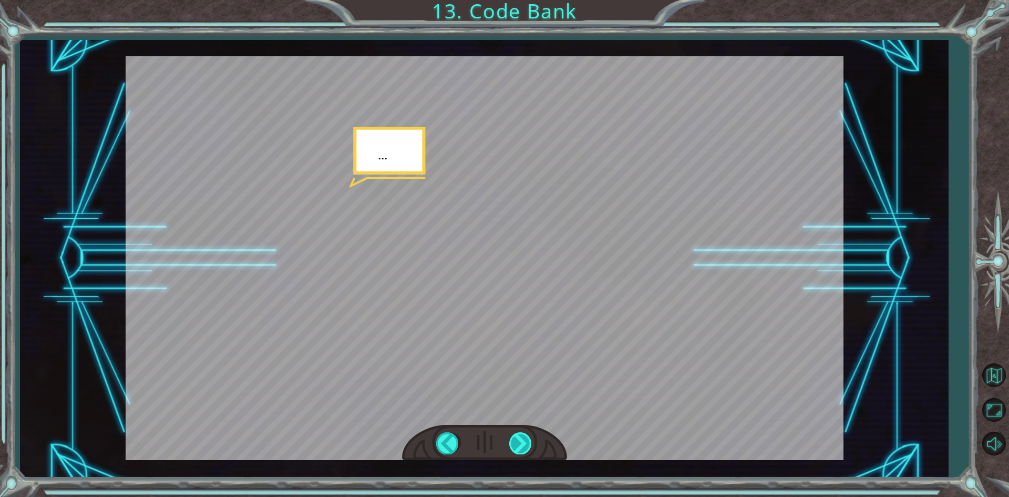
click at [525, 437] on div at bounding box center [521, 443] width 24 height 22
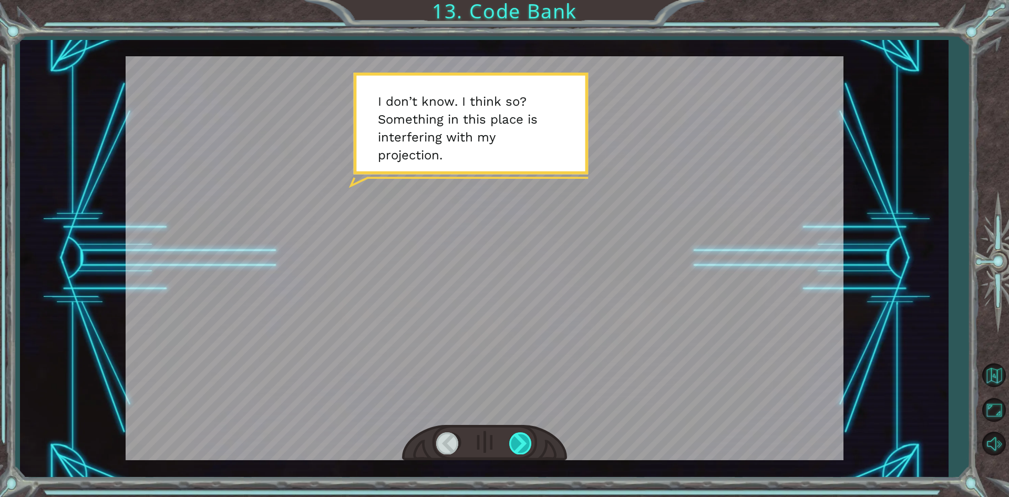
click at [525, 437] on div at bounding box center [521, 443] width 24 height 22
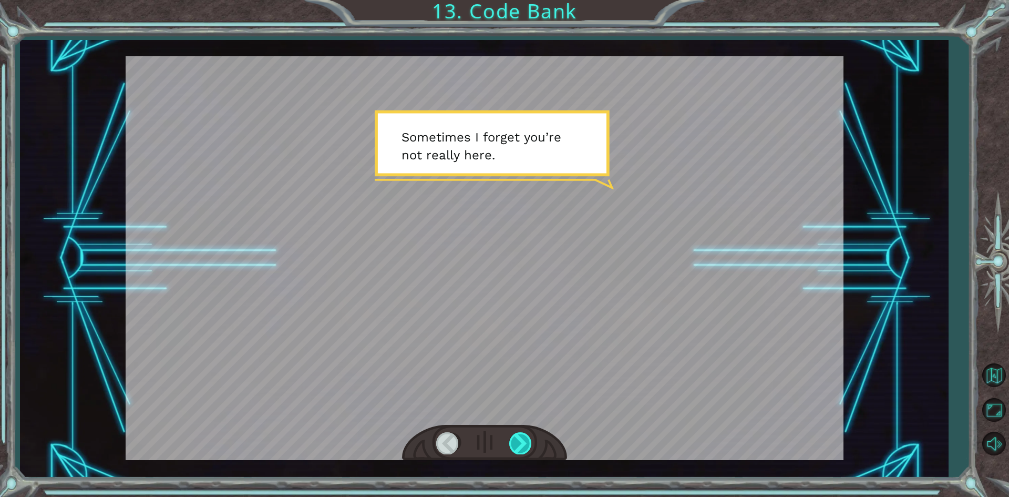
click at [525, 437] on div at bounding box center [521, 443] width 24 height 22
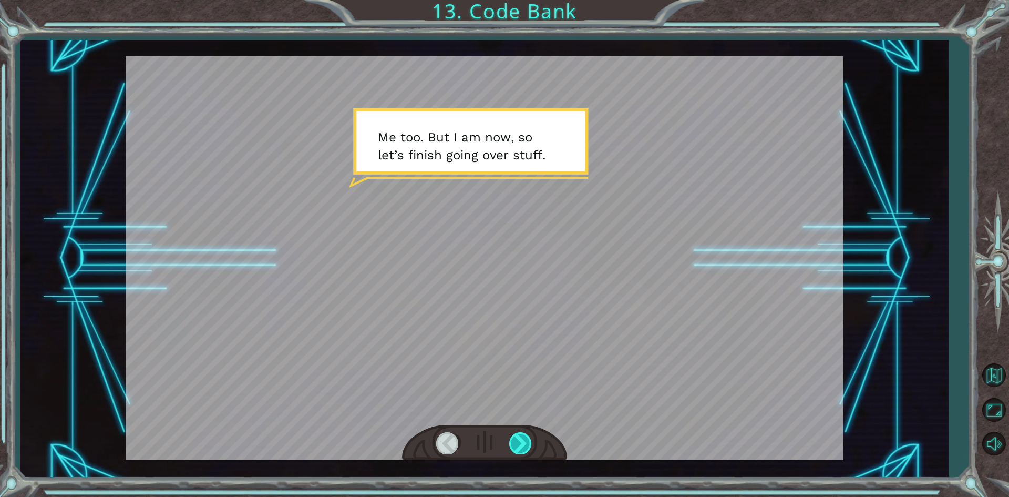
click at [525, 438] on div at bounding box center [521, 443] width 24 height 22
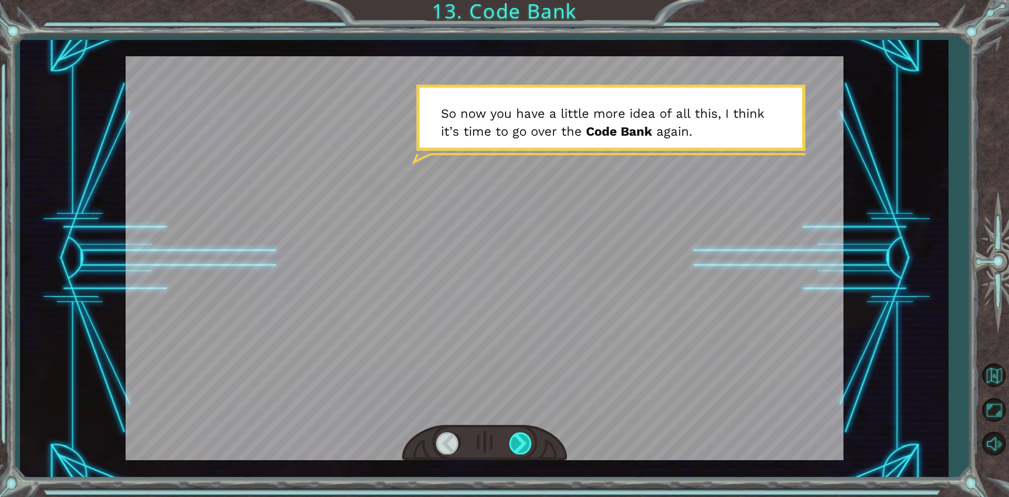
click at [525, 438] on div at bounding box center [521, 443] width 24 height 22
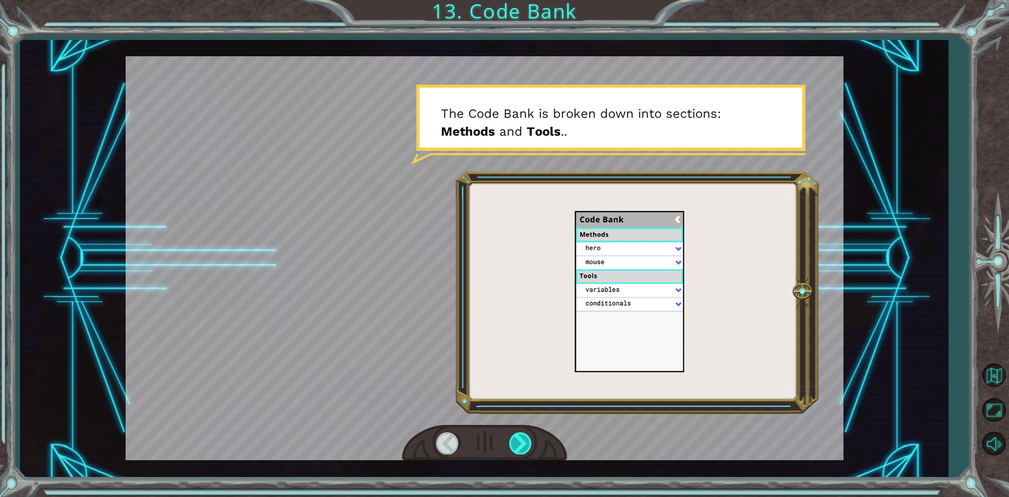
click at [525, 438] on div at bounding box center [521, 443] width 24 height 22
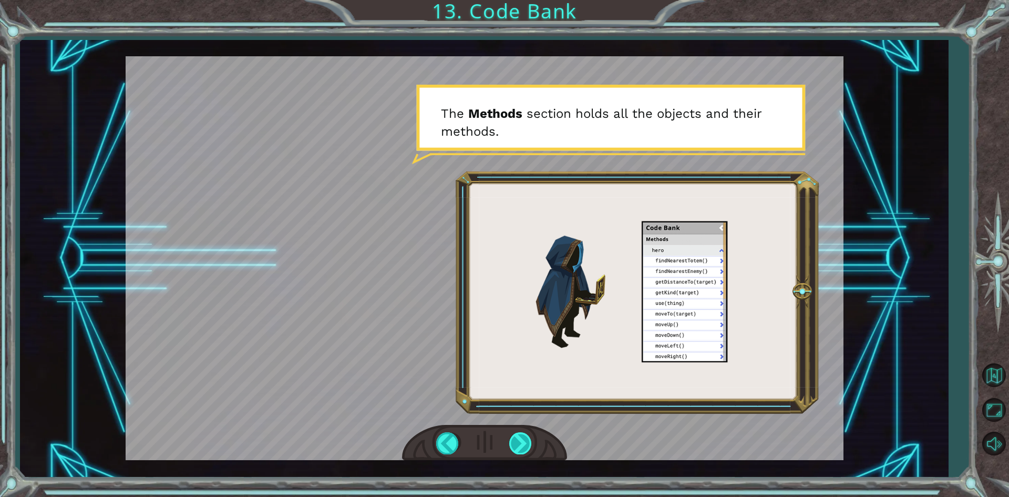
click at [518, 444] on div at bounding box center [521, 443] width 24 height 22
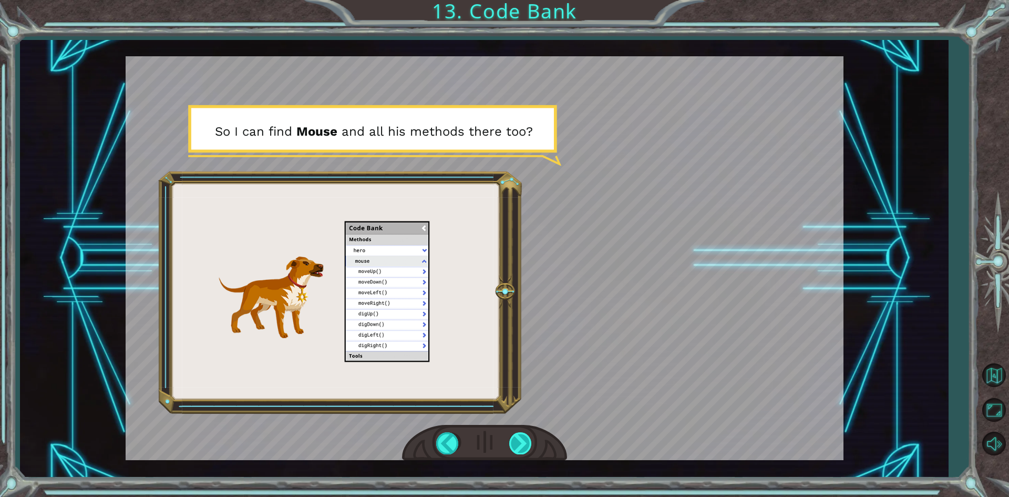
click at [530, 446] on div at bounding box center [521, 443] width 24 height 22
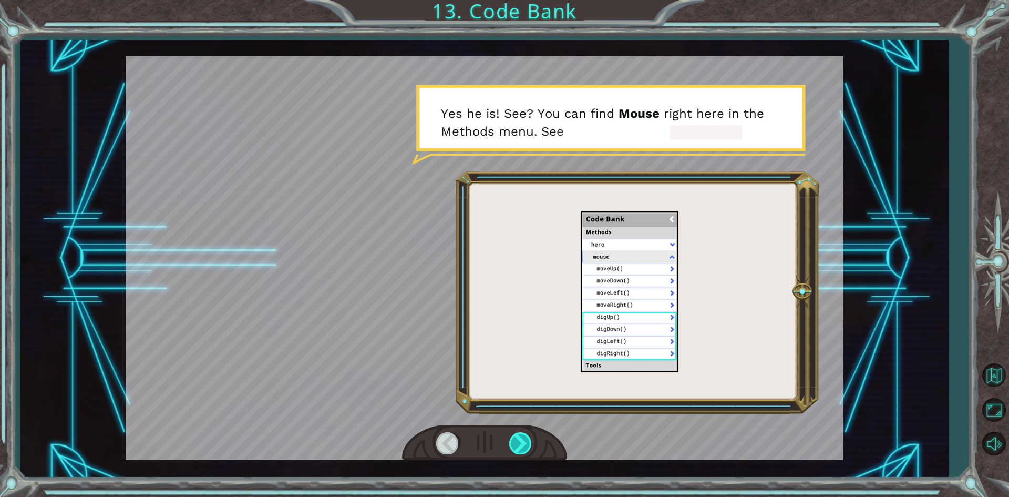
click at [528, 446] on div at bounding box center [521, 443] width 24 height 22
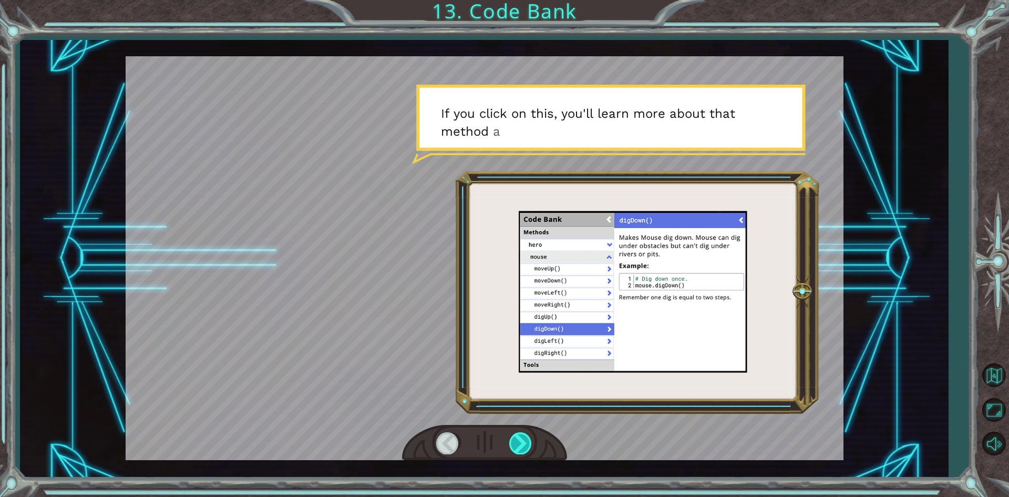
click at [528, 446] on div at bounding box center [521, 443] width 24 height 22
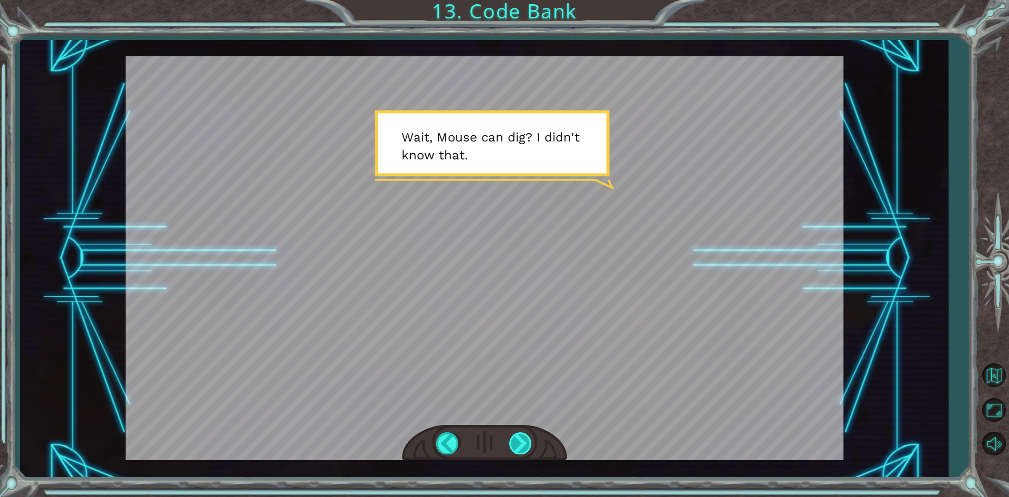
click at [525, 440] on div at bounding box center [521, 443] width 24 height 22
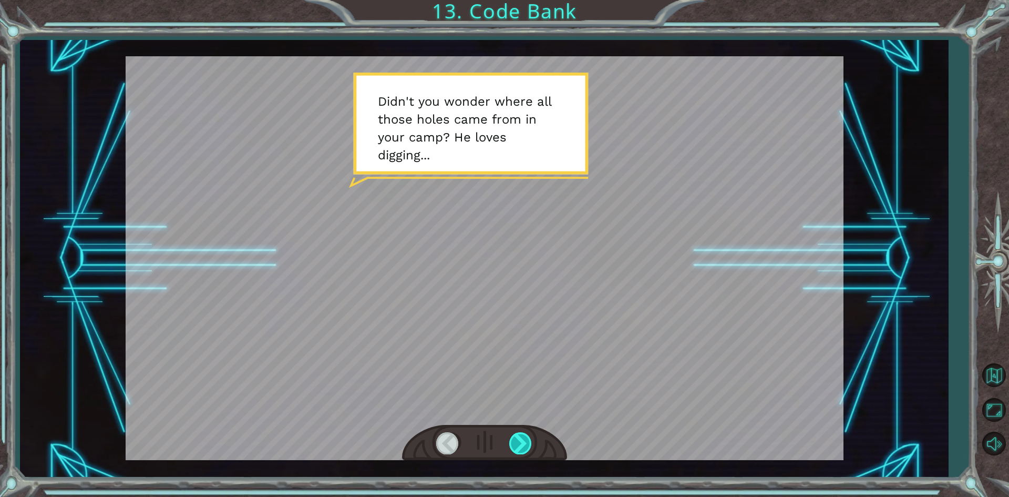
click at [525, 440] on div at bounding box center [521, 443] width 24 height 22
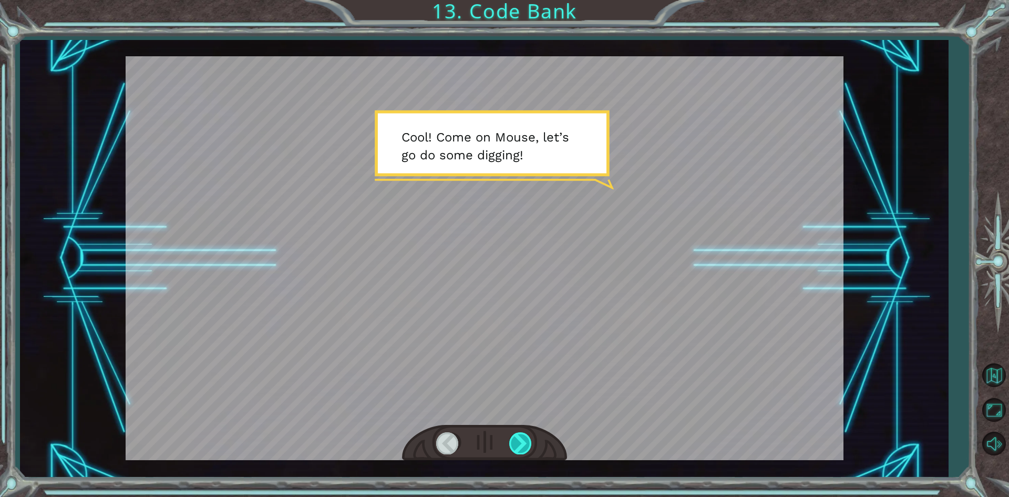
click at [525, 440] on div at bounding box center [521, 443] width 24 height 22
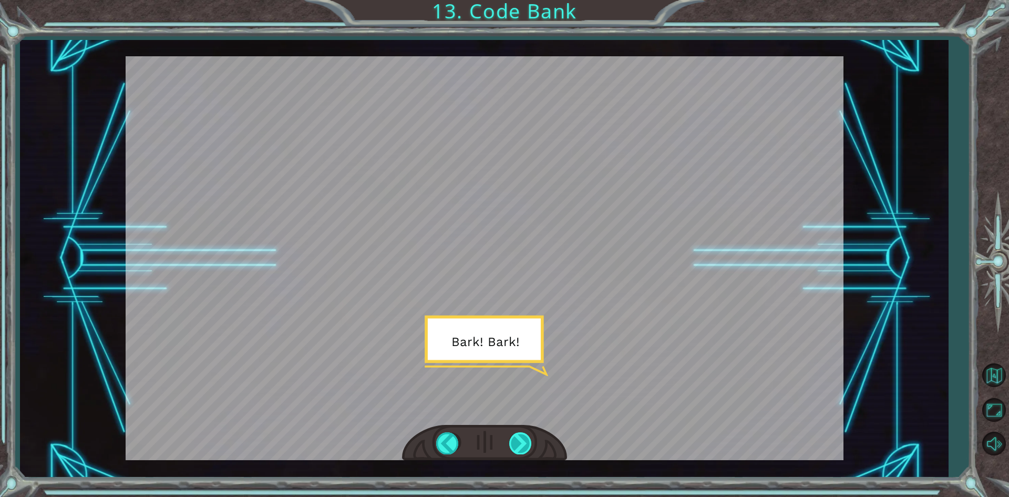
click at [525, 440] on div at bounding box center [521, 443] width 24 height 22
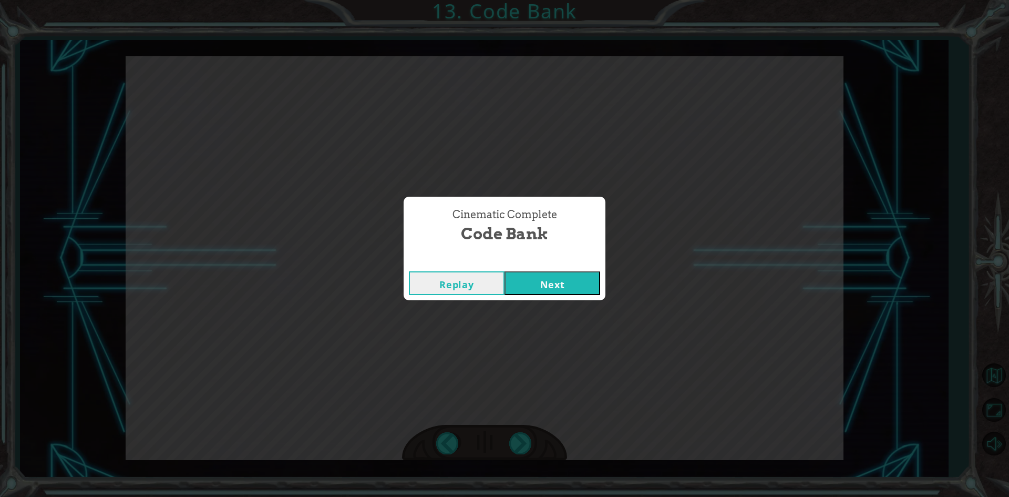
click at [535, 280] on button "Next" at bounding box center [552, 283] width 96 height 24
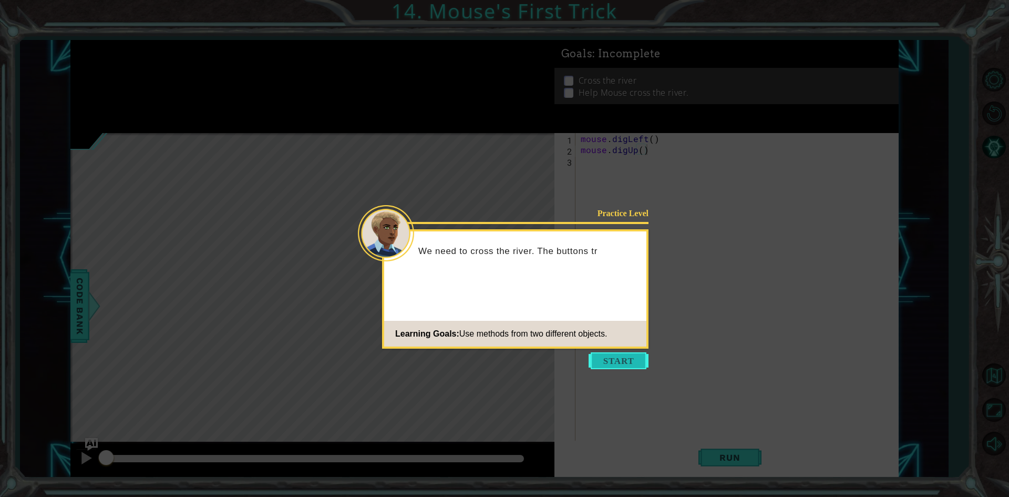
click at [599, 354] on button "Start" at bounding box center [619, 360] width 60 height 17
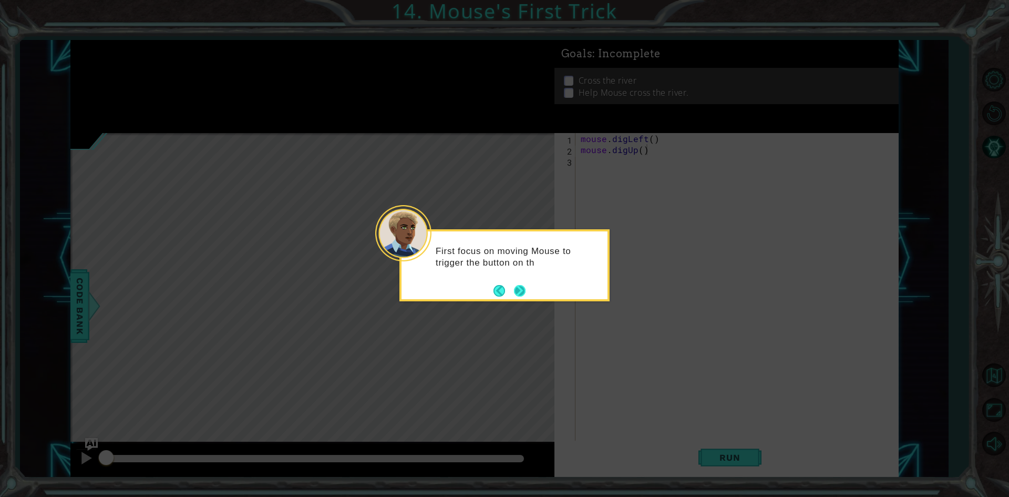
click at [523, 293] on button "Next" at bounding box center [520, 291] width 12 height 12
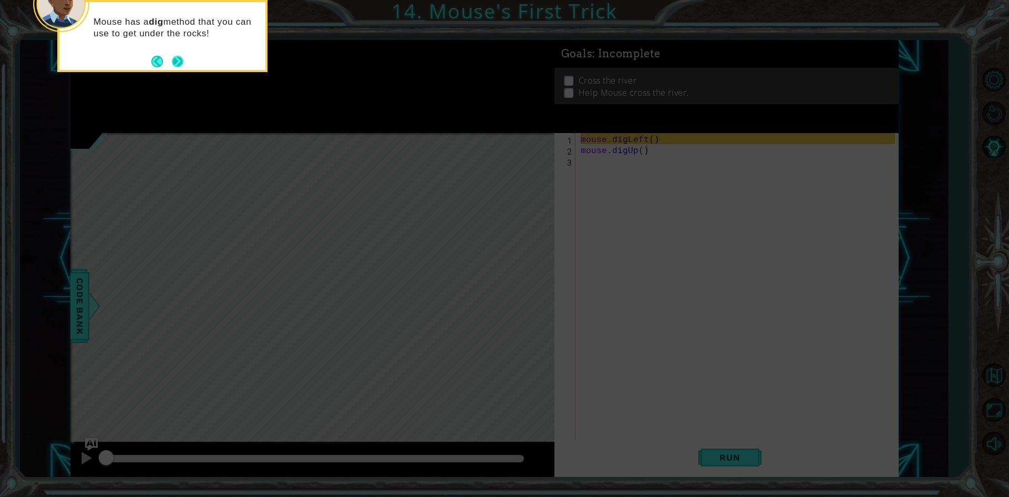
click at [182, 60] on button "Next" at bounding box center [178, 61] width 12 height 12
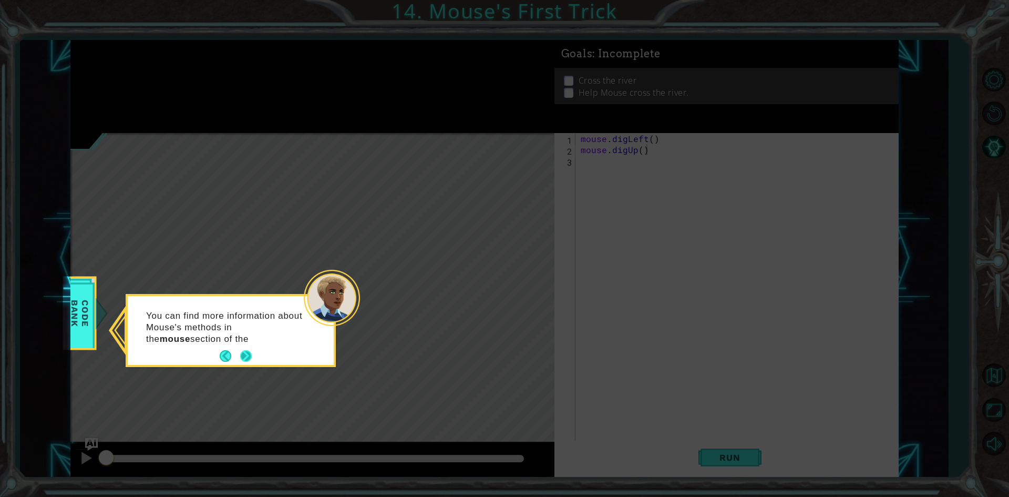
click at [247, 352] on button "Next" at bounding box center [246, 356] width 12 height 12
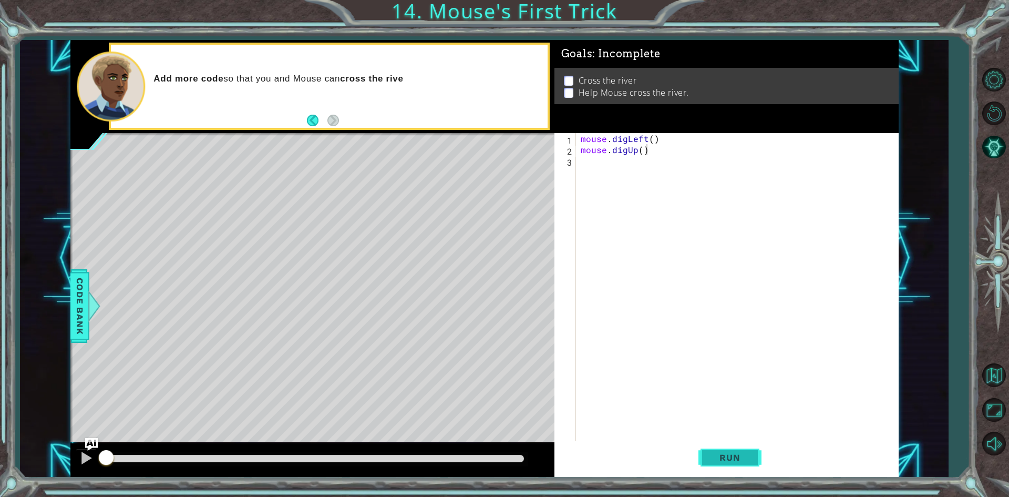
click at [724, 452] on span "Run" at bounding box center [730, 457] width 42 height 11
